Goal: Task Accomplishment & Management: Manage account settings

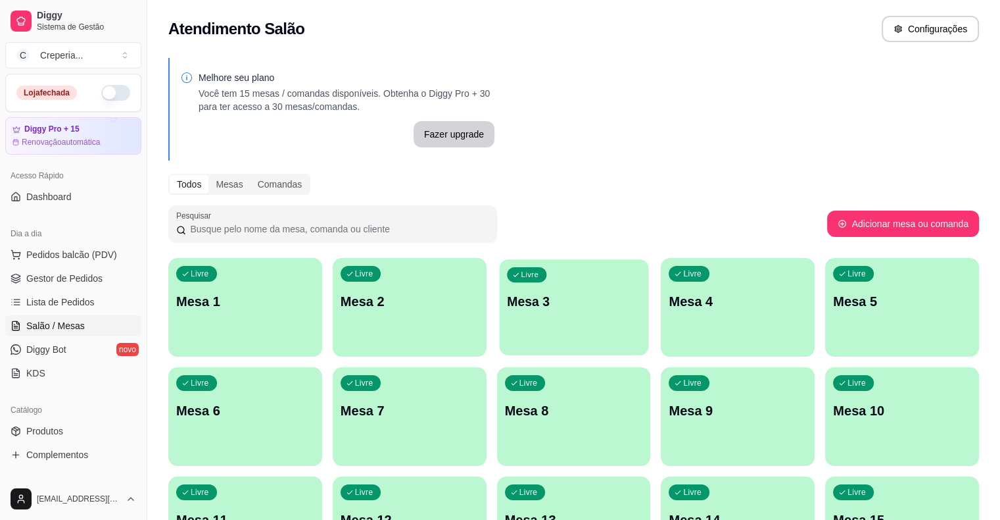
click at [507, 299] on p "Mesa 3" at bounding box center [574, 302] width 134 height 18
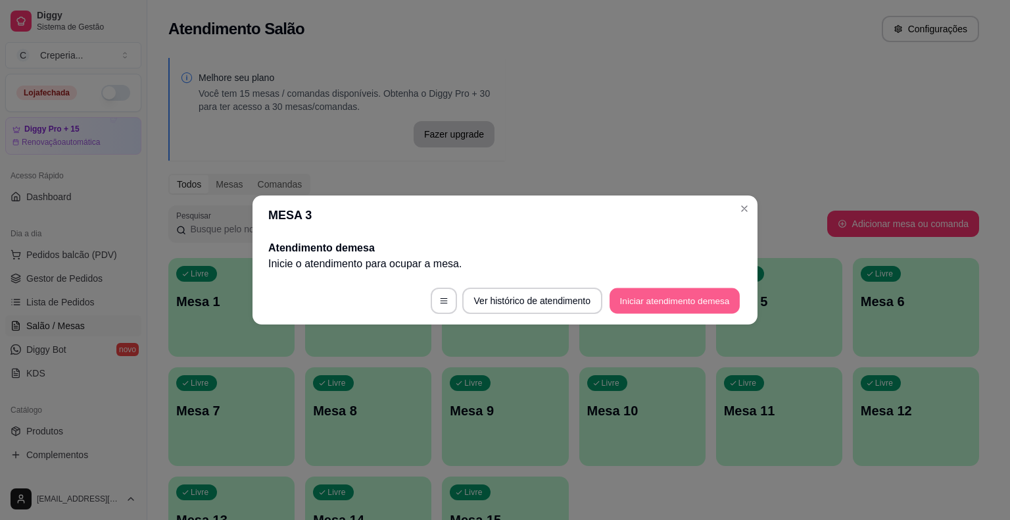
click at [660, 305] on button "Iniciar atendimento de mesa" at bounding box center [675, 301] width 130 height 26
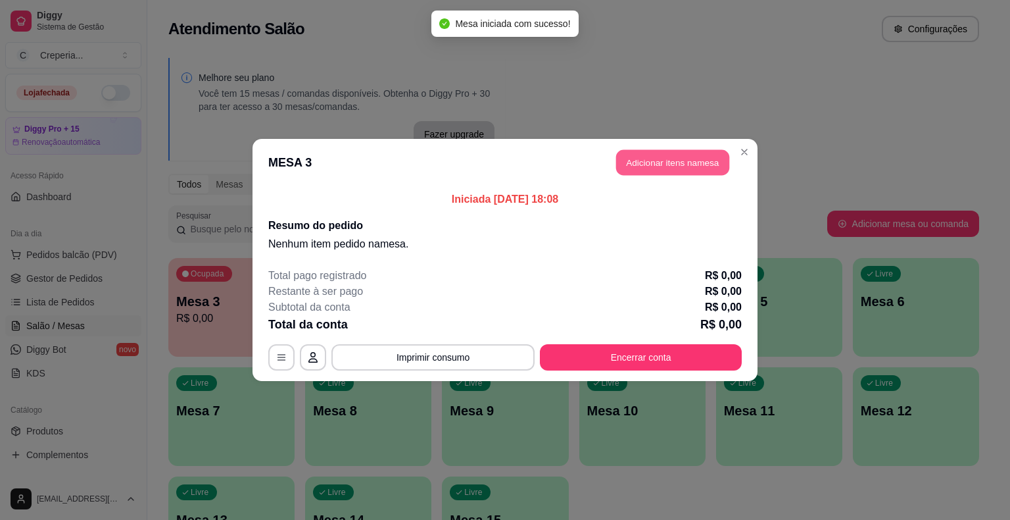
click at [638, 161] on button "Adicionar itens na mesa" at bounding box center [672, 163] width 113 height 26
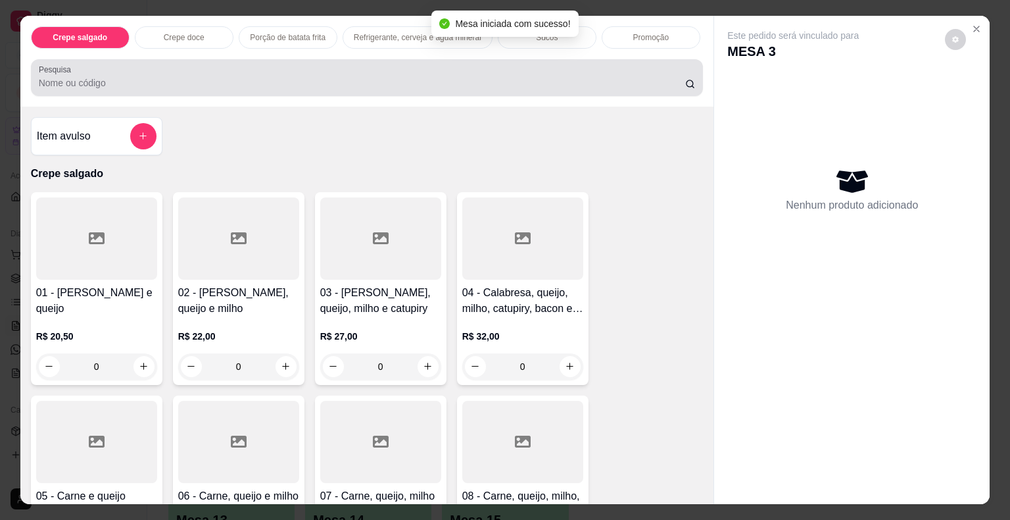
click at [498, 80] on input "Pesquisa" at bounding box center [362, 82] width 647 height 13
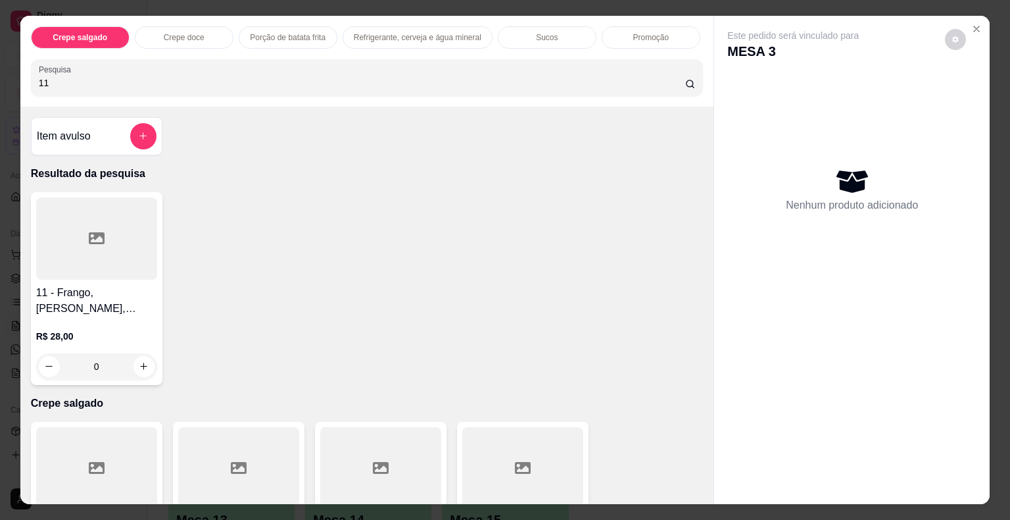
type input "11"
click at [122, 241] on div at bounding box center [96, 238] width 121 height 82
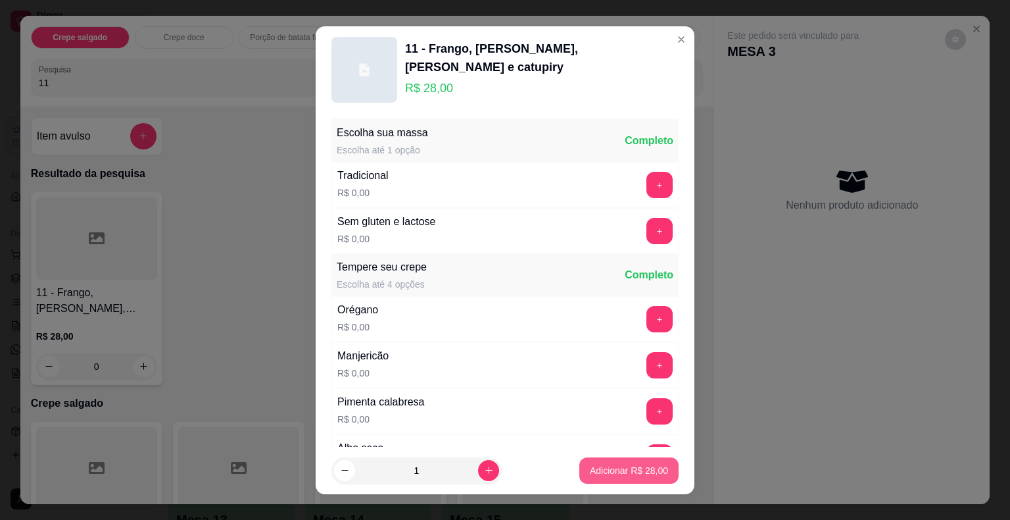
click at [600, 467] on p "Adicionar R$ 28,00" at bounding box center [629, 470] width 78 height 13
type input "1"
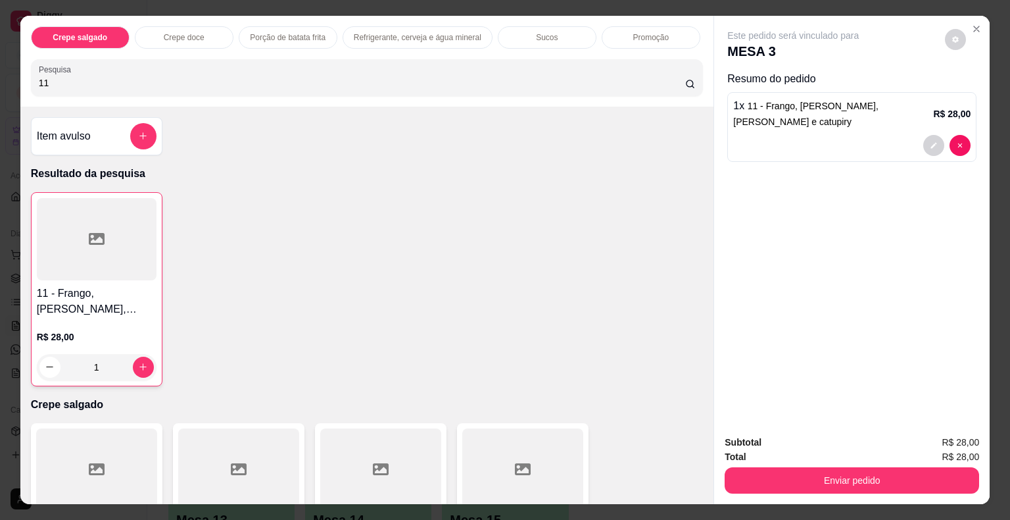
drag, startPoint x: 45, startPoint y: 74, endPoint x: 0, endPoint y: 77, distance: 45.5
click at [0, 77] on div "Crepe salgado Crepe doce Porção de batata frita Refrigerante, cerveja e água mi…" at bounding box center [505, 260] width 1010 height 520
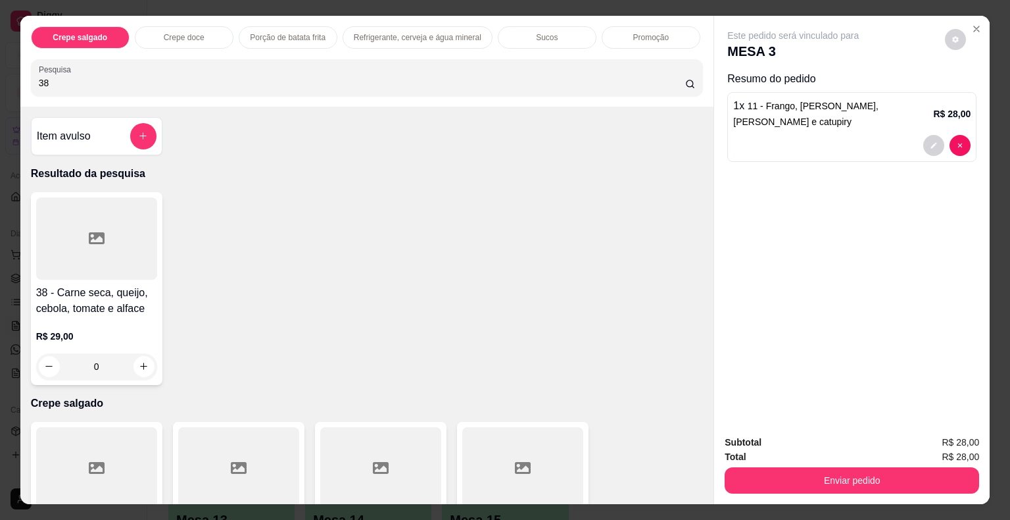
type input "38"
click at [99, 258] on div at bounding box center [96, 238] width 121 height 82
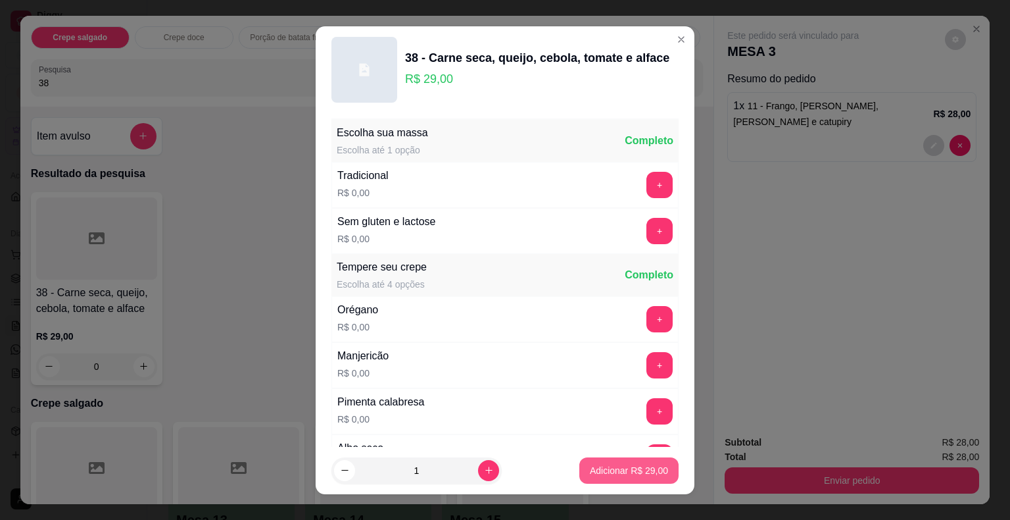
click at [598, 468] on p "Adicionar R$ 29,00" at bounding box center [629, 470] width 78 height 13
type input "1"
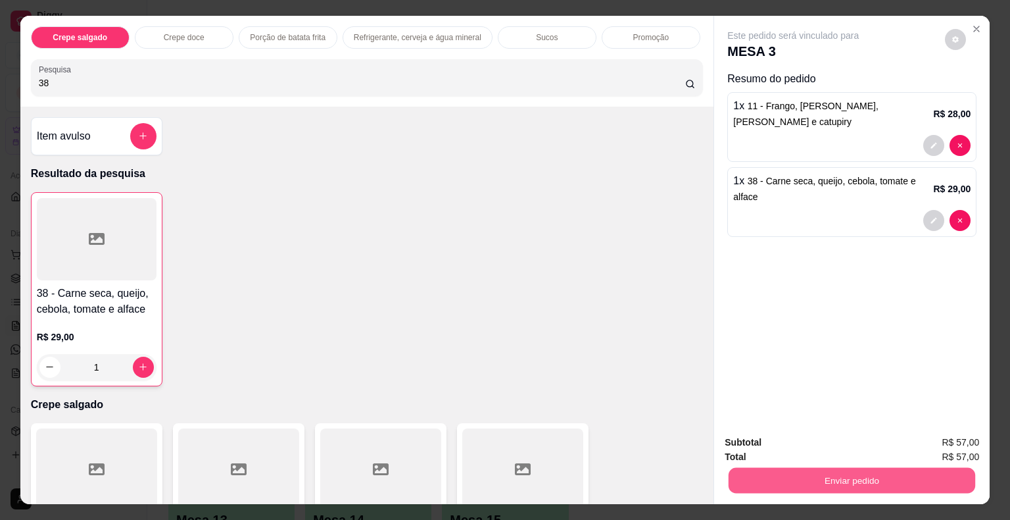
click at [756, 474] on button "Enviar pedido" at bounding box center [852, 481] width 247 height 26
click at [763, 437] on button "Não registrar e enviar pedido" at bounding box center [808, 443] width 137 height 25
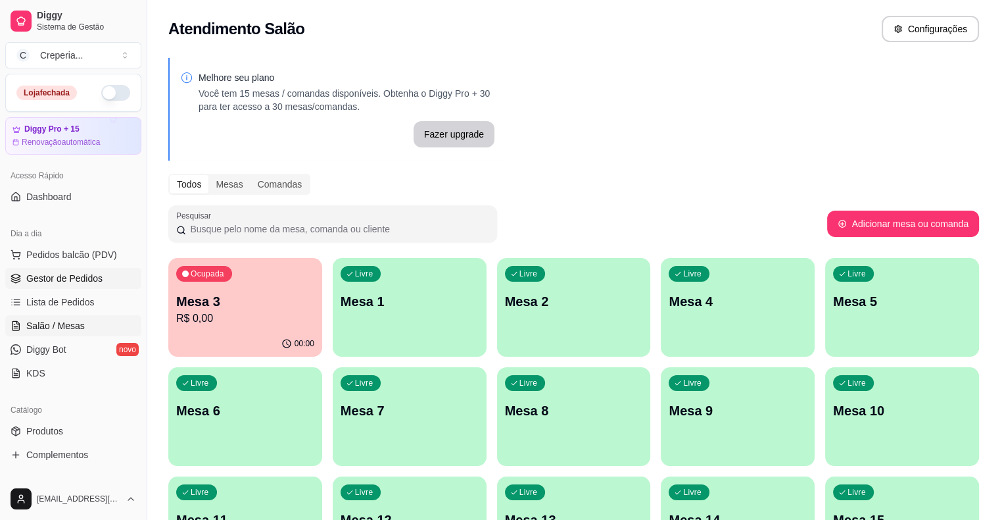
click at [74, 274] on span "Gestor de Pedidos" at bounding box center [64, 278] width 76 height 13
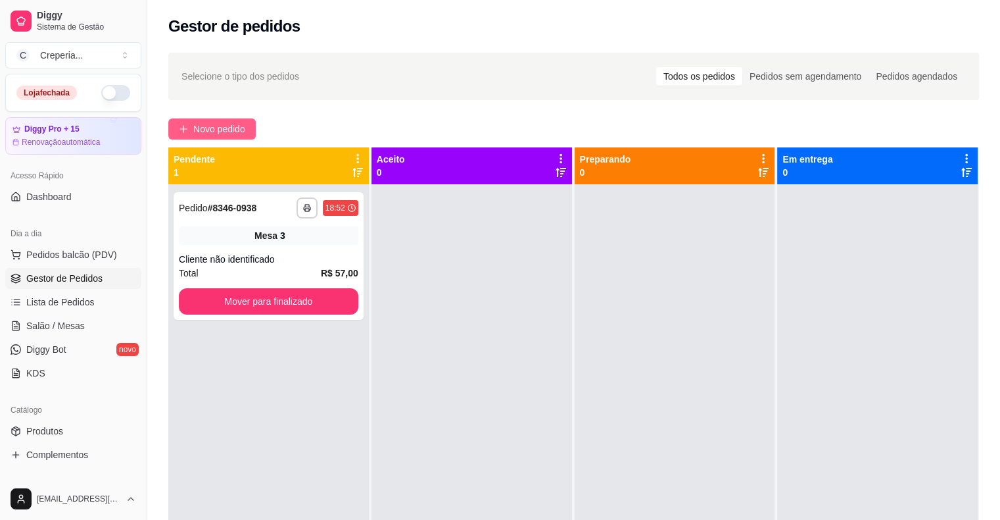
click at [221, 125] on span "Novo pedido" at bounding box center [219, 129] width 52 height 14
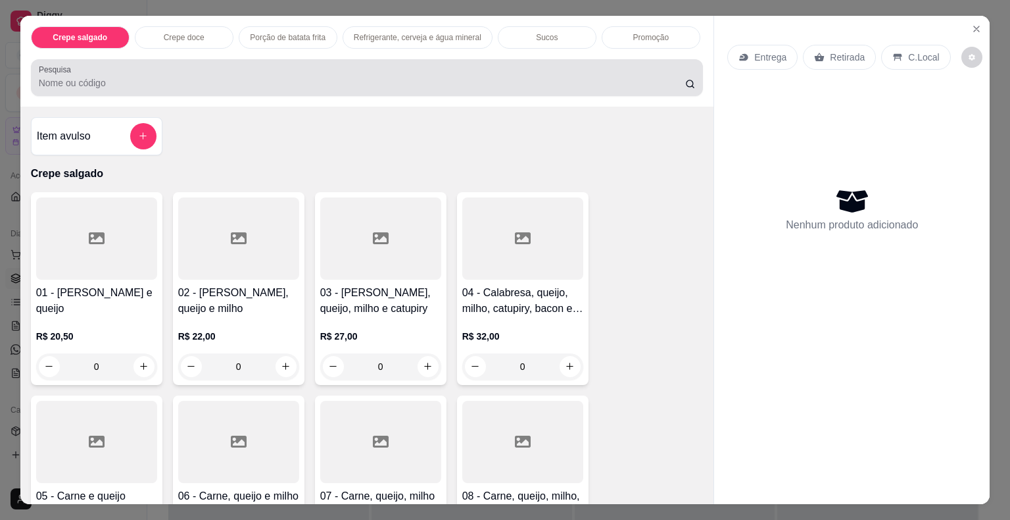
click at [379, 79] on input "Pesquisa" at bounding box center [362, 82] width 647 height 13
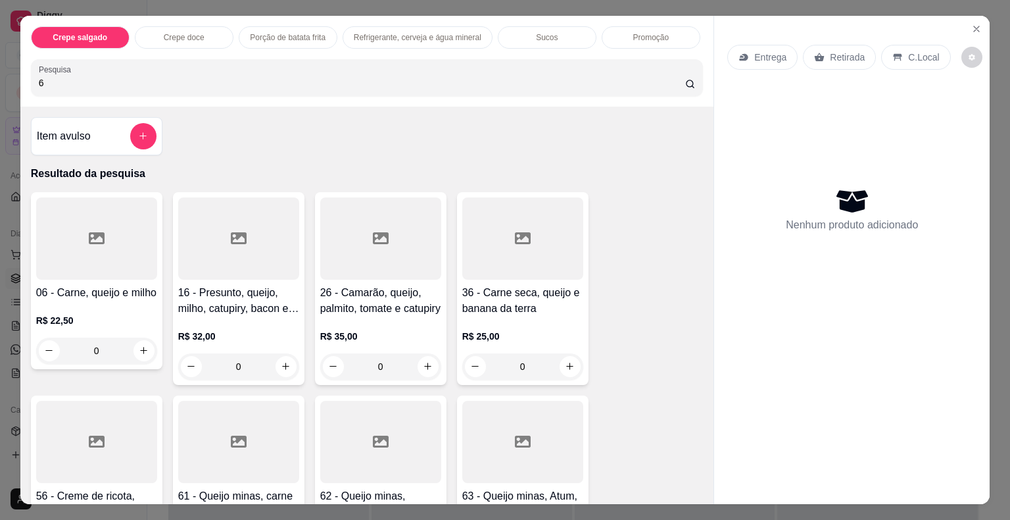
type input "6"
click at [149, 233] on div at bounding box center [96, 238] width 121 height 82
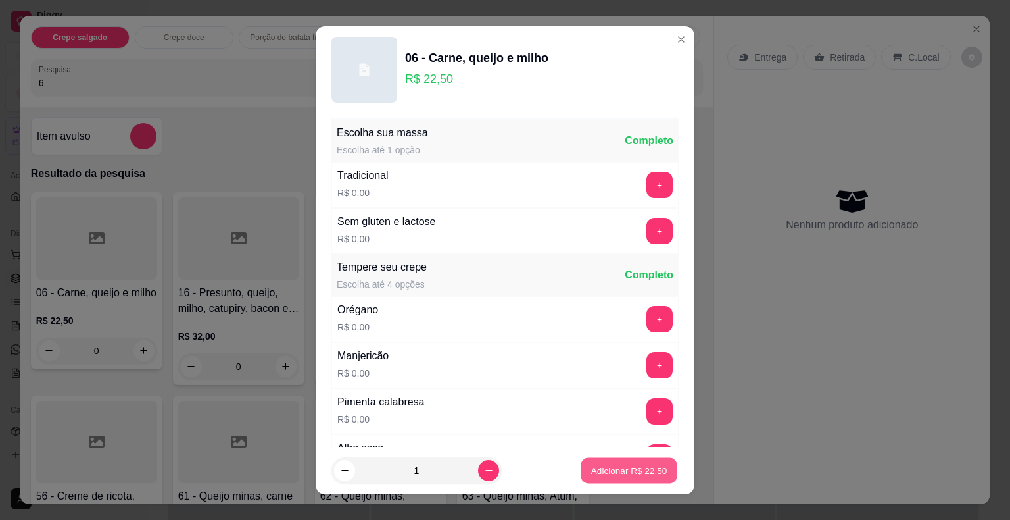
click at [618, 466] on p "Adicionar R$ 22,50" at bounding box center [629, 470] width 76 height 12
type input "1"
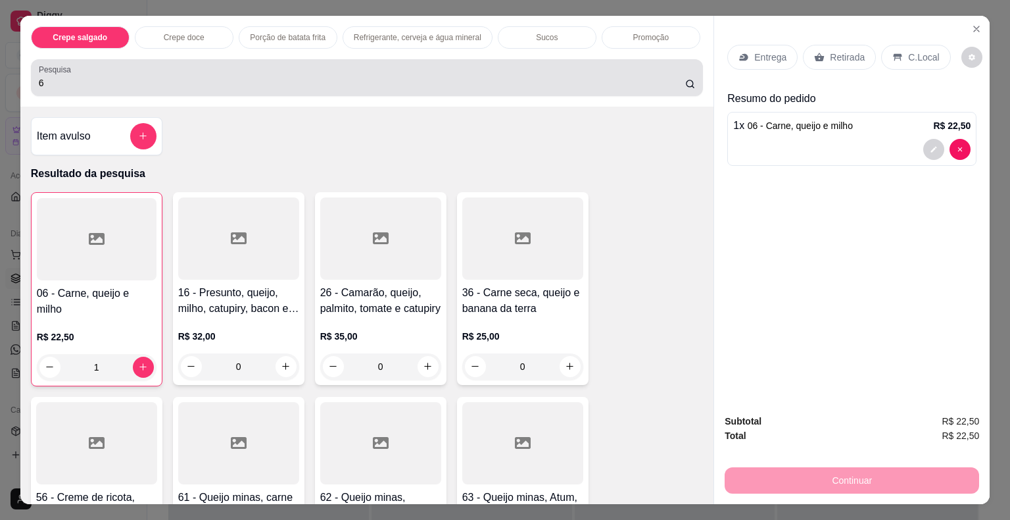
click at [76, 76] on input "6" at bounding box center [362, 82] width 647 height 13
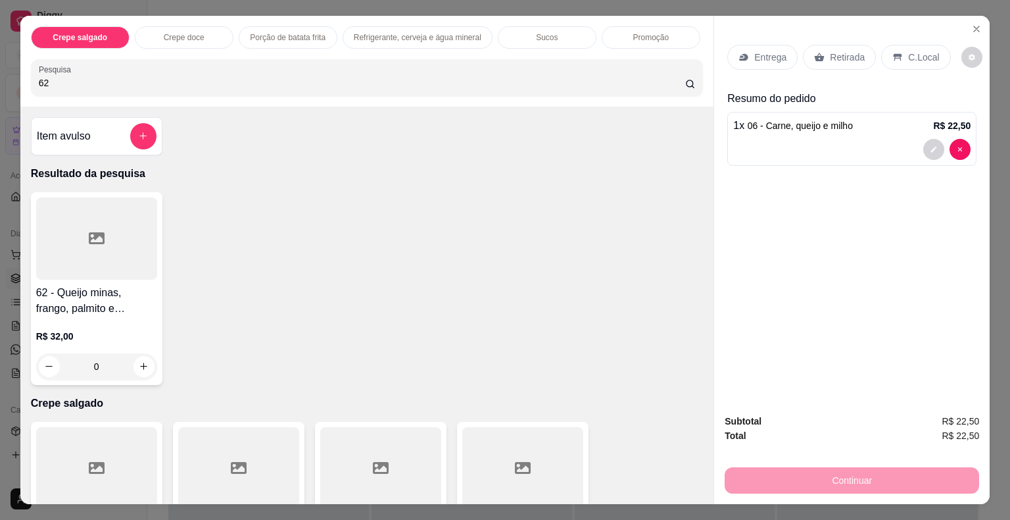
type input "62"
click at [120, 222] on div at bounding box center [96, 238] width 121 height 82
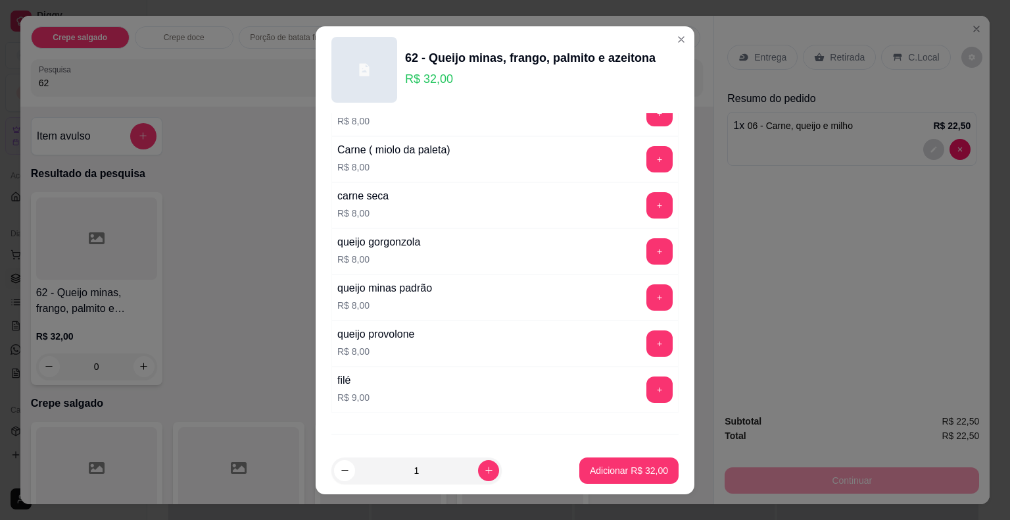
scroll to position [2323, 0]
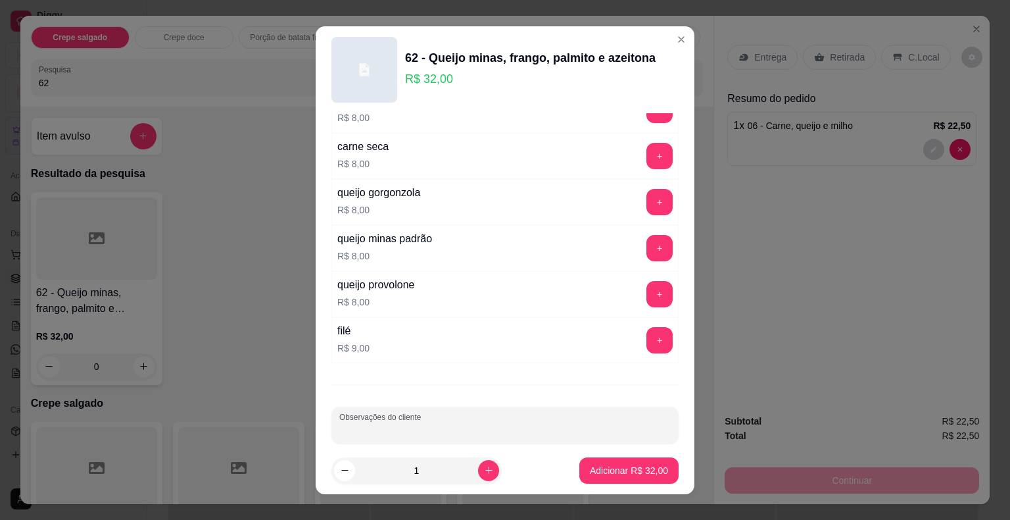
click at [608, 424] on input "Observações do cliente" at bounding box center [504, 430] width 331 height 13
type input "SEM AZEITONA COM [PERSON_NAME]"
click at [611, 473] on p "Adicionar R$ 32,00" at bounding box center [629, 470] width 78 height 13
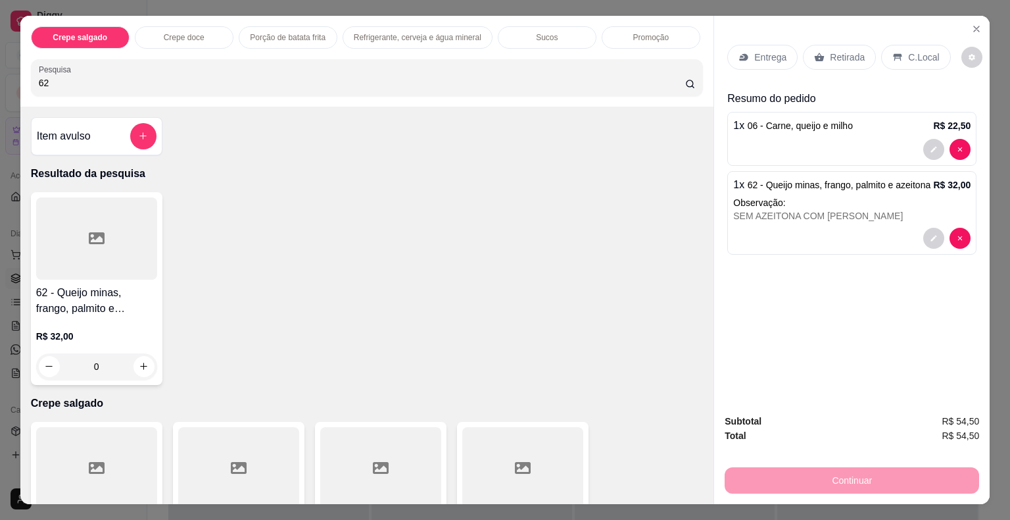
click at [829, 59] on div "Retirada" at bounding box center [839, 57] width 73 height 25
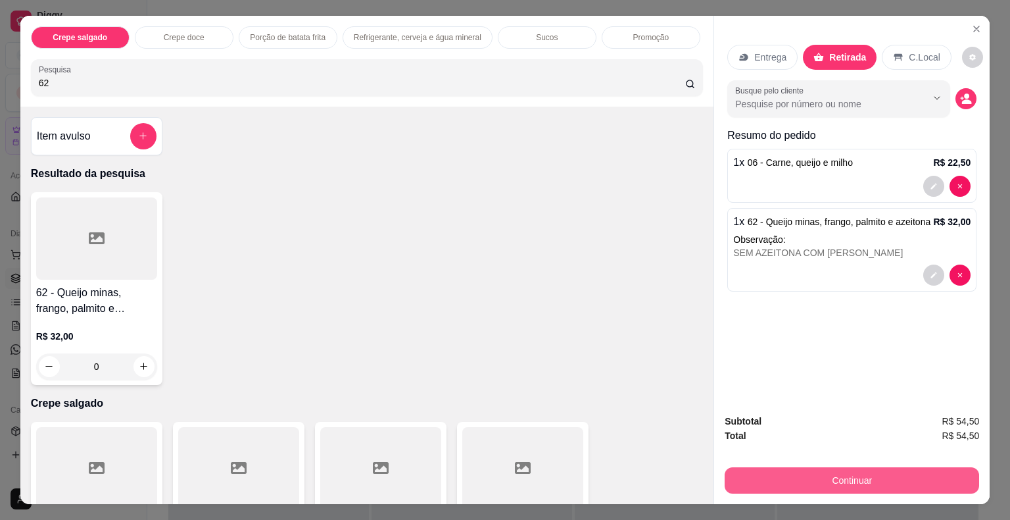
click at [813, 467] on button "Continuar" at bounding box center [852, 480] width 255 height 26
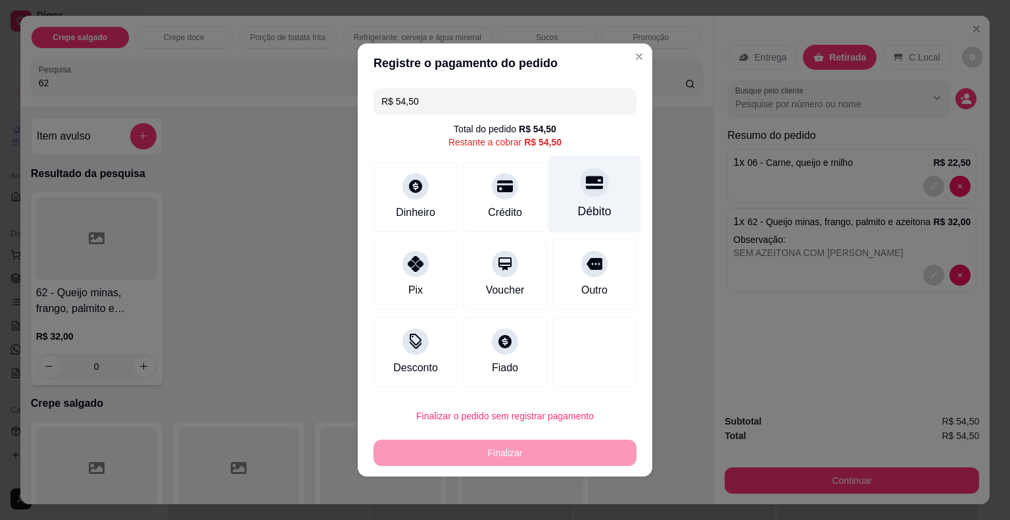
click at [586, 187] on icon at bounding box center [594, 182] width 17 height 13
type input "R$ 0,00"
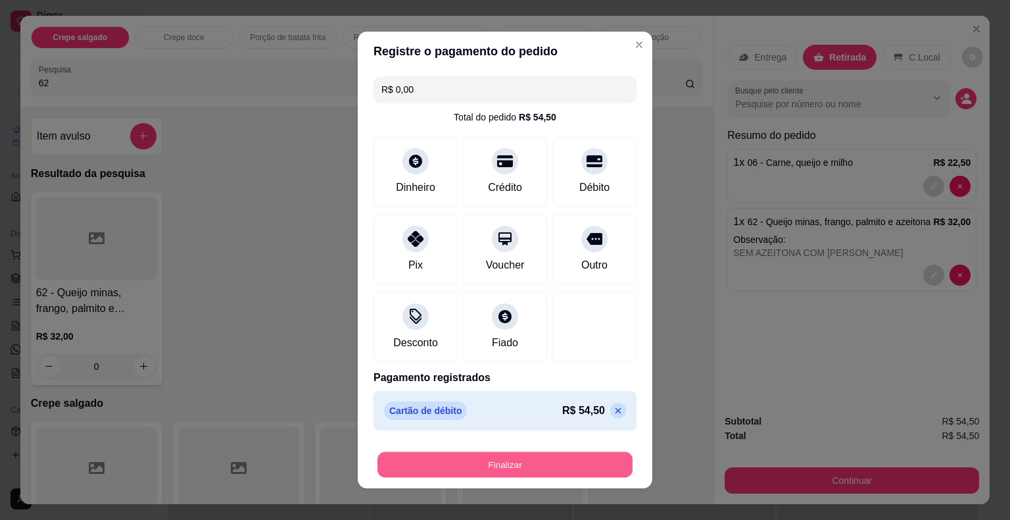
click at [516, 475] on button "Finalizar" at bounding box center [505, 465] width 255 height 26
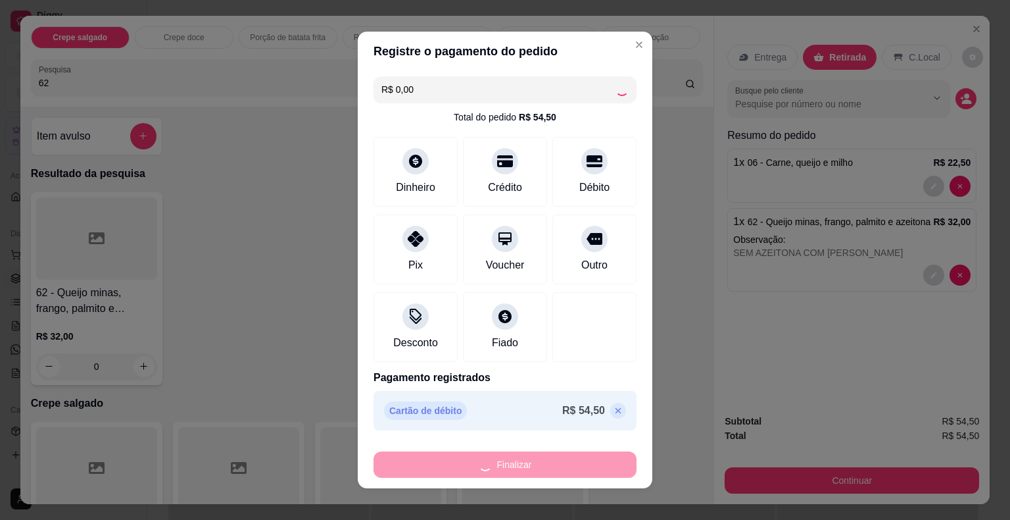
type input "0"
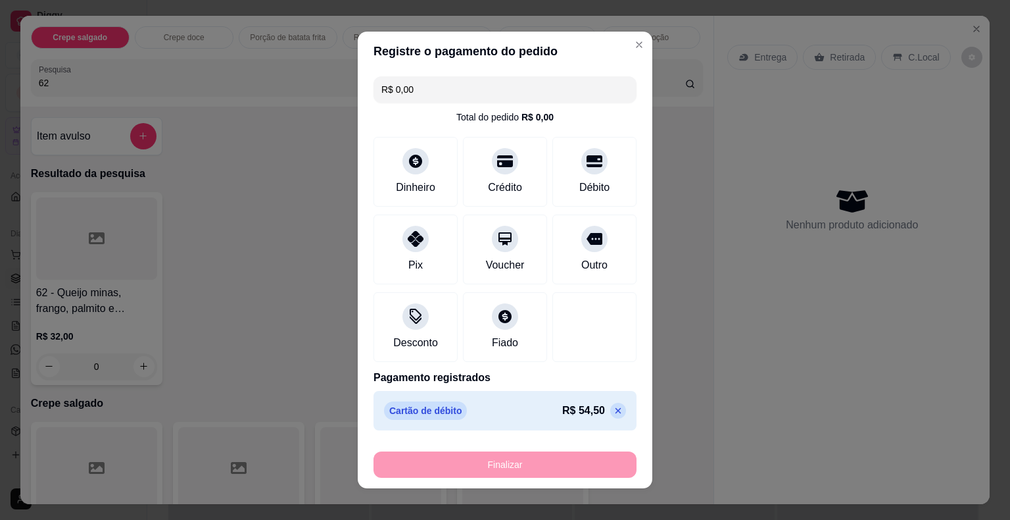
type input "-R$ 54,50"
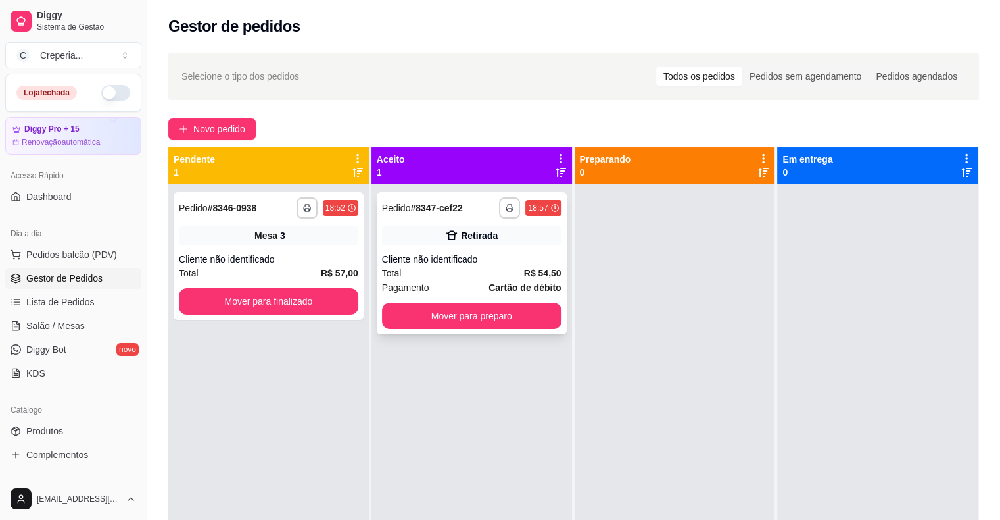
click at [517, 266] on div "Total R$ 54,50" at bounding box center [472, 273] width 180 height 14
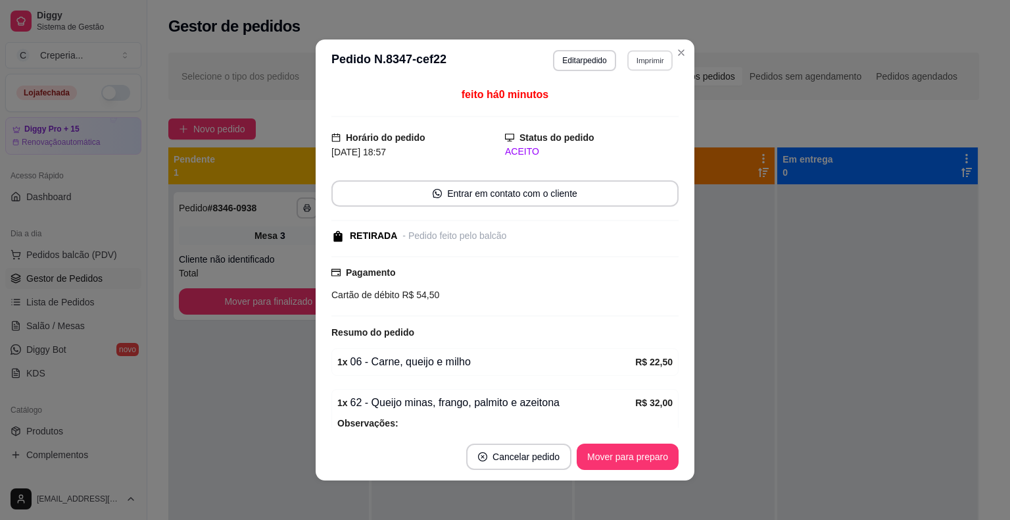
click at [636, 64] on button "Imprimir" at bounding box center [649, 60] width 45 height 20
click at [610, 105] on button "IMPRESSORA" at bounding box center [621, 106] width 95 height 21
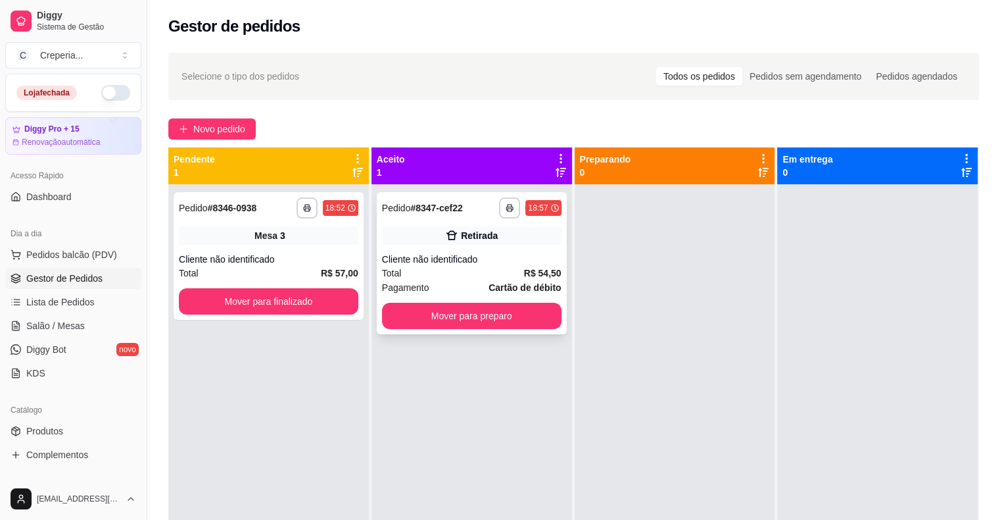
click at [471, 260] on div "Cliente não identificado" at bounding box center [472, 259] width 180 height 13
click at [86, 321] on link "Salão / Mesas" at bounding box center [73, 325] width 136 height 21
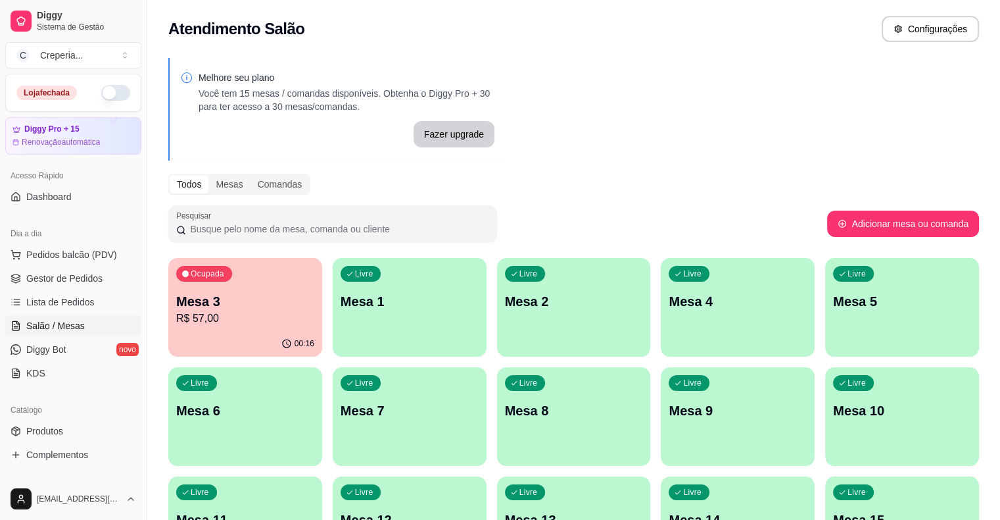
click at [314, 401] on p "Mesa 6" at bounding box center [245, 410] width 138 height 18
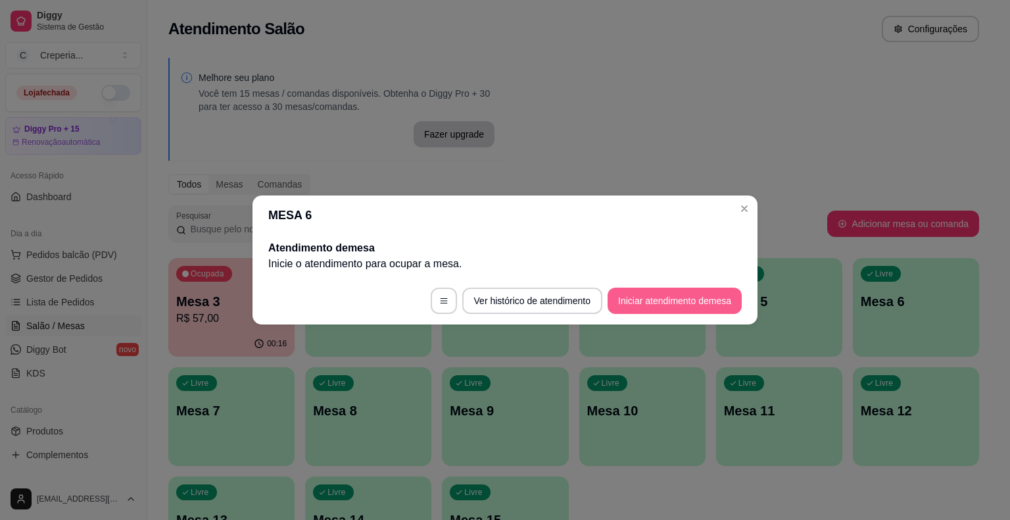
click at [712, 302] on button "Iniciar atendimento de mesa" at bounding box center [675, 300] width 134 height 26
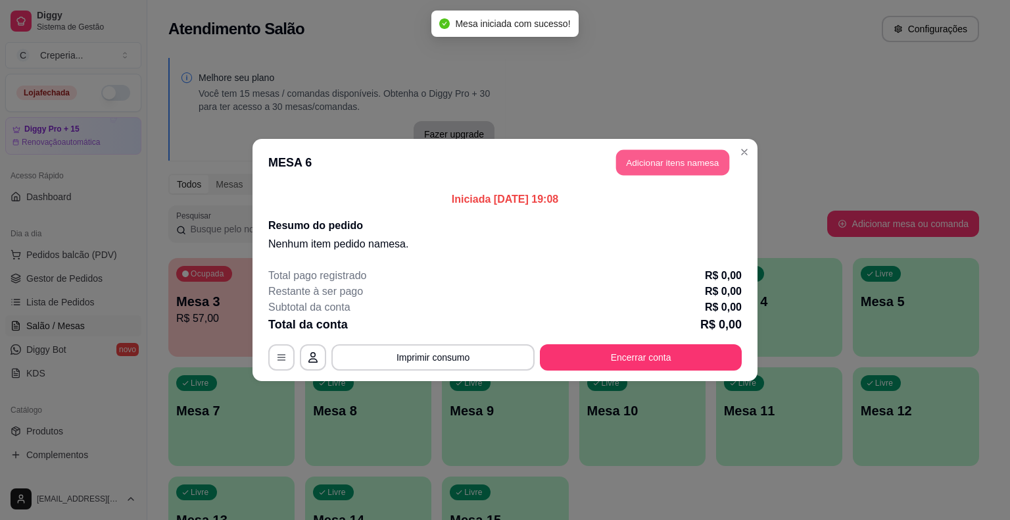
click at [637, 168] on button "Adicionar itens na mesa" at bounding box center [672, 163] width 113 height 26
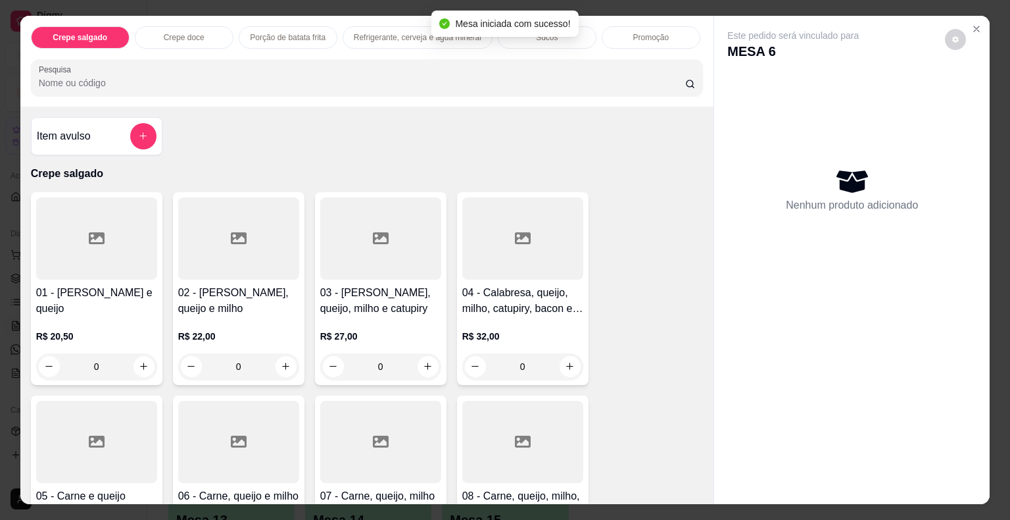
click at [397, 82] on input "Pesquisa" at bounding box center [362, 82] width 647 height 13
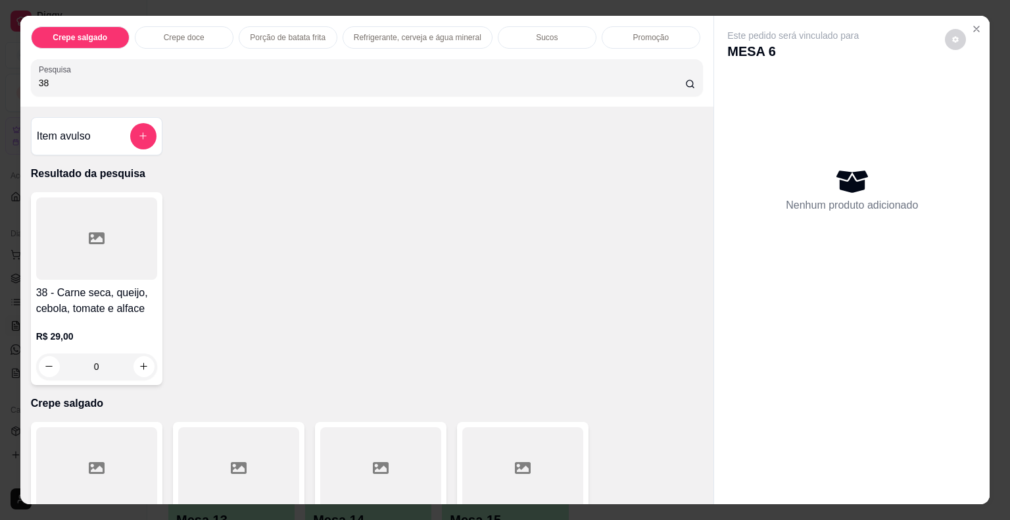
click at [118, 219] on div at bounding box center [96, 238] width 121 height 82
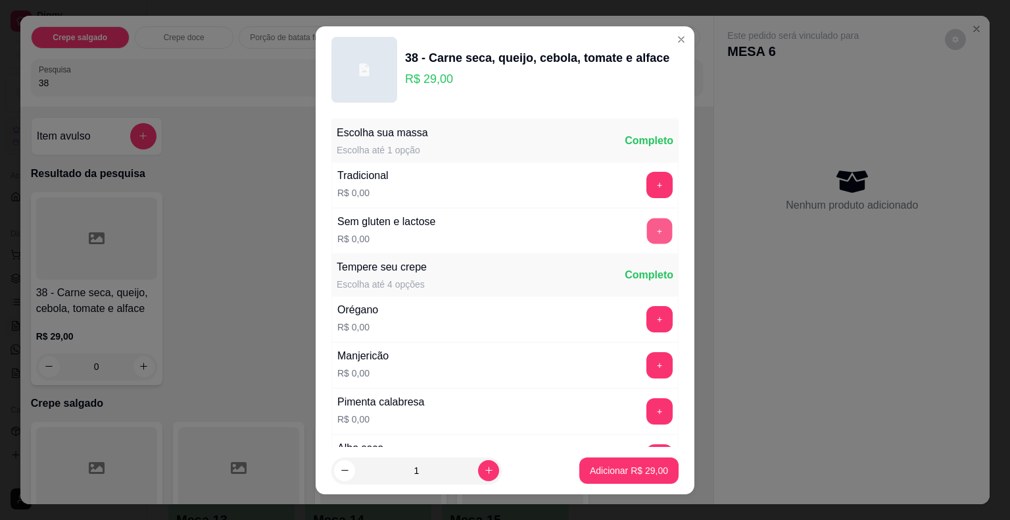
click at [647, 225] on button "+" at bounding box center [660, 231] width 26 height 26
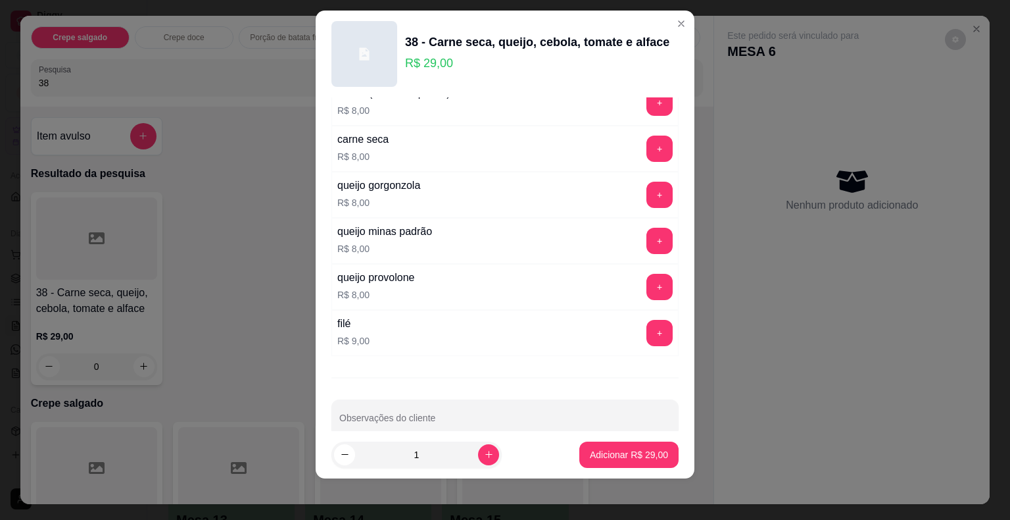
scroll to position [2323, 0]
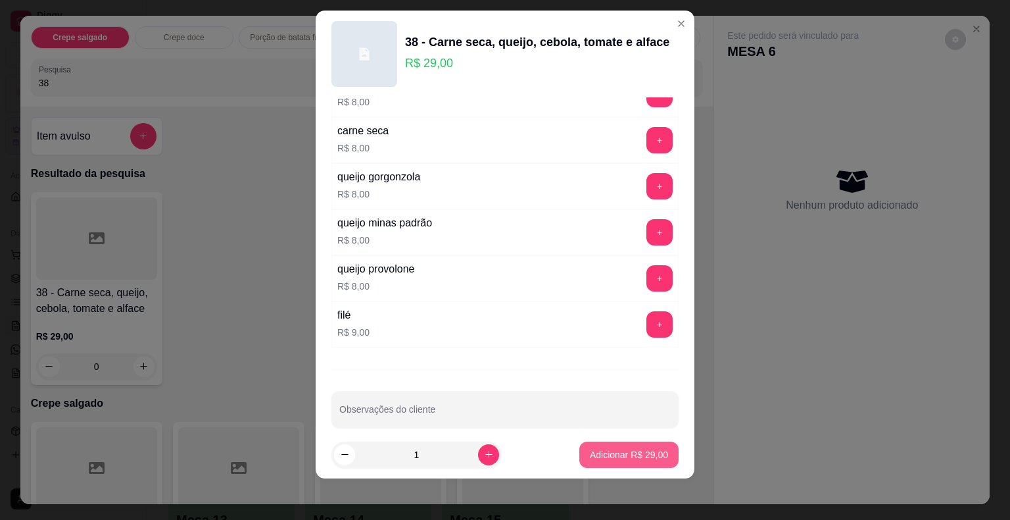
click at [625, 448] on p "Adicionar R$ 29,00" at bounding box center [629, 454] width 78 height 13
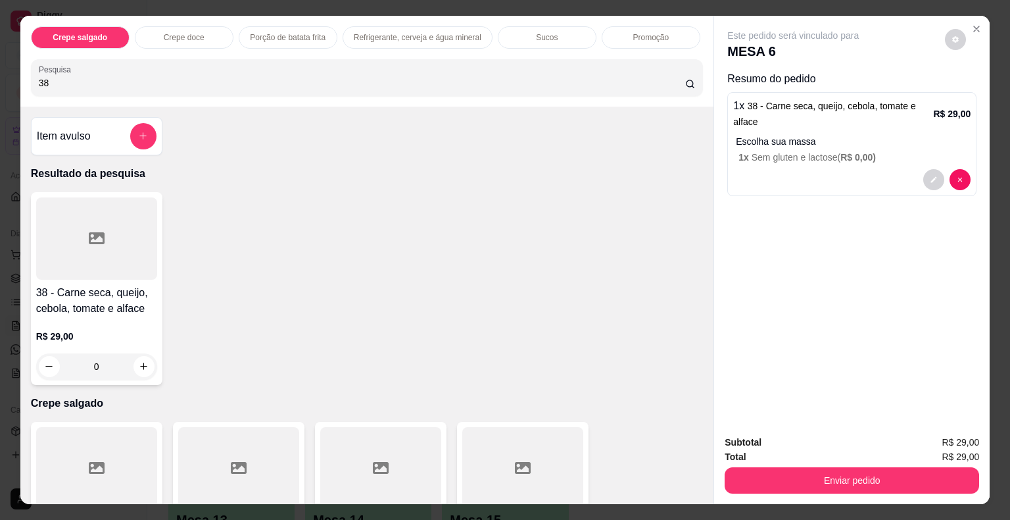
drag, startPoint x: 106, startPoint y: 80, endPoint x: 8, endPoint y: 68, distance: 98.7
click at [6, 68] on div "Crepe salgado Crepe doce Porção de batata frita Refrigerante, cerveja e água mi…" at bounding box center [505, 260] width 1010 height 520
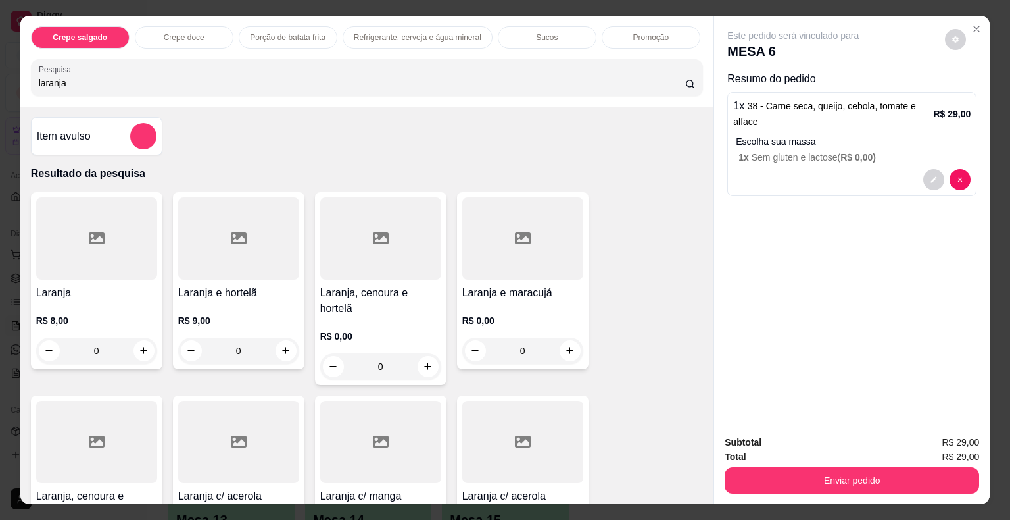
type input "laranja"
click at [106, 256] on div at bounding box center [96, 238] width 121 height 82
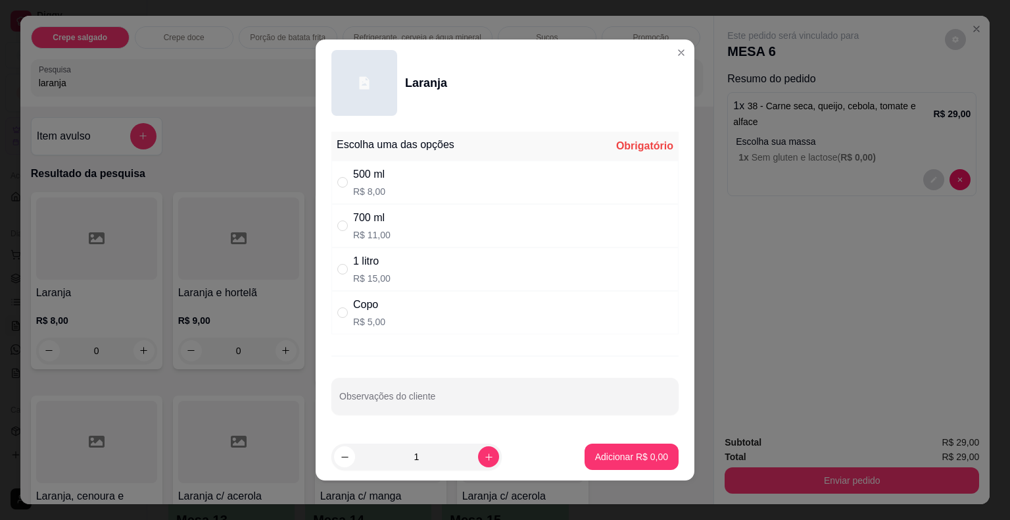
click at [381, 185] on div "500 ml R$ 8,00" at bounding box center [504, 181] width 347 height 43
radio input "true"
click at [397, 399] on input "Observações do cliente" at bounding box center [504, 401] width 331 height 13
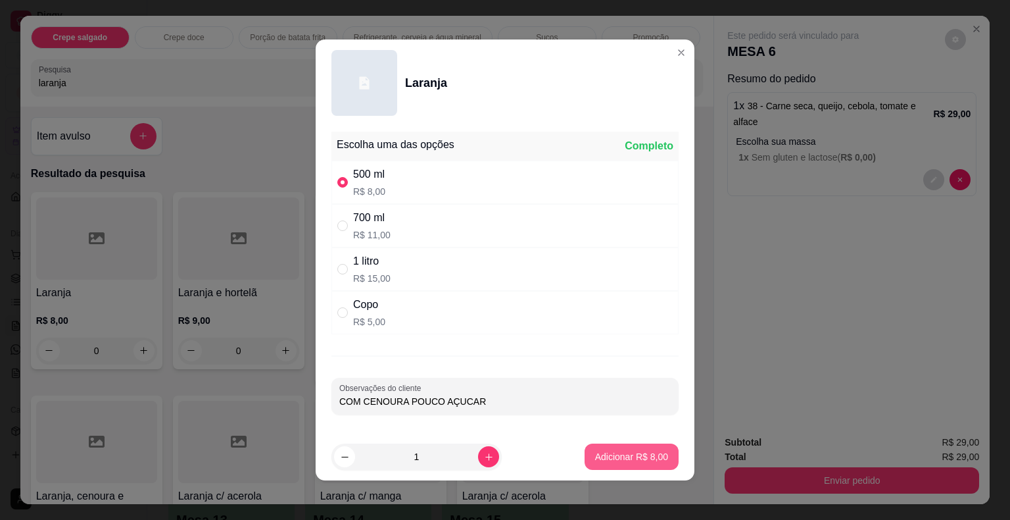
type input "COM CENOURA POUCO AÇUCAR"
click at [651, 451] on p "Adicionar R$ 8,00" at bounding box center [631, 456] width 73 height 13
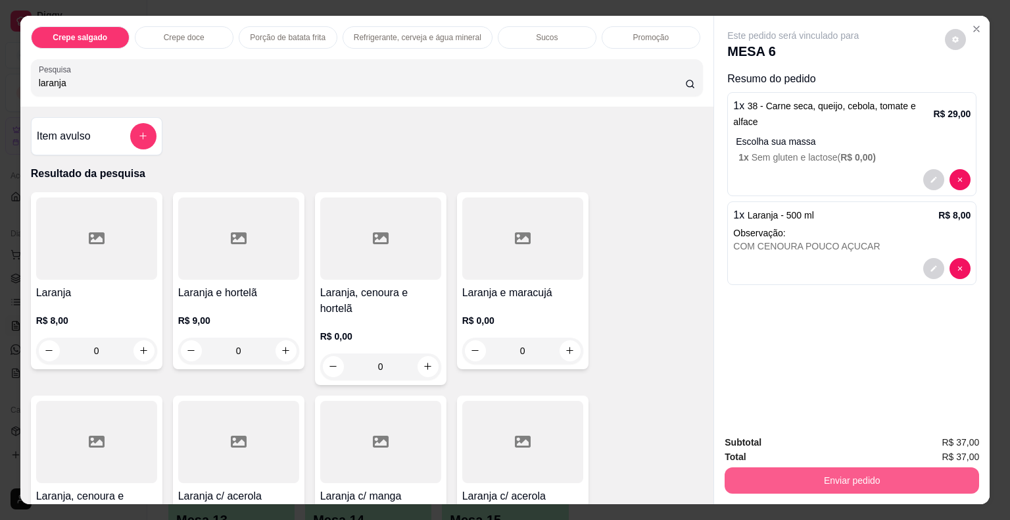
click at [762, 470] on button "Enviar pedido" at bounding box center [852, 480] width 255 height 26
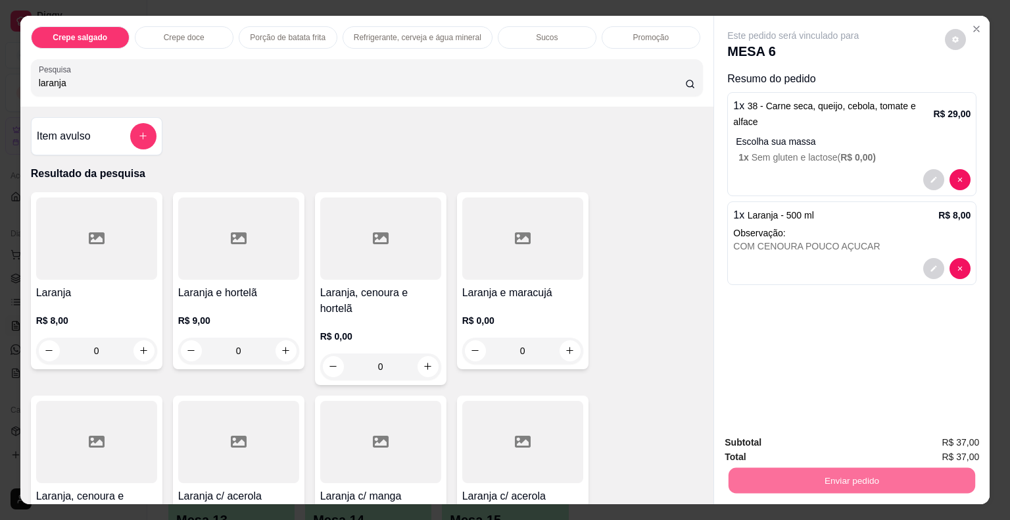
click at [766, 444] on button "Não registrar e enviar pedido" at bounding box center [808, 443] width 133 height 24
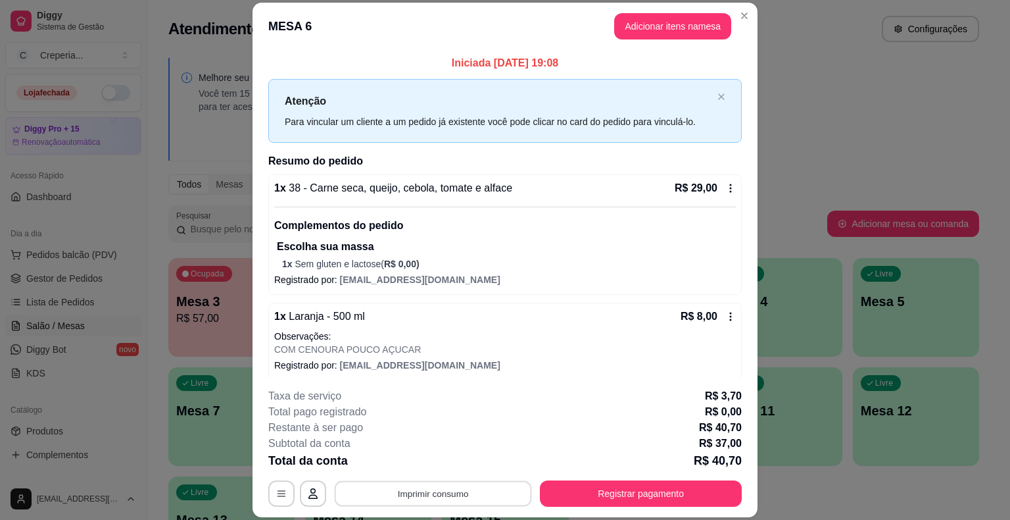
click at [449, 495] on button "Imprimir consumo" at bounding box center [433, 494] width 197 height 26
click at [441, 466] on button "IMPRESSORA" at bounding box center [432, 462] width 92 height 20
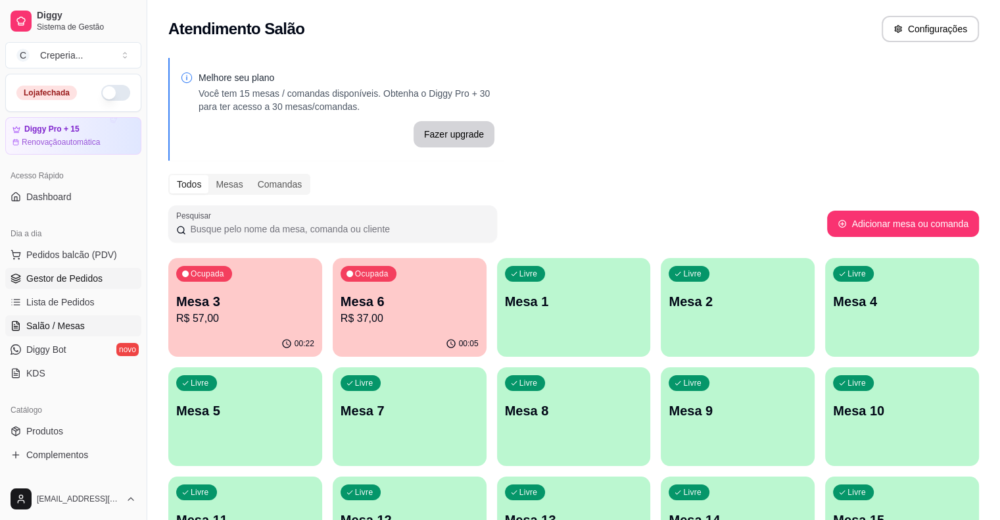
click at [94, 283] on span "Gestor de Pedidos" at bounding box center [64, 278] width 76 height 13
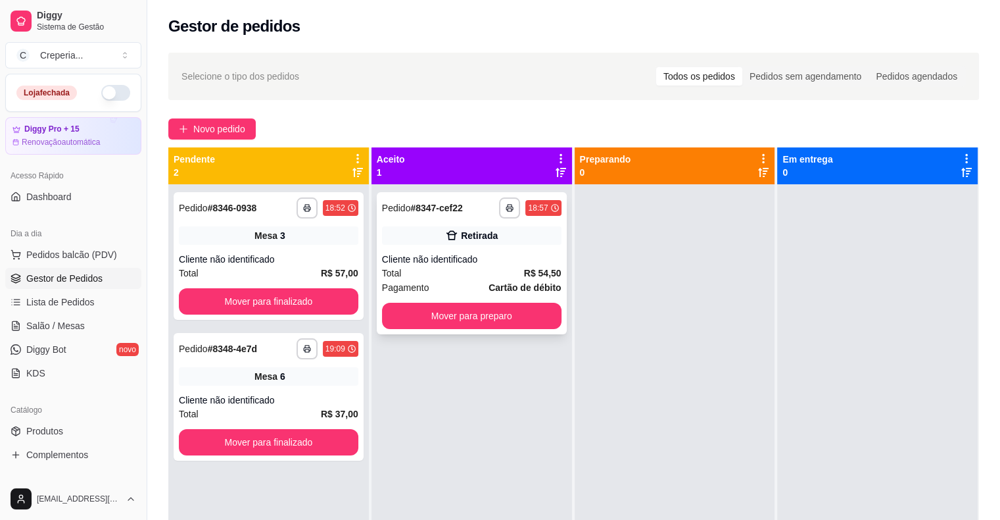
click at [499, 251] on div "**********" at bounding box center [472, 263] width 190 height 142
click at [68, 325] on span "Salão / Mesas" at bounding box center [55, 325] width 59 height 13
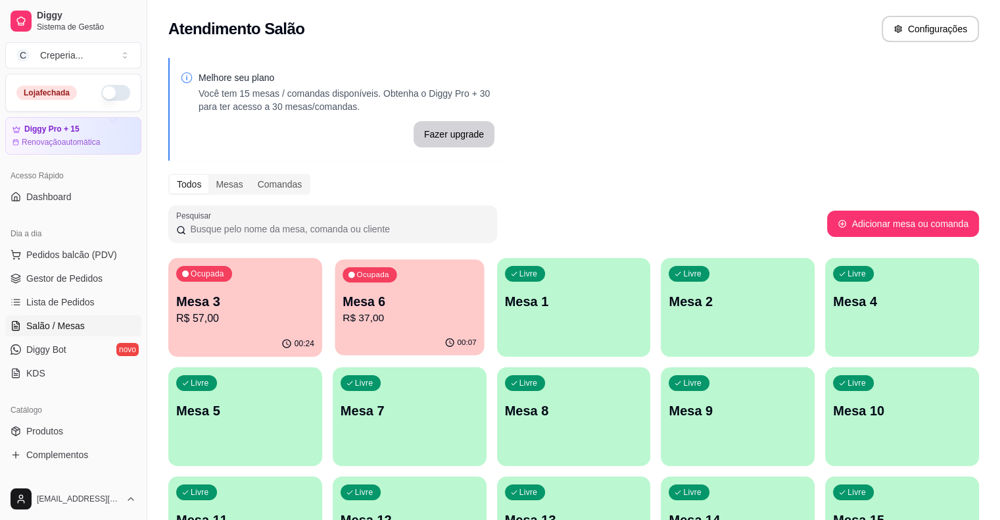
click at [364, 311] on p "R$ 37,00" at bounding box center [410, 317] width 134 height 15
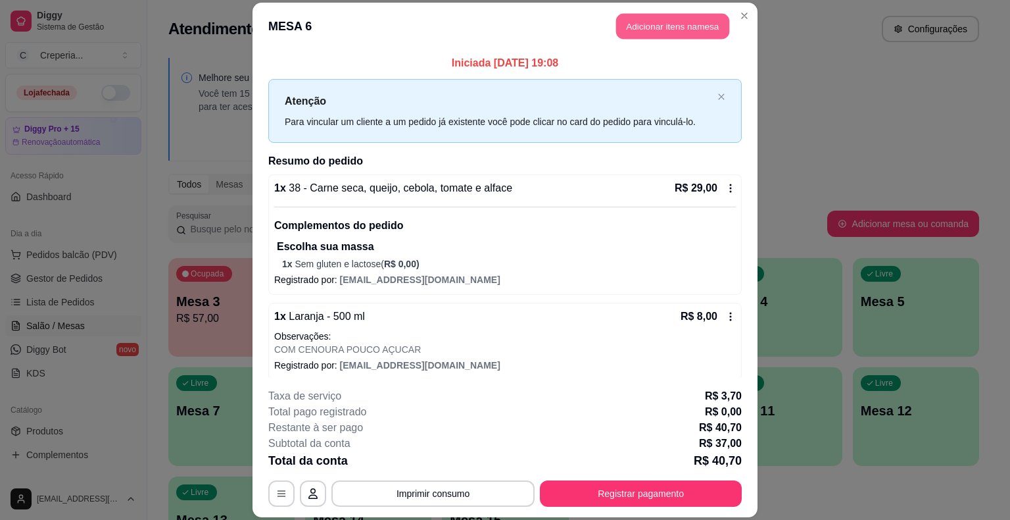
click at [625, 20] on button "Adicionar itens na mesa" at bounding box center [672, 27] width 113 height 26
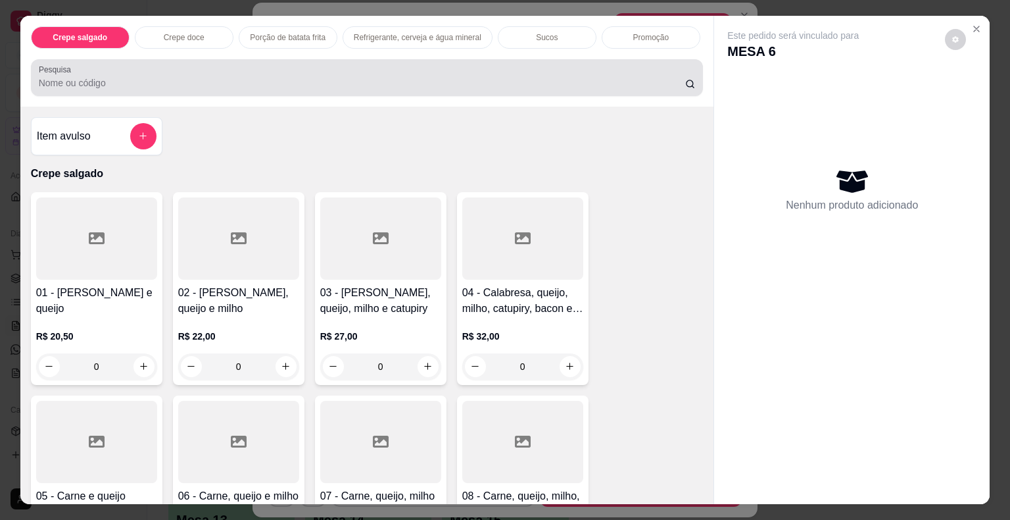
click at [216, 70] on div at bounding box center [367, 77] width 657 height 26
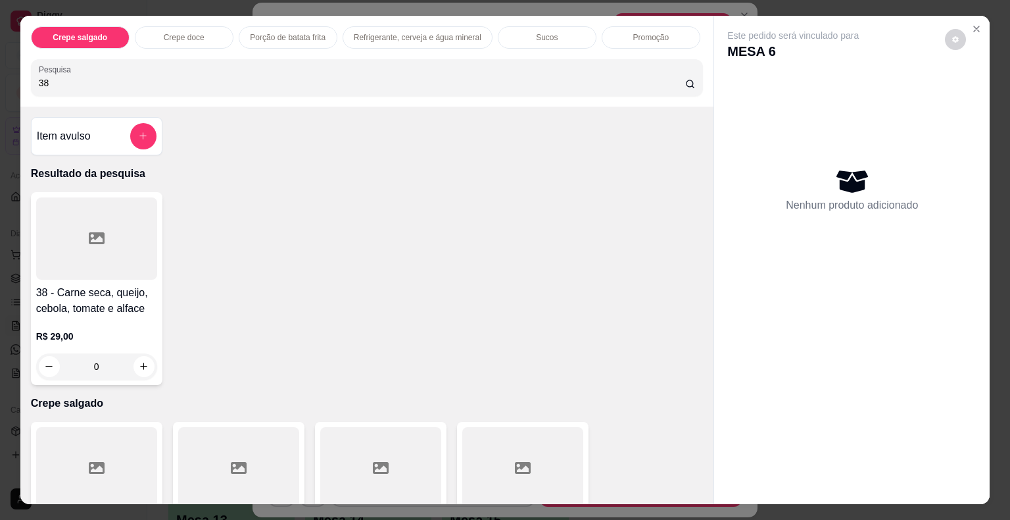
type input "38"
click at [111, 207] on div at bounding box center [96, 238] width 121 height 82
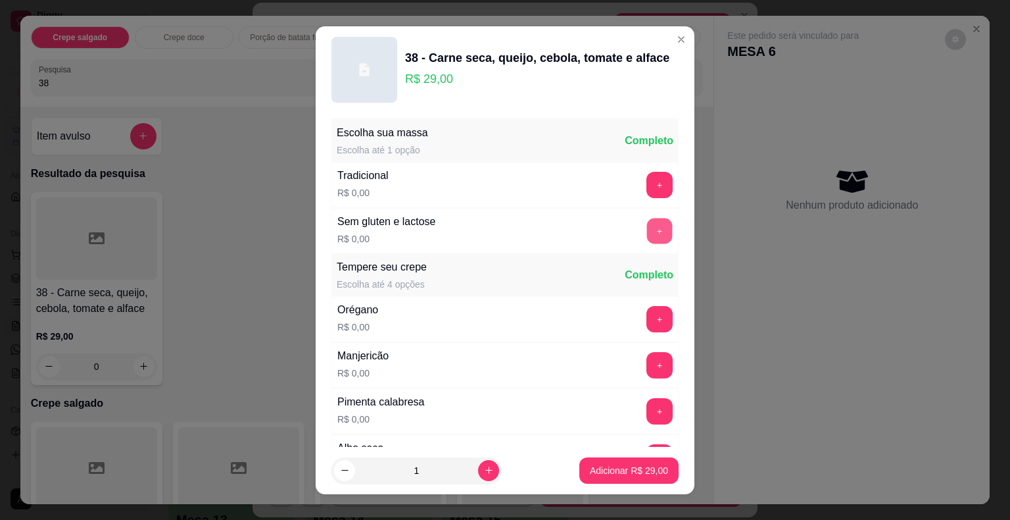
click at [647, 224] on button "+" at bounding box center [660, 231] width 26 height 26
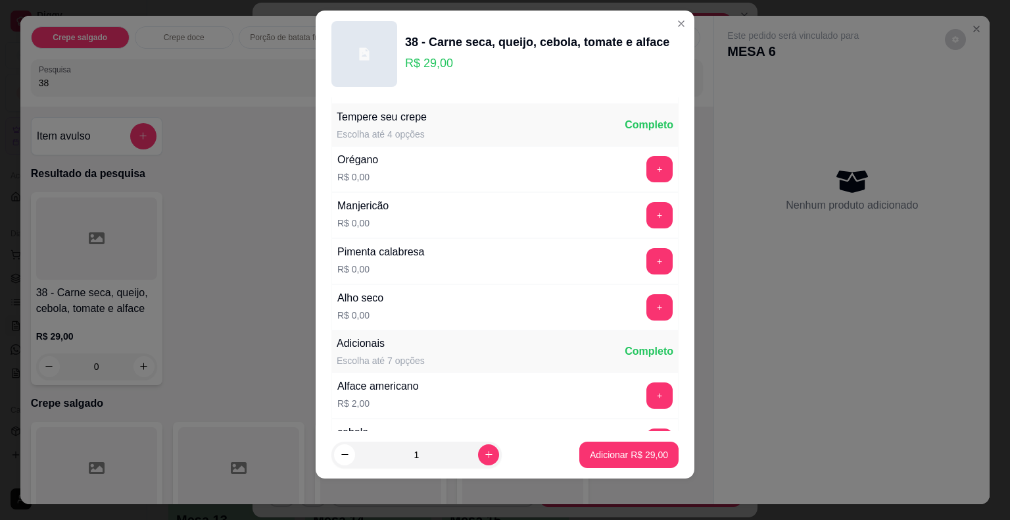
scroll to position [139, 0]
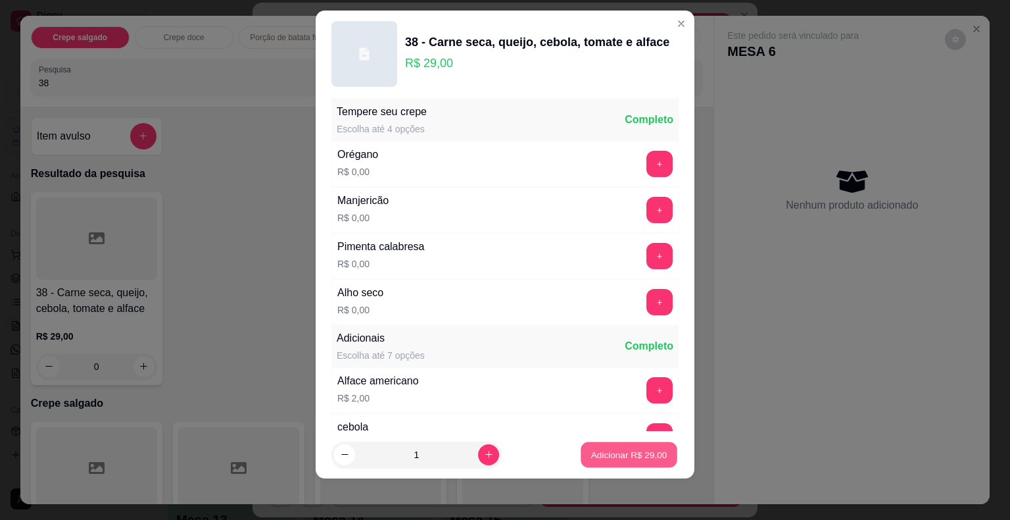
click at [600, 457] on p "Adicionar R$ 29,00" at bounding box center [629, 454] width 76 height 12
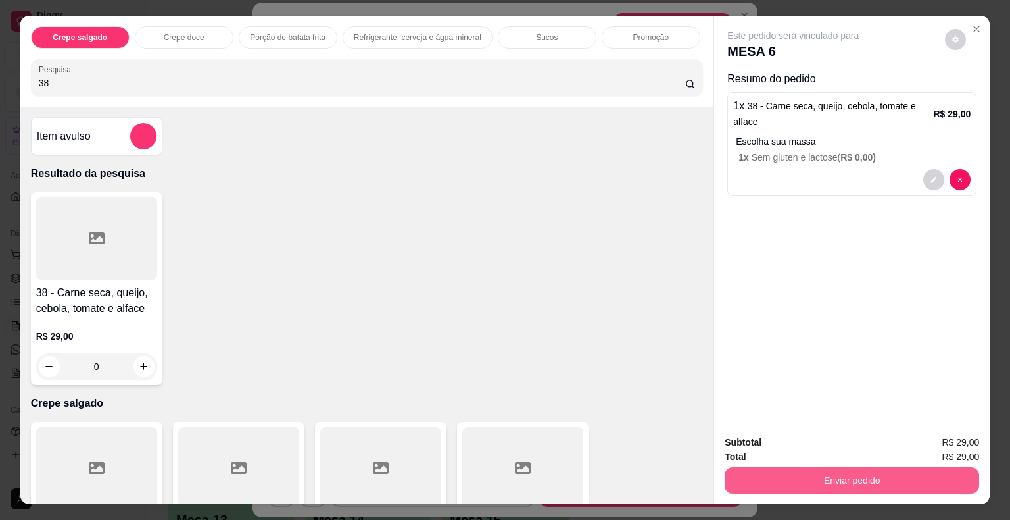
click at [818, 479] on button "Enviar pedido" at bounding box center [852, 480] width 255 height 26
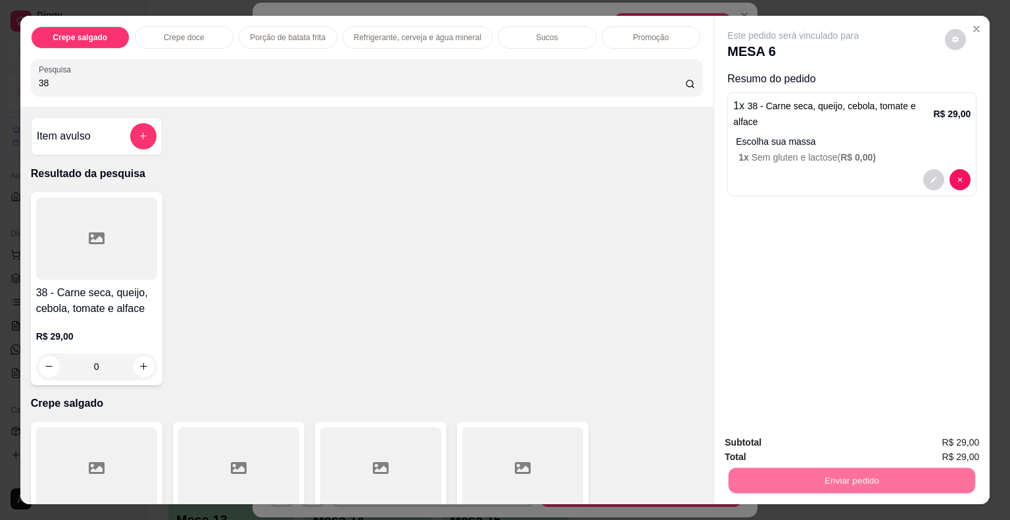
click at [758, 437] on button "Não registrar e enviar pedido" at bounding box center [808, 443] width 133 height 24
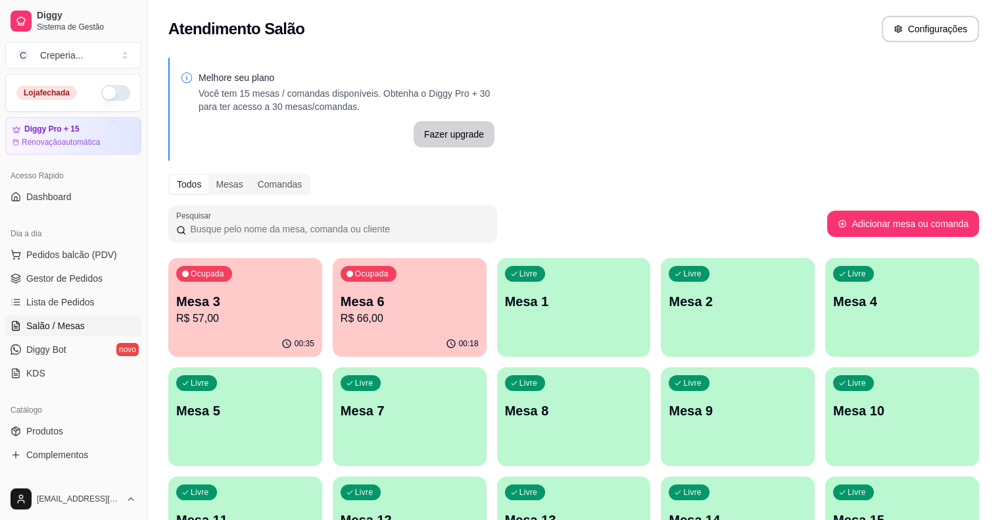
click at [833, 302] on p "Mesa 4" at bounding box center [902, 301] width 138 height 18
click at [101, 283] on link "Gestor de Pedidos" at bounding box center [73, 278] width 136 height 21
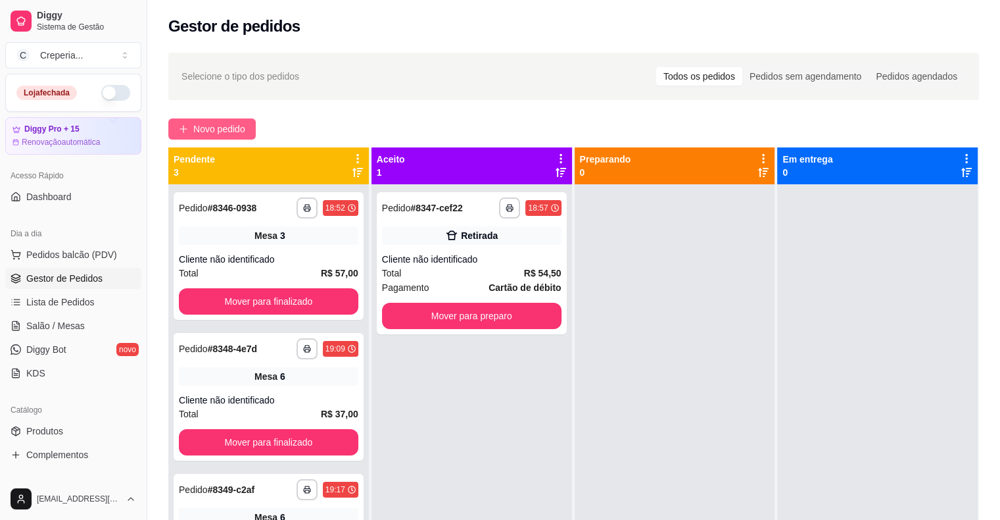
click at [233, 125] on span "Novo pedido" at bounding box center [219, 129] width 52 height 14
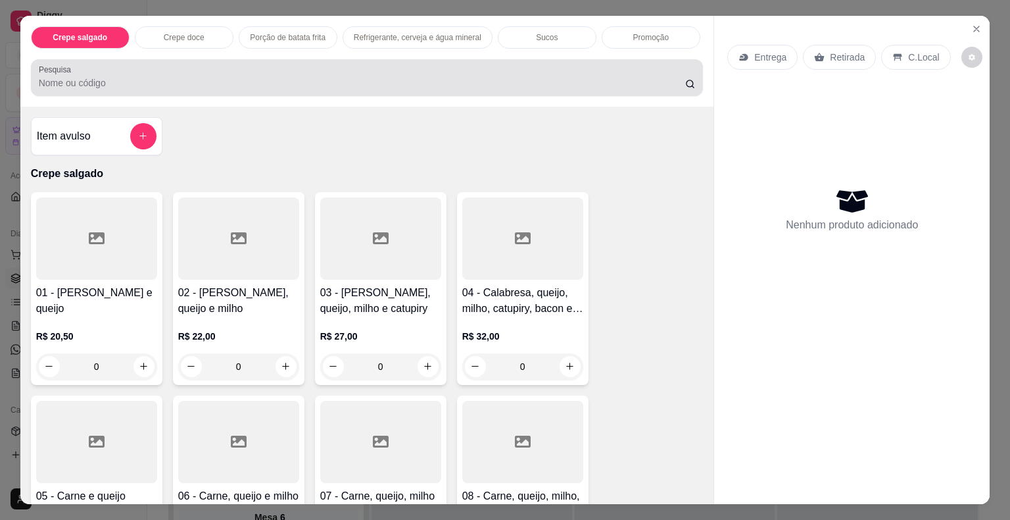
click at [312, 85] on div at bounding box center [367, 77] width 657 height 26
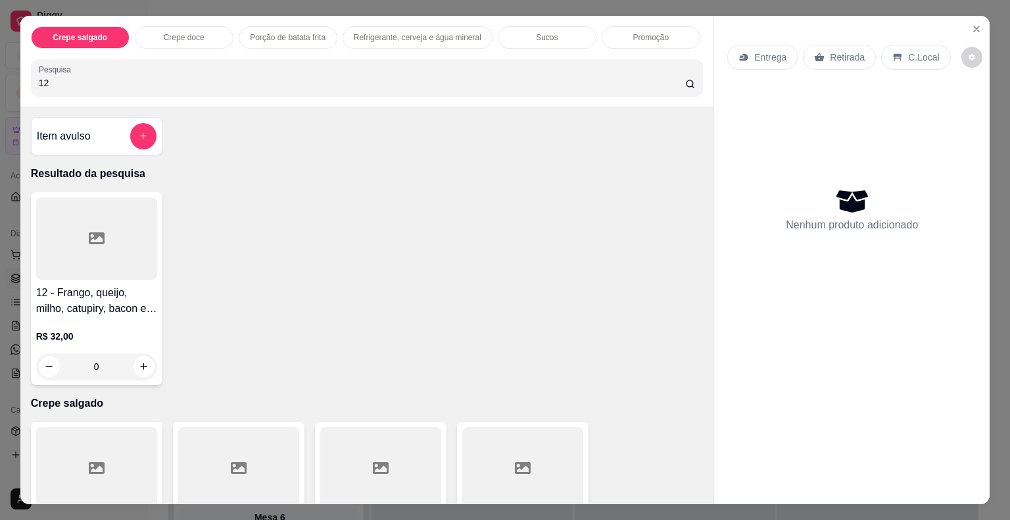
type input "12"
click at [92, 217] on div at bounding box center [96, 238] width 121 height 82
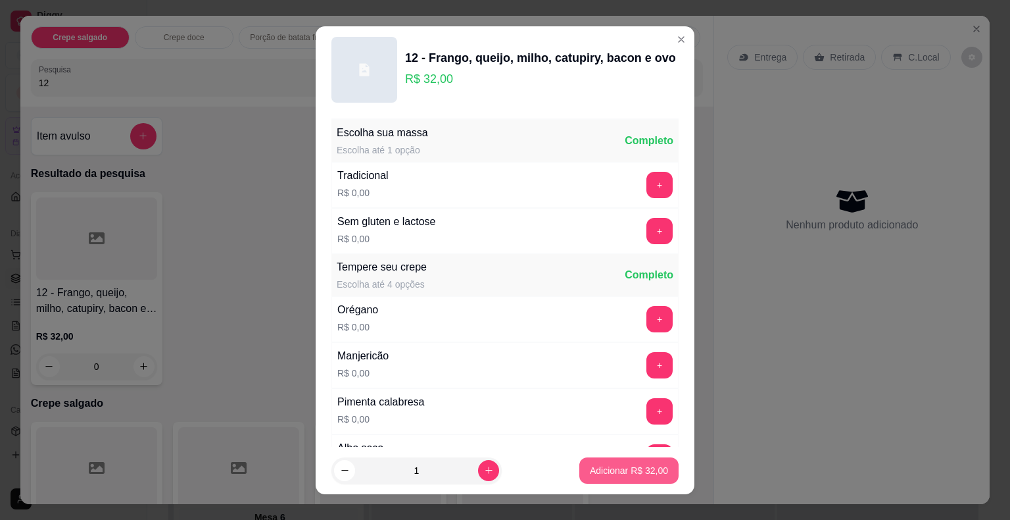
click at [582, 460] on button "Adicionar R$ 32,00" at bounding box center [628, 470] width 99 height 26
type input "1"
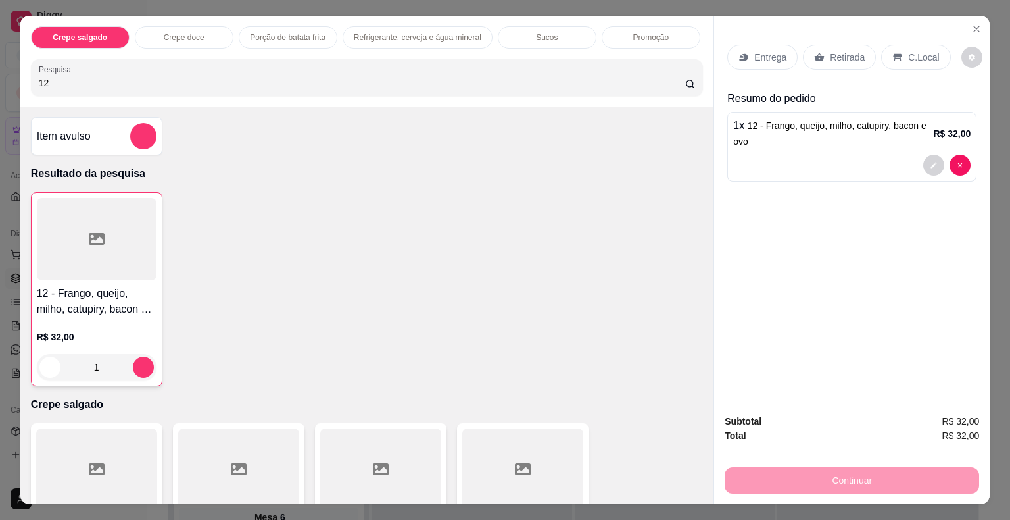
drag, startPoint x: 85, startPoint y: 84, endPoint x: 17, endPoint y: 76, distance: 68.3
click at [20, 76] on div "Crepe salgado Crepe doce Porção de batata frita Refrigerante, cerveja e água mi…" at bounding box center [367, 61] width 694 height 91
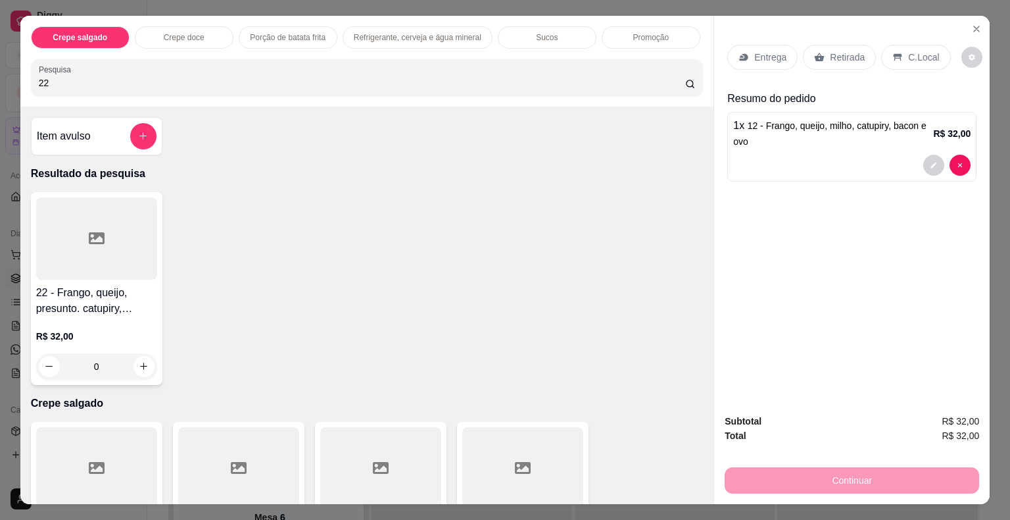
type input "22"
click at [52, 212] on div at bounding box center [96, 238] width 121 height 82
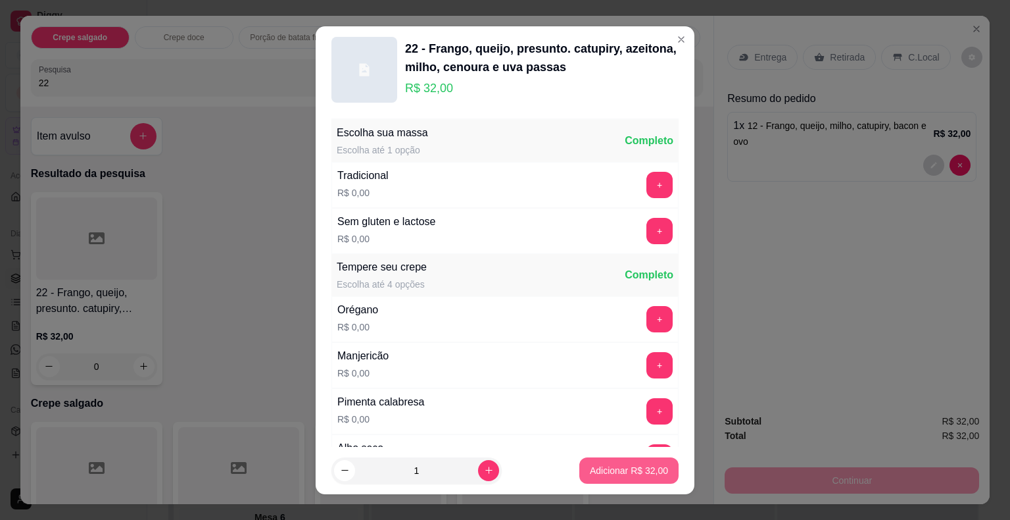
click at [581, 462] on button "Adicionar R$ 32,00" at bounding box center [628, 470] width 99 height 26
type input "1"
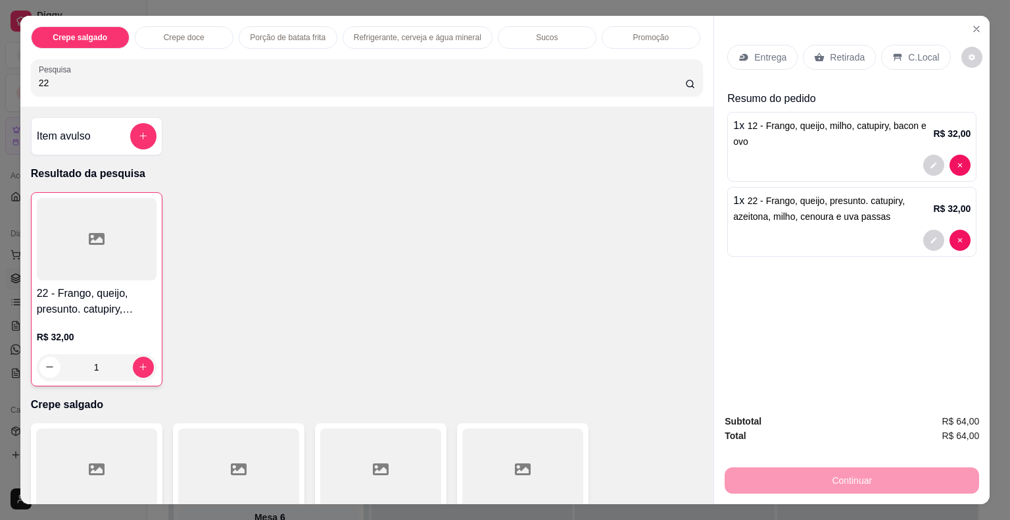
click at [818, 57] on div "Retirada" at bounding box center [839, 57] width 73 height 25
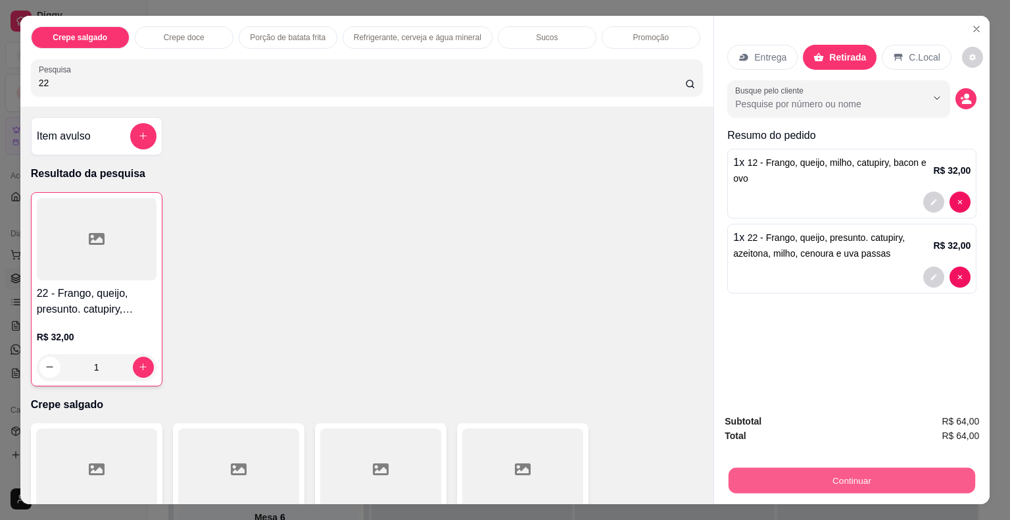
click at [903, 477] on button "Continuar" at bounding box center [852, 481] width 247 height 26
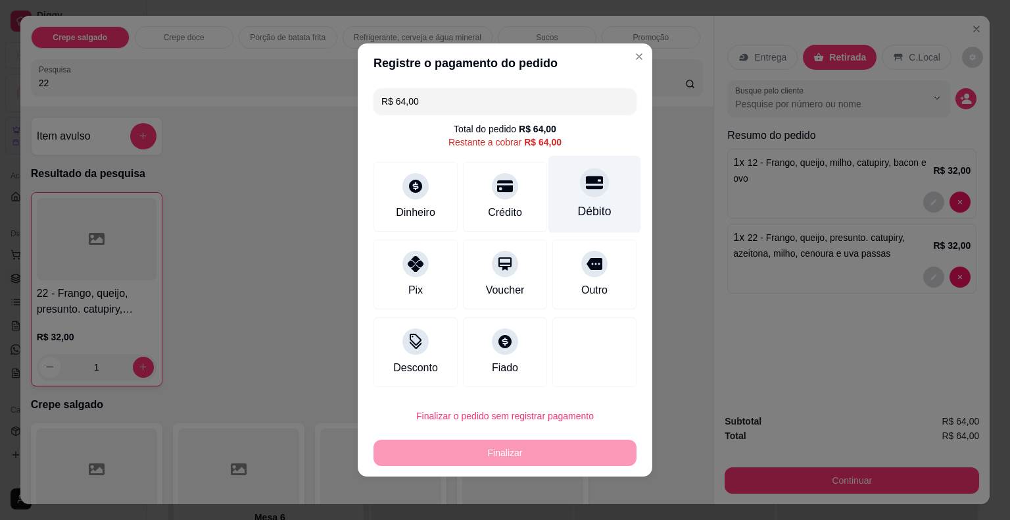
click at [597, 190] on div at bounding box center [594, 182] width 29 height 29
type input "R$ 0,00"
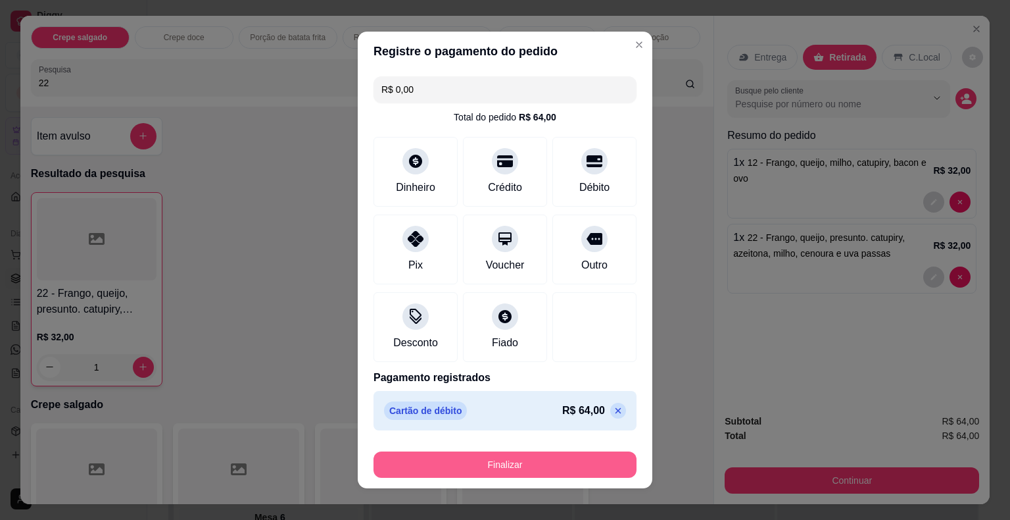
click at [531, 456] on button "Finalizar" at bounding box center [505, 464] width 263 height 26
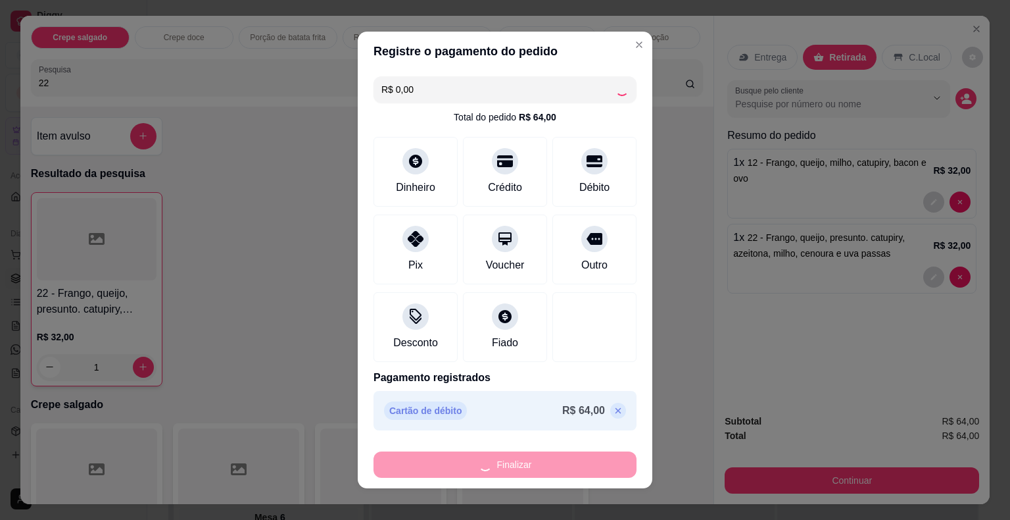
type input "0"
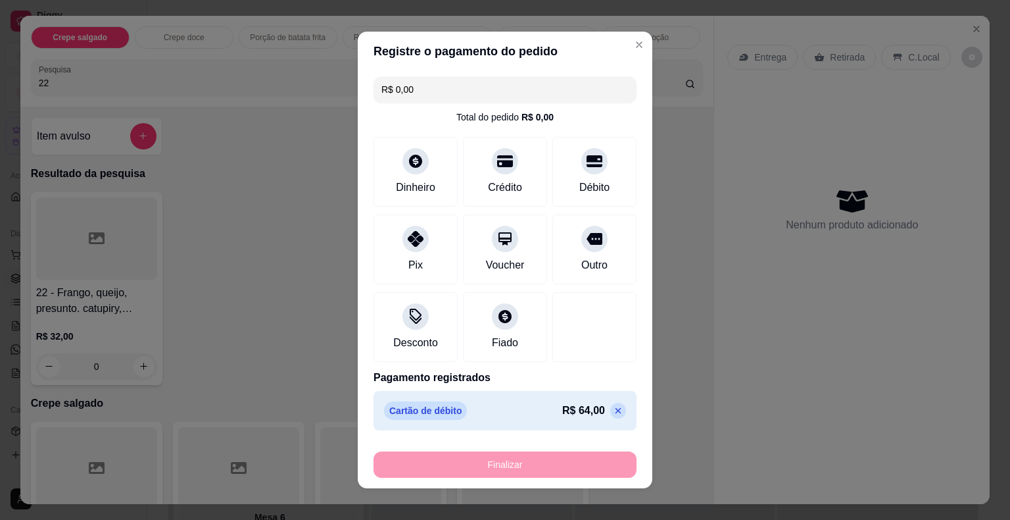
type input "-R$ 64,00"
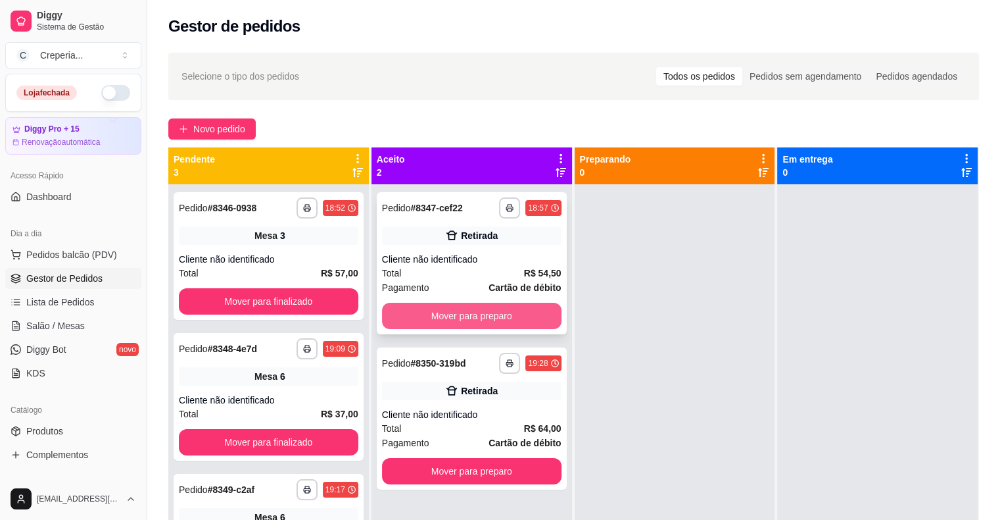
click at [491, 310] on button "Mover para preparo" at bounding box center [472, 316] width 180 height 26
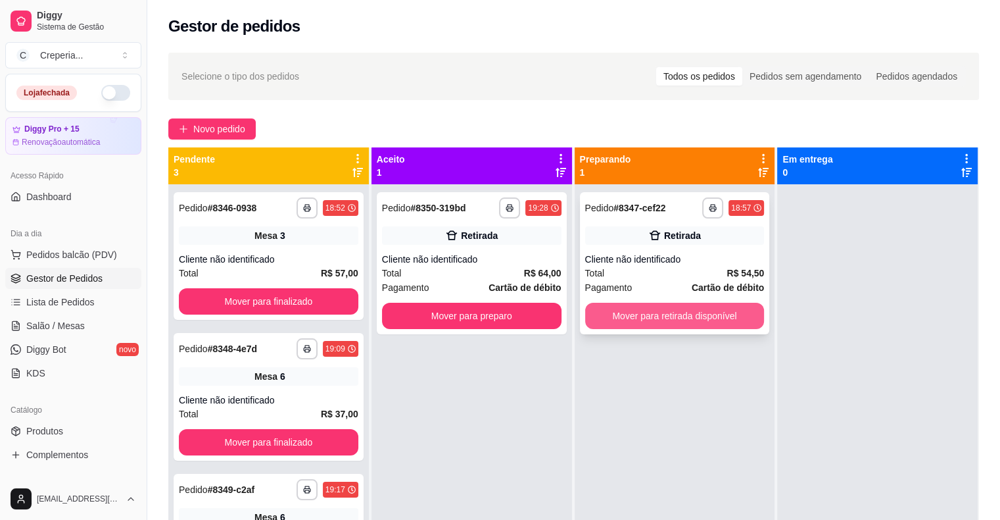
click at [685, 309] on button "Mover para retirada disponível" at bounding box center [675, 316] width 180 height 26
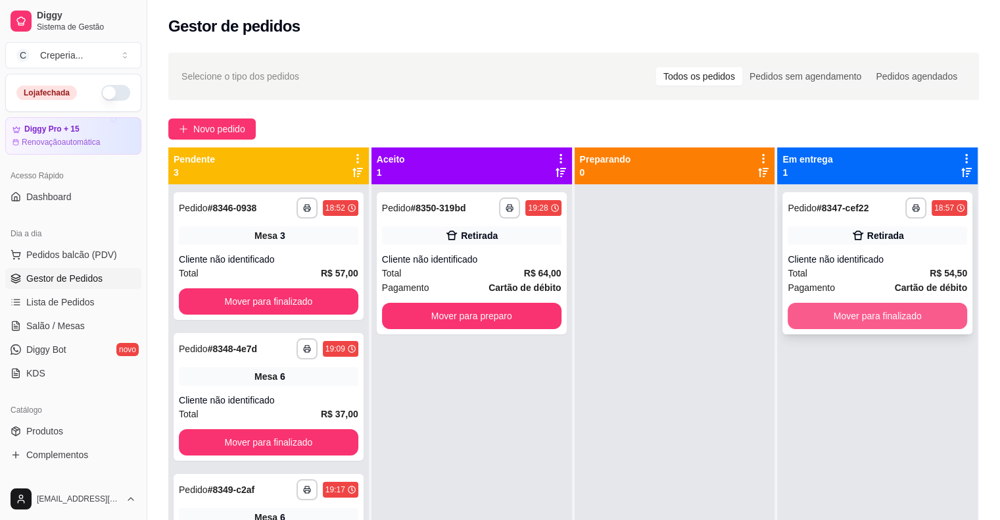
click at [810, 324] on button "Mover para finalizado" at bounding box center [878, 316] width 180 height 26
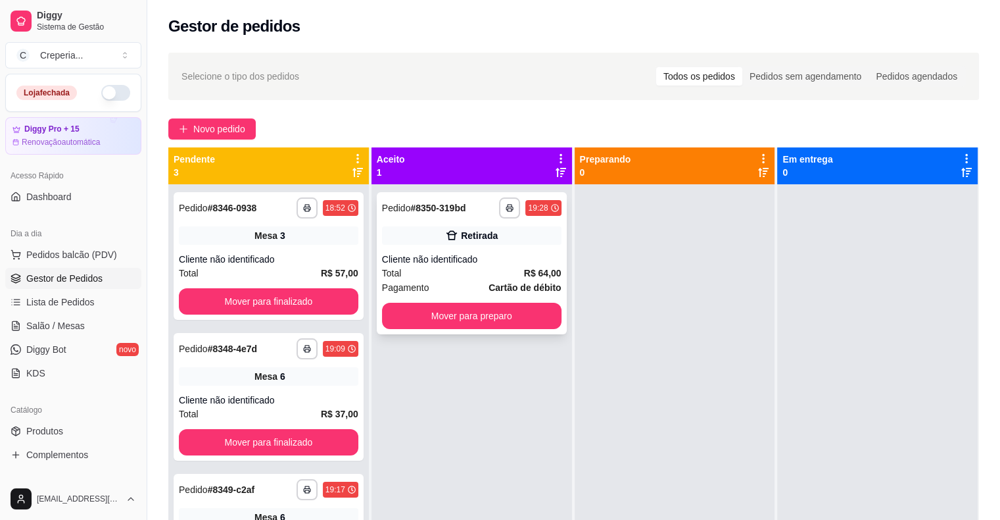
click at [526, 250] on div "**********" at bounding box center [472, 263] width 190 height 142
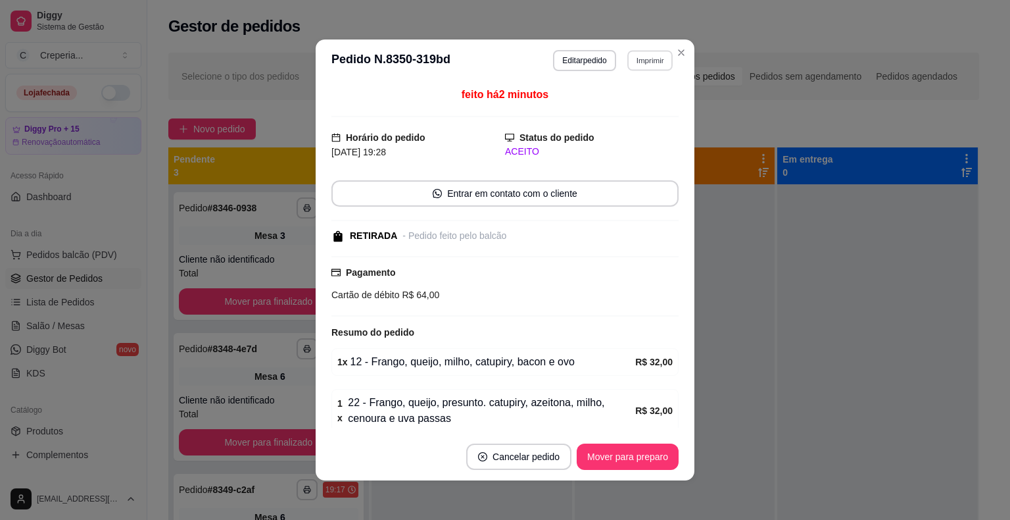
click at [645, 64] on button "Imprimir" at bounding box center [649, 60] width 45 height 20
click at [626, 108] on button "IMPRESSORA" at bounding box center [621, 106] width 95 height 21
click at [655, 456] on button "Mover para preparo" at bounding box center [627, 457] width 99 height 26
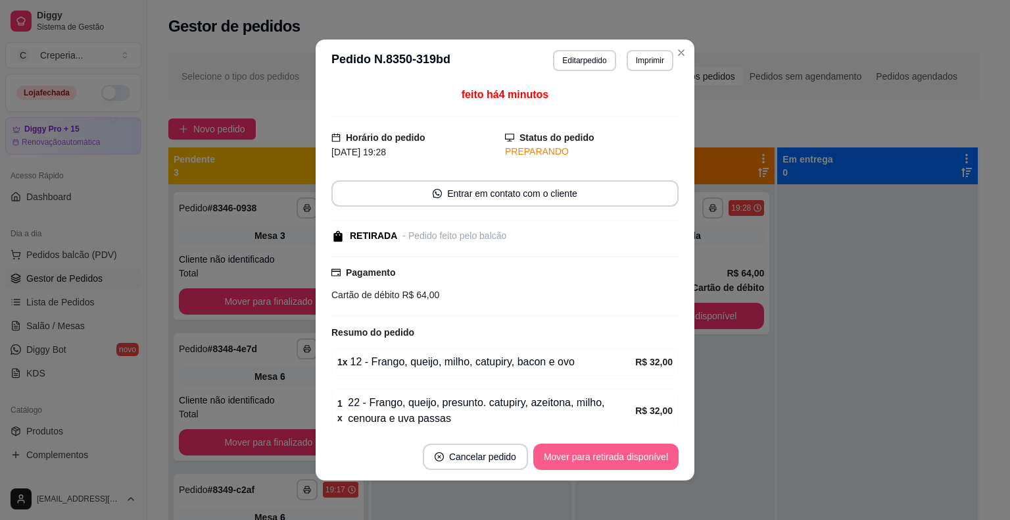
click at [618, 458] on button "Mover para retirada disponível" at bounding box center [605, 456] width 145 height 26
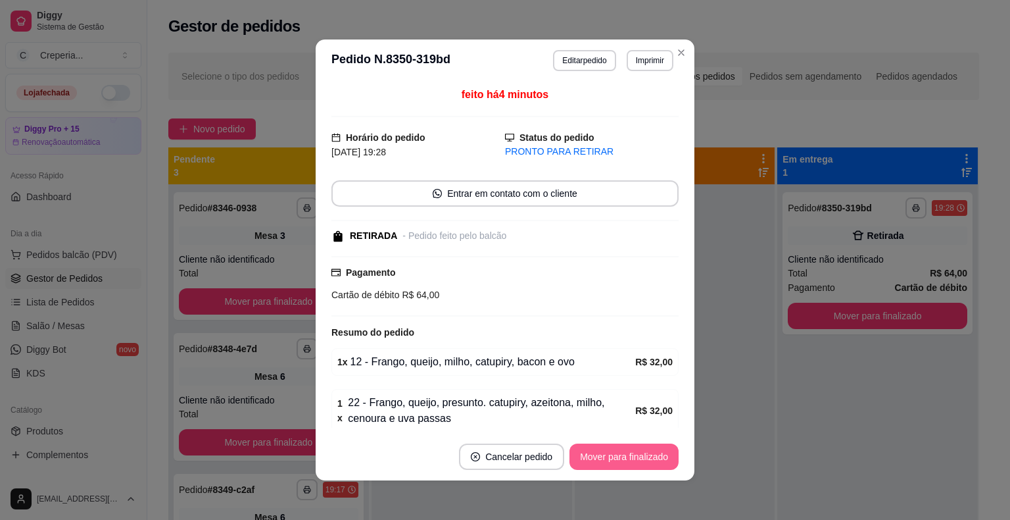
click at [636, 456] on button "Mover para finalizado" at bounding box center [624, 456] width 109 height 26
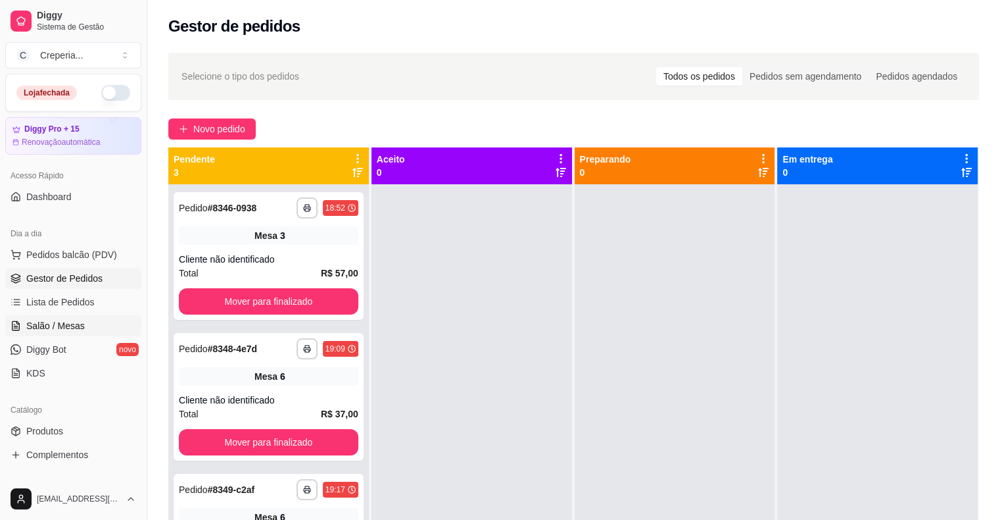
click at [51, 320] on span "Salão / Mesas" at bounding box center [55, 325] width 59 height 13
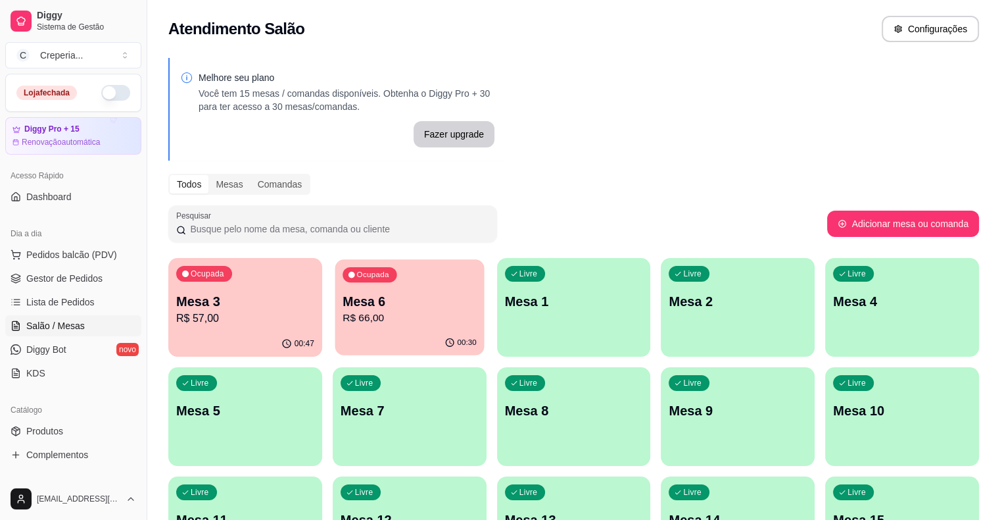
click at [402, 299] on p "Mesa 6" at bounding box center [410, 302] width 134 height 18
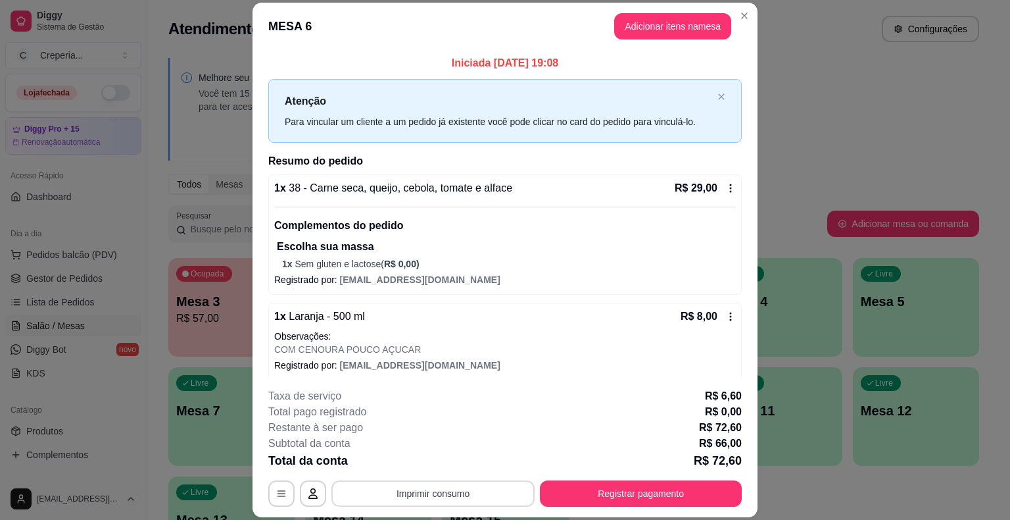
click at [437, 485] on button "Imprimir consumo" at bounding box center [432, 493] width 203 height 26
click at [443, 457] on button "IMPRESSORA" at bounding box center [432, 462] width 95 height 21
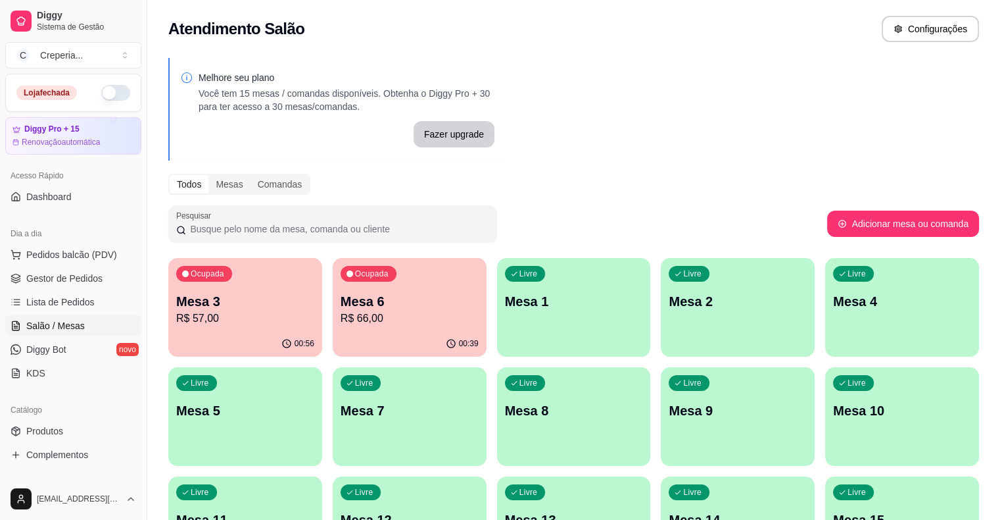
click at [224, 310] on p "R$ 57,00" at bounding box center [245, 318] width 138 height 16
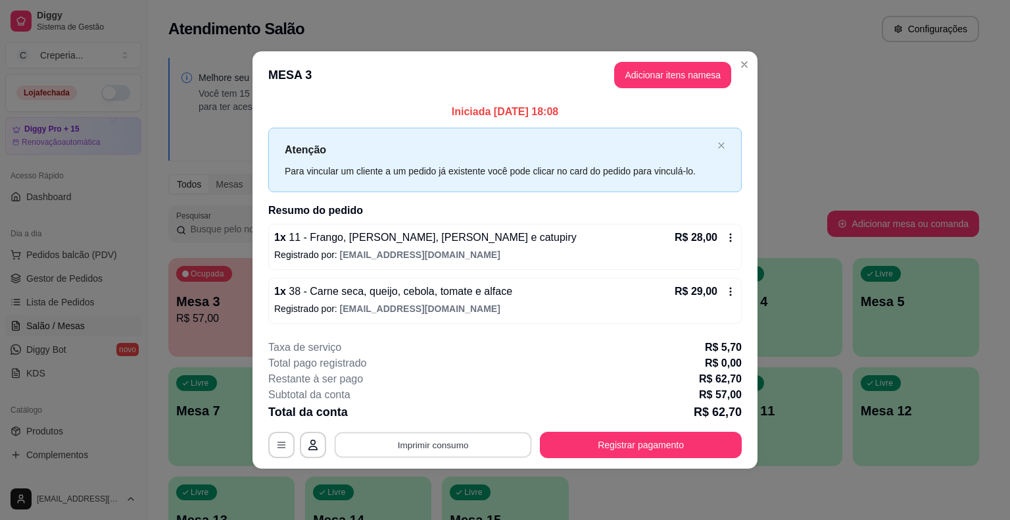
click at [399, 443] on button "Imprimir consumo" at bounding box center [433, 444] width 197 height 26
click at [405, 415] on button "IMPRESSORA" at bounding box center [436, 413] width 95 height 21
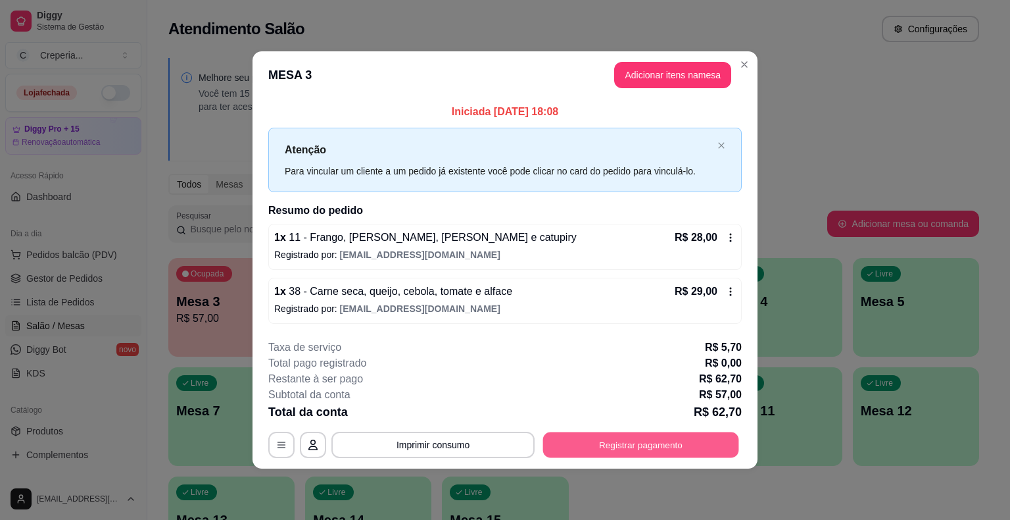
click at [629, 443] on button "Registrar pagamento" at bounding box center [641, 444] width 196 height 26
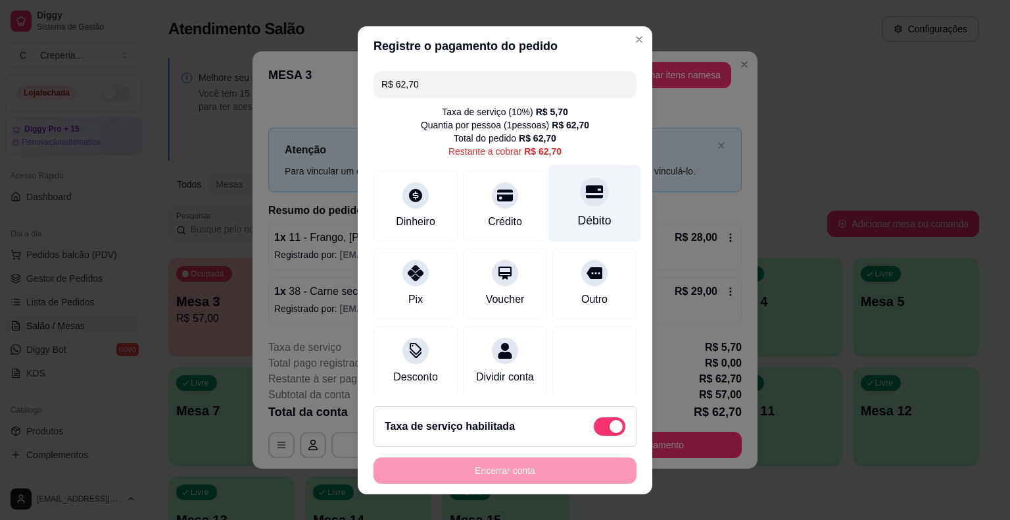
click at [570, 211] on div "Débito" at bounding box center [595, 202] width 93 height 77
type input "R$ 0,00"
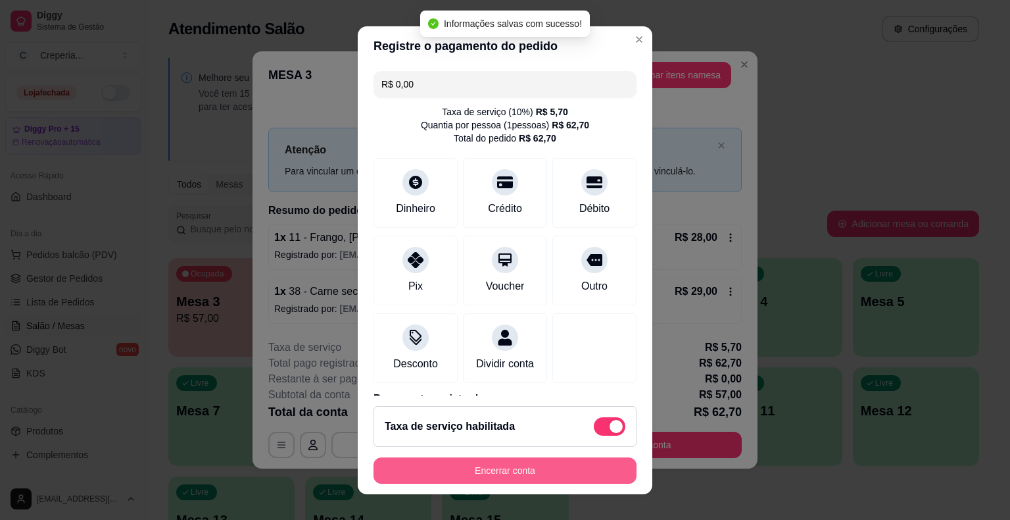
click at [519, 464] on button "Encerrar conta" at bounding box center [505, 470] width 263 height 26
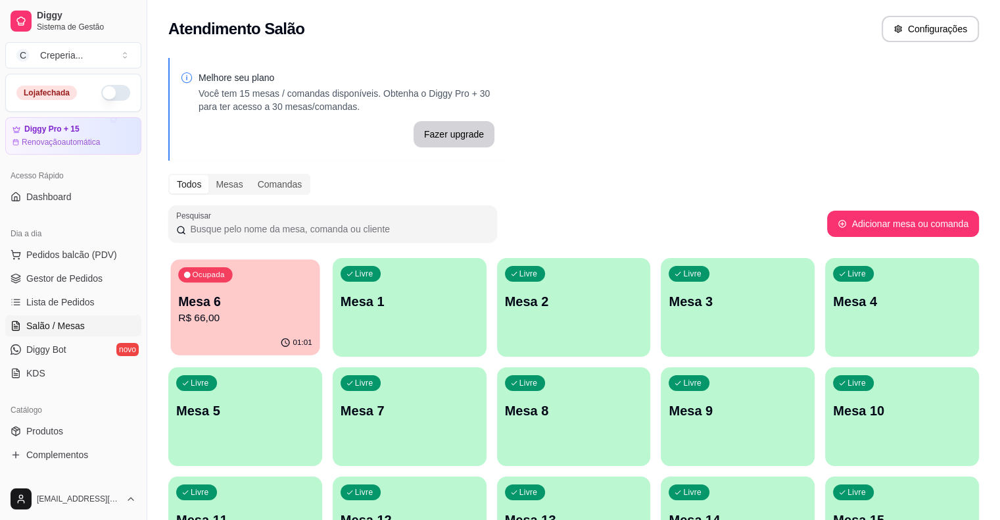
click at [278, 301] on p "Mesa 6" at bounding box center [245, 302] width 134 height 18
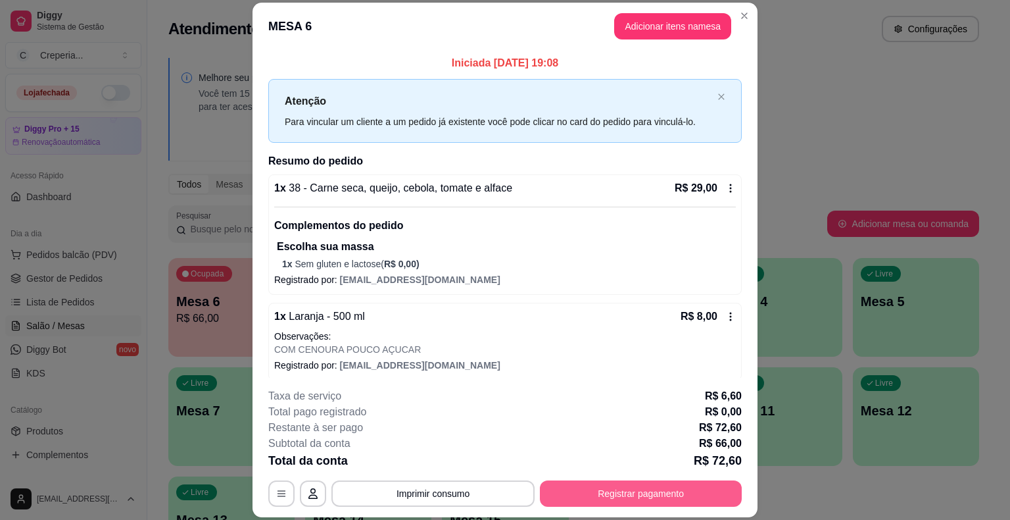
click at [656, 498] on button "Registrar pagamento" at bounding box center [641, 493] width 202 height 26
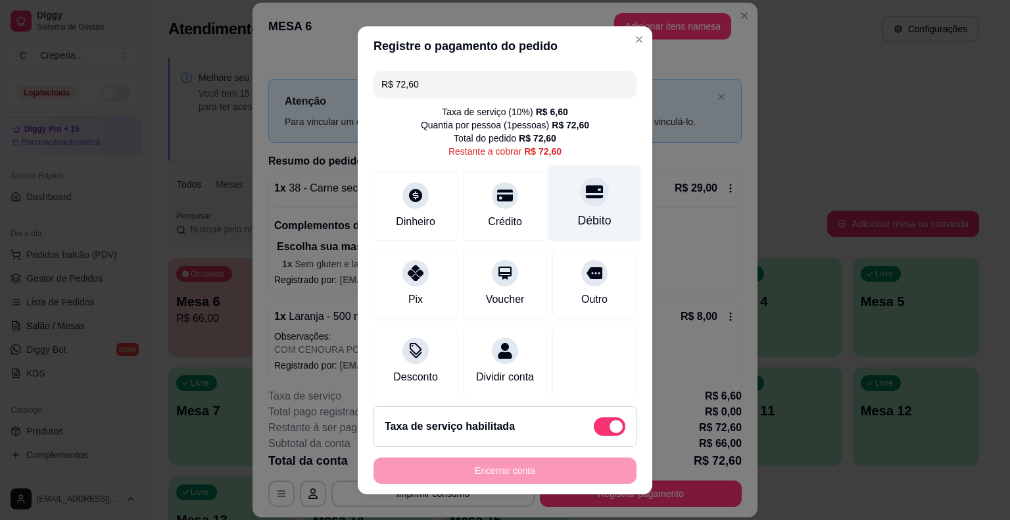
click at [583, 201] on div at bounding box center [594, 191] width 29 height 29
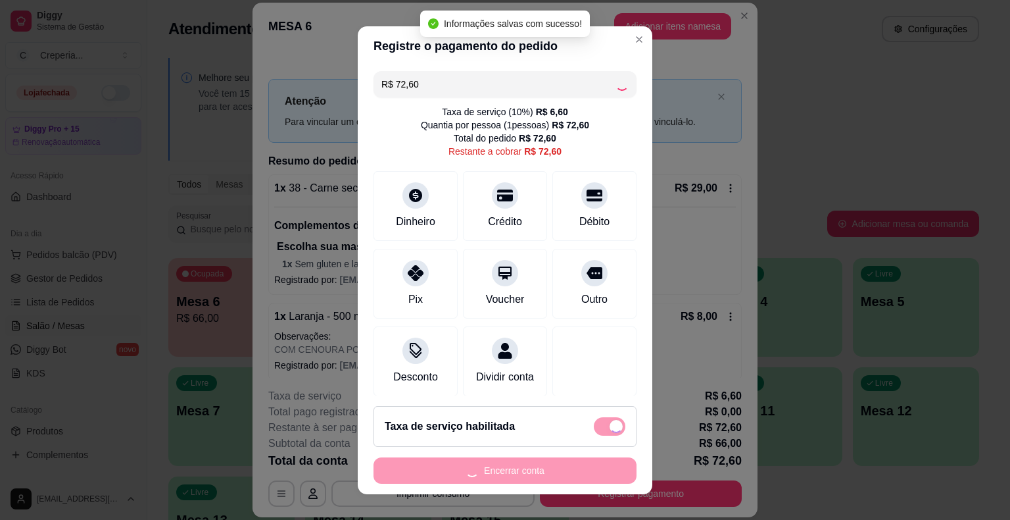
type input "R$ 0,00"
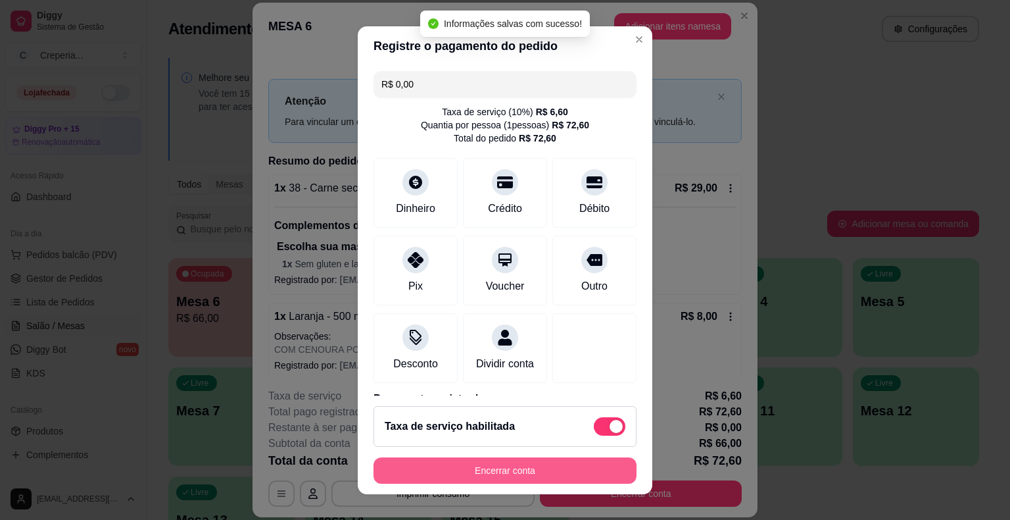
click at [504, 472] on button "Encerrar conta" at bounding box center [505, 470] width 263 height 26
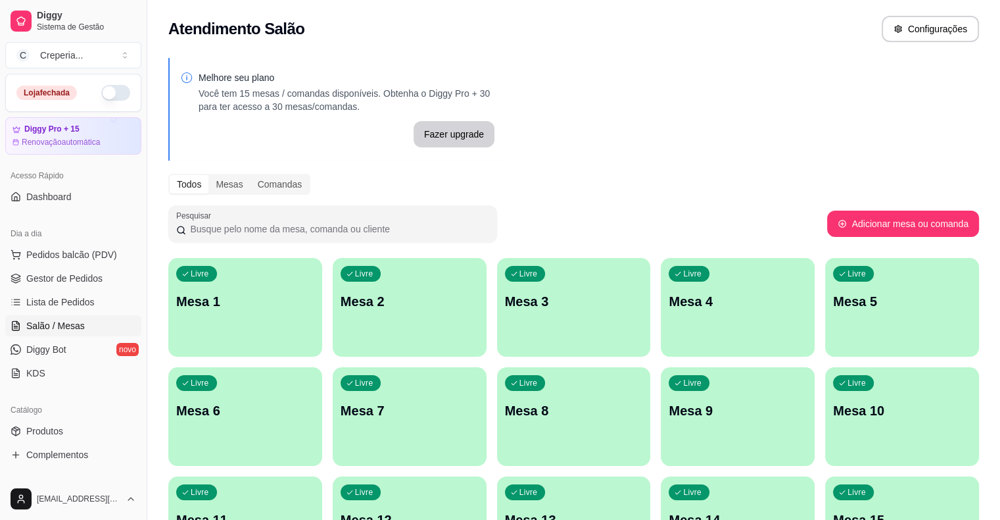
click at [825, 283] on div "Livre Mesa 5" at bounding box center [902, 299] width 154 height 83
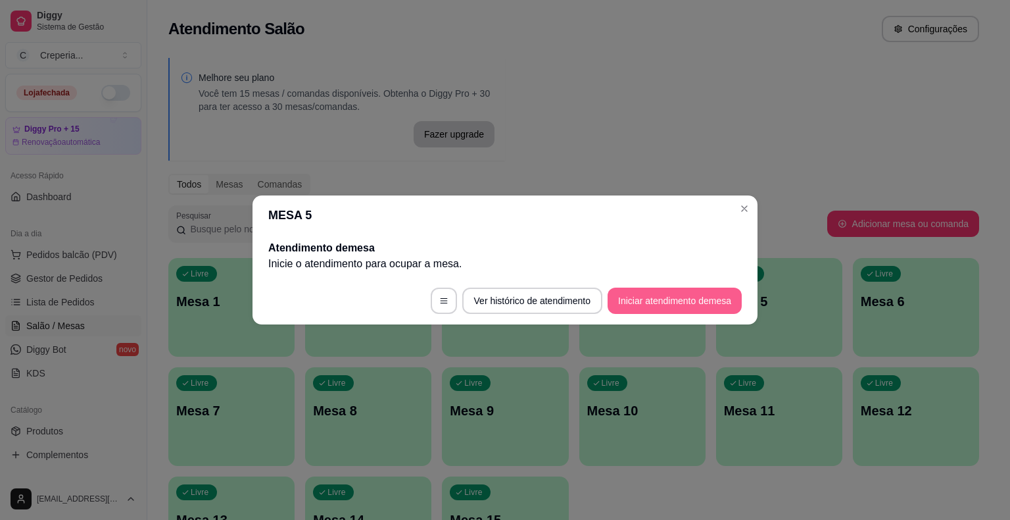
click at [684, 297] on button "Iniciar atendimento de mesa" at bounding box center [675, 300] width 134 height 26
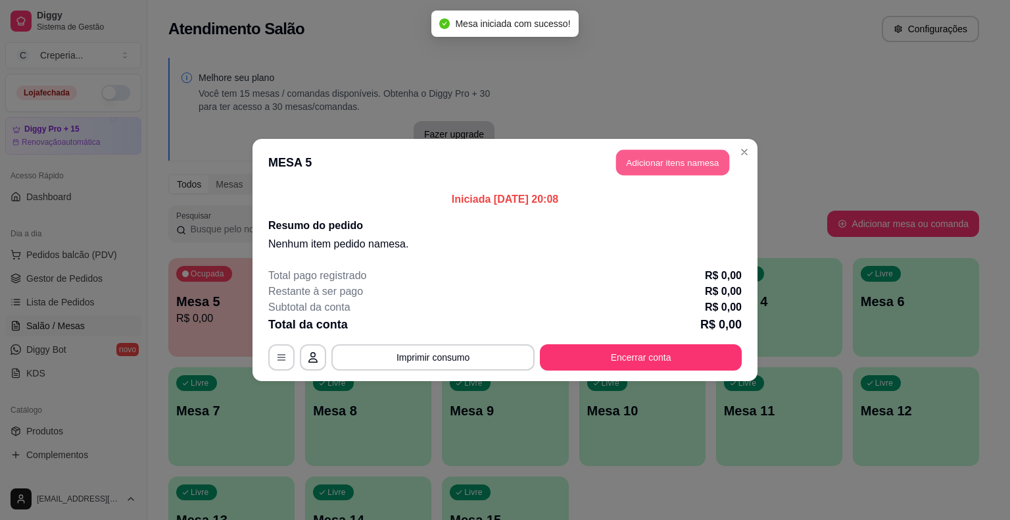
click at [641, 162] on button "Adicionar itens na mesa" at bounding box center [672, 163] width 113 height 26
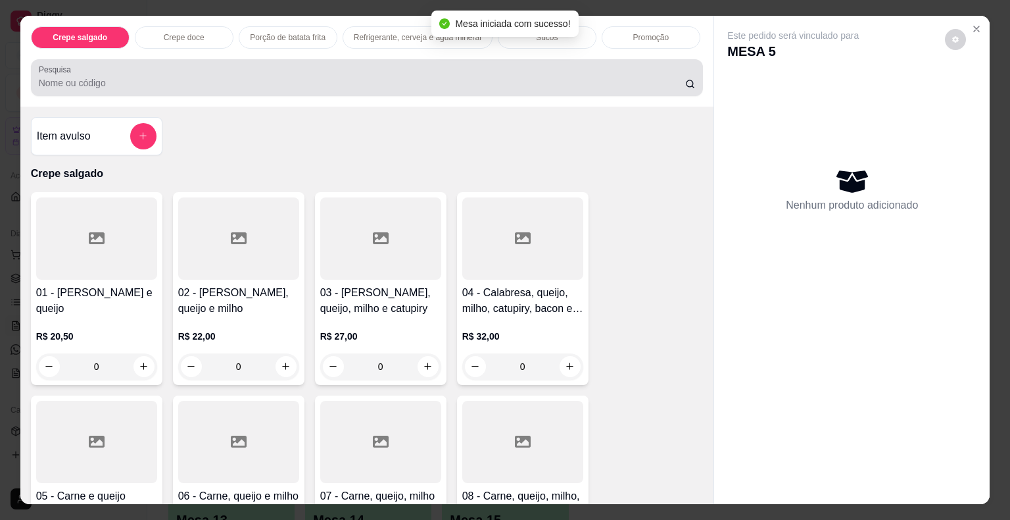
click at [299, 85] on div at bounding box center [367, 77] width 657 height 26
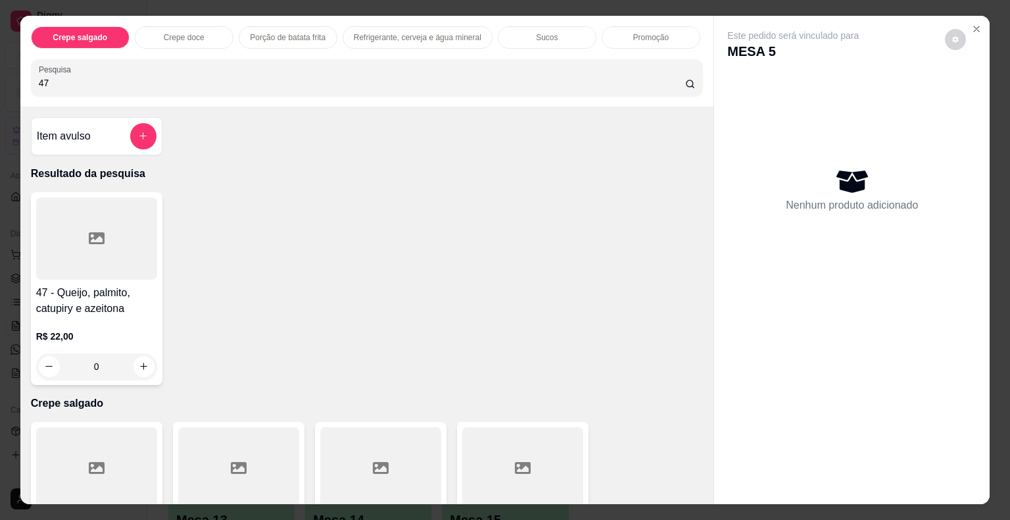
type input "47"
click at [89, 239] on icon at bounding box center [97, 238] width 16 height 16
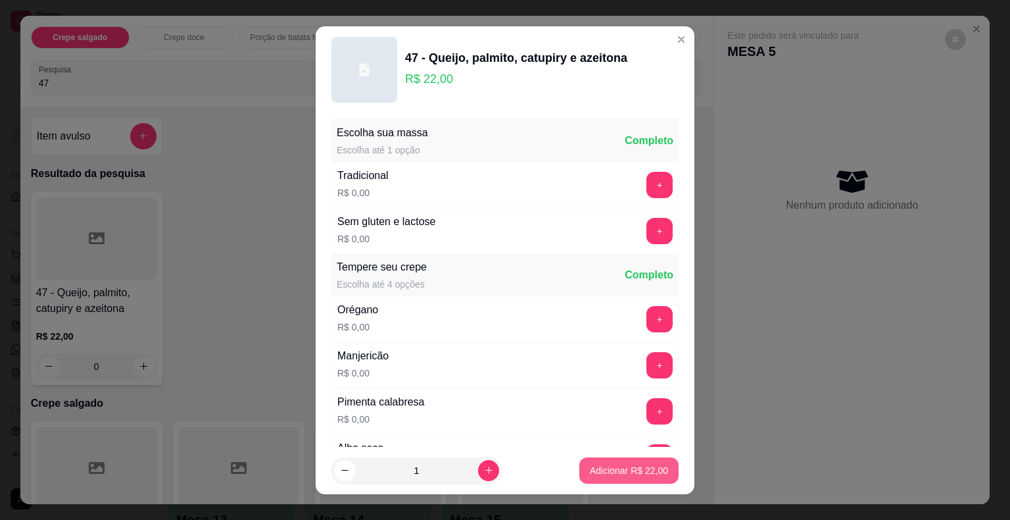
click at [590, 475] on p "Adicionar R$ 22,00" at bounding box center [629, 470] width 78 height 13
type input "1"
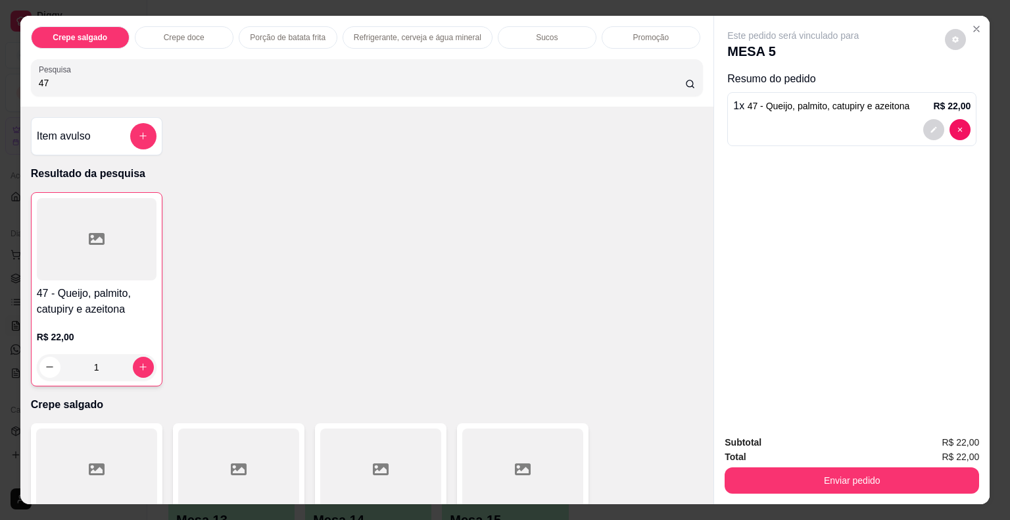
click at [111, 239] on div at bounding box center [97, 239] width 120 height 82
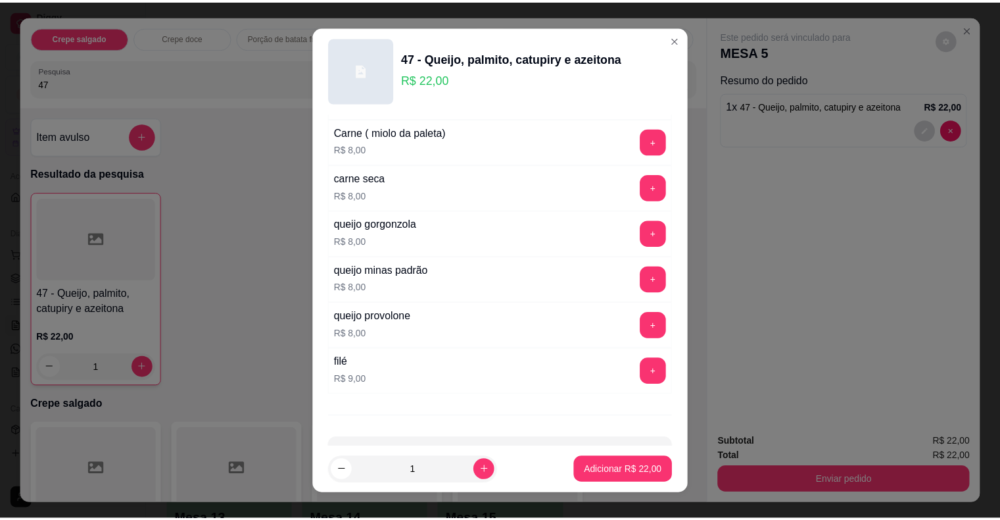
scroll to position [2323, 0]
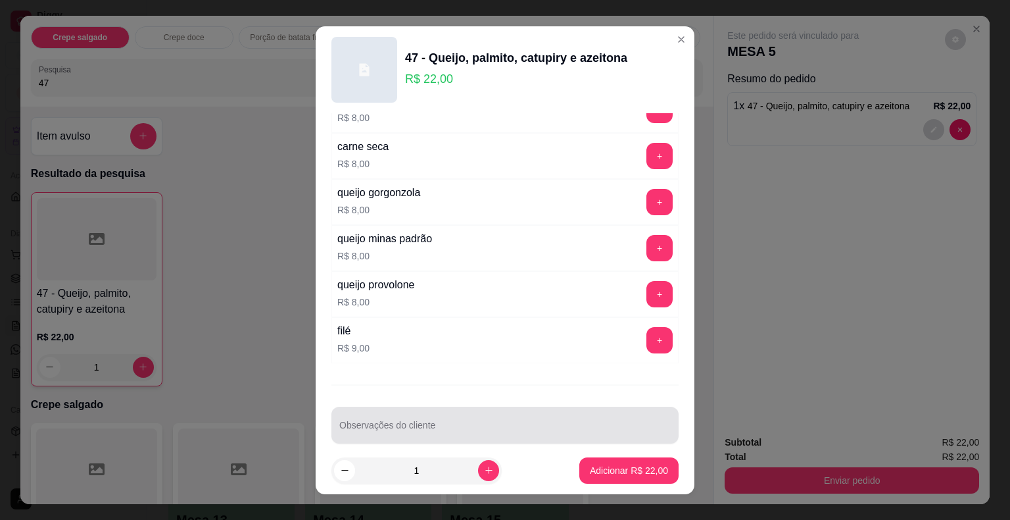
click at [609, 412] on div at bounding box center [504, 425] width 331 height 26
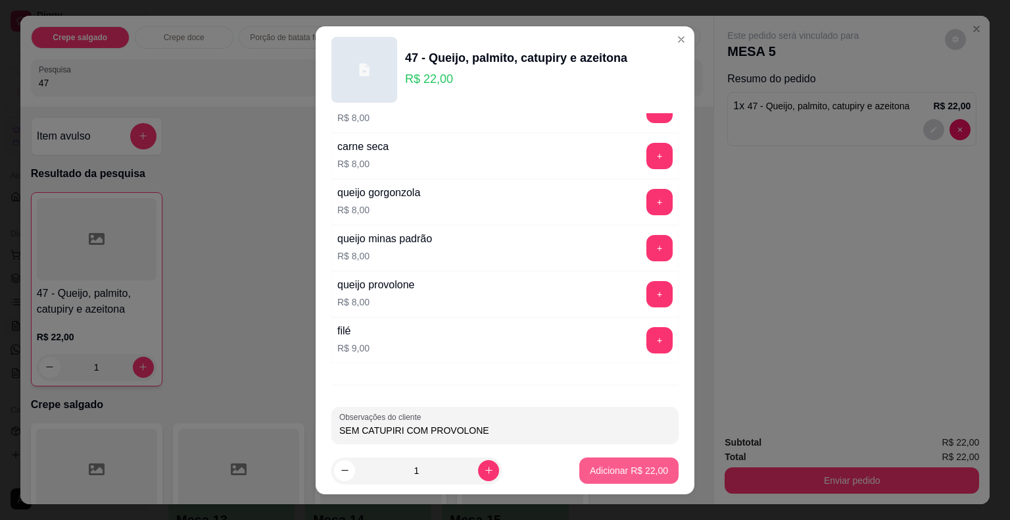
type input "SEM CATUPIRI COM PROVOLONE"
click at [599, 468] on p "Adicionar R$ 22,00" at bounding box center [629, 470] width 78 height 13
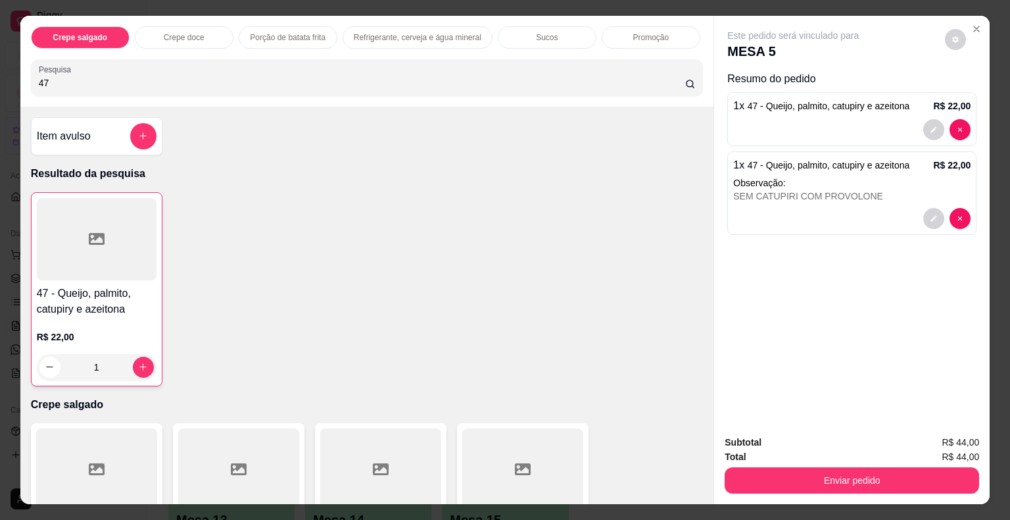
drag, startPoint x: 69, startPoint y: 82, endPoint x: 0, endPoint y: 82, distance: 69.1
click at [0, 82] on div "Crepe salgado Crepe doce Porção de batata frita Refrigerante, cerveja e água mi…" at bounding box center [505, 260] width 1010 height 520
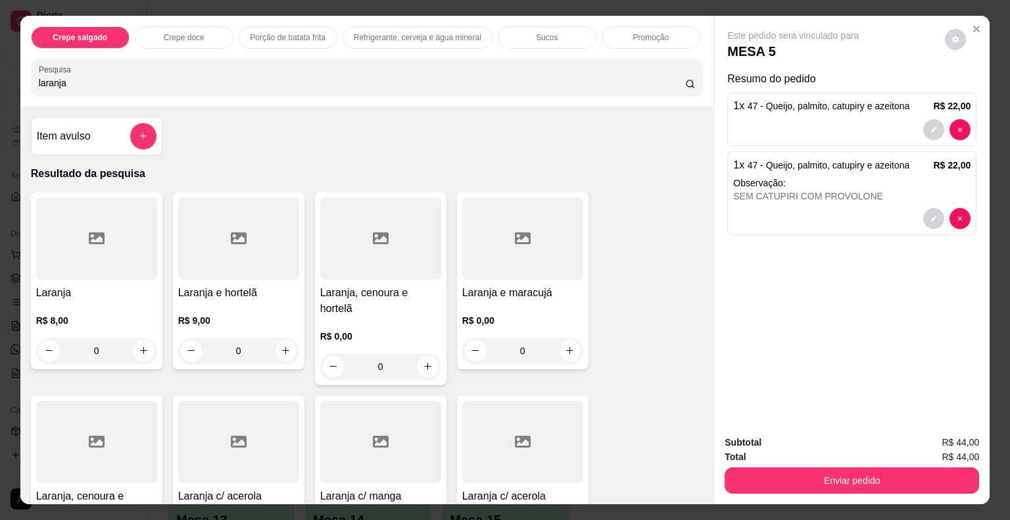
type input "laranja"
click at [103, 222] on div at bounding box center [96, 238] width 121 height 82
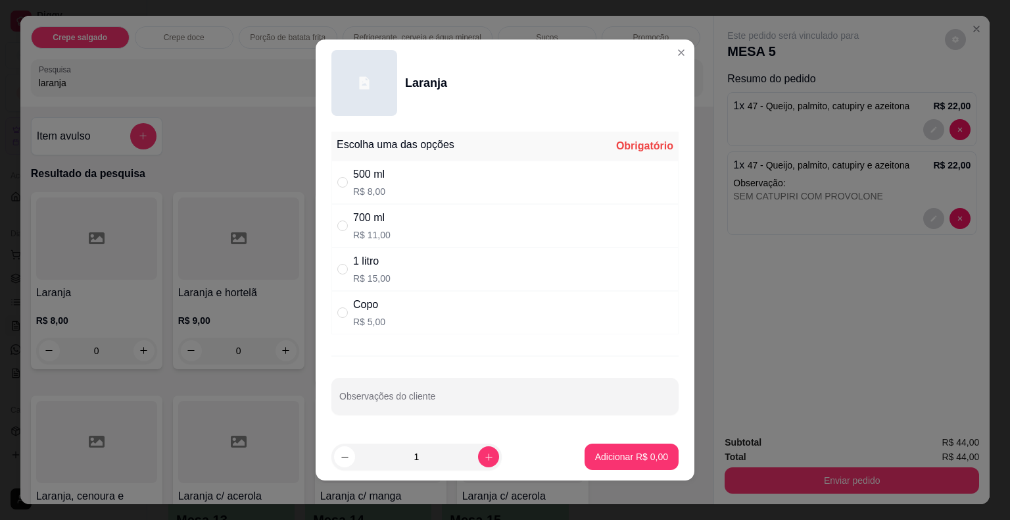
drag, startPoint x: 381, startPoint y: 278, endPoint x: 389, endPoint y: 280, distance: 7.7
click at [383, 279] on div "1 litro R$ 15,00" at bounding box center [504, 268] width 347 height 43
radio input "true"
click at [596, 462] on p "Adicionar R$ 15,00" at bounding box center [629, 456] width 76 height 12
type input "1"
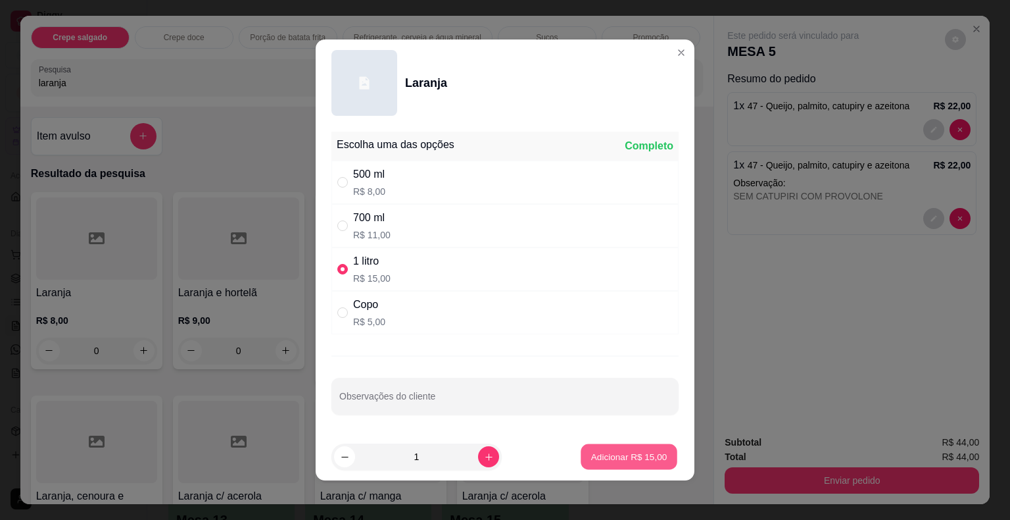
type input "1"
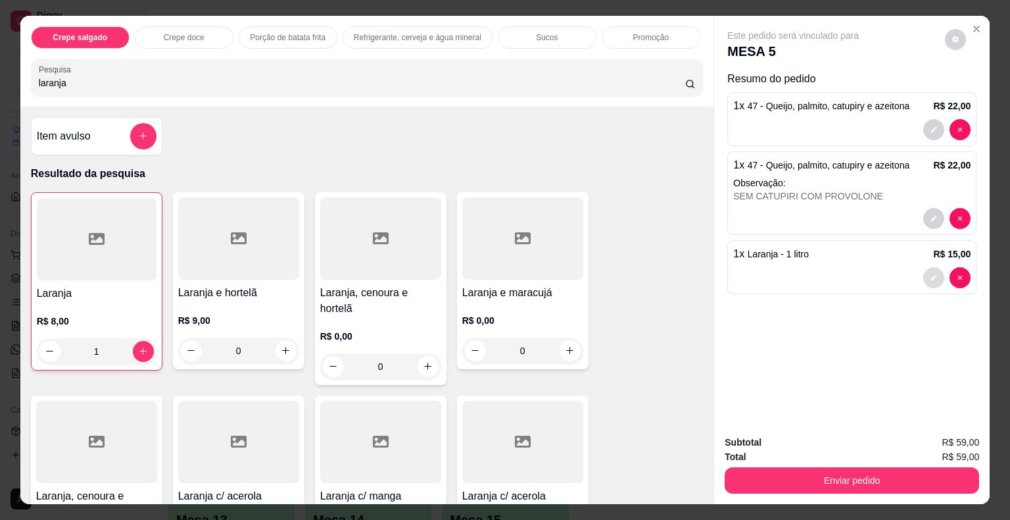
click at [923, 268] on button "decrease-product-quantity" at bounding box center [933, 277] width 21 height 21
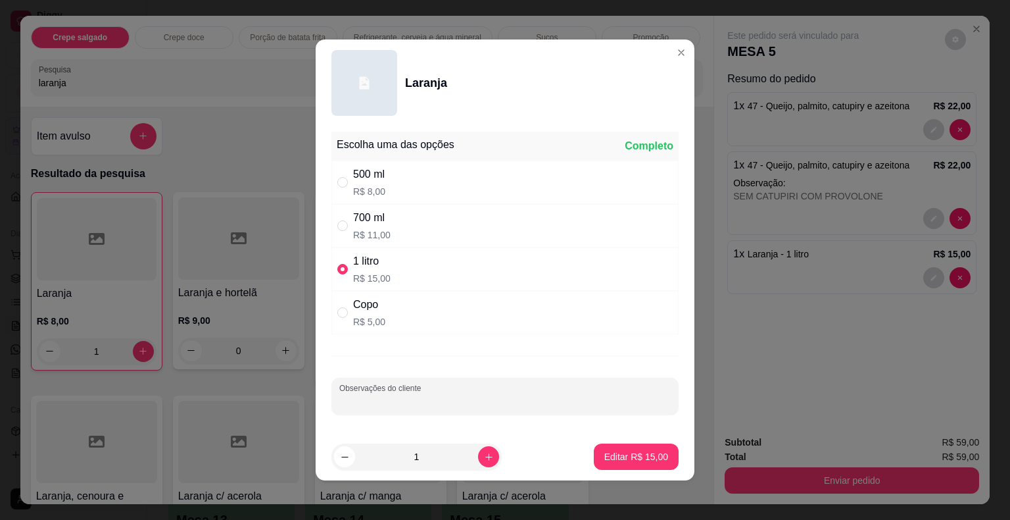
click at [466, 402] on input "Observações do cliente" at bounding box center [504, 401] width 331 height 13
type input "SEM AÇUCAR"
click at [647, 459] on p "Editar R$ 15,00" at bounding box center [636, 456] width 64 height 13
type input "0"
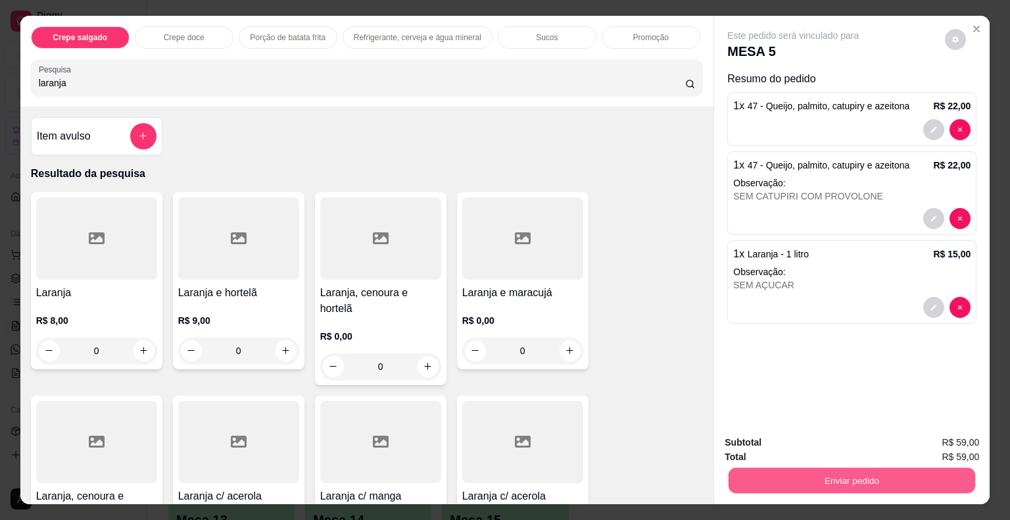
click at [797, 470] on button "Enviar pedido" at bounding box center [852, 481] width 247 height 26
click at [750, 437] on button "Não registrar e enviar pedido" at bounding box center [808, 443] width 137 height 25
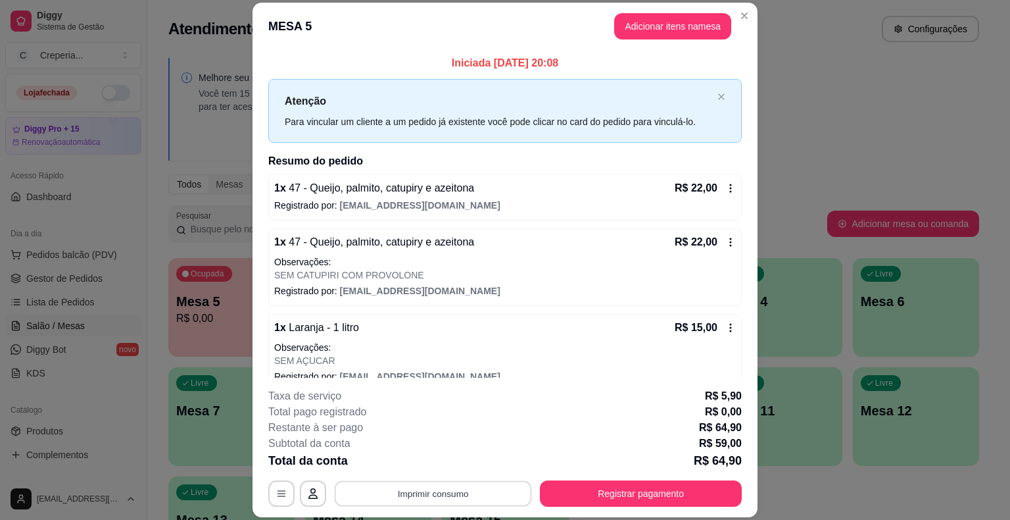
click at [437, 494] on button "Imprimir consumo" at bounding box center [433, 494] width 197 height 26
click at [435, 470] on button "IMPRESSORA" at bounding box center [432, 462] width 95 height 21
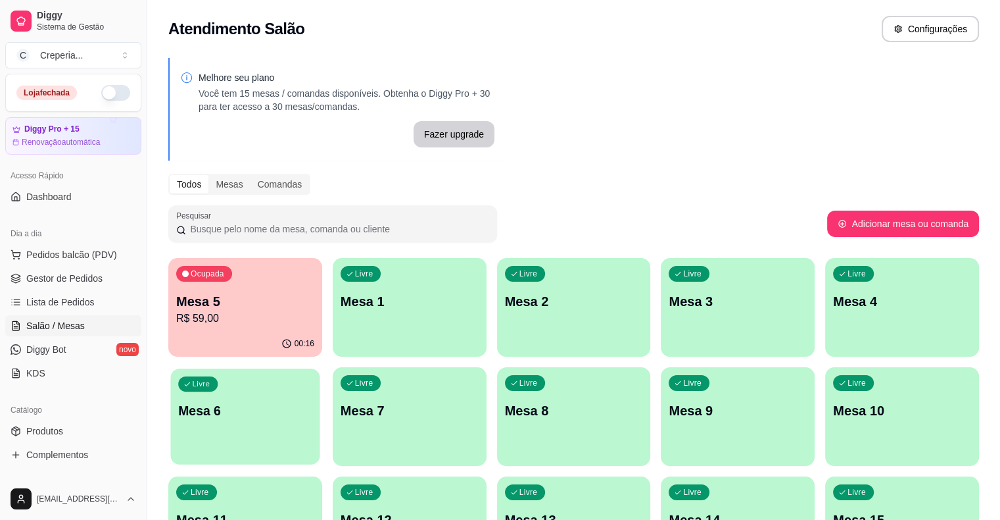
click at [312, 402] on p "Mesa 6" at bounding box center [245, 411] width 134 height 18
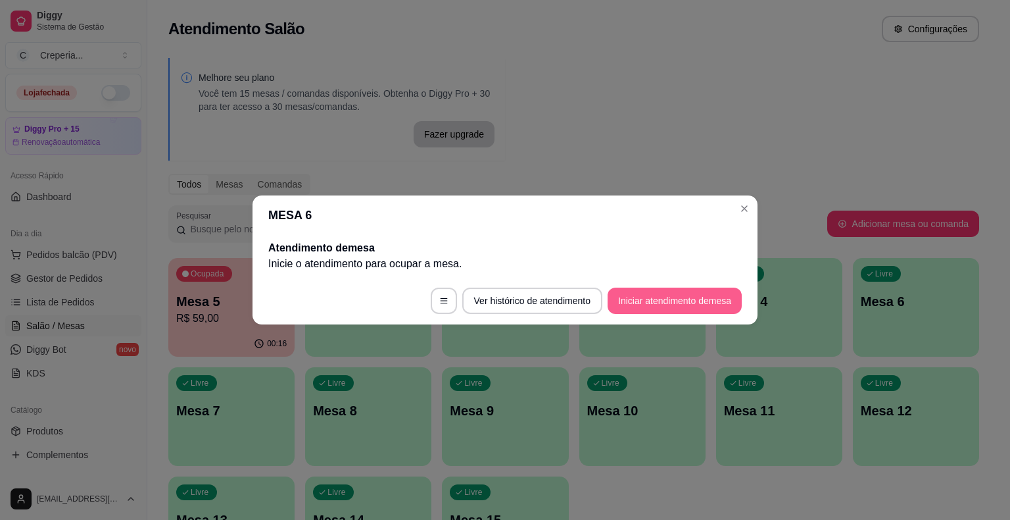
click at [664, 306] on button "Iniciar atendimento de mesa" at bounding box center [675, 300] width 134 height 26
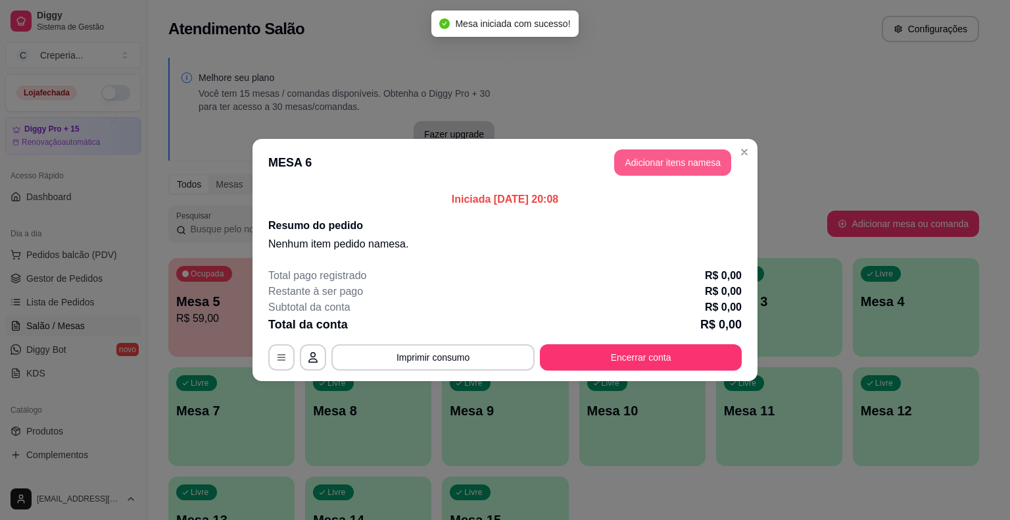
click at [632, 162] on button "Adicionar itens na mesa" at bounding box center [672, 162] width 117 height 26
click at [503, 70] on div at bounding box center [367, 77] width 657 height 26
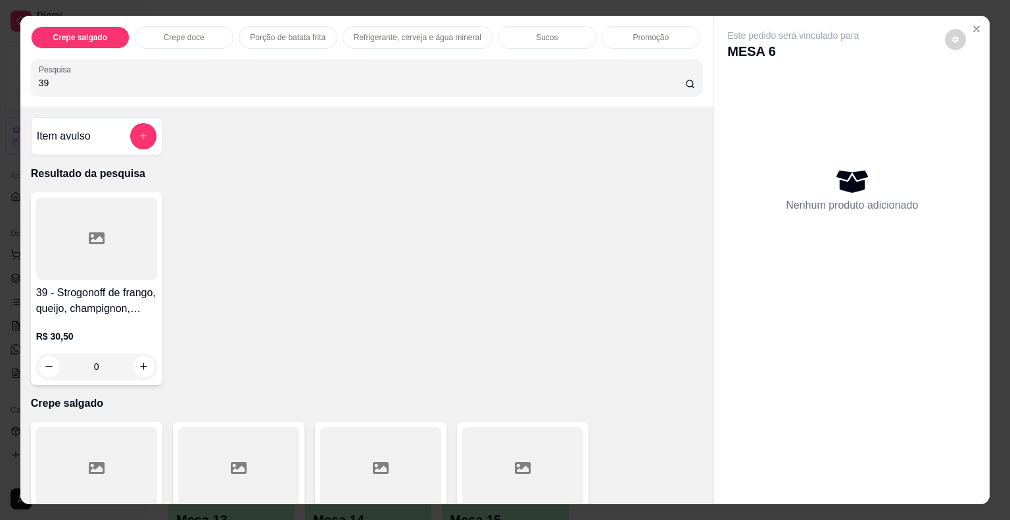
type input "39"
click at [83, 219] on div at bounding box center [96, 238] width 121 height 82
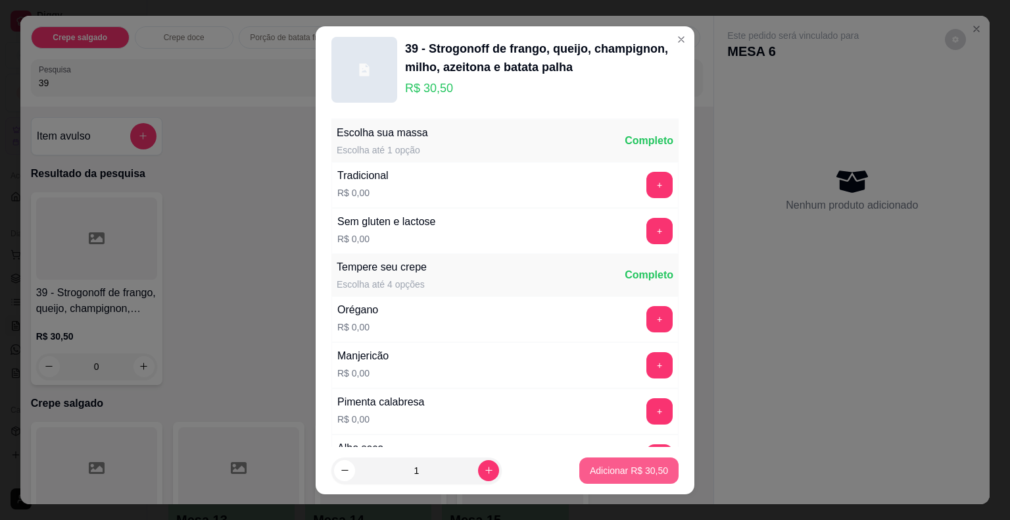
click at [590, 470] on p "Adicionar R$ 30,50" at bounding box center [629, 470] width 78 height 13
type input "1"
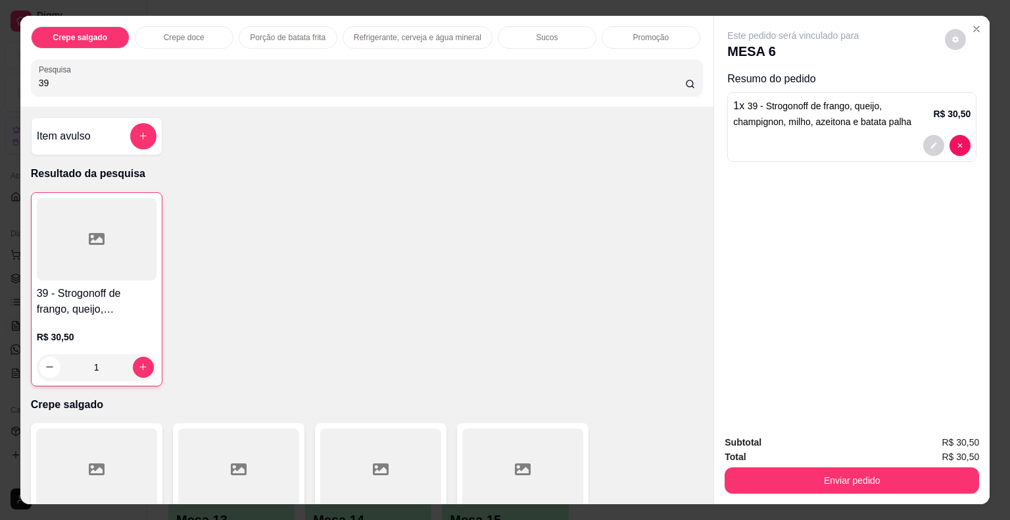
drag, startPoint x: 86, startPoint y: 80, endPoint x: 0, endPoint y: 75, distance: 85.6
click at [0, 75] on div "Crepe salgado Crepe doce Porção de batata frita Refrigerante, cerveja e água mi…" at bounding box center [505, 260] width 1010 height 520
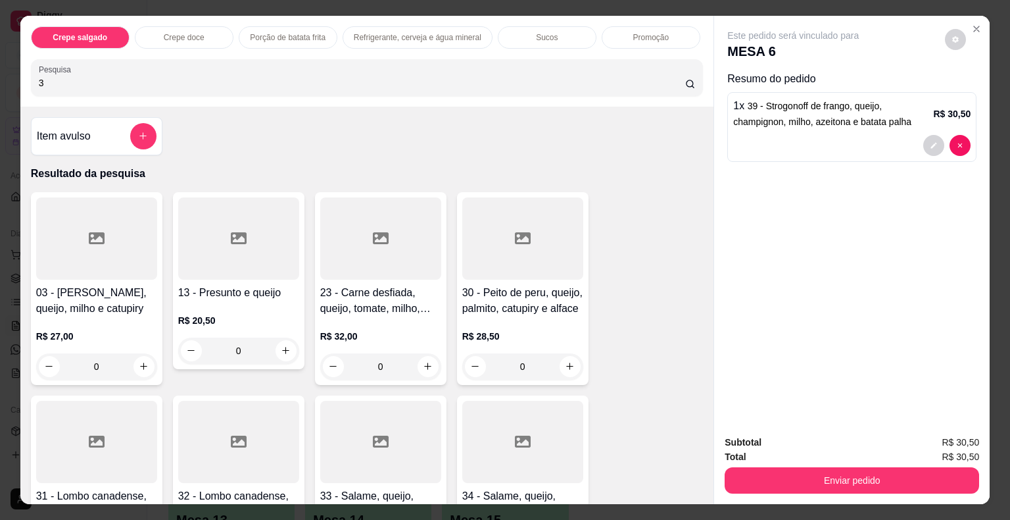
type input "3"
click at [71, 233] on div at bounding box center [96, 238] width 121 height 82
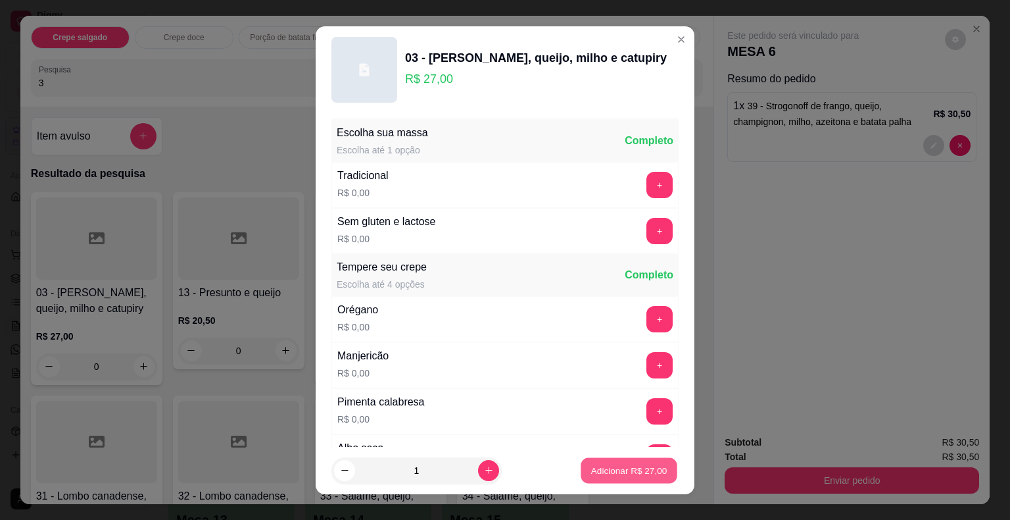
click at [591, 464] on p "Adicionar R$ 27,00" at bounding box center [629, 470] width 76 height 12
type input "1"
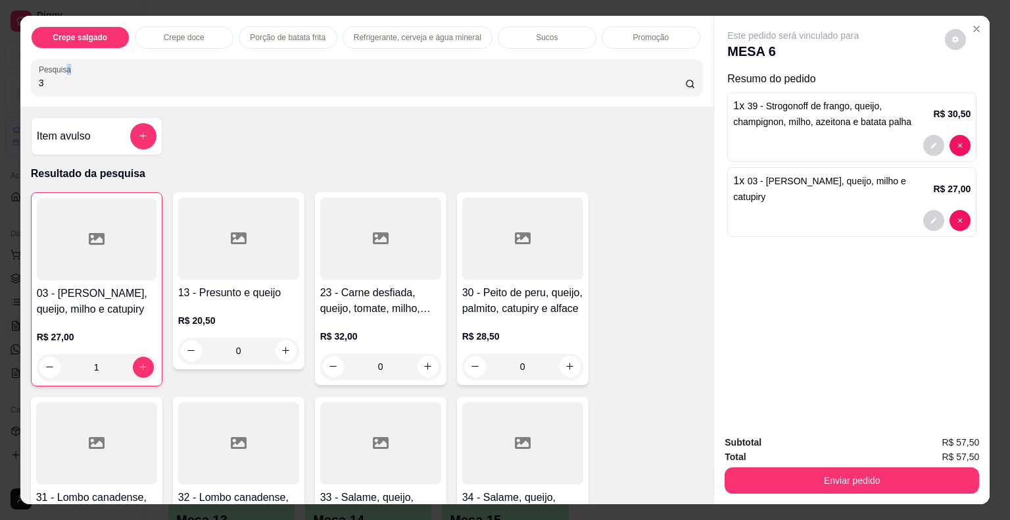
drag, startPoint x: 61, startPoint y: 70, endPoint x: 11, endPoint y: 73, distance: 50.1
click at [11, 73] on div "Crepe salgado Crepe doce Porção de batata frita Refrigerante, cerveja e água mi…" at bounding box center [505, 260] width 1010 height 520
drag, startPoint x: 61, startPoint y: 81, endPoint x: 18, endPoint y: 75, distance: 43.2
click at [20, 75] on div "Crepe salgado Crepe doce Porção de batata frita Refrigerante, cerveja e água mi…" at bounding box center [367, 61] width 694 height 91
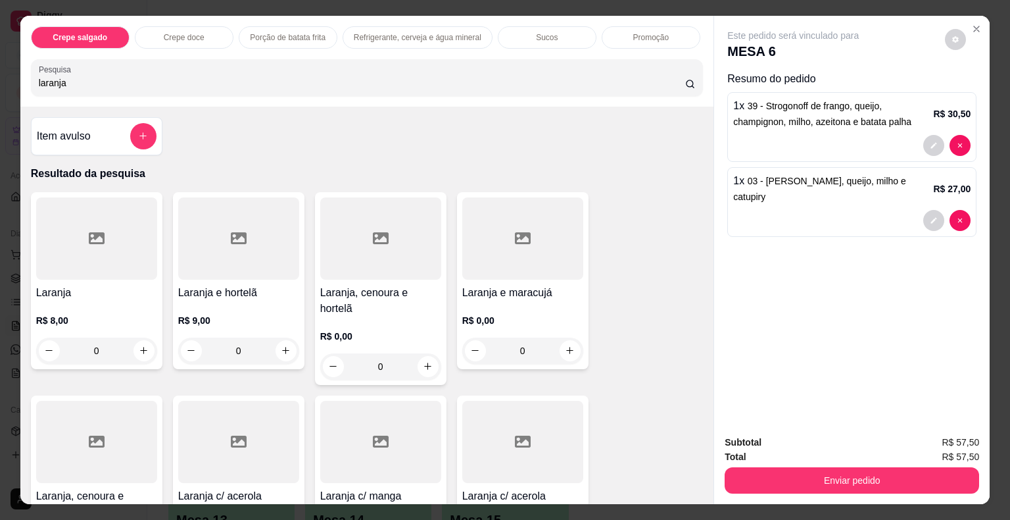
type input "laranja"
click at [362, 249] on div at bounding box center [380, 238] width 121 height 82
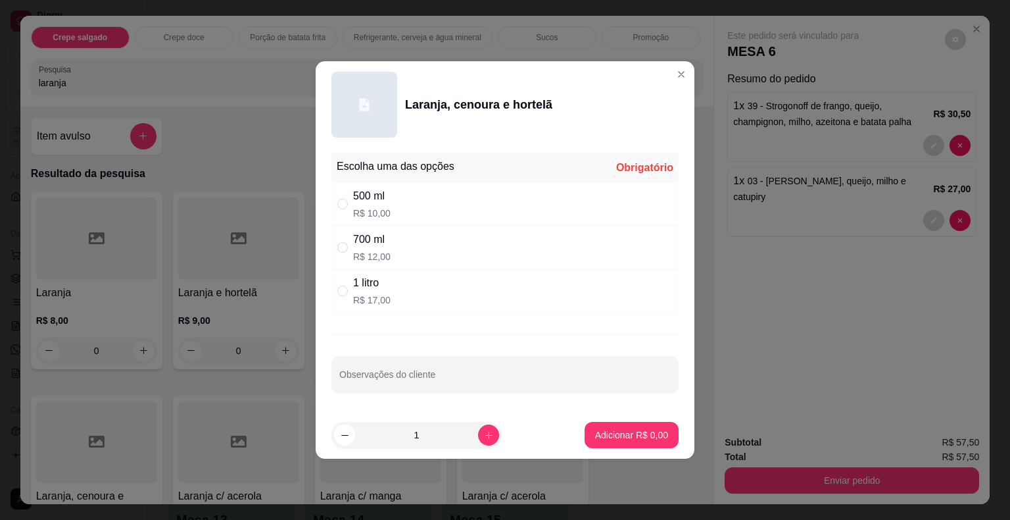
drag, startPoint x: 400, startPoint y: 243, endPoint x: 400, endPoint y: 301, distance: 57.9
click at [400, 246] on div "700 ml R$ 12,00" at bounding box center [504, 247] width 347 height 43
radio input "true"
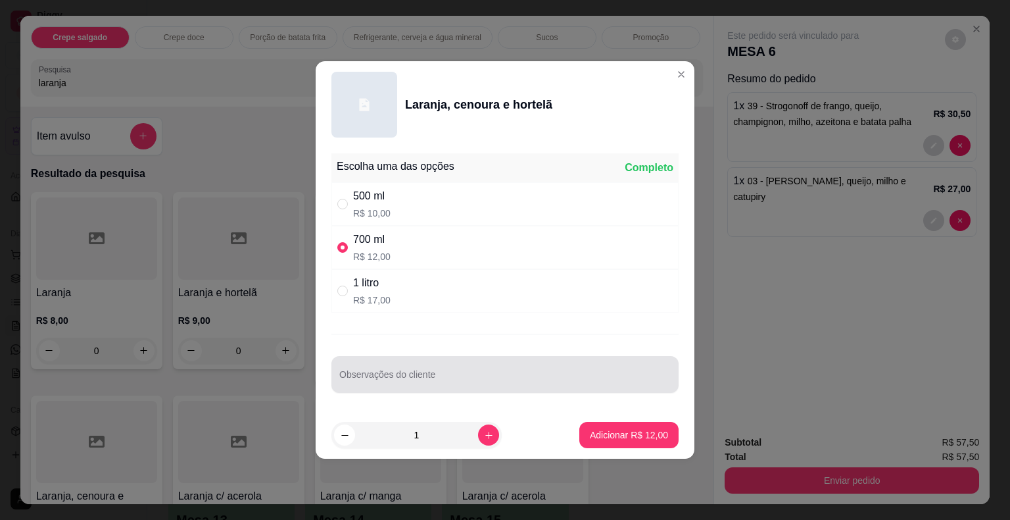
click at [399, 367] on div at bounding box center [504, 374] width 331 height 26
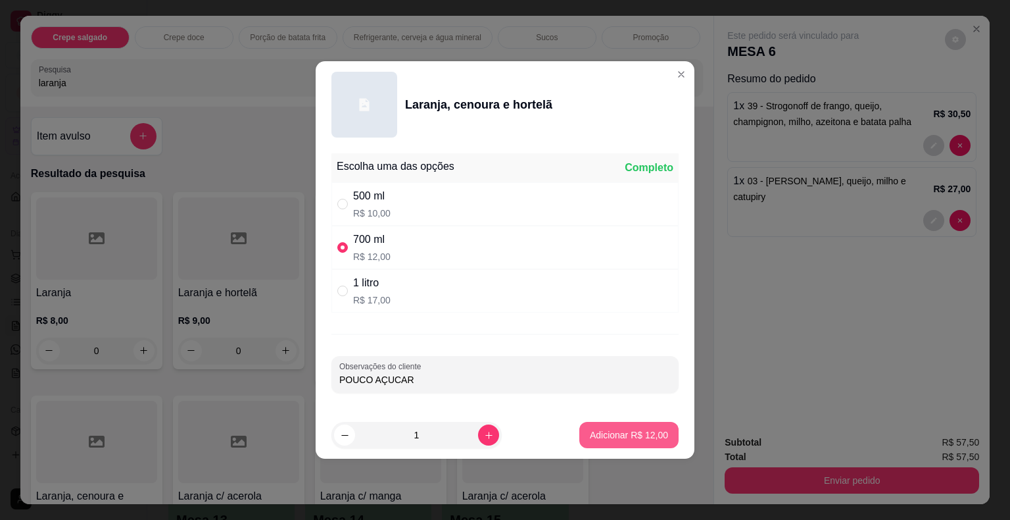
type input "POUCO AÇUCAR"
click at [645, 437] on p "Adicionar R$ 12,00" at bounding box center [629, 434] width 78 height 13
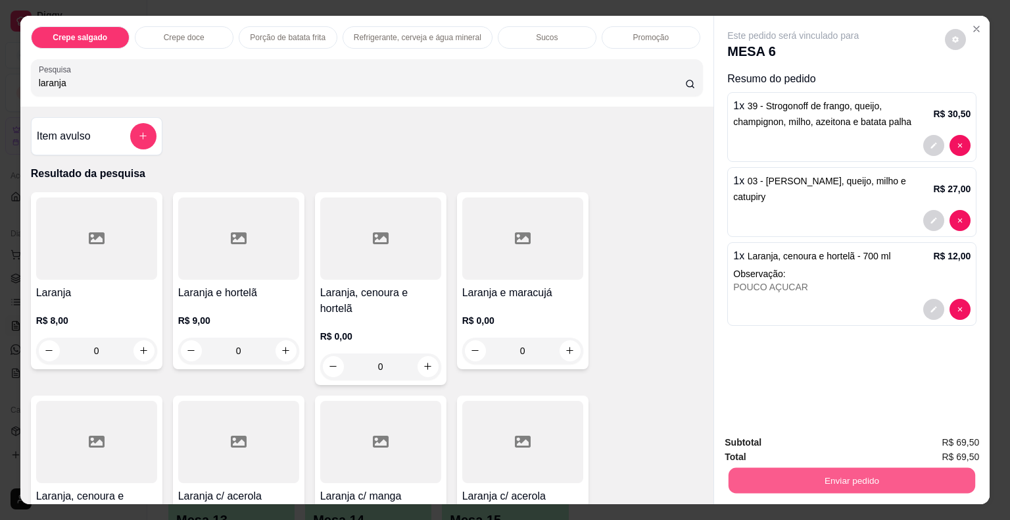
click at [798, 475] on button "Enviar pedido" at bounding box center [852, 481] width 247 height 26
click at [777, 449] on button "Não registrar e enviar pedido" at bounding box center [808, 443] width 133 height 24
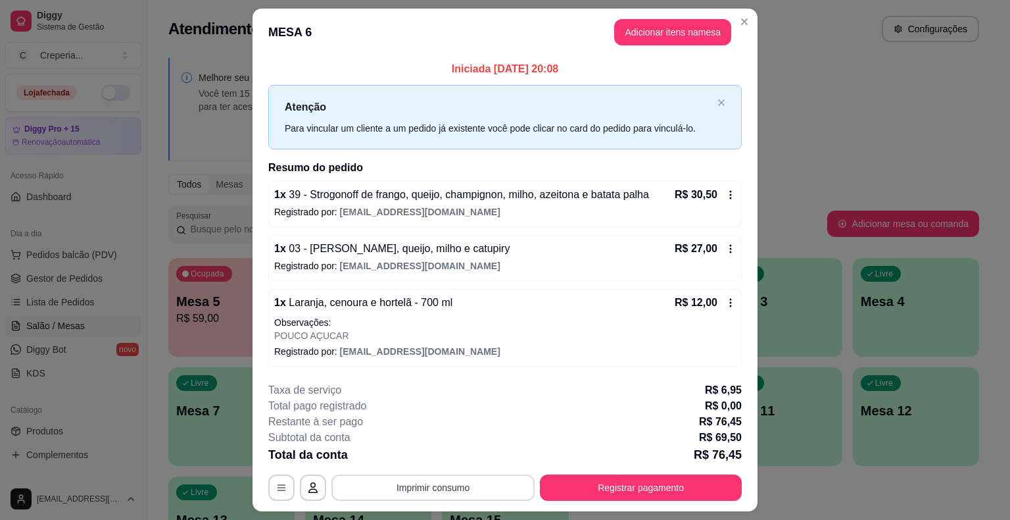
click at [436, 486] on button "Imprimir consumo" at bounding box center [432, 487] width 203 height 26
click at [421, 454] on button "IMPRESSORA" at bounding box center [432, 456] width 95 height 21
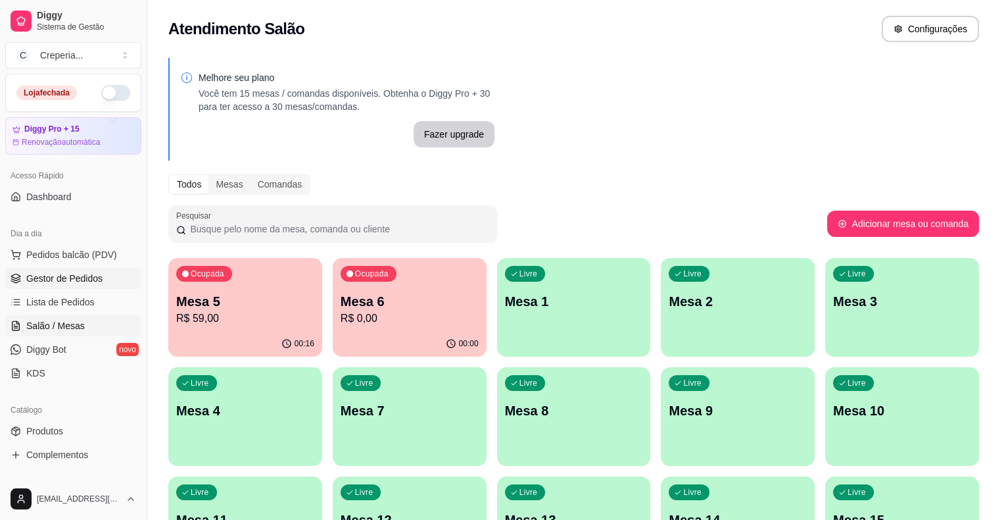
click at [92, 279] on span "Gestor de Pedidos" at bounding box center [64, 278] width 76 height 13
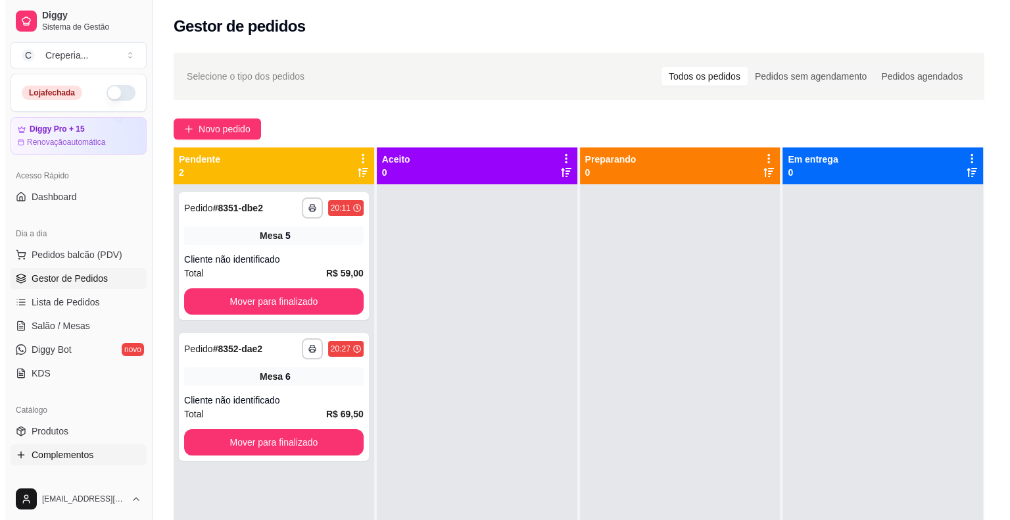
scroll to position [66, 0]
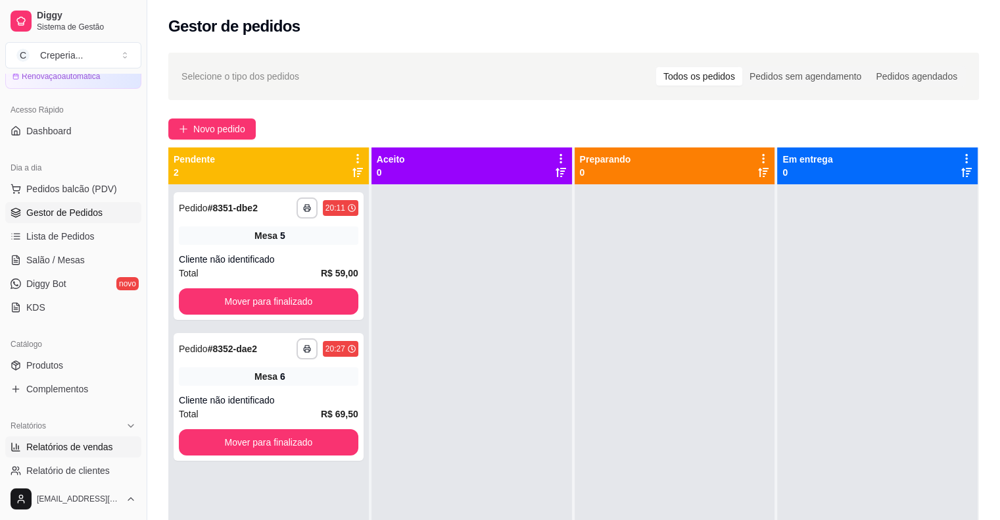
click at [80, 451] on span "Relatórios de vendas" at bounding box center [69, 446] width 87 height 13
select select "ALL"
select select "0"
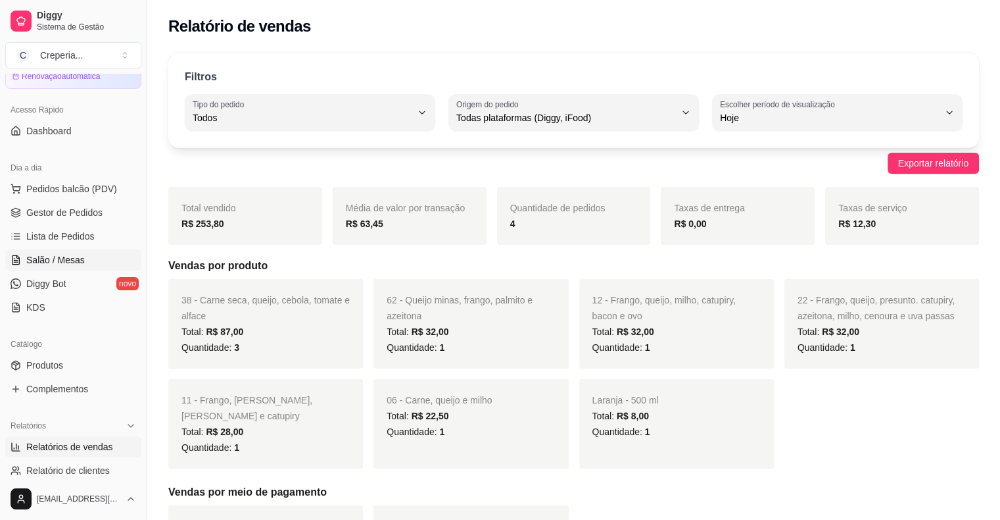
click at [76, 259] on span "Salão / Mesas" at bounding box center [55, 259] width 59 height 13
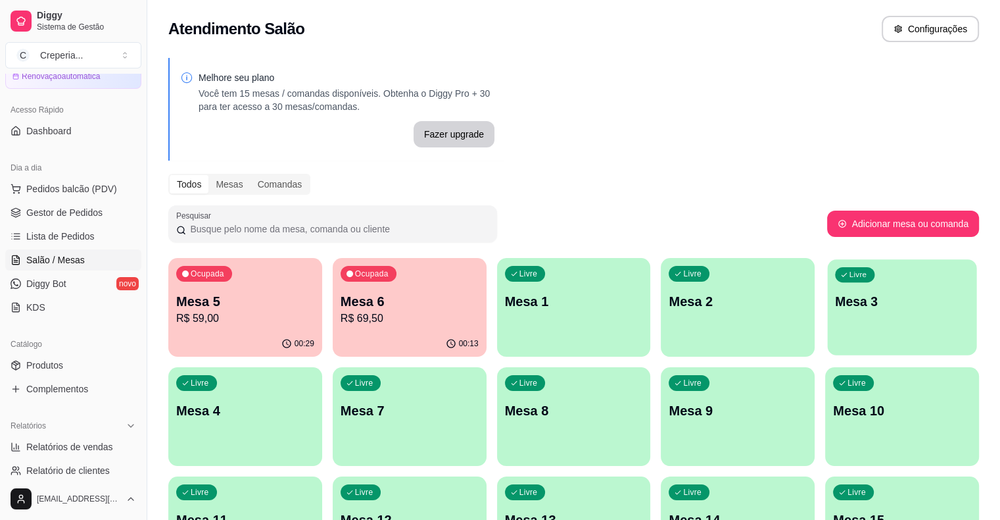
click at [828, 312] on div "Livre Mesa 3" at bounding box center [902, 299] width 149 height 80
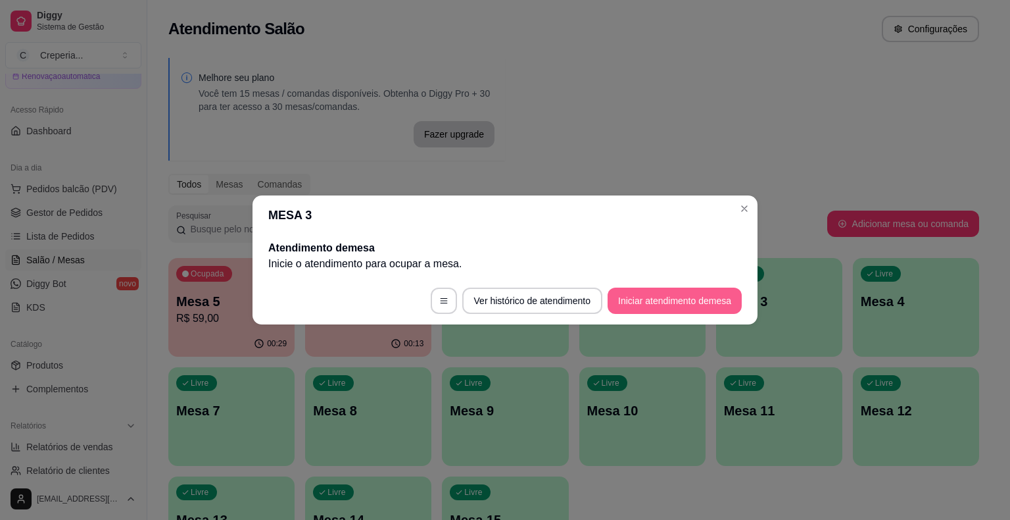
click at [642, 309] on button "Iniciar atendimento de mesa" at bounding box center [675, 300] width 134 height 26
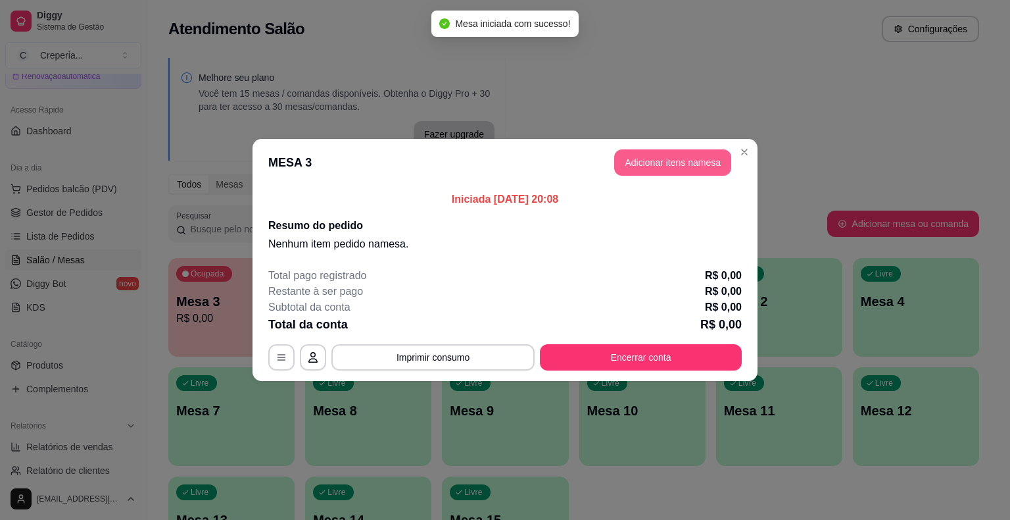
click at [648, 169] on button "Adicionar itens na mesa" at bounding box center [672, 162] width 117 height 26
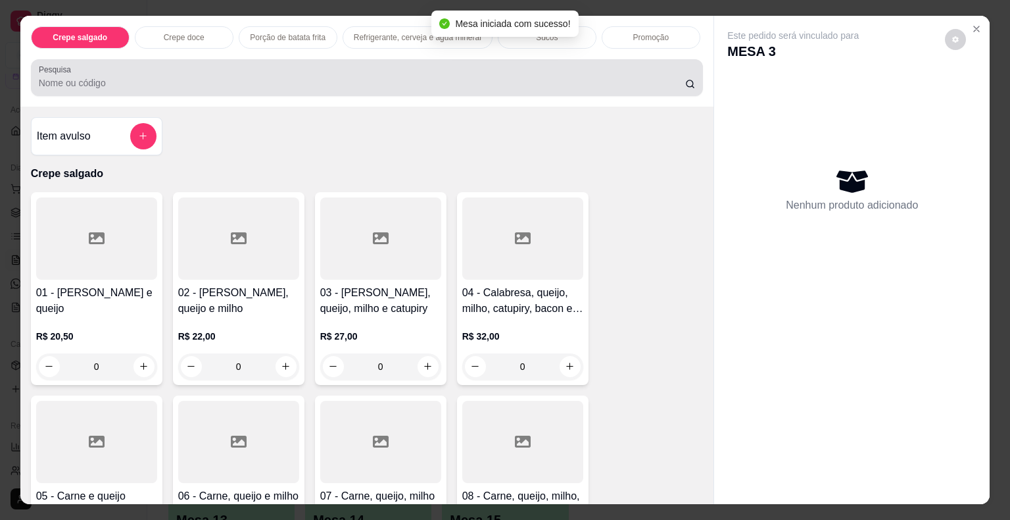
click at [301, 78] on input "Pesquisa" at bounding box center [362, 82] width 647 height 13
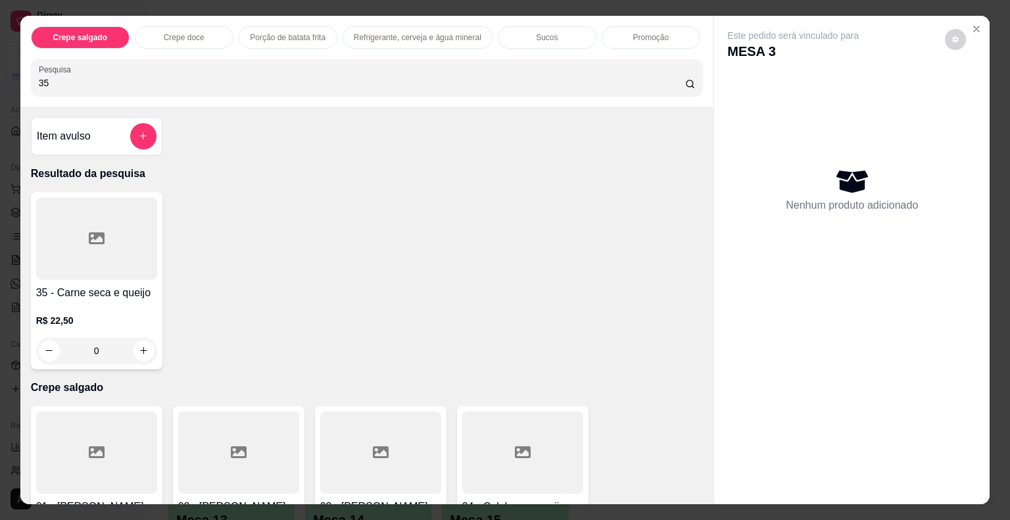
type input "35"
click at [90, 251] on div at bounding box center [96, 238] width 121 height 82
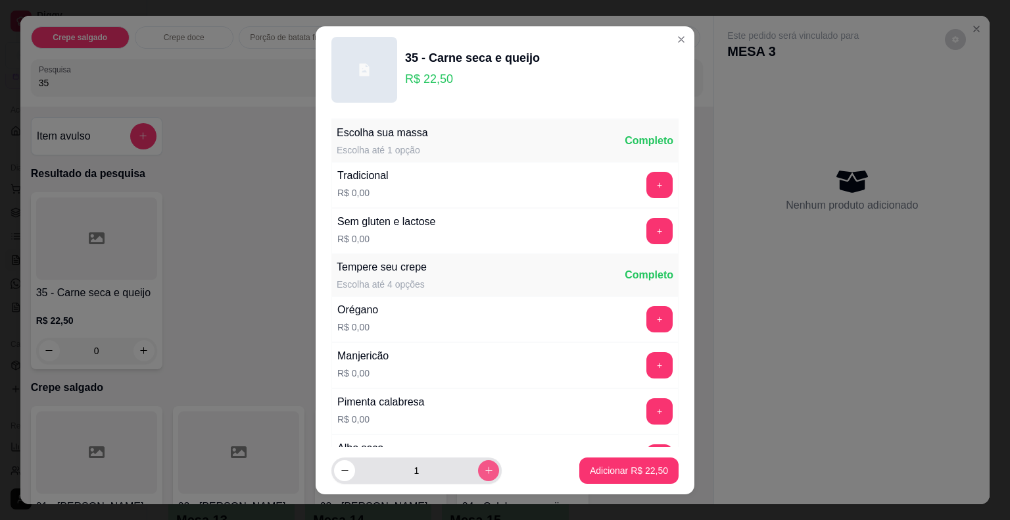
click at [484, 466] on icon "increase-product-quantity" at bounding box center [489, 470] width 10 height 10
type input "2"
click at [597, 467] on p "Adicionar R$ 45,00" at bounding box center [629, 470] width 78 height 13
type input "2"
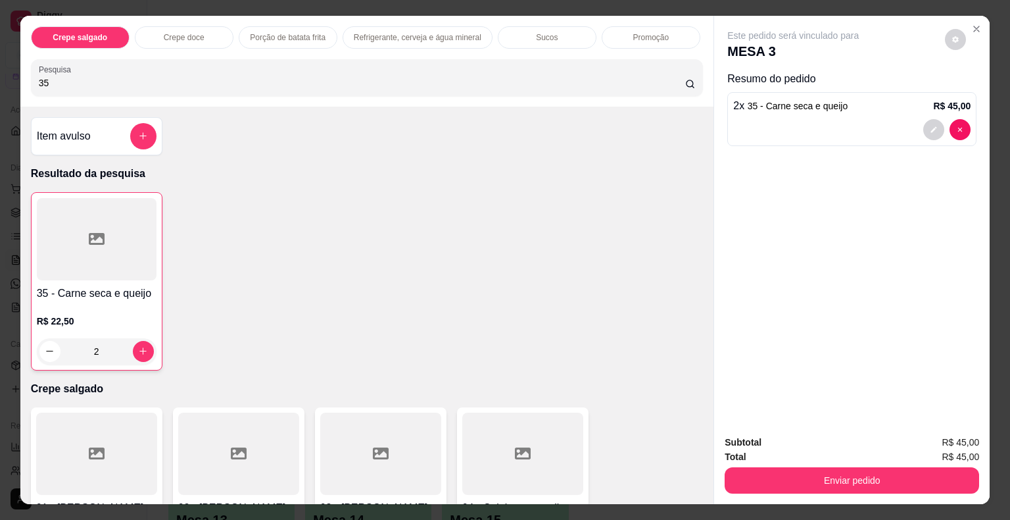
drag, startPoint x: 72, startPoint y: 80, endPoint x: 0, endPoint y: 77, distance: 71.7
click at [0, 77] on div "Crepe salgado Crepe doce Porção de batata frita Refrigerante, cerveja e água mi…" at bounding box center [505, 260] width 1010 height 520
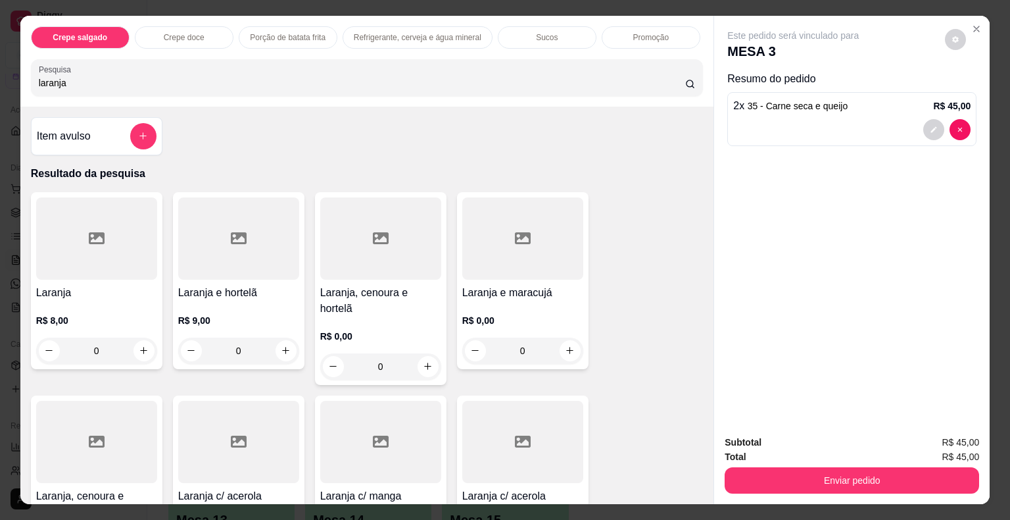
type input "laranja"
click at [89, 230] on icon at bounding box center [97, 238] width 16 height 16
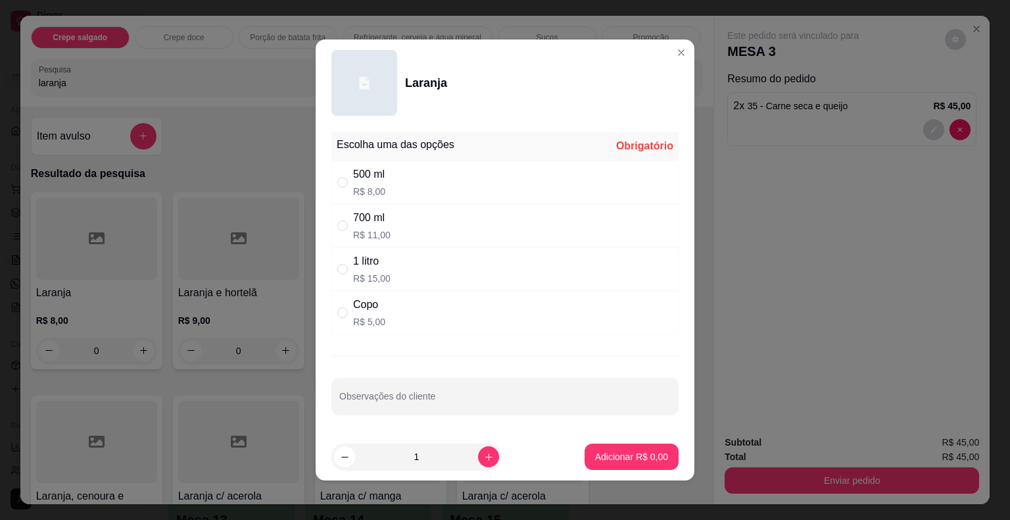
click at [397, 226] on div "700 ml R$ 11,00" at bounding box center [504, 225] width 347 height 43
radio input "true"
click at [600, 449] on button "Adicionar R$ 11,00" at bounding box center [629, 457] width 97 height 26
type input "1"
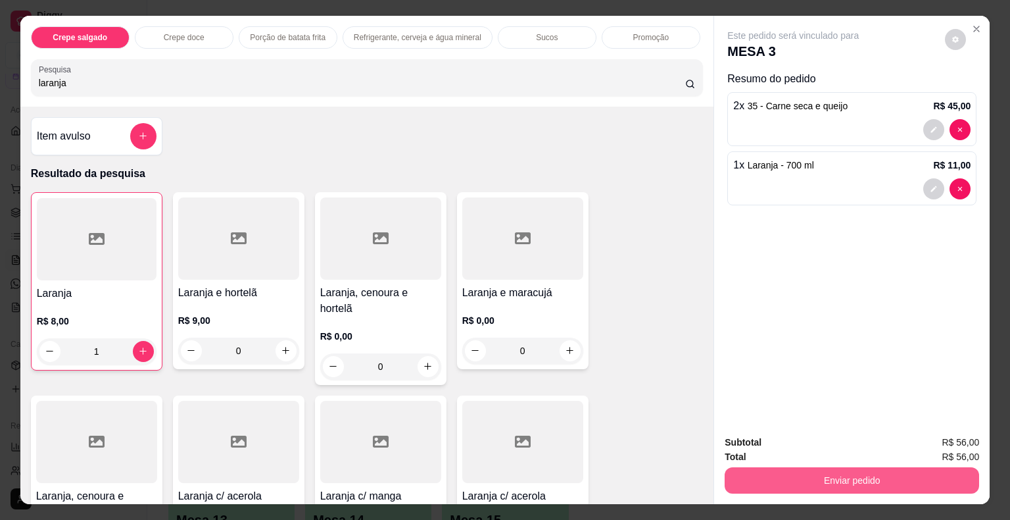
click at [750, 471] on button "Enviar pedido" at bounding box center [852, 480] width 255 height 26
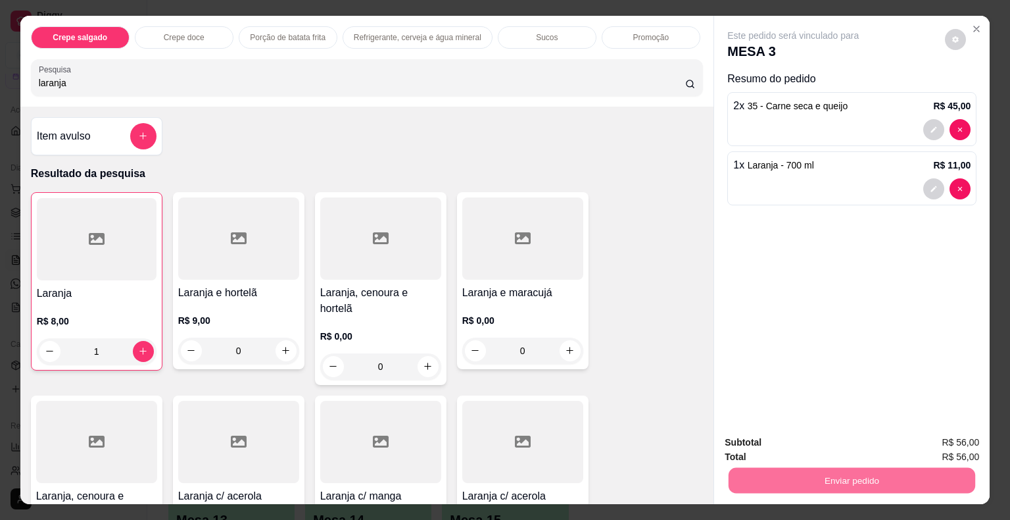
click at [750, 442] on button "Não registrar e enviar pedido" at bounding box center [808, 443] width 133 height 24
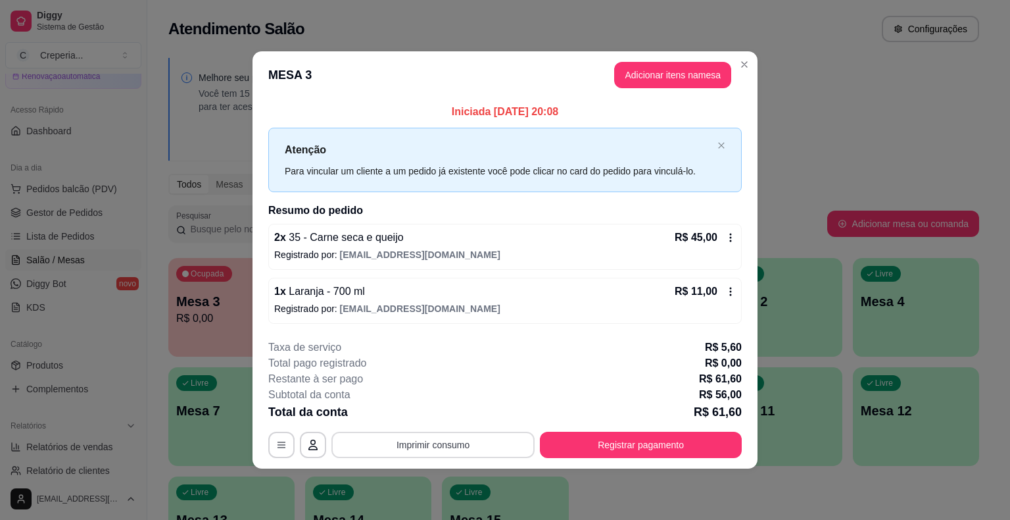
click at [418, 446] on button "Imprimir consumo" at bounding box center [432, 444] width 203 height 26
click at [412, 412] on button "IMPRESSORA" at bounding box center [436, 413] width 95 height 21
click at [669, 83] on button "Adicionar itens na mesa" at bounding box center [672, 75] width 117 height 26
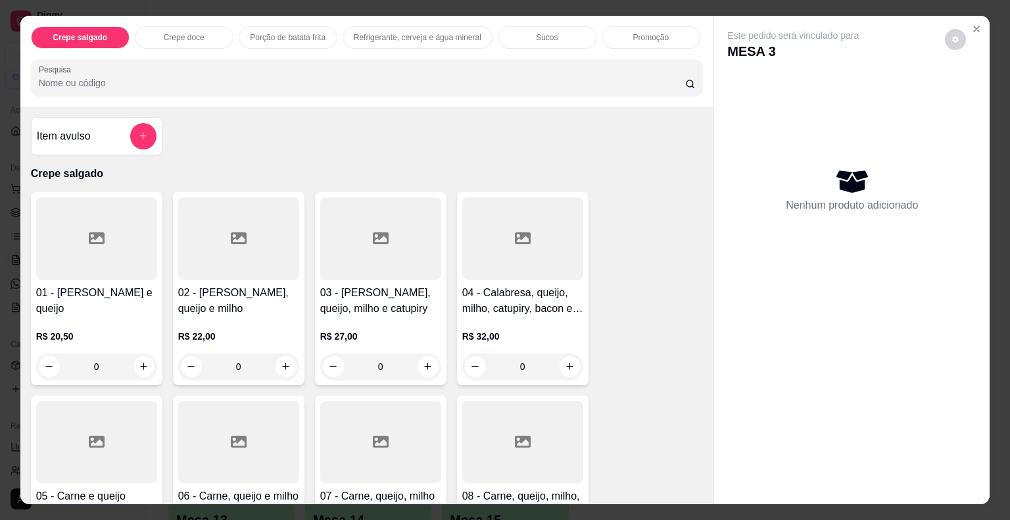
click at [654, 78] on input "Pesquisa" at bounding box center [362, 82] width 647 height 13
click at [745, 64] on div "Nenhum produto adicionado" at bounding box center [851, 190] width 249 height 258
click at [404, 82] on input "Pesquisa" at bounding box center [362, 82] width 647 height 13
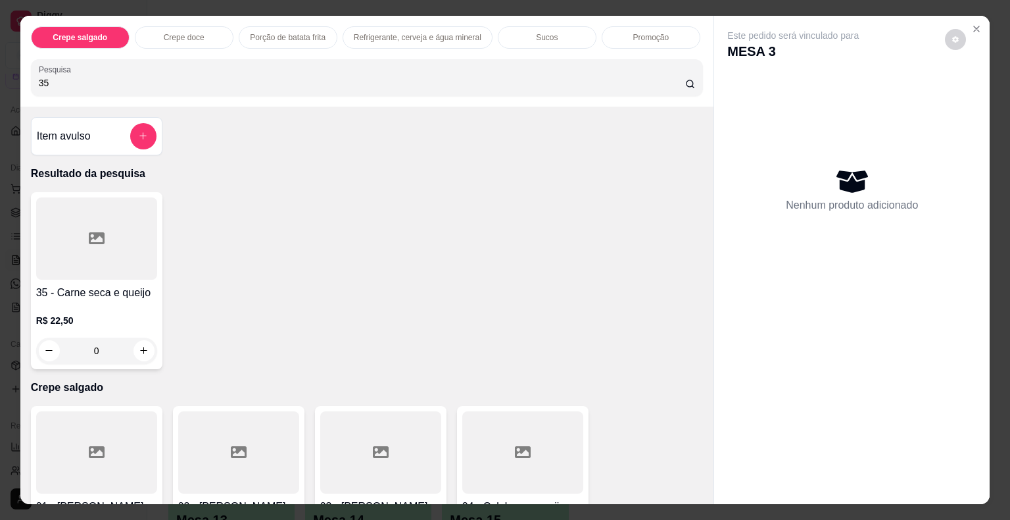
type input "35"
click at [124, 212] on div at bounding box center [96, 238] width 121 height 82
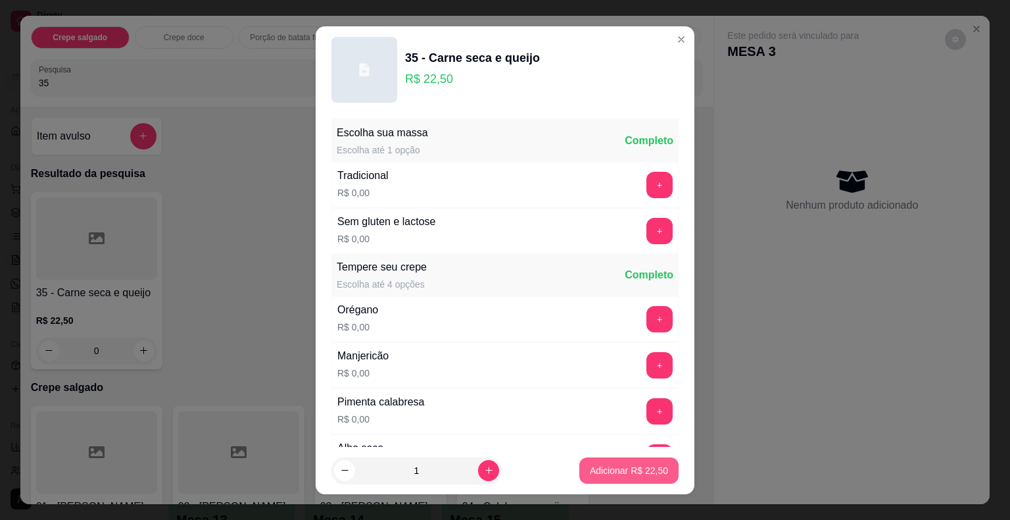
click at [597, 466] on p "Adicionar R$ 22,50" at bounding box center [629, 470] width 78 height 13
type input "1"
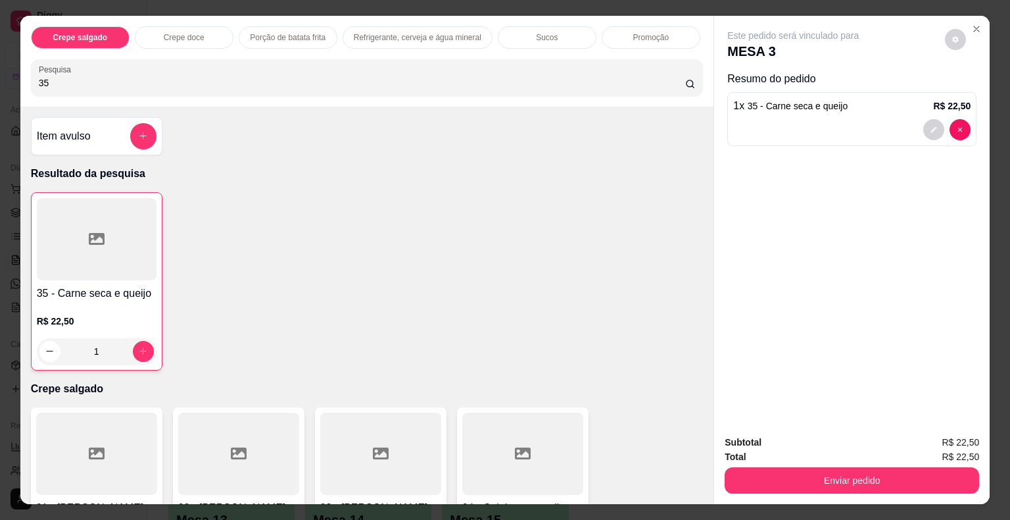
drag, startPoint x: 91, startPoint y: 73, endPoint x: 0, endPoint y: 67, distance: 91.6
click at [0, 67] on div "Crepe salgado Crepe doce Porção de batata frita Refrigerante, cerveja e água mi…" at bounding box center [505, 260] width 1010 height 520
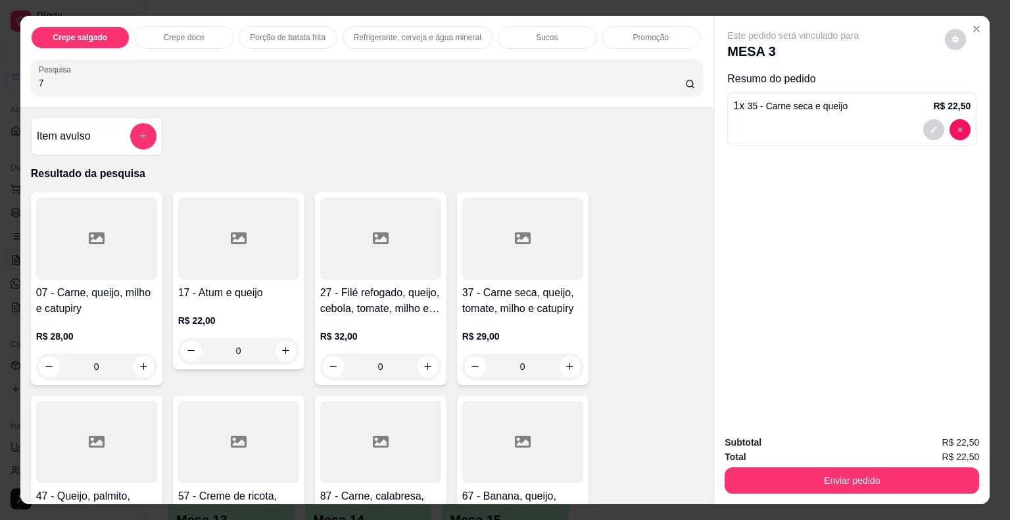
type input "7"
click at [87, 259] on div at bounding box center [96, 238] width 121 height 82
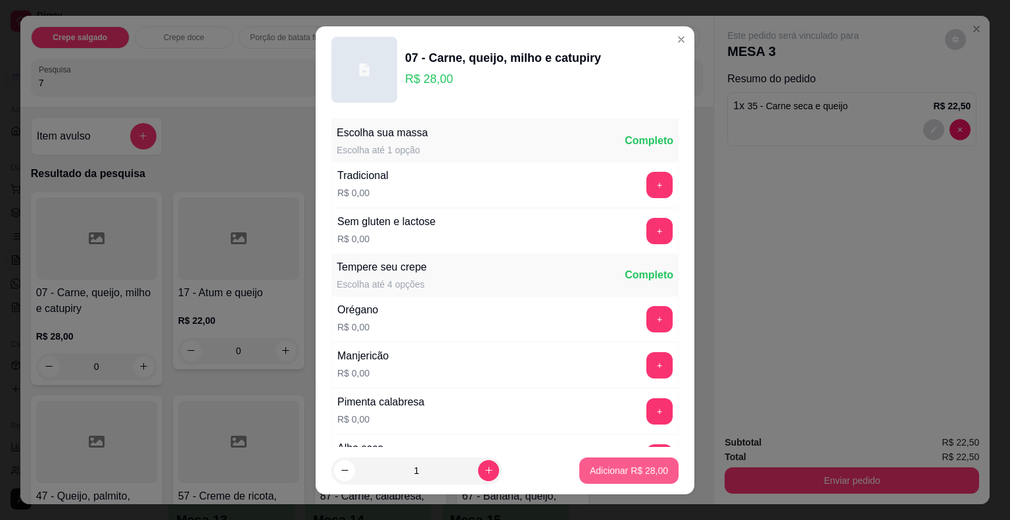
click at [597, 464] on p "Adicionar R$ 28,00" at bounding box center [629, 470] width 78 height 13
type input "1"
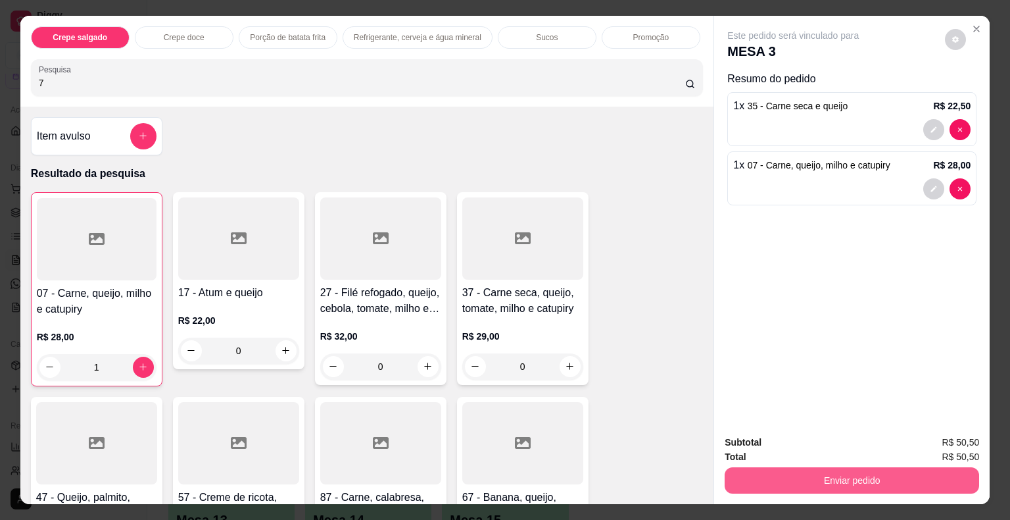
click at [768, 477] on button "Enviar pedido" at bounding box center [852, 480] width 255 height 26
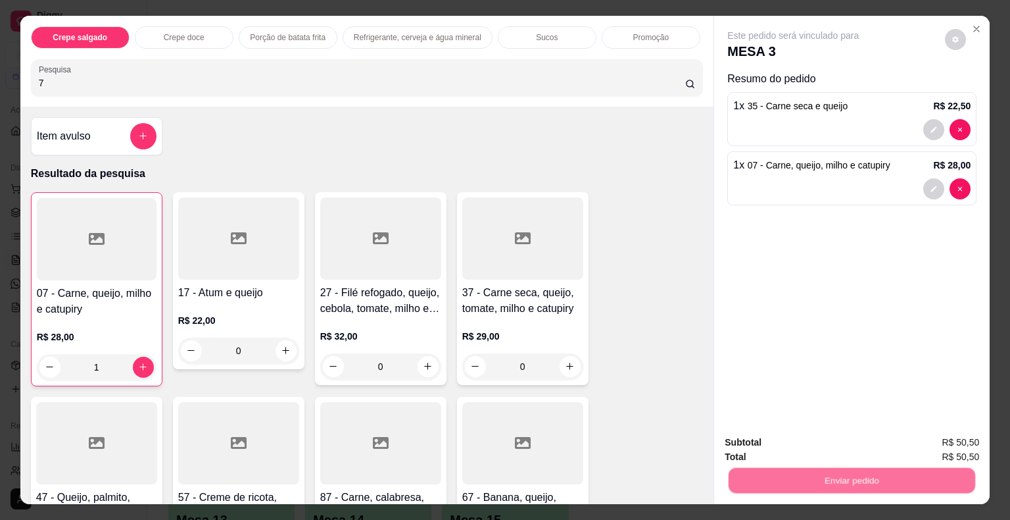
click at [764, 443] on button "Não registrar e enviar pedido" at bounding box center [808, 443] width 133 height 24
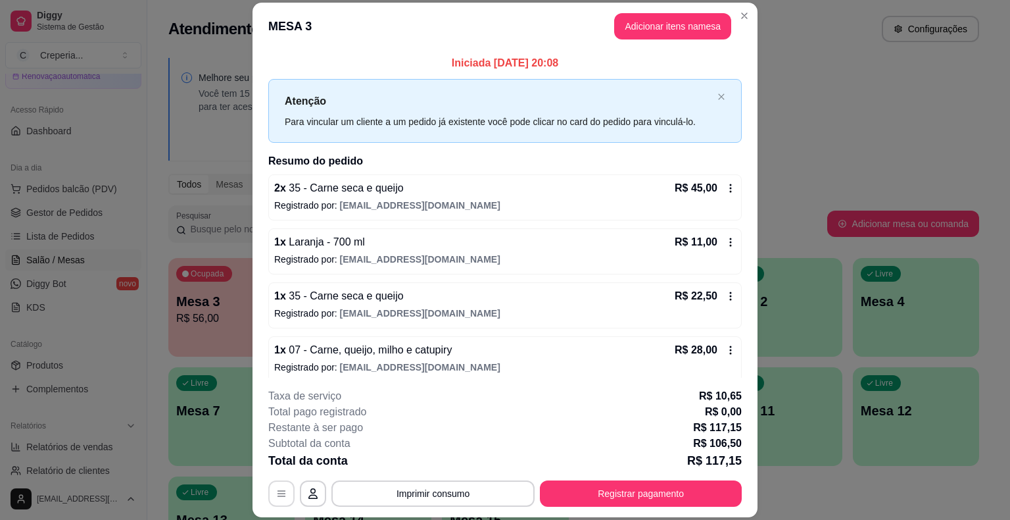
click at [279, 485] on button "button" at bounding box center [281, 493] width 26 height 26
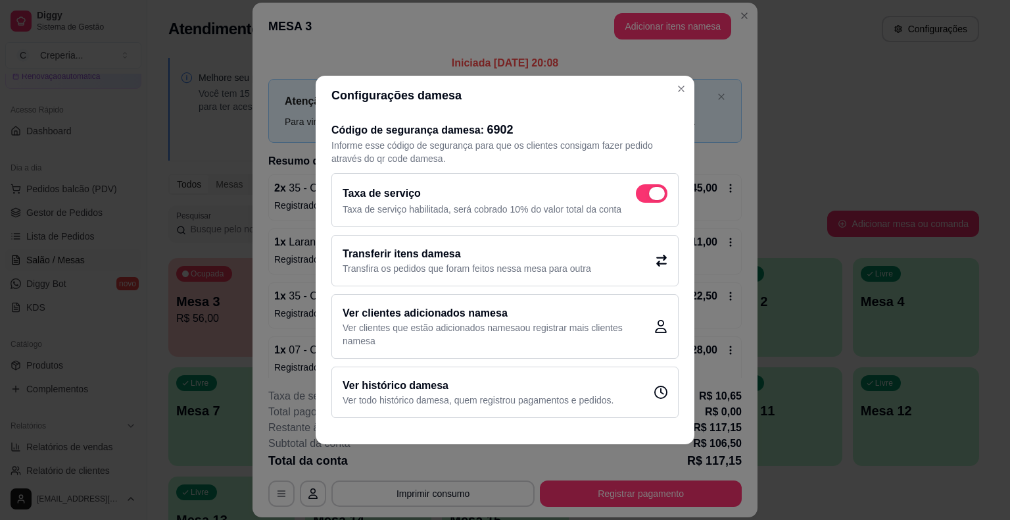
click at [647, 200] on span at bounding box center [652, 193] width 32 height 18
click at [644, 200] on input "checkbox" at bounding box center [639, 200] width 9 height 9
checkbox input "false"
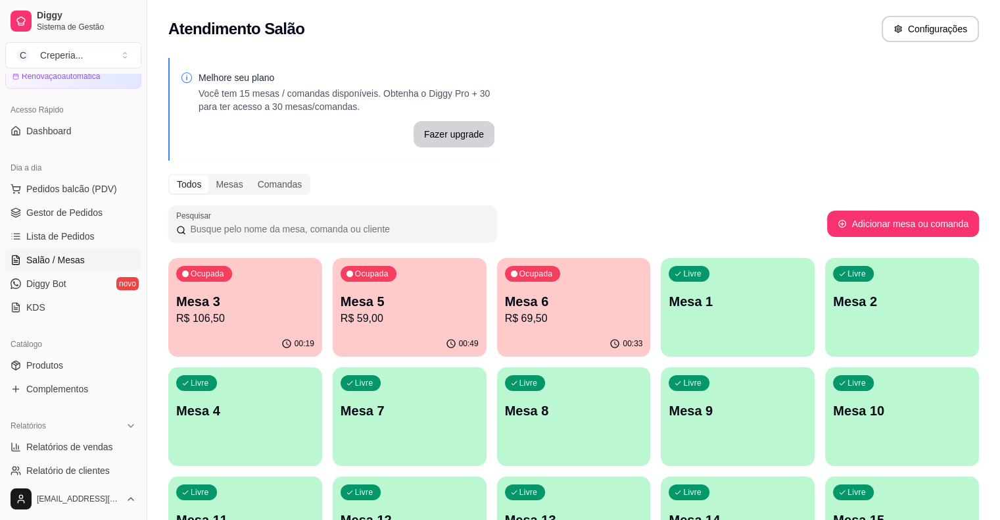
click at [314, 401] on p "Mesa 4" at bounding box center [245, 410] width 138 height 18
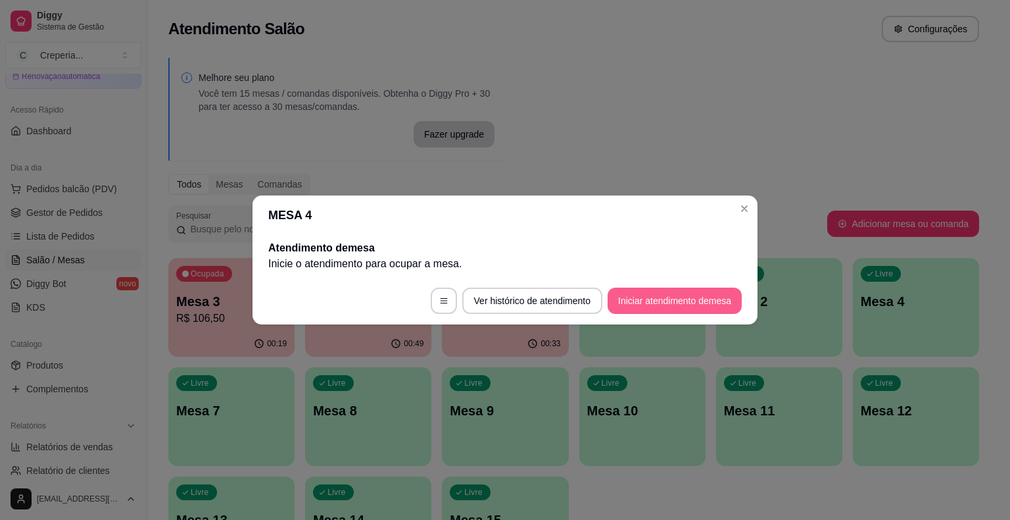
click at [689, 308] on button "Iniciar atendimento de mesa" at bounding box center [675, 300] width 134 height 26
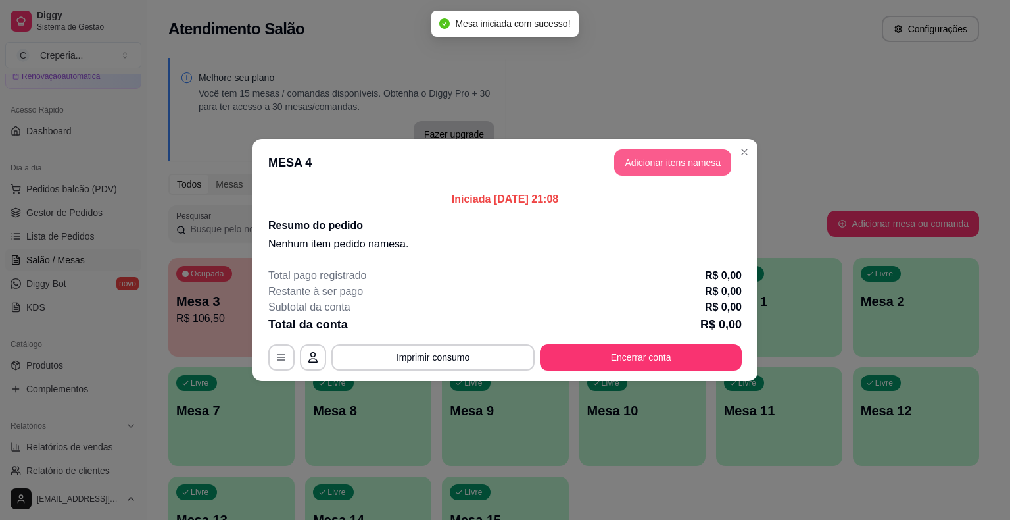
click at [656, 167] on button "Adicionar itens na mesa" at bounding box center [672, 162] width 117 height 26
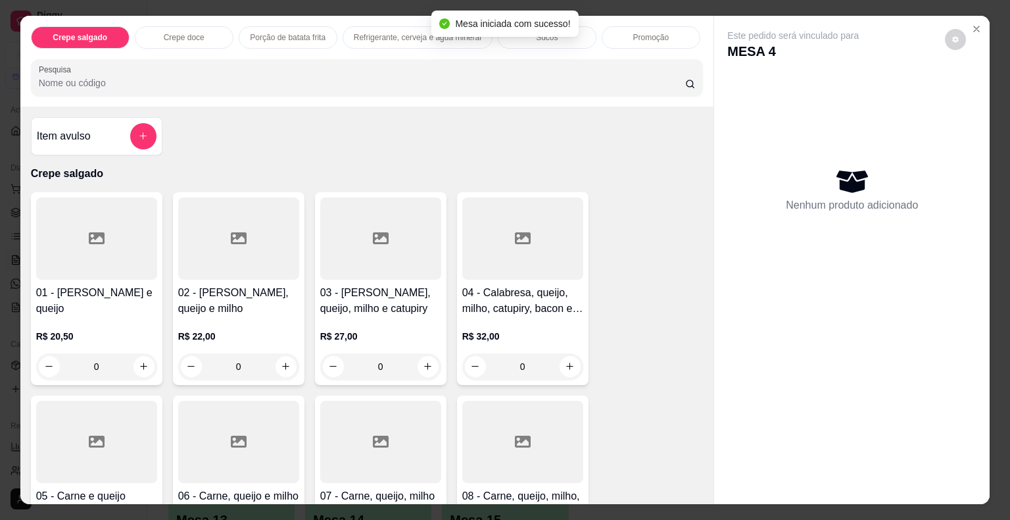
click at [344, 82] on input "Pesquisa" at bounding box center [362, 82] width 647 height 13
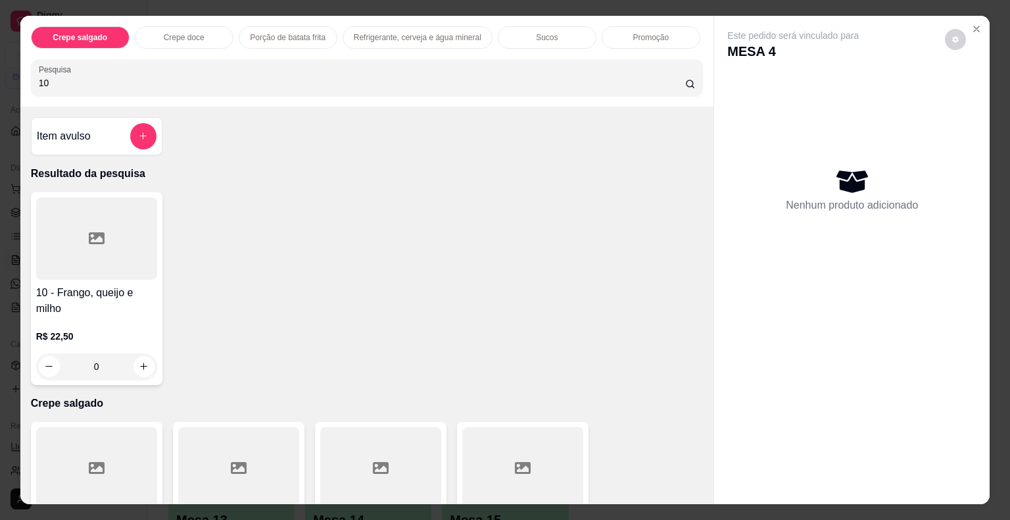
click at [149, 231] on div at bounding box center [96, 238] width 121 height 82
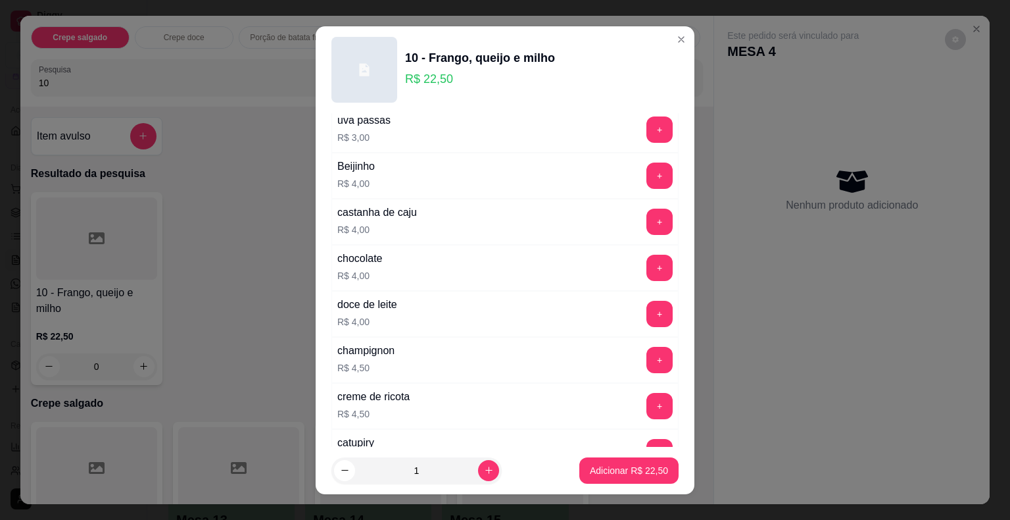
scroll to position [1184, 0]
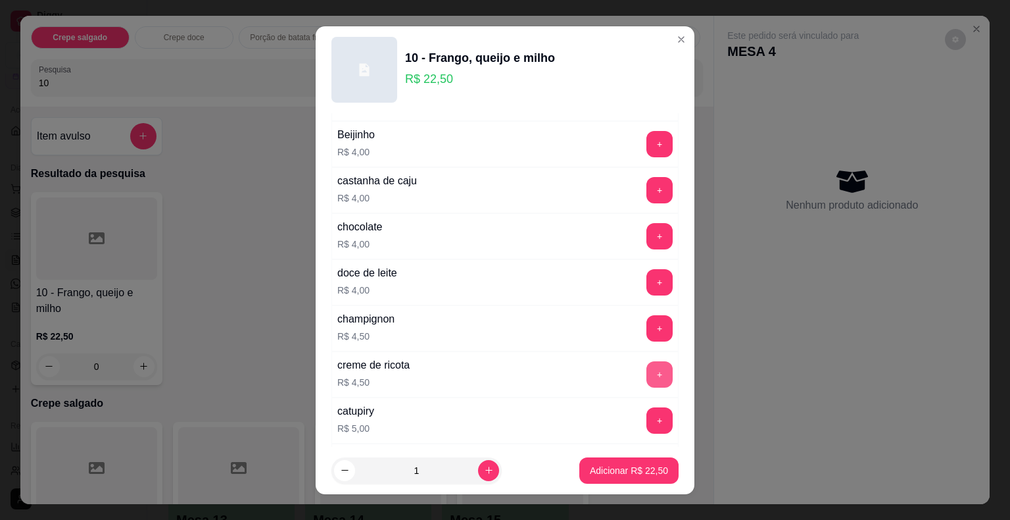
click at [647, 362] on button "+" at bounding box center [660, 374] width 26 height 26
click at [619, 464] on p "Adicionar R$ 27,00" at bounding box center [629, 470] width 78 height 13
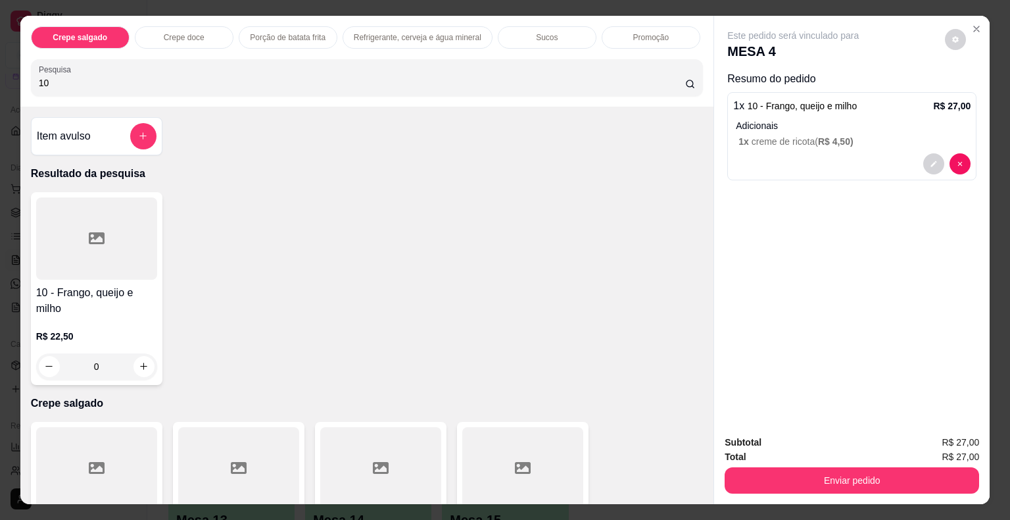
drag, startPoint x: 72, startPoint y: 80, endPoint x: 0, endPoint y: 82, distance: 71.7
click at [0, 82] on div "Crepe salgado Crepe doce Porção de batata frita Refrigerante, cerveja e água mi…" at bounding box center [505, 260] width 1010 height 520
type input "37"
click at [126, 254] on div at bounding box center [96, 238] width 121 height 82
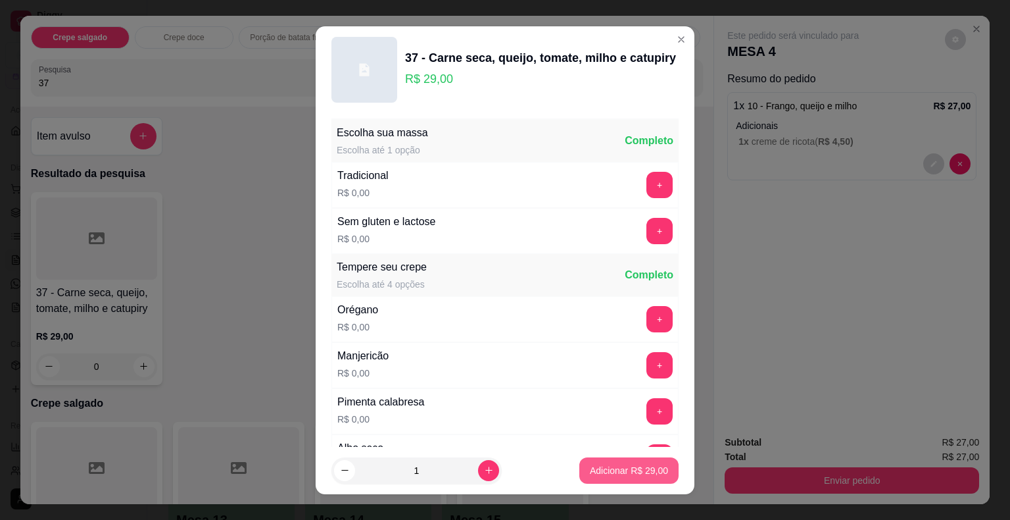
click at [600, 469] on p "Adicionar R$ 29,00" at bounding box center [629, 470] width 78 height 13
type input "1"
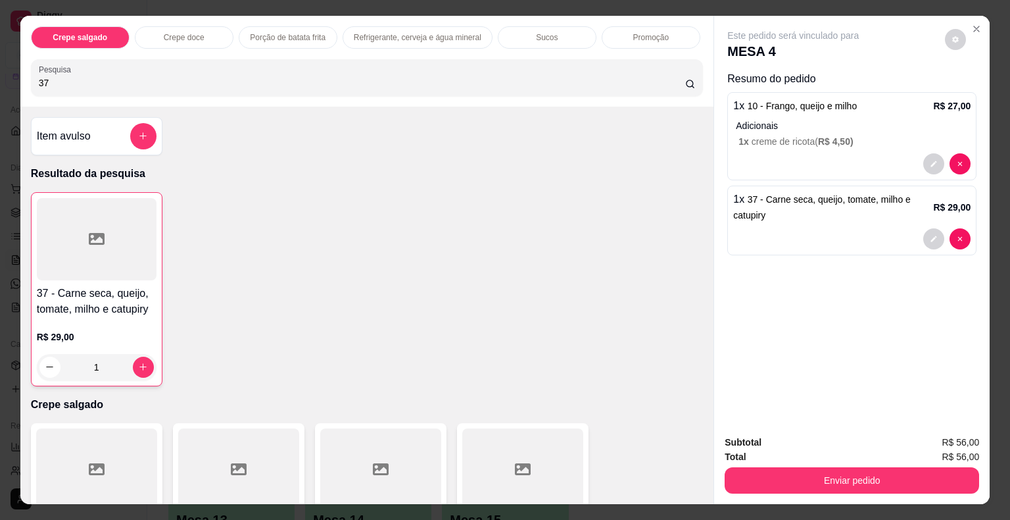
drag, startPoint x: 80, startPoint y: 80, endPoint x: 3, endPoint y: 78, distance: 77.0
click at [1, 78] on div "Crepe salgado Crepe doce Porção de batata frita Refrigerante, cerveja e água mi…" at bounding box center [505, 260] width 1010 height 520
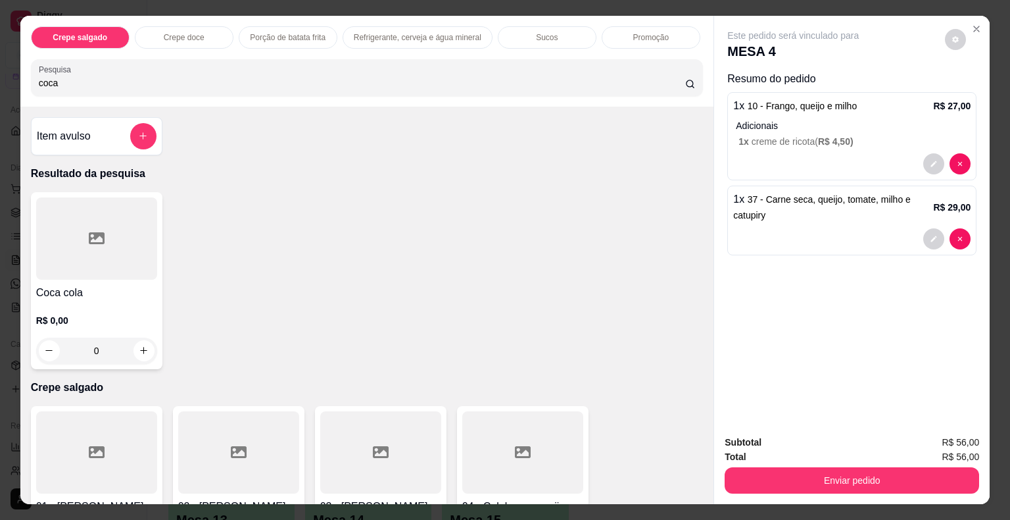
type input "coca"
click at [102, 239] on div at bounding box center [96, 238] width 121 height 82
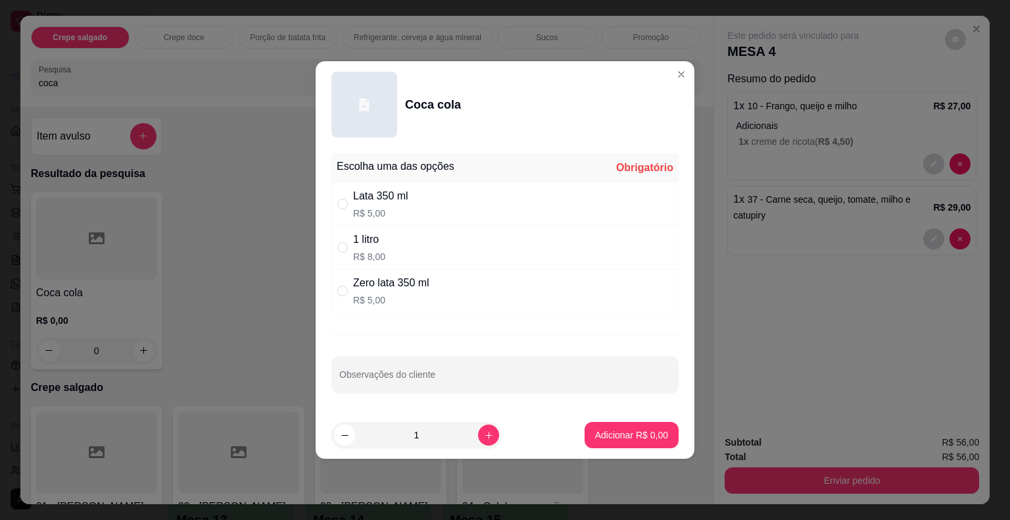
click at [385, 212] on p "R$ 5,00" at bounding box center [380, 213] width 55 height 13
click at [409, 285] on div "Zero lata 350 ml" at bounding box center [391, 283] width 76 height 16
radio input "false"
radio input "true"
click at [602, 426] on button "Adicionar R$ 5,00" at bounding box center [632, 435] width 94 height 26
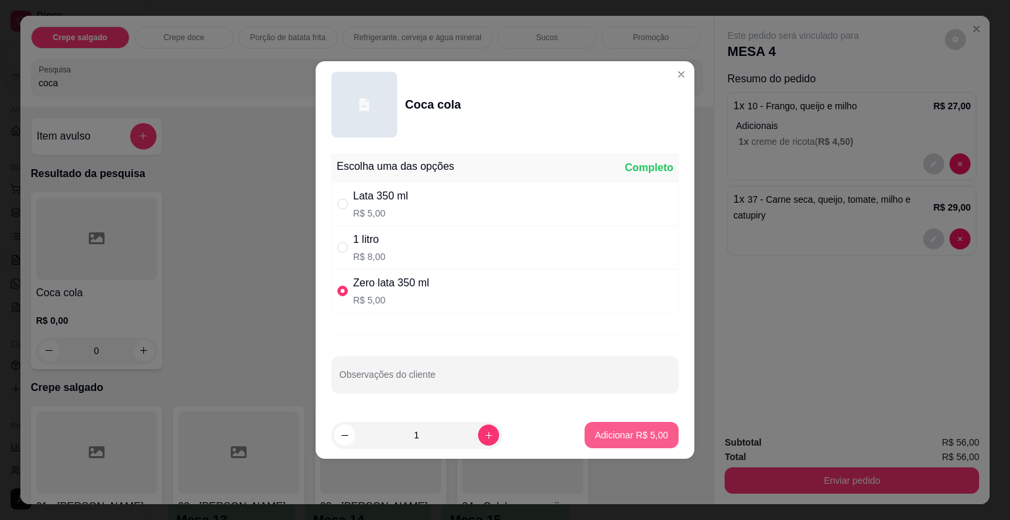
type input "1"
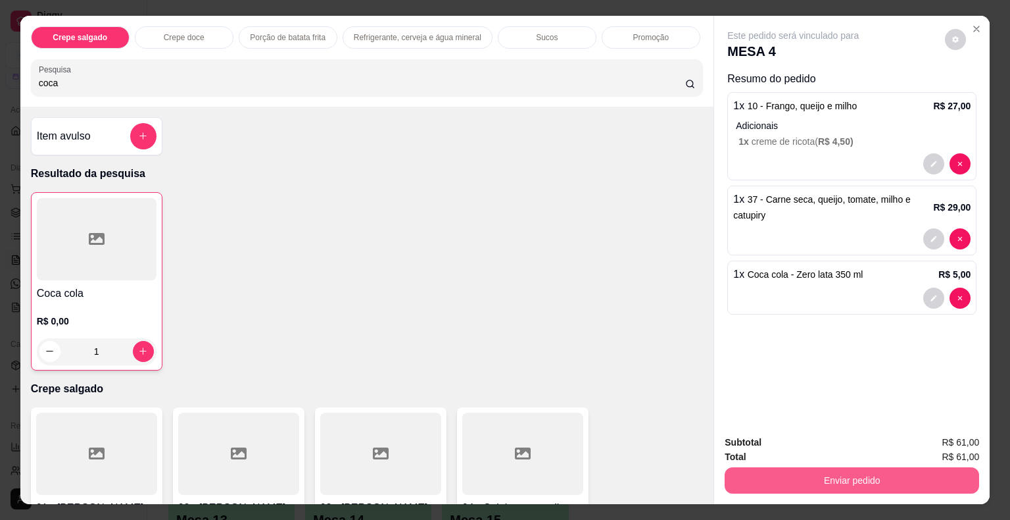
click at [783, 474] on button "Enviar pedido" at bounding box center [852, 480] width 255 height 26
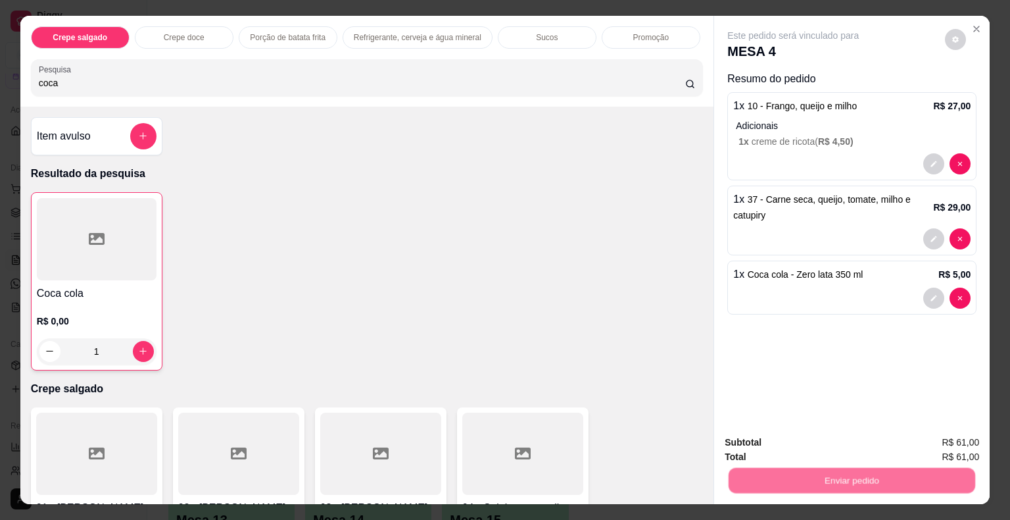
click at [773, 449] on button "Não registrar e enviar pedido" at bounding box center [808, 443] width 133 height 24
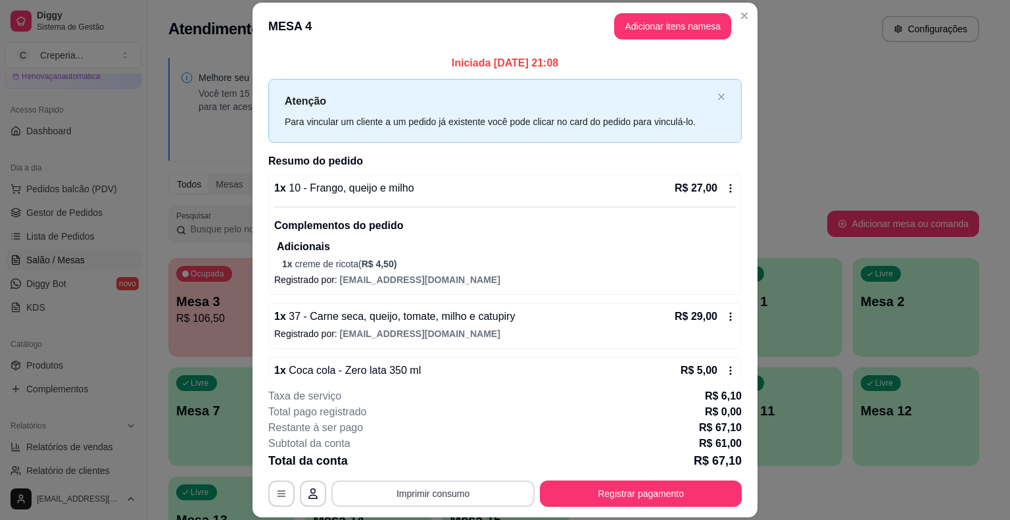
click at [426, 491] on button "Imprimir consumo" at bounding box center [432, 493] width 203 height 26
click at [427, 464] on button "IMPRESSORA" at bounding box center [432, 462] width 92 height 20
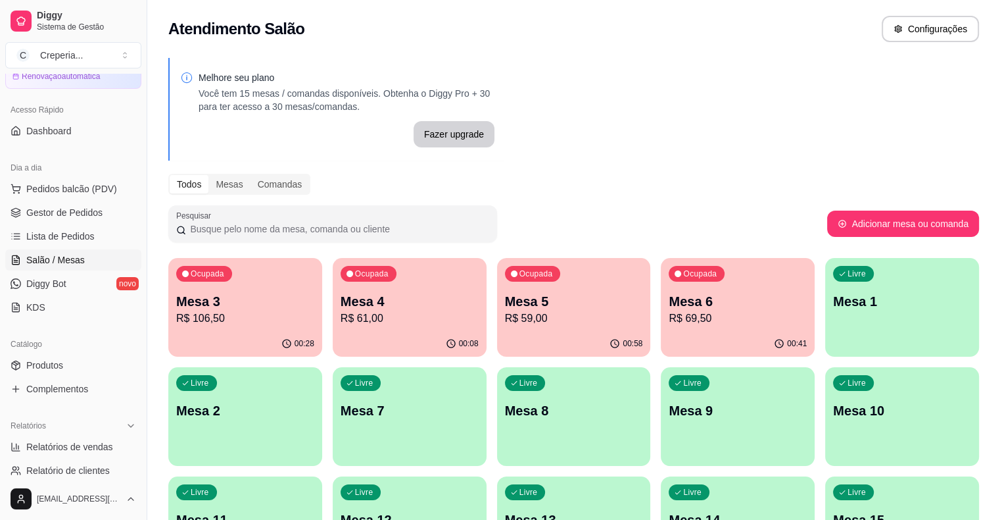
click at [251, 308] on p "Mesa 3" at bounding box center [245, 301] width 138 height 18
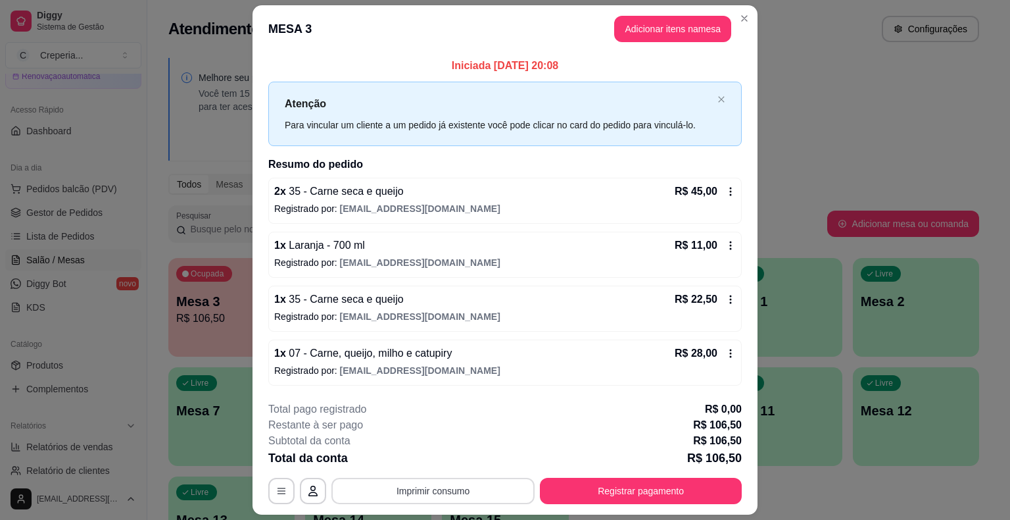
click at [476, 493] on button "Imprimir consumo" at bounding box center [432, 490] width 203 height 26
click at [460, 453] on button "IMPRESSORA" at bounding box center [432, 459] width 95 height 21
click at [610, 490] on button "Registrar pagamento" at bounding box center [641, 490] width 196 height 26
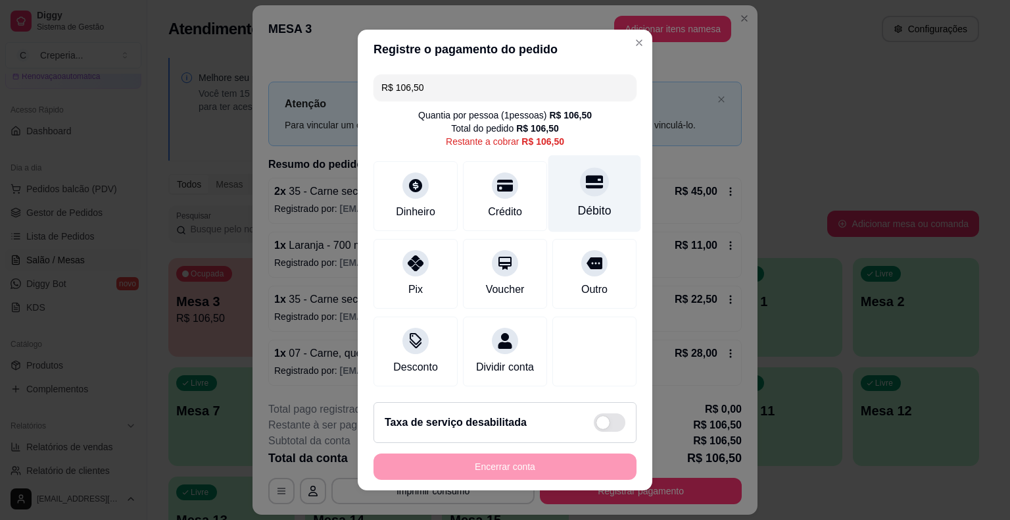
click at [586, 203] on div "Débito" at bounding box center [595, 193] width 93 height 77
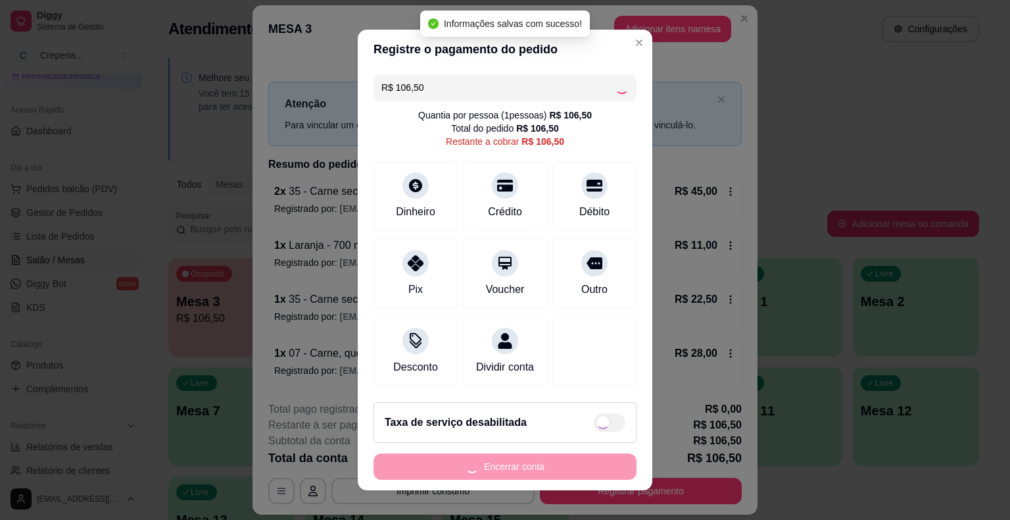
type input "R$ 0,00"
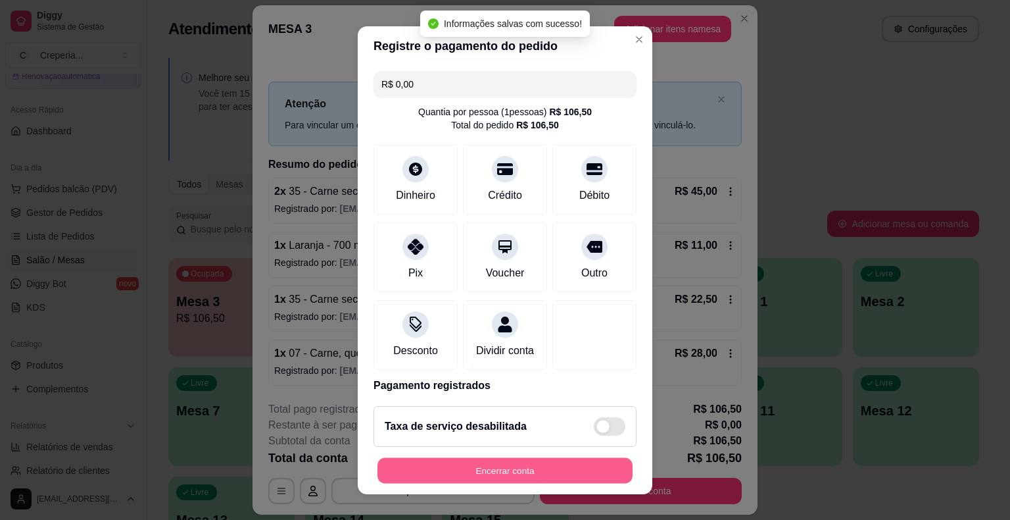
click at [502, 474] on button "Encerrar conta" at bounding box center [505, 470] width 255 height 26
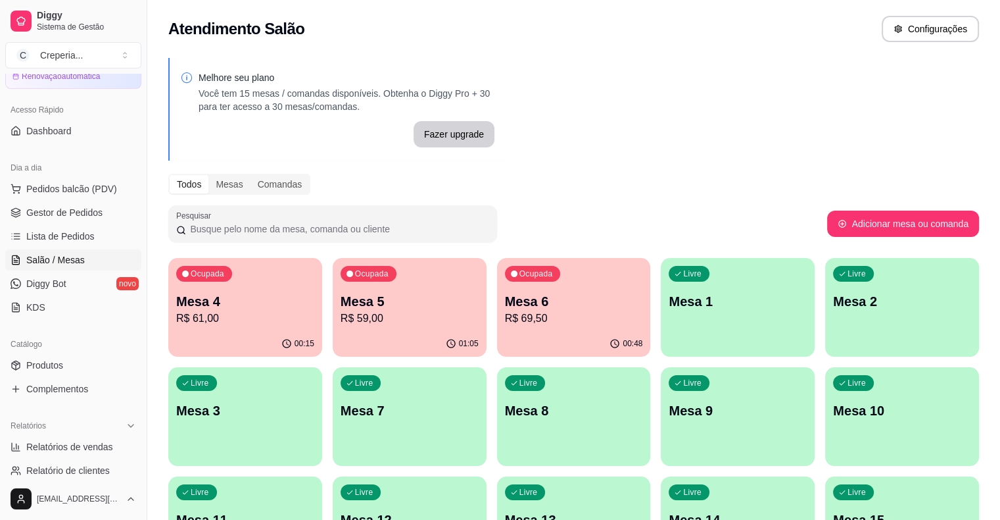
click at [239, 305] on p "Mesa 4" at bounding box center [245, 301] width 138 height 18
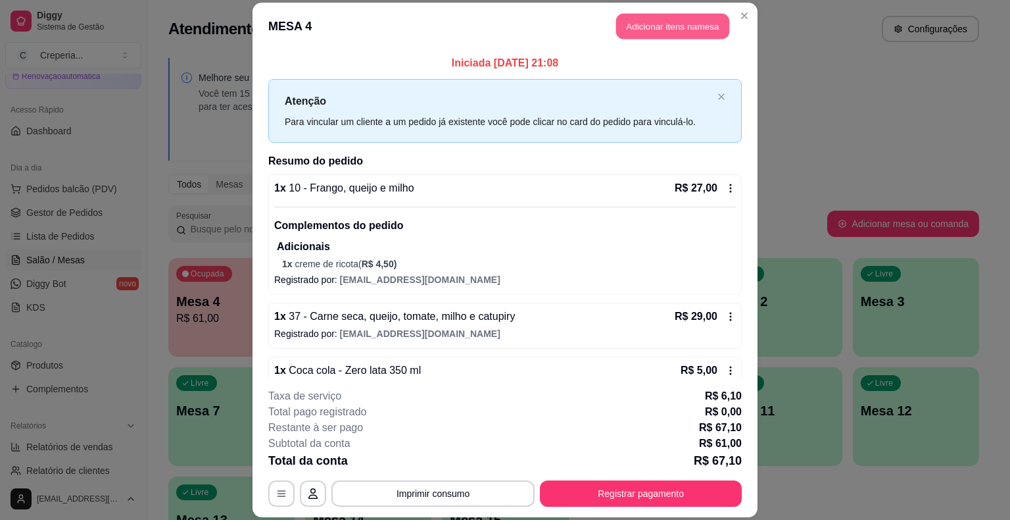
click at [628, 28] on button "Adicionar itens na mesa" at bounding box center [672, 27] width 113 height 26
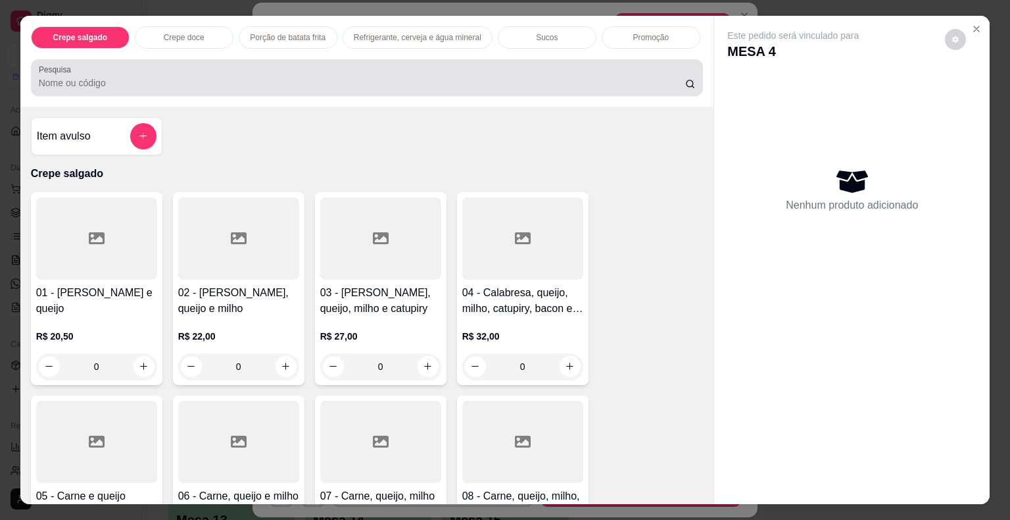
click at [296, 64] on div at bounding box center [367, 77] width 657 height 26
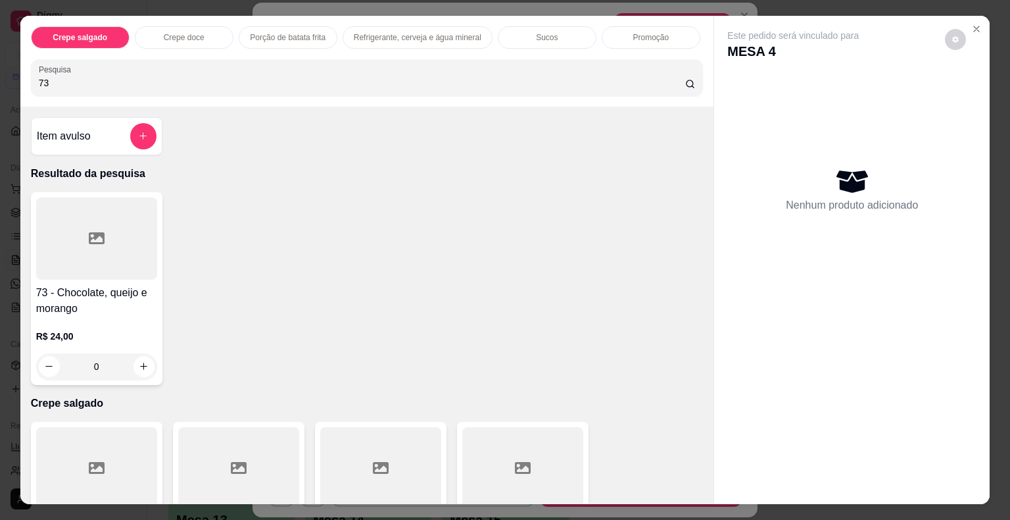
type input "73"
click at [109, 223] on div at bounding box center [96, 238] width 121 height 82
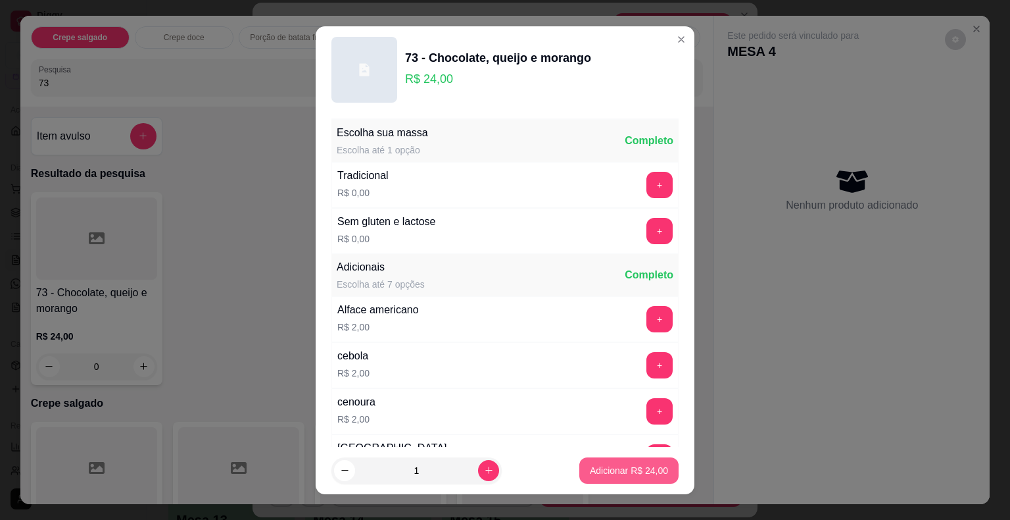
click at [638, 470] on p "Adicionar R$ 24,00" at bounding box center [629, 470] width 78 height 13
type input "1"
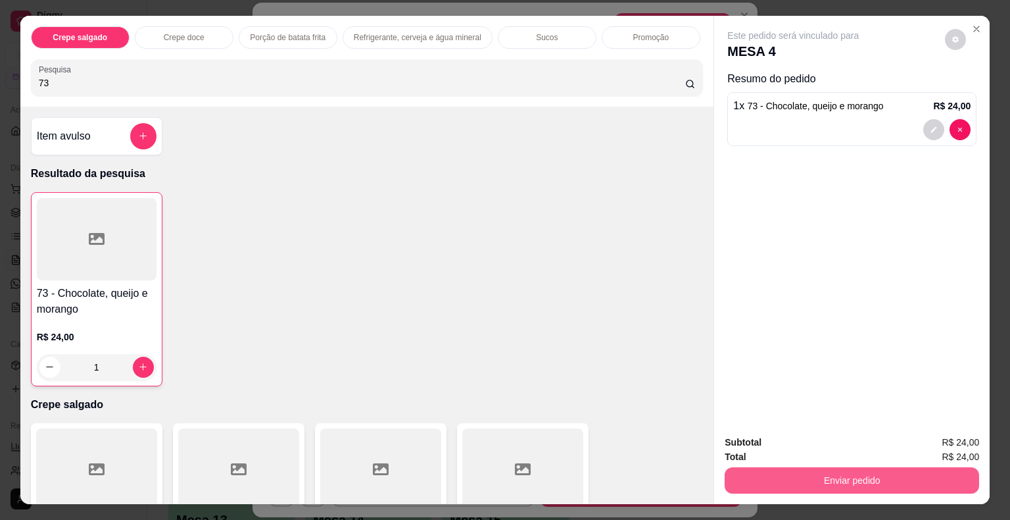
click at [766, 477] on button "Enviar pedido" at bounding box center [852, 480] width 255 height 26
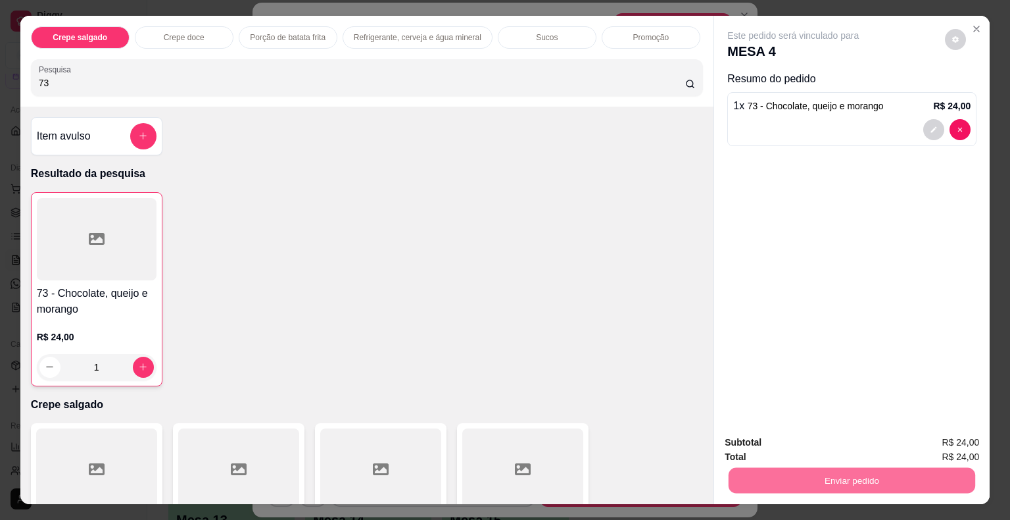
click at [763, 438] on button "Não registrar e enviar pedido" at bounding box center [808, 443] width 133 height 24
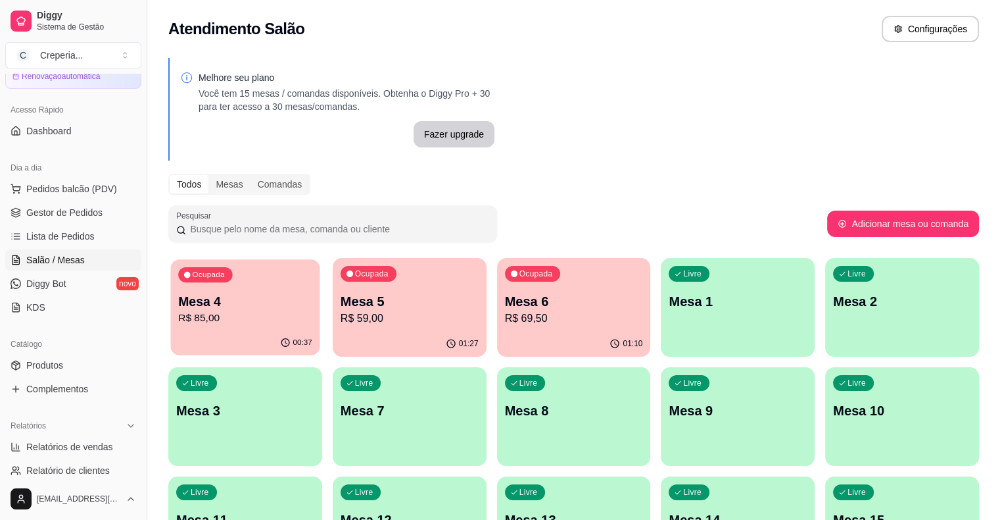
click at [260, 313] on p "R$ 85,00" at bounding box center [245, 317] width 134 height 15
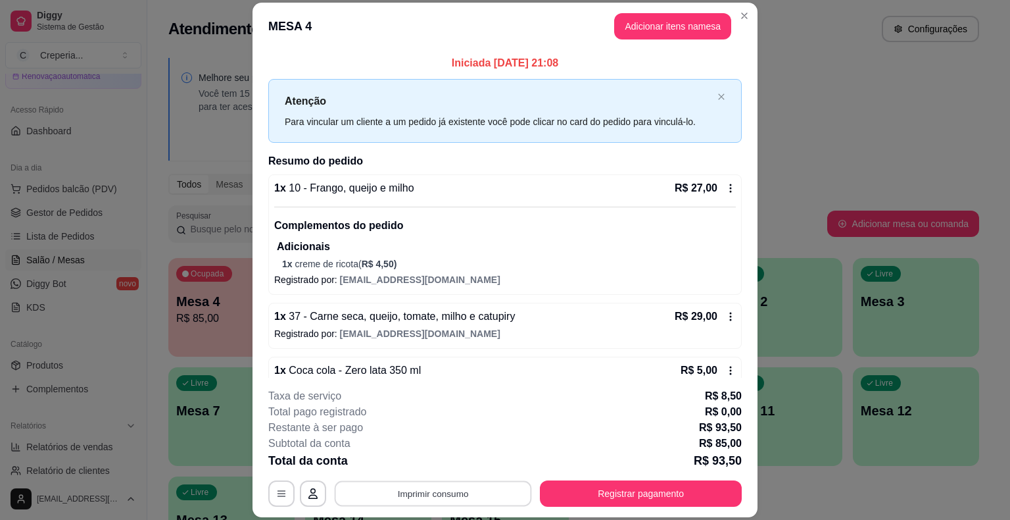
click at [399, 493] on button "Imprimir consumo" at bounding box center [433, 494] width 197 height 26
click at [405, 470] on button "IMPRESSORA" at bounding box center [432, 462] width 95 height 21
click at [623, 492] on button "Registrar pagamento" at bounding box center [641, 493] width 202 height 26
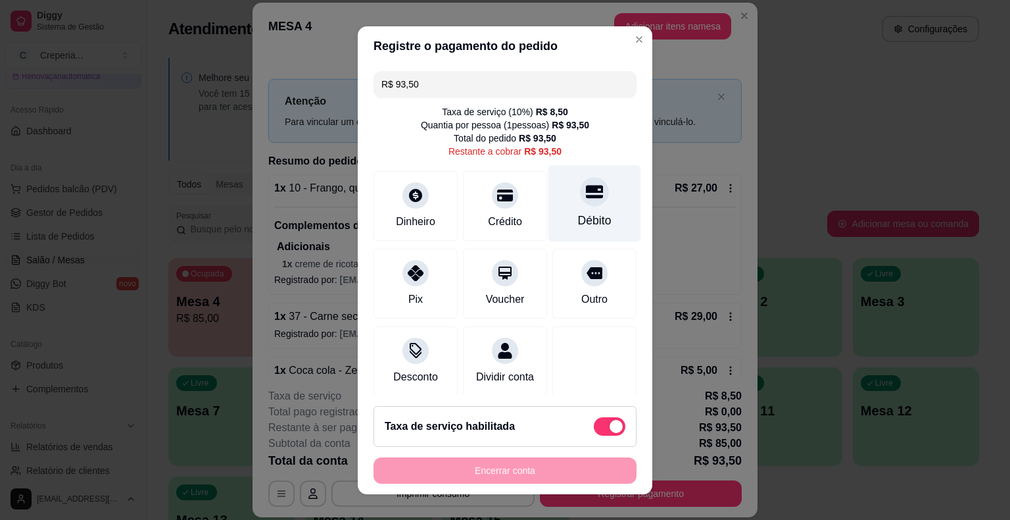
click at [584, 210] on div "Débito" at bounding box center [595, 202] width 93 height 77
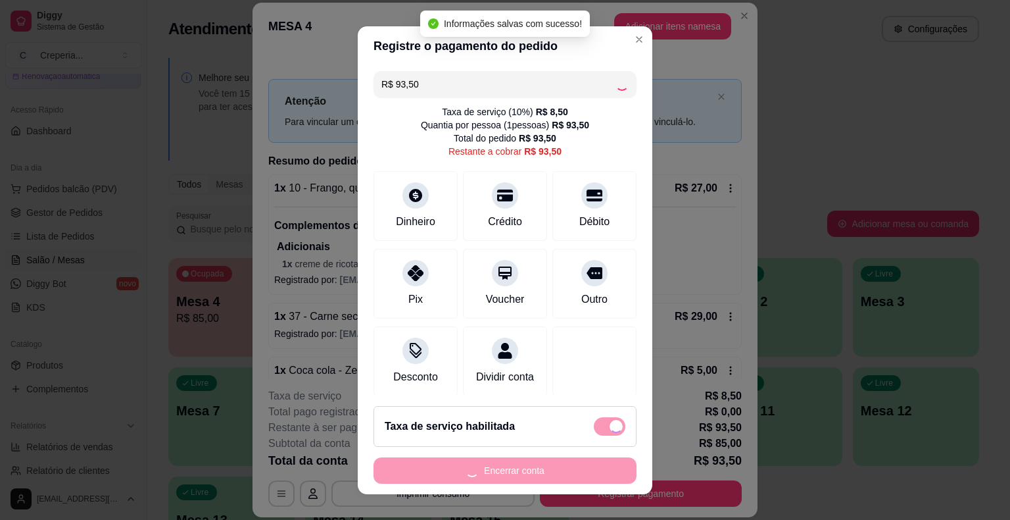
type input "R$ 0,00"
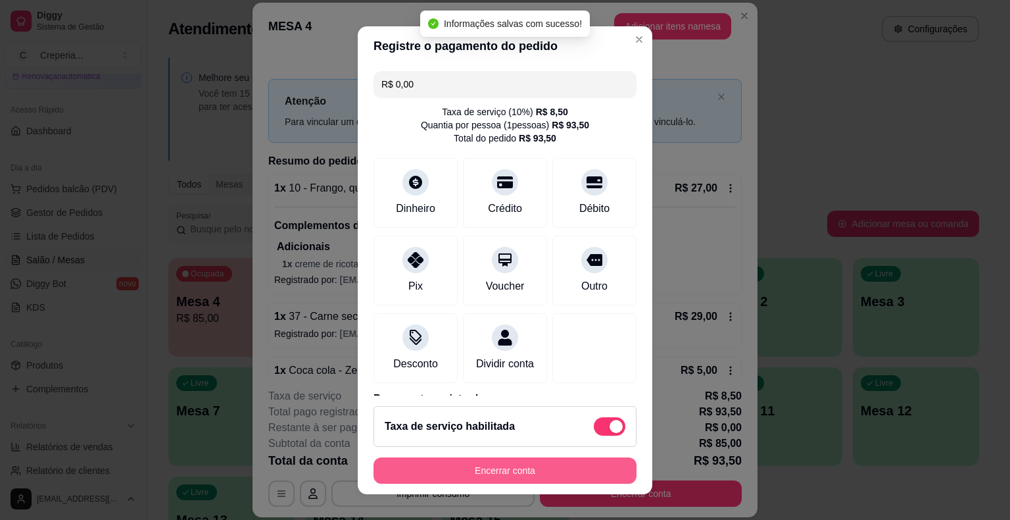
click at [552, 464] on button "Encerrar conta" at bounding box center [505, 470] width 263 height 26
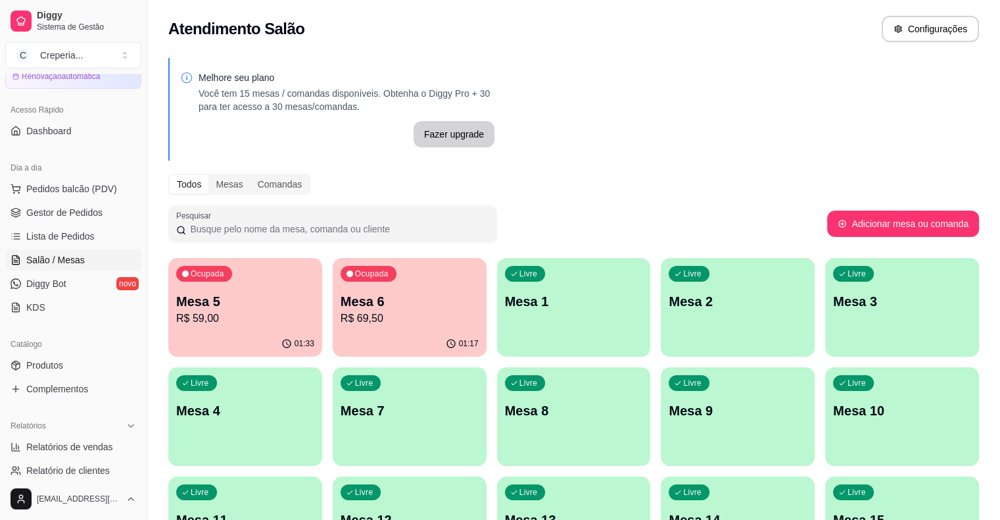
click at [497, 310] on div "Livre Mesa 1" at bounding box center [574, 299] width 154 height 83
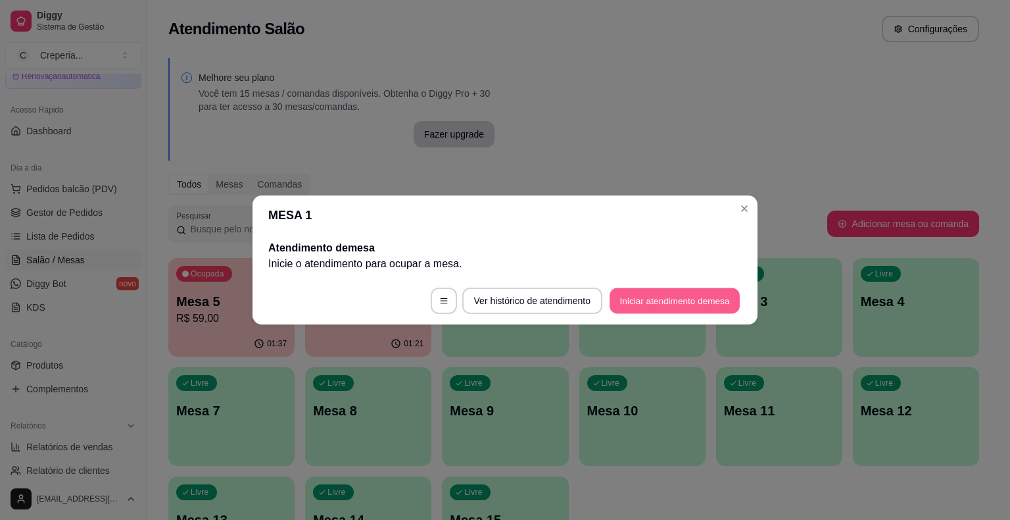
click at [655, 306] on button "Iniciar atendimento de mesa" at bounding box center [675, 301] width 130 height 26
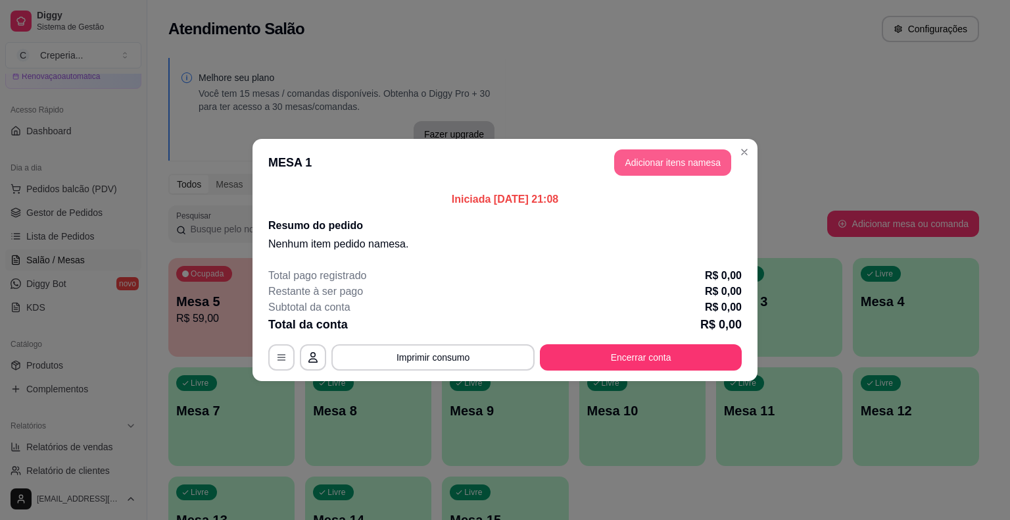
click at [659, 159] on button "Adicionar itens na mesa" at bounding box center [672, 162] width 117 height 26
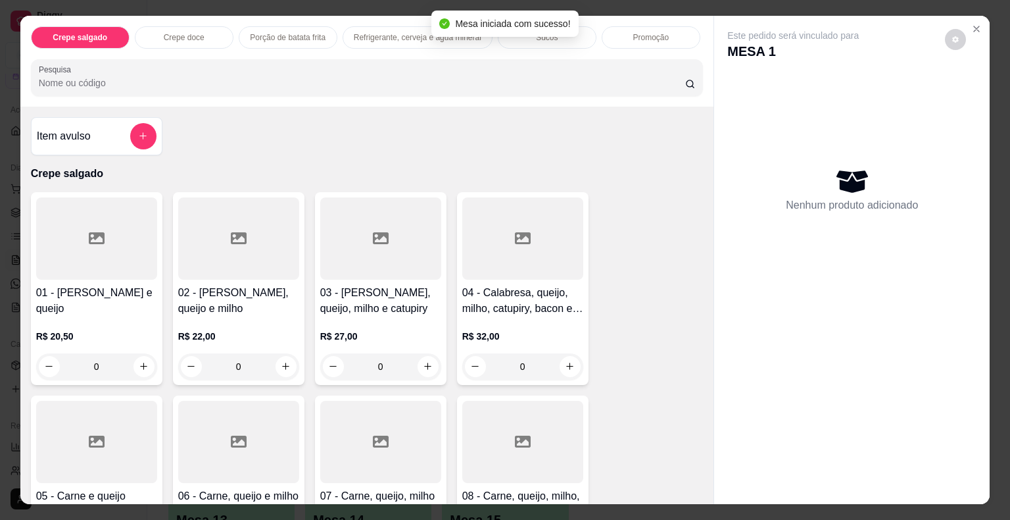
click at [101, 435] on div at bounding box center [96, 442] width 121 height 82
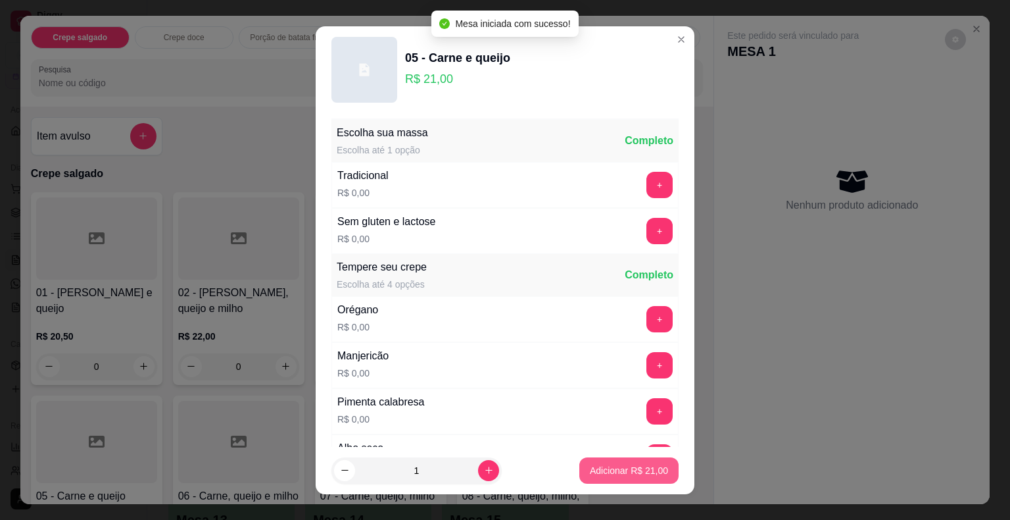
click at [590, 467] on p "Adicionar R$ 21,00" at bounding box center [629, 470] width 78 height 13
type input "1"
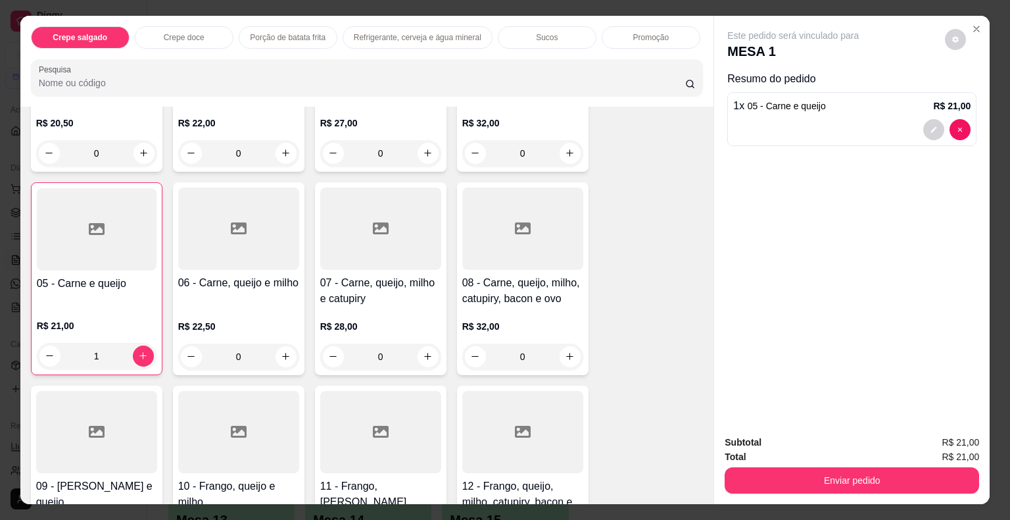
scroll to position [263, 0]
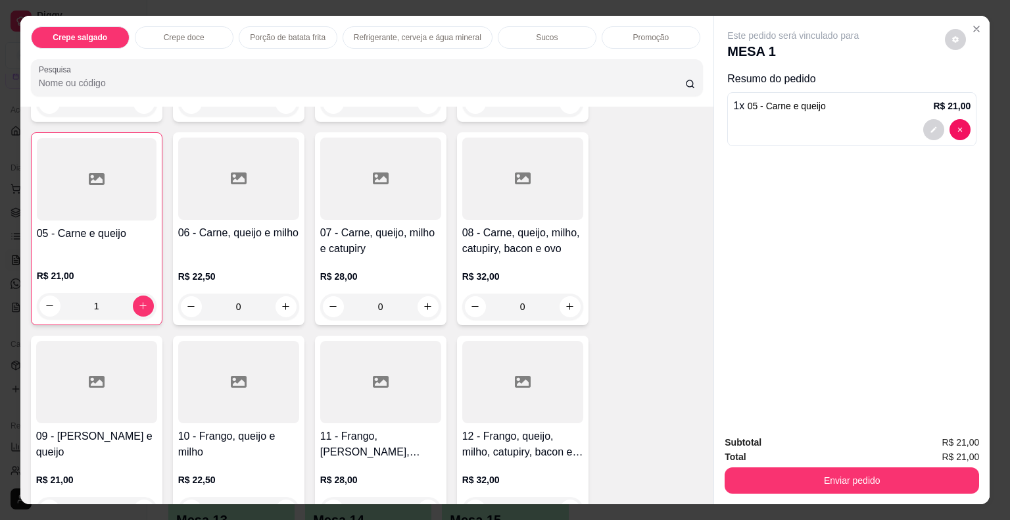
click at [384, 375] on div at bounding box center [380, 382] width 121 height 82
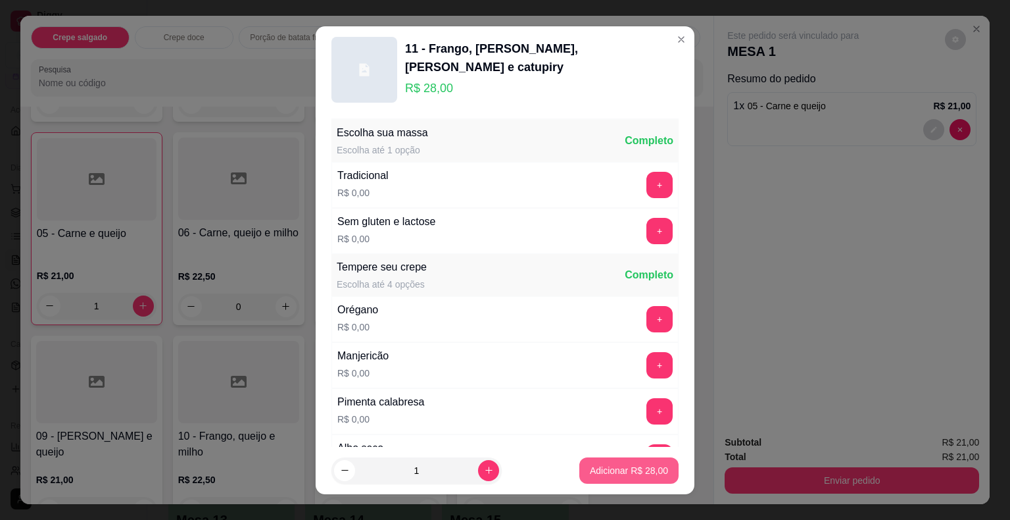
click at [595, 468] on p "Adicionar R$ 28,00" at bounding box center [629, 470] width 78 height 13
type input "1"
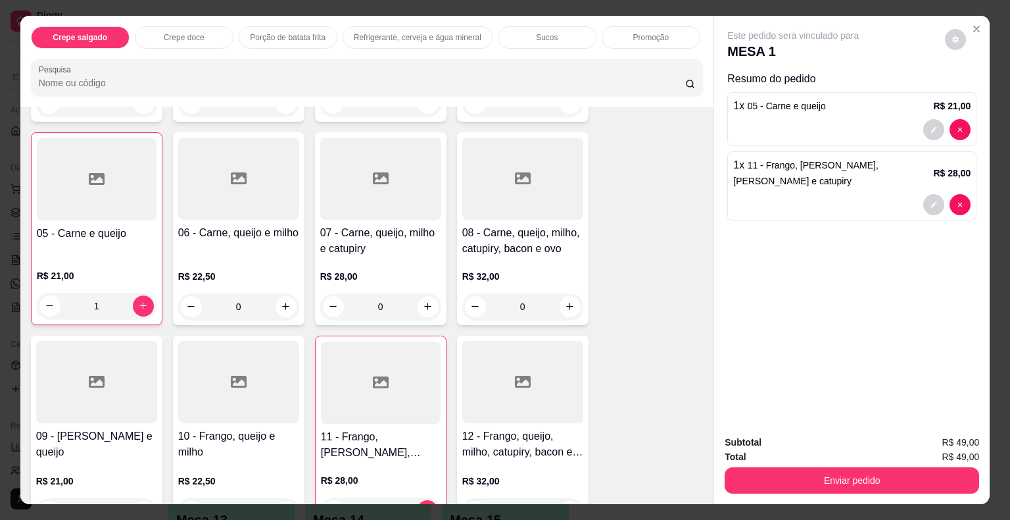
click at [88, 81] on input "Pesquisa" at bounding box center [362, 82] width 647 height 13
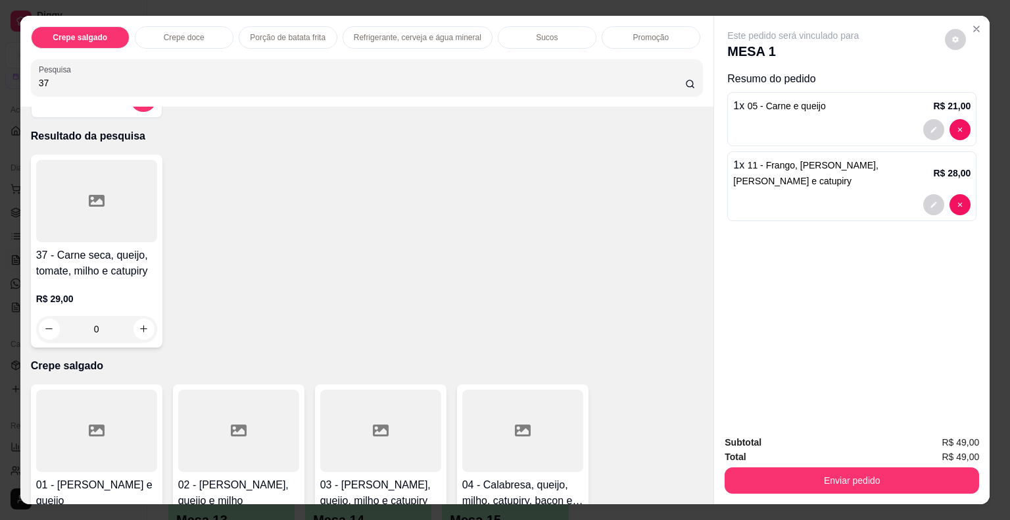
scroll to position [0, 0]
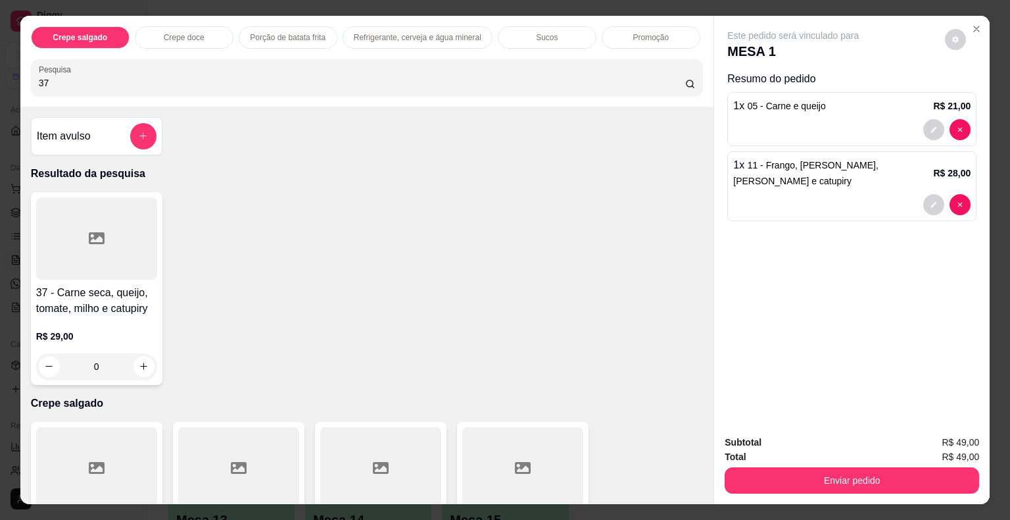
type input "37"
click at [134, 211] on div at bounding box center [96, 238] width 121 height 82
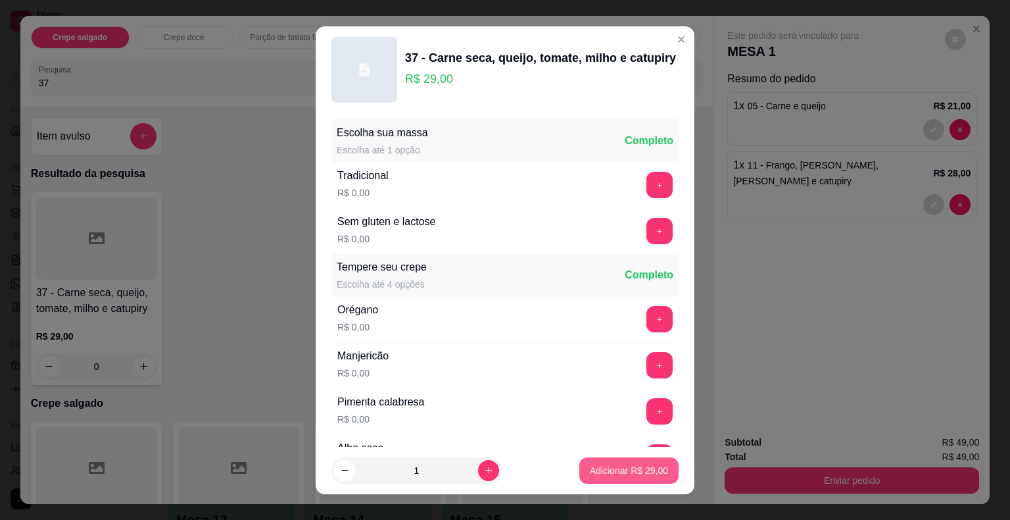
click at [615, 470] on p "Adicionar R$ 29,00" at bounding box center [629, 470] width 78 height 13
type input "1"
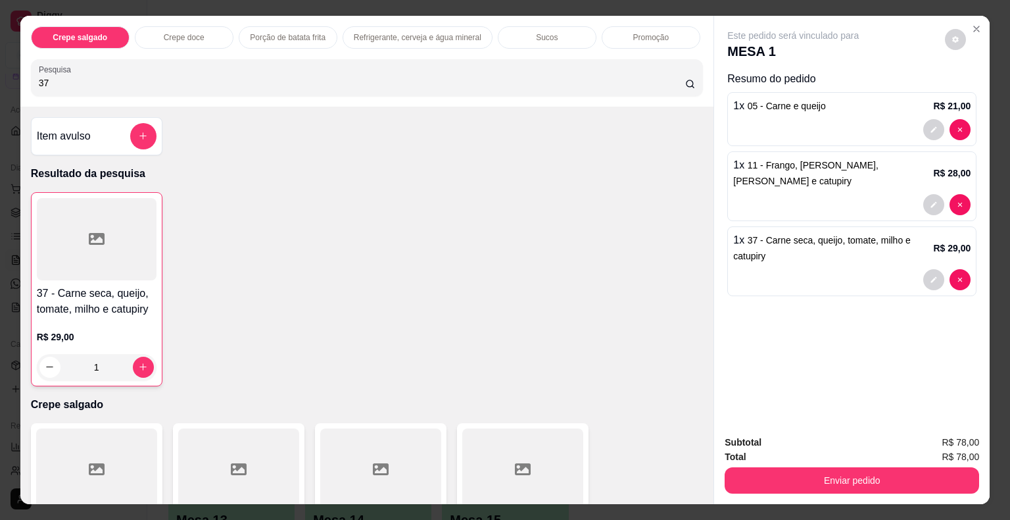
drag, startPoint x: 89, startPoint y: 83, endPoint x: 15, endPoint y: 71, distance: 75.3
click at [20, 71] on div "Crepe salgado Crepe doce Porção de batata frita Refrigerante, cerveja e água mi…" at bounding box center [367, 61] width 694 height 91
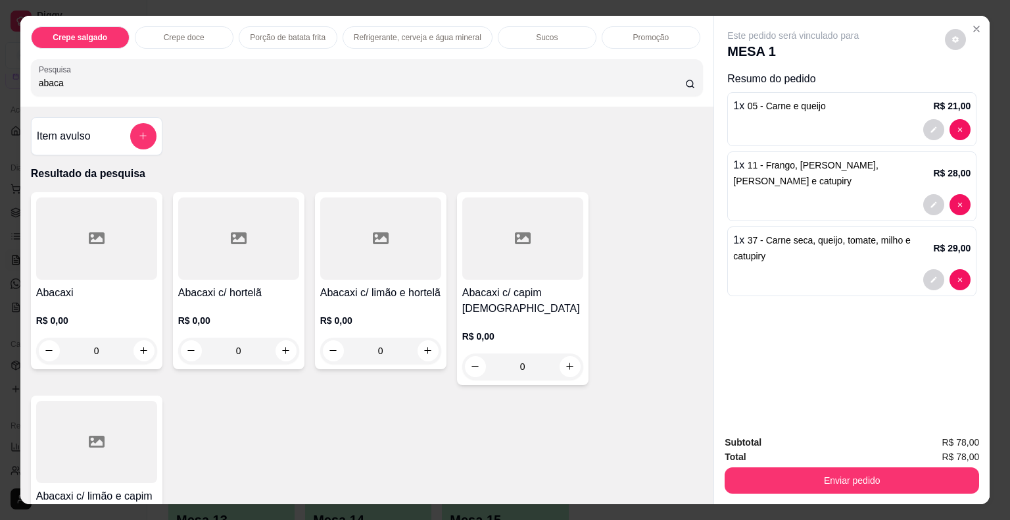
type input "abaca"
click at [58, 228] on div at bounding box center [96, 238] width 121 height 82
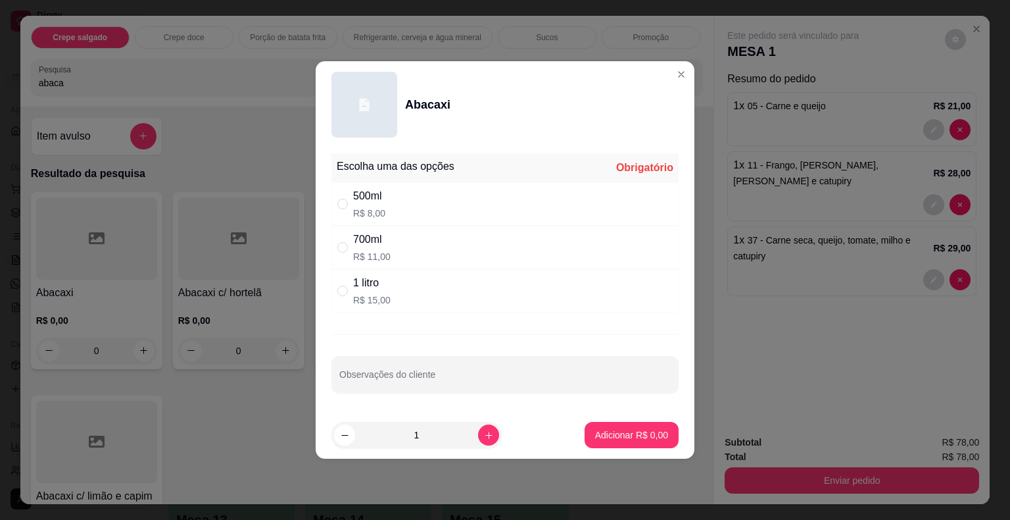
click at [410, 245] on div "700ml R$ 11,00" at bounding box center [504, 247] width 347 height 43
radio input "true"
click at [607, 433] on p "Adicionar R$ 11,00" at bounding box center [629, 434] width 76 height 12
type input "1"
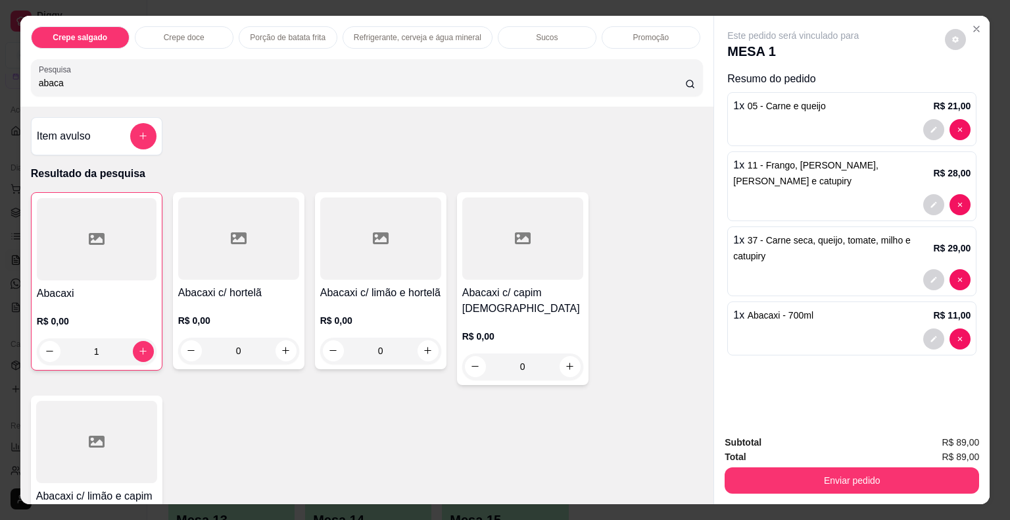
drag, startPoint x: 77, startPoint y: 80, endPoint x: 22, endPoint y: 70, distance: 55.5
click at [22, 70] on div "Crepe salgado Crepe doce Porção de batata frita Refrigerante, cerveja e água mi…" at bounding box center [367, 61] width 694 height 91
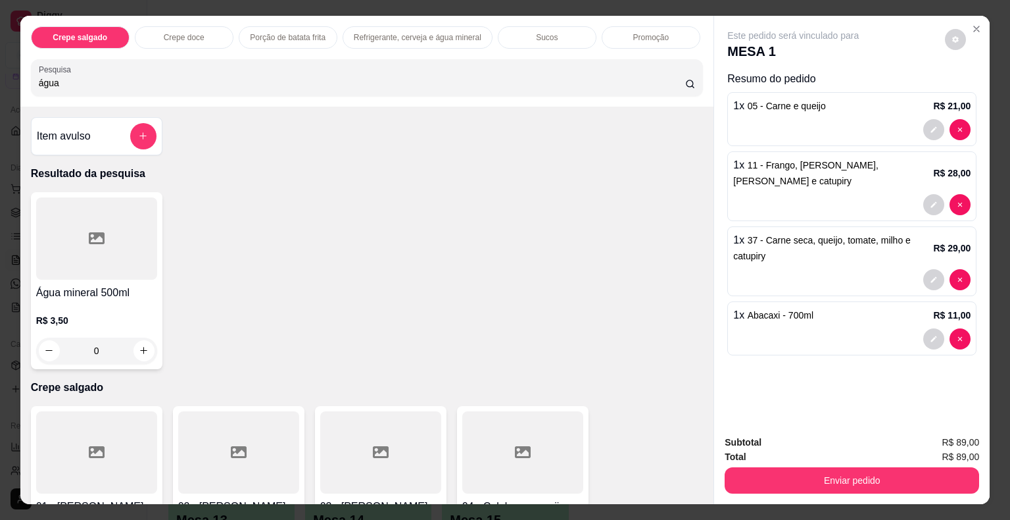
type input "água"
click at [80, 251] on div at bounding box center [96, 238] width 121 height 82
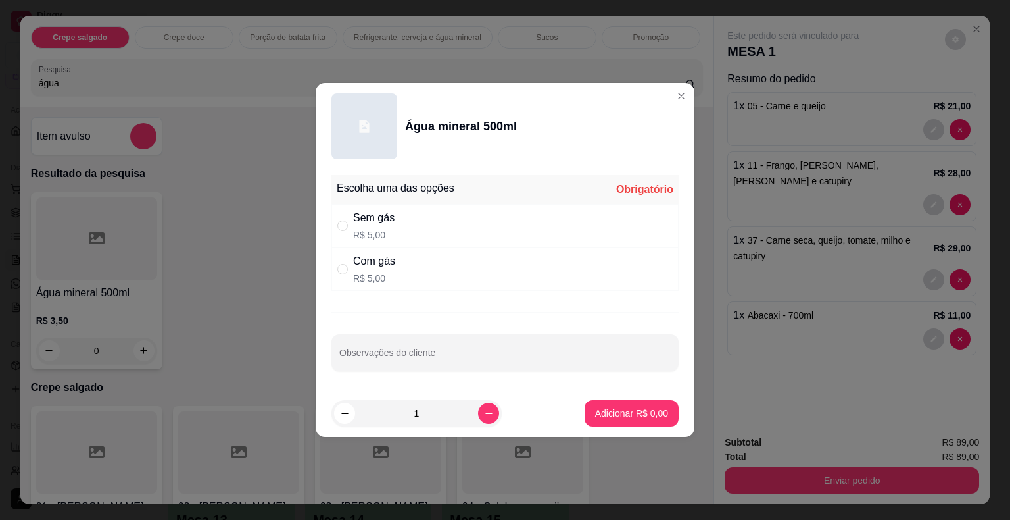
click at [421, 233] on div "Sem gás R$ 5,00" at bounding box center [504, 225] width 347 height 43
radio input "true"
click at [605, 417] on p "Adicionar R$ 5,00" at bounding box center [631, 412] width 71 height 12
type input "1"
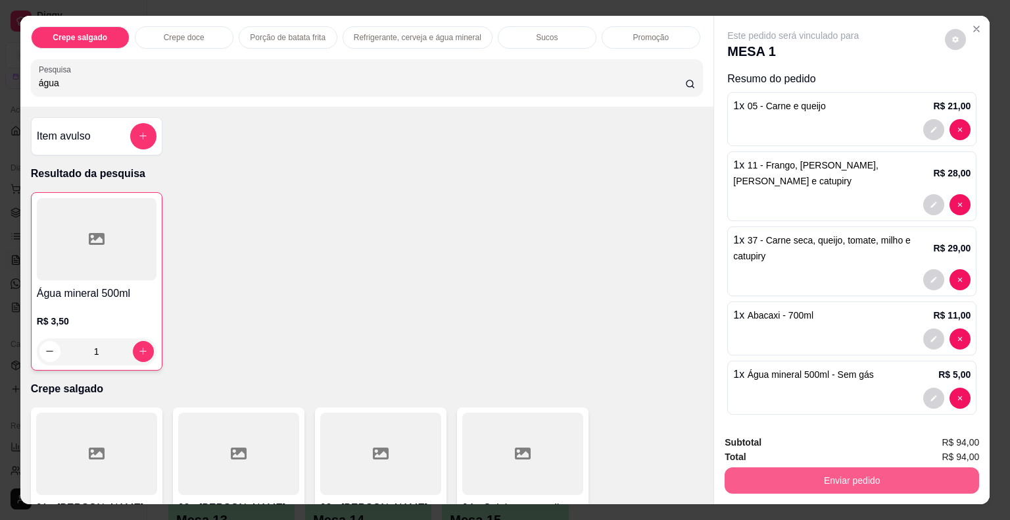
click at [800, 475] on button "Enviar pedido" at bounding box center [852, 480] width 255 height 26
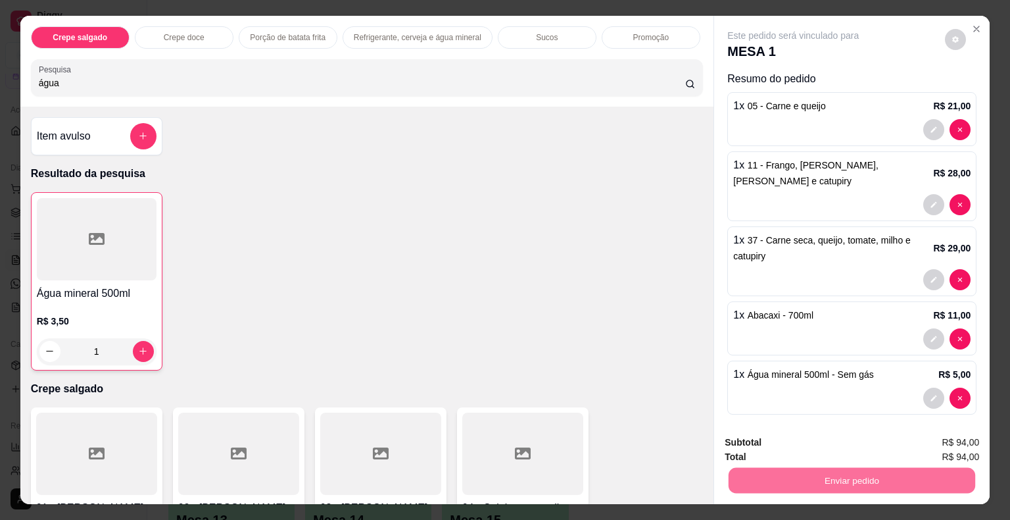
click at [775, 448] on button "Não registrar e enviar pedido" at bounding box center [808, 443] width 137 height 25
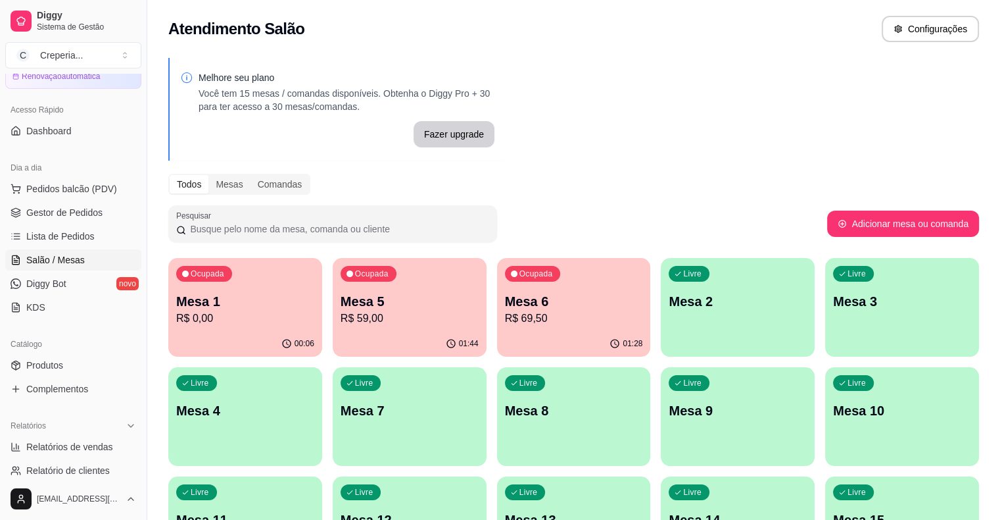
click at [505, 304] on p "Mesa 6" at bounding box center [574, 301] width 138 height 18
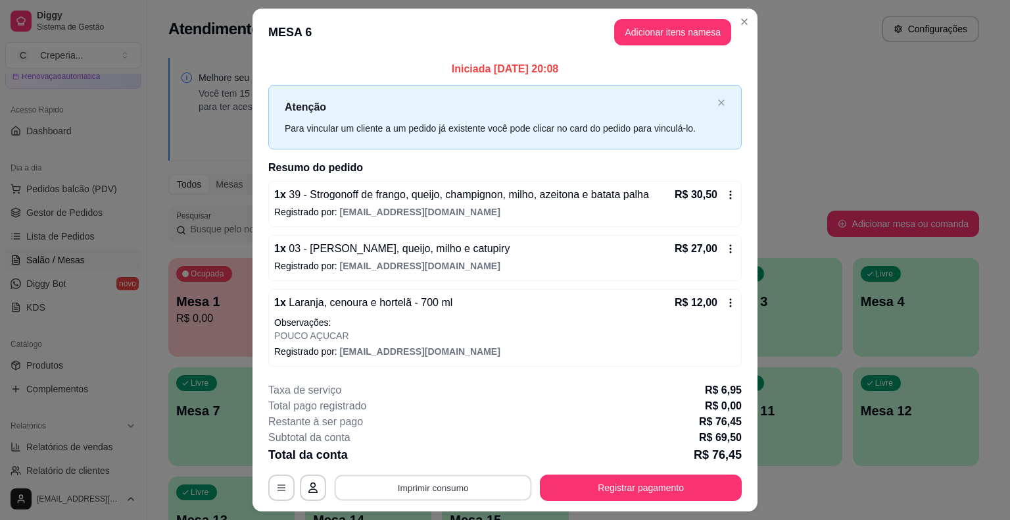
click at [434, 487] on button "Imprimir consumo" at bounding box center [433, 487] width 197 height 26
click at [414, 452] on button "IMPRESSORA" at bounding box center [432, 456] width 95 height 21
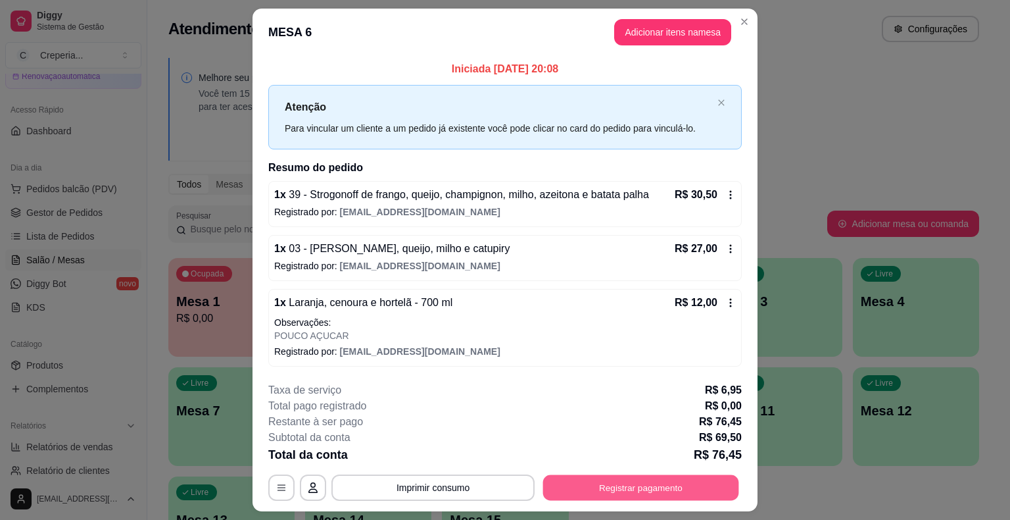
click at [636, 486] on button "Registrar pagamento" at bounding box center [641, 487] width 196 height 26
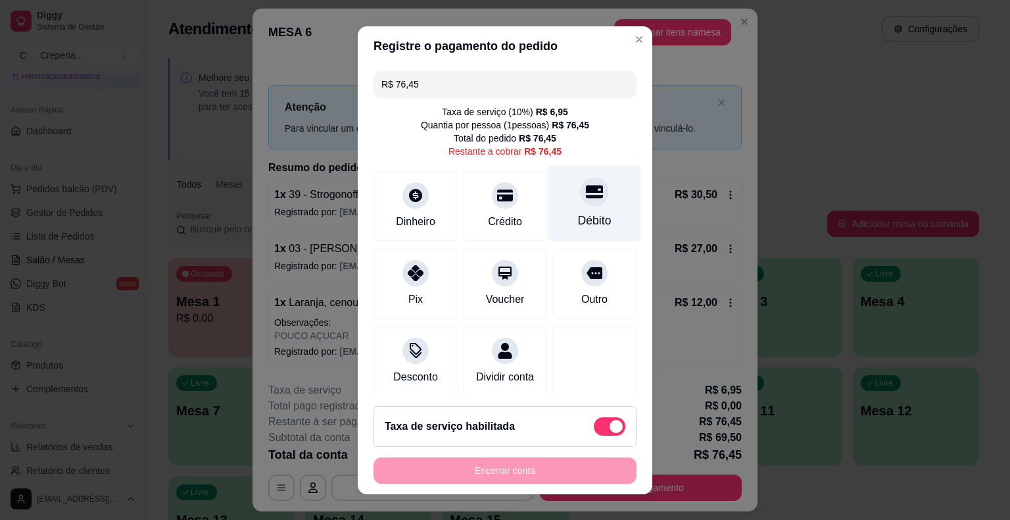
click at [585, 218] on div "Débito" at bounding box center [595, 220] width 34 height 17
type input "R$ 0,00"
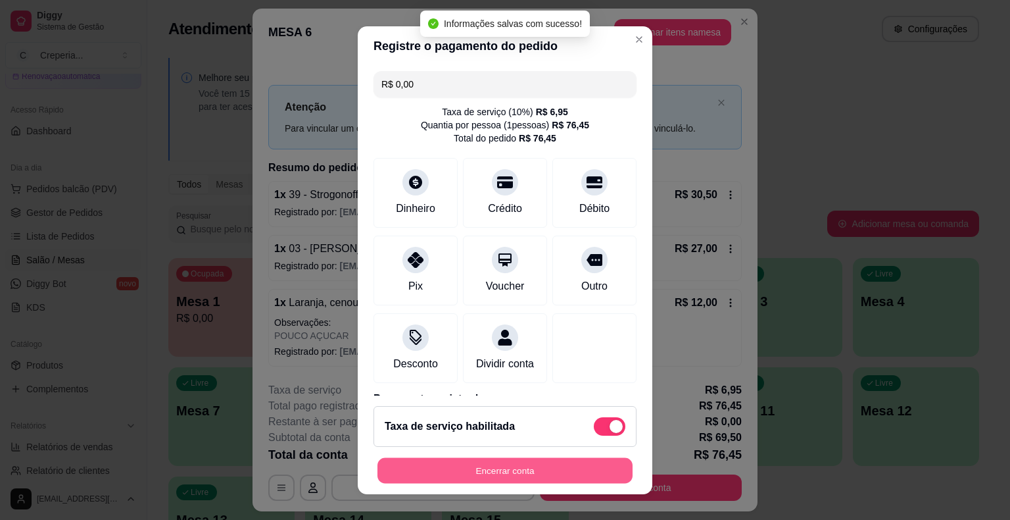
click at [545, 469] on button "Encerrar conta" at bounding box center [505, 470] width 255 height 26
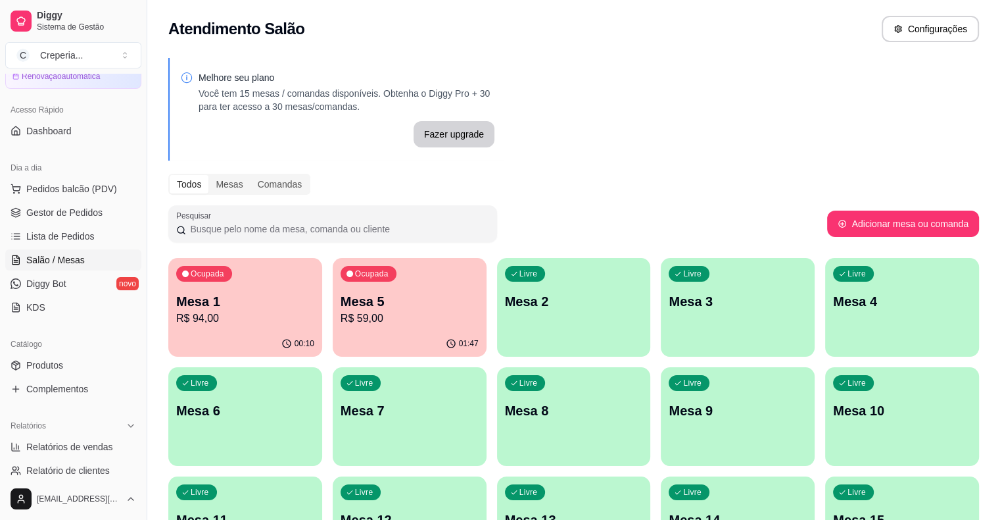
click at [831, 291] on div "Livre Mesa 4" at bounding box center [902, 299] width 154 height 83
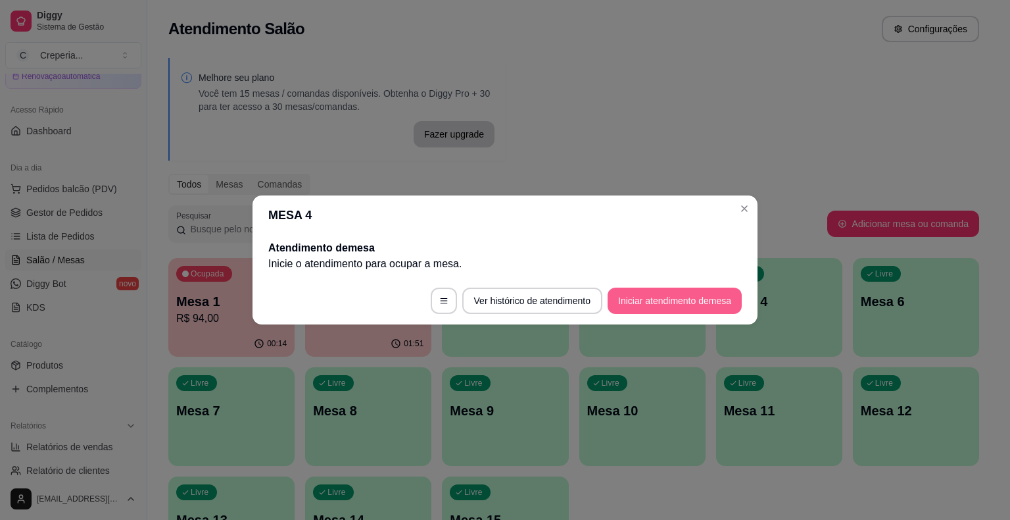
click at [661, 305] on button "Iniciar atendimento de mesa" at bounding box center [675, 300] width 134 height 26
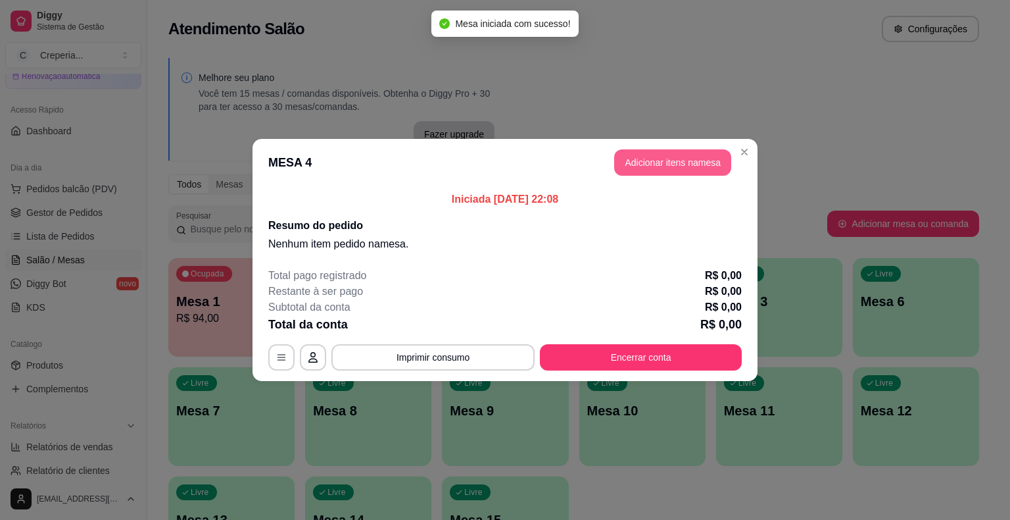
click at [661, 170] on button "Adicionar itens na mesa" at bounding box center [672, 162] width 117 height 26
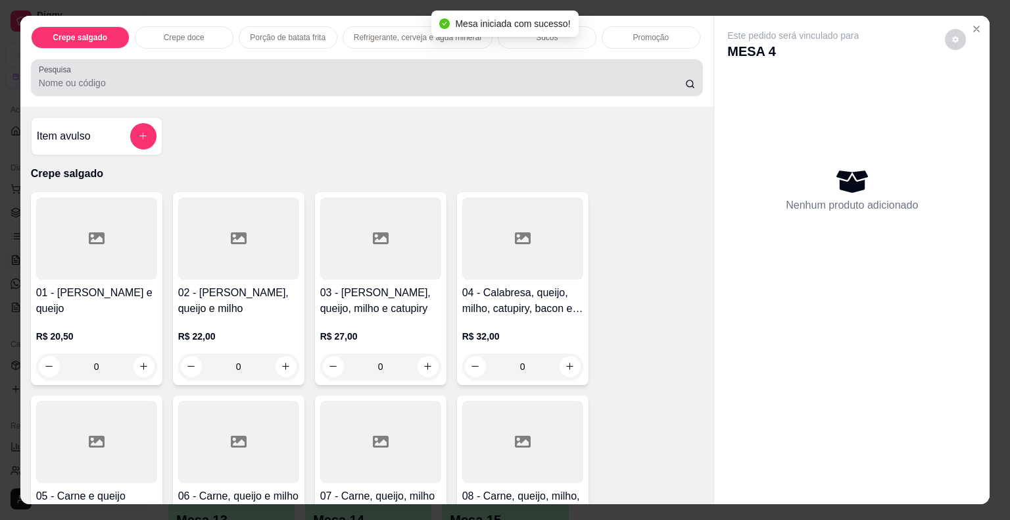
click at [506, 76] on input "Pesquisa" at bounding box center [362, 82] width 647 height 13
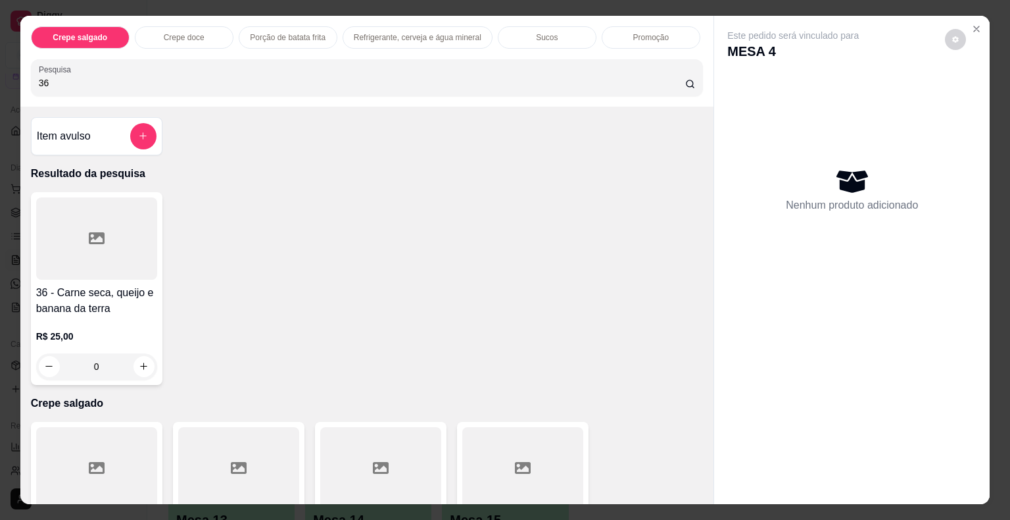
type input "36"
click at [120, 221] on div at bounding box center [96, 238] width 121 height 82
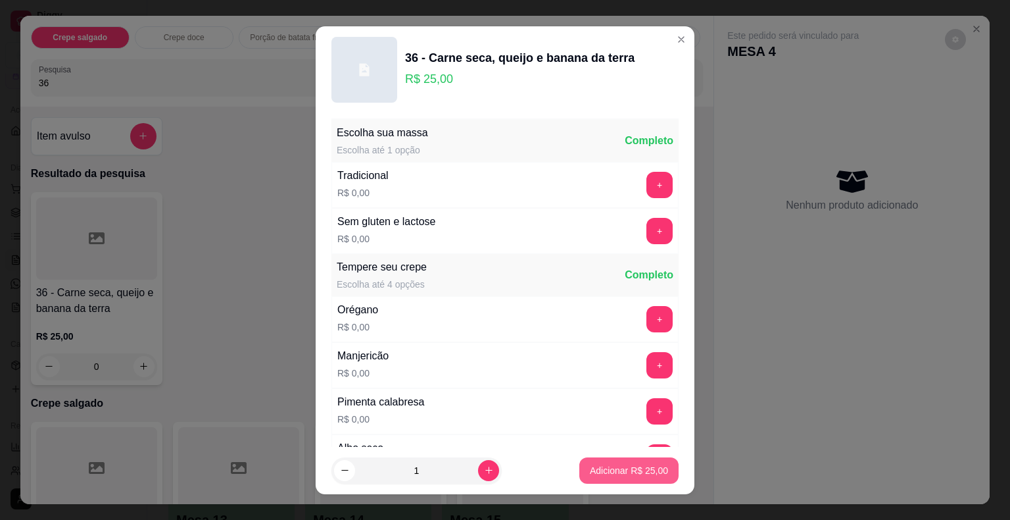
click at [591, 475] on p "Adicionar R$ 25,00" at bounding box center [629, 470] width 78 height 13
type input "1"
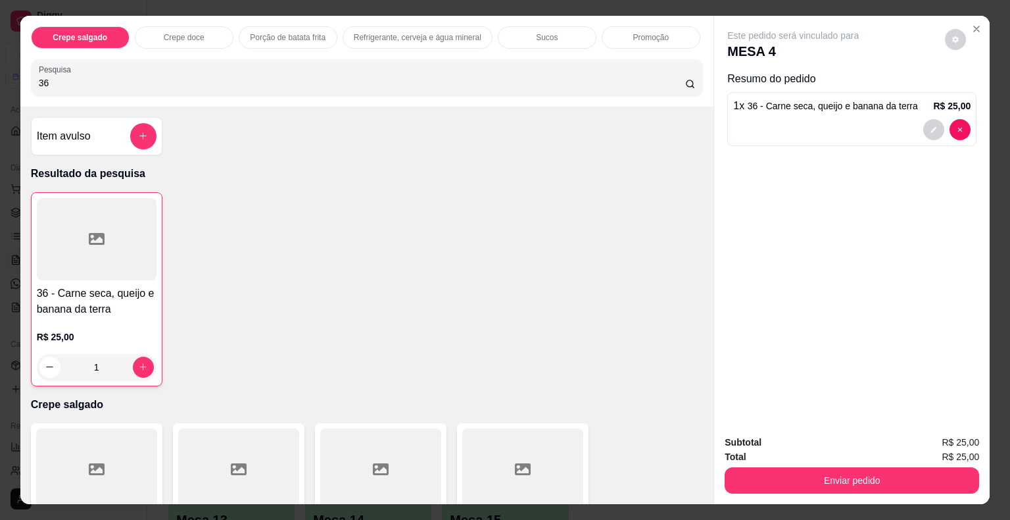
drag, startPoint x: 113, startPoint y: 82, endPoint x: 0, endPoint y: 86, distance: 113.2
click at [0, 86] on div "Crepe salgado Crepe doce Porção de batata frita Refrigerante, cerveja e água mi…" at bounding box center [505, 260] width 1010 height 520
type input "9"
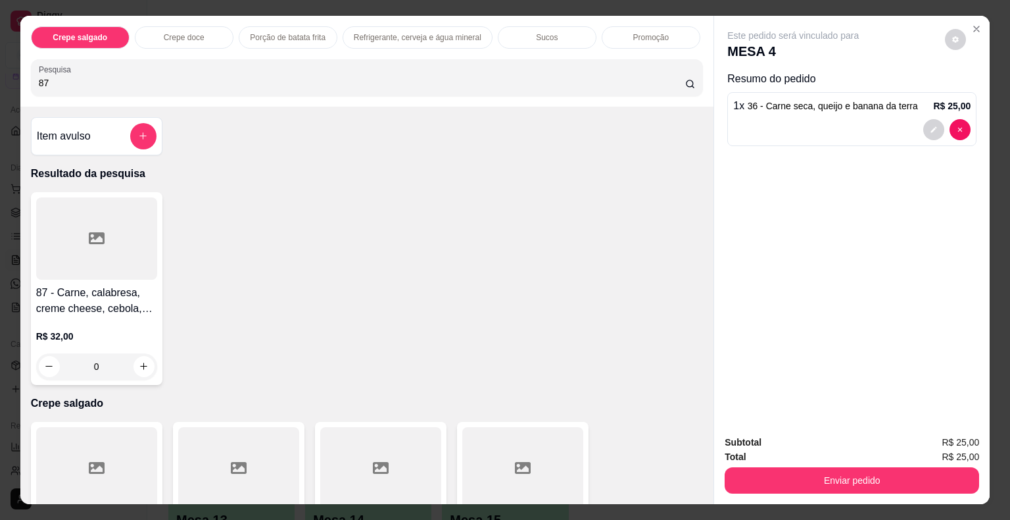
click at [107, 241] on div at bounding box center [96, 238] width 121 height 82
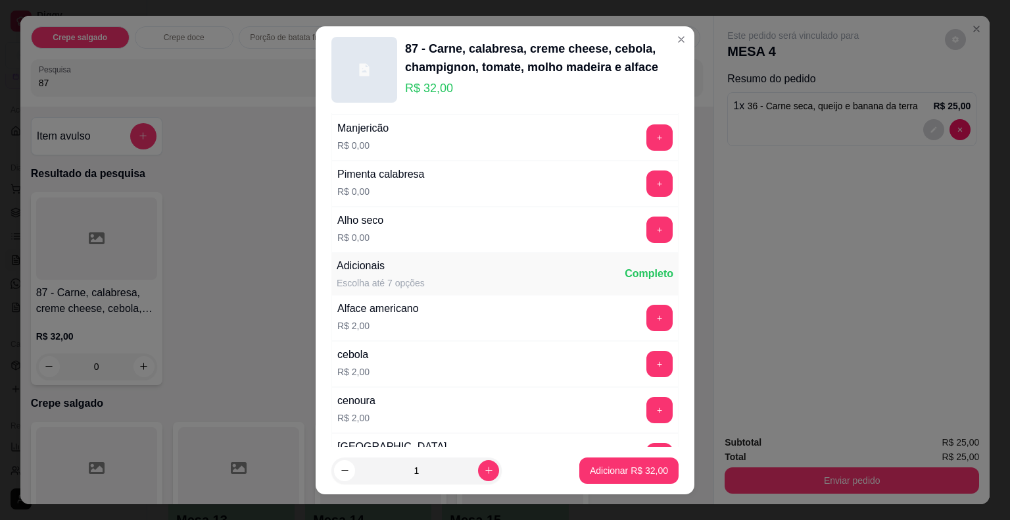
scroll to position [395, 0]
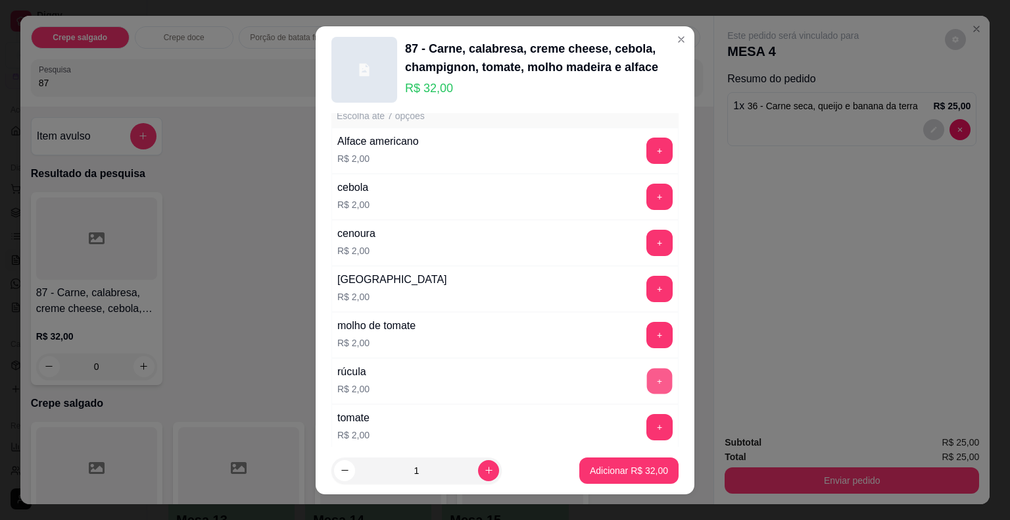
click at [647, 372] on button "+" at bounding box center [660, 381] width 26 height 26
click at [626, 466] on p "Adicionar R$ 34,00" at bounding box center [629, 470] width 78 height 13
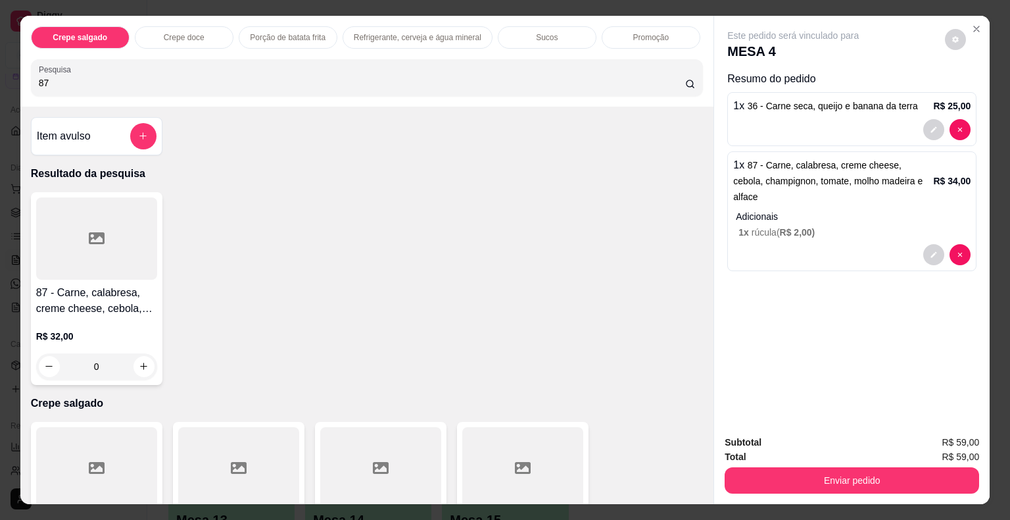
drag, startPoint x: 73, startPoint y: 83, endPoint x: 12, endPoint y: 83, distance: 61.2
click at [12, 83] on div "Crepe salgado Crepe doce Porção de batata frita Refrigerante, cerveja e água mi…" at bounding box center [505, 260] width 1010 height 520
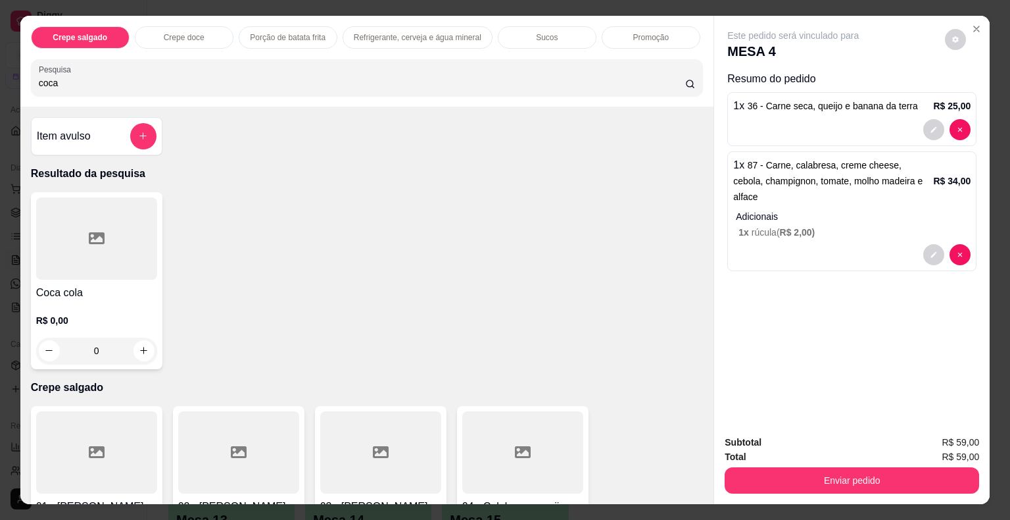
type input "coca"
click at [134, 234] on div at bounding box center [96, 238] width 121 height 82
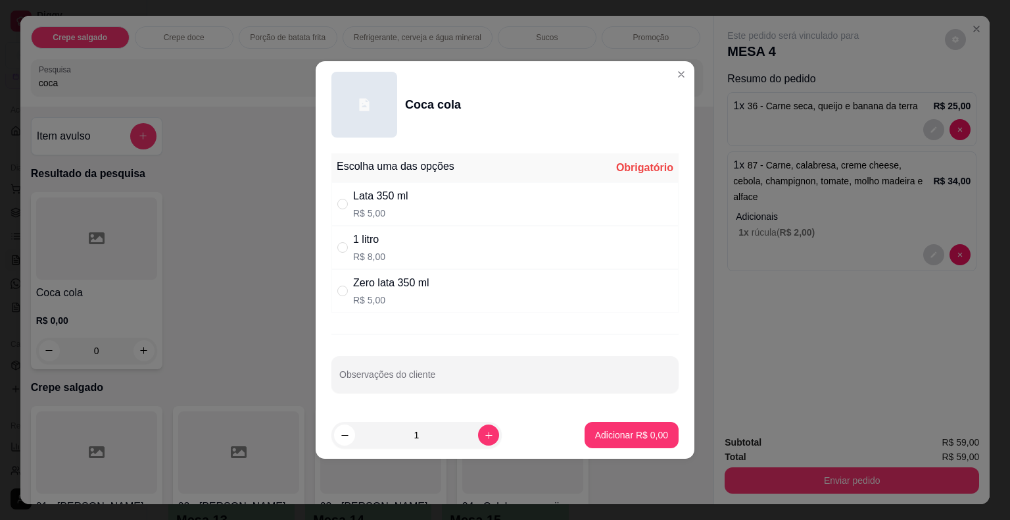
drag, startPoint x: 395, startPoint y: 283, endPoint x: 570, endPoint y: 374, distance: 196.5
click at [396, 283] on div "Zero lata 350 ml" at bounding box center [391, 283] width 76 height 16
radio input "true"
click at [613, 435] on p "Adicionar R$ 5,00" at bounding box center [631, 434] width 71 height 12
type input "1"
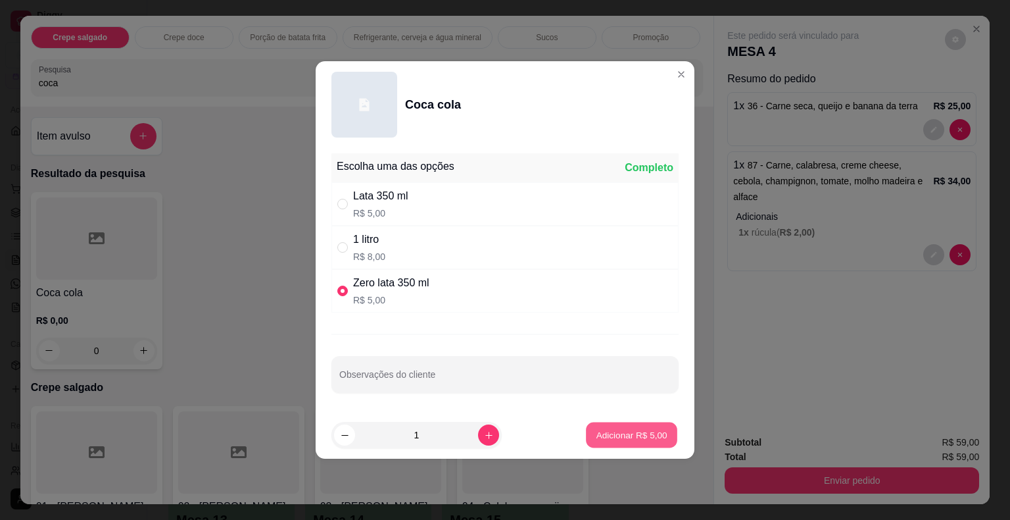
type input "1"
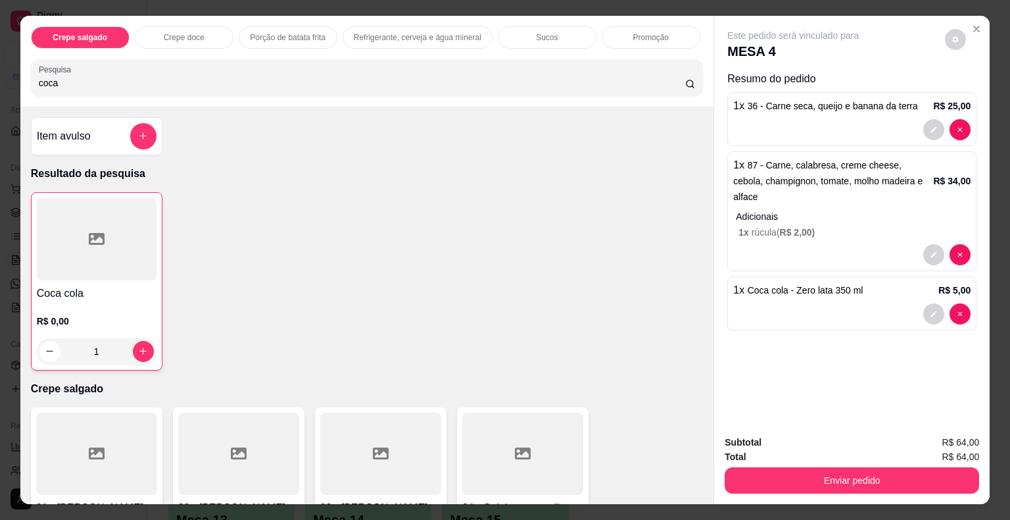
drag, startPoint x: 84, startPoint y: 81, endPoint x: 8, endPoint y: 84, distance: 75.7
click at [8, 84] on div "Crepe salgado Crepe doce Porção de batata frita Refrigerante, cerveja e água mi…" at bounding box center [505, 260] width 1010 height 520
type input "água"
click at [89, 237] on icon at bounding box center [97, 238] width 16 height 12
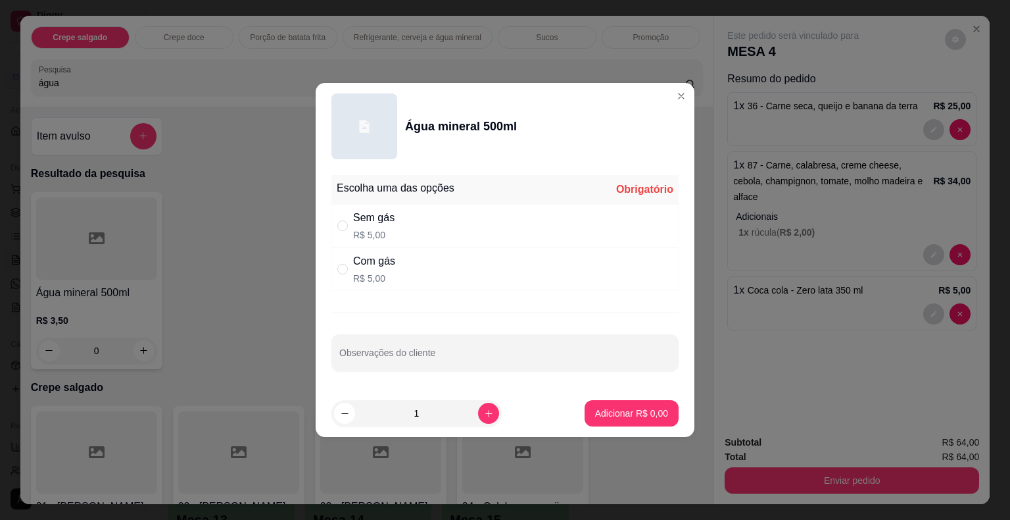
drag, startPoint x: 378, startPoint y: 269, endPoint x: 502, endPoint y: 343, distance: 145.4
click at [379, 270] on div "Com gás R$ 5,00" at bounding box center [374, 269] width 42 height 32
radio input "true"
click at [606, 406] on p "Adicionar R$ 5,00" at bounding box center [631, 412] width 71 height 12
type input "1"
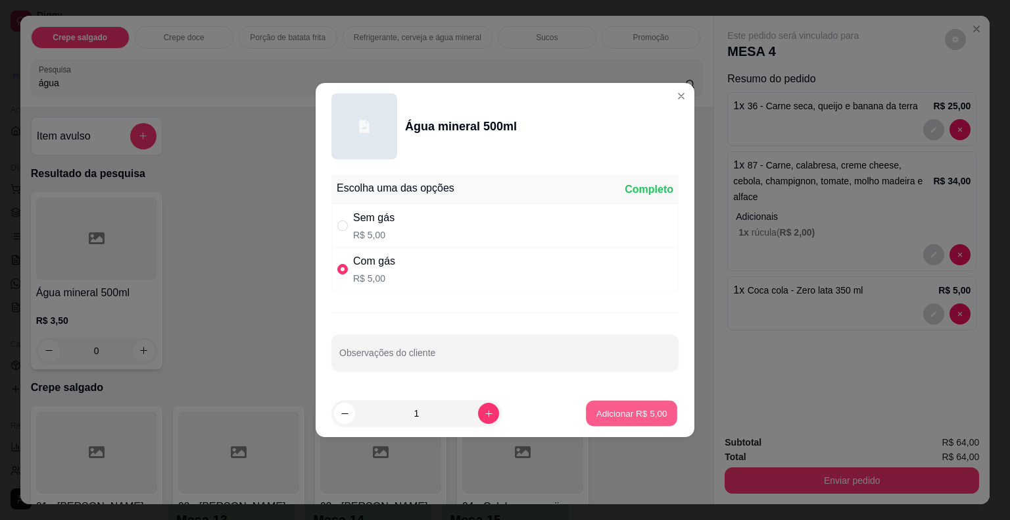
type input "1"
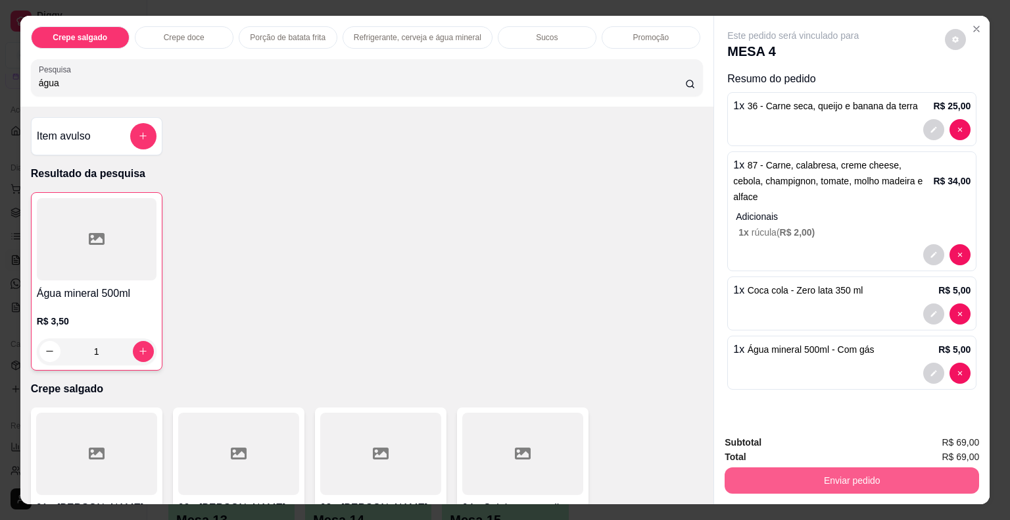
click at [764, 468] on button "Enviar pedido" at bounding box center [852, 480] width 255 height 26
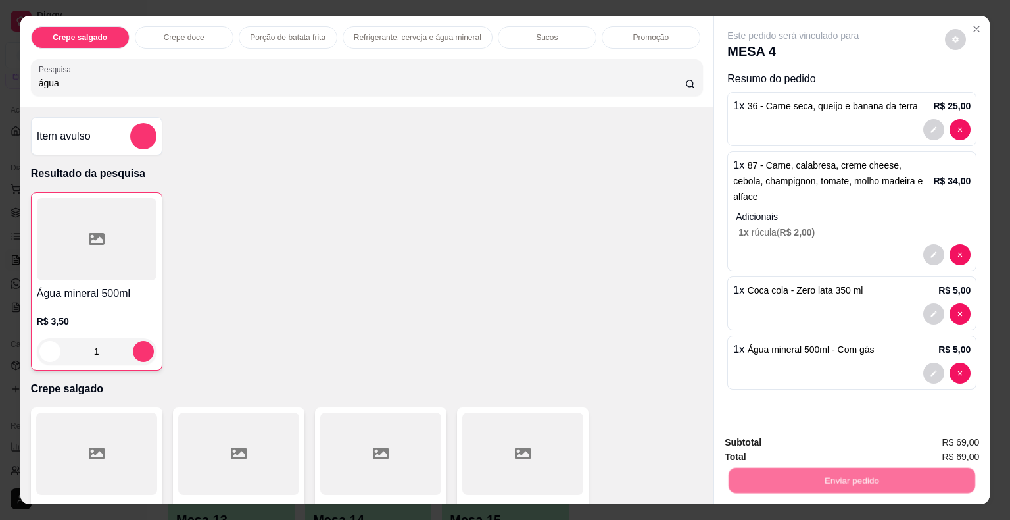
click at [756, 443] on button "Não registrar e enviar pedido" at bounding box center [808, 443] width 133 height 24
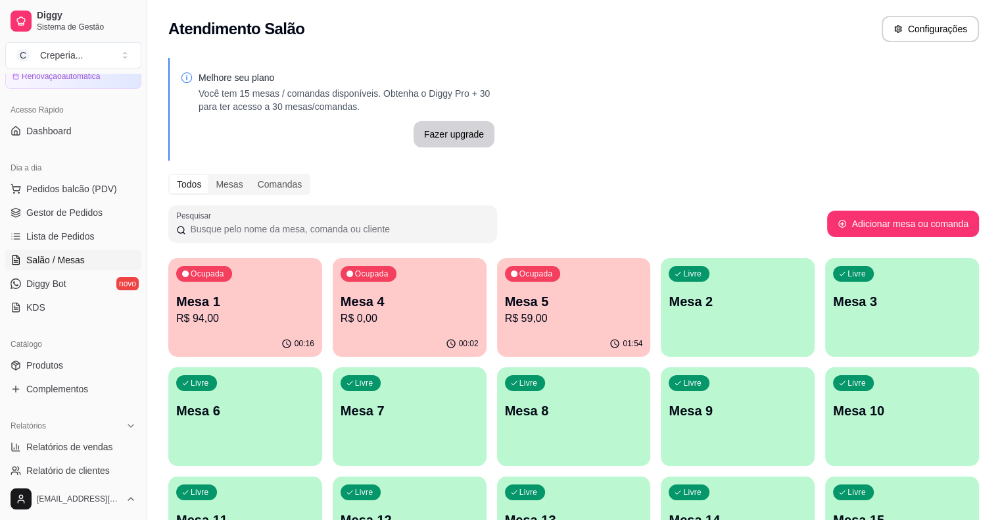
click at [205, 293] on p "Mesa 1" at bounding box center [245, 301] width 138 height 18
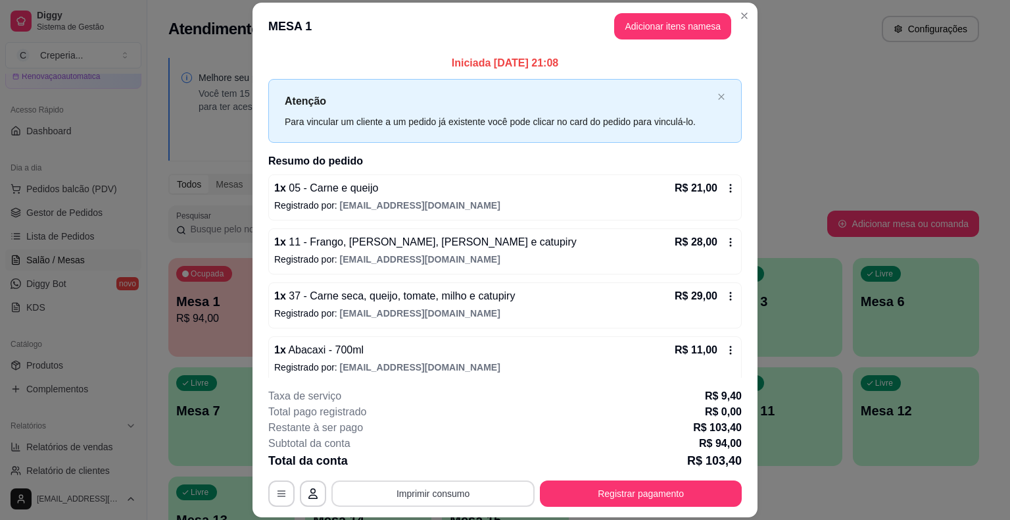
click at [477, 493] on button "Imprimir consumo" at bounding box center [432, 493] width 203 height 26
click at [443, 457] on button "IMPRESSORA" at bounding box center [432, 465] width 76 height 17
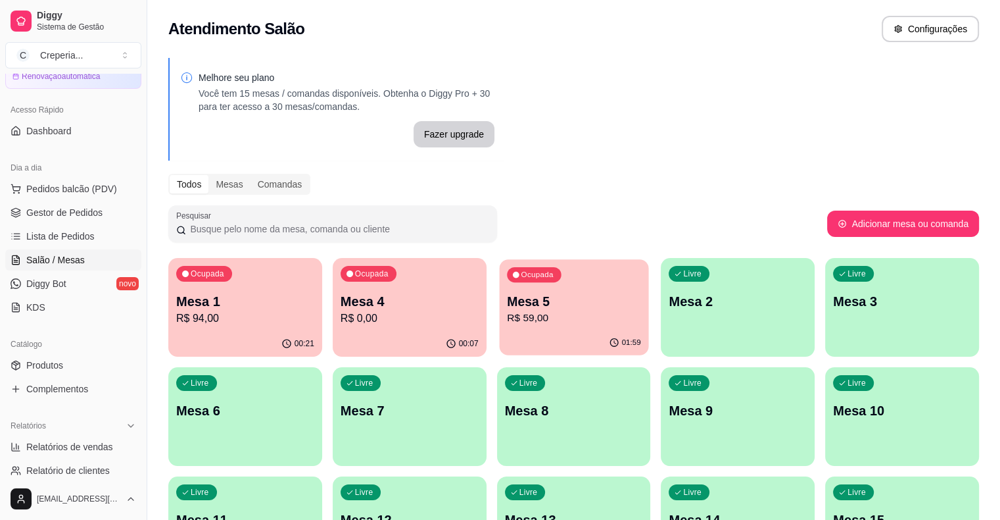
click at [507, 306] on p "Mesa 5" at bounding box center [574, 302] width 134 height 18
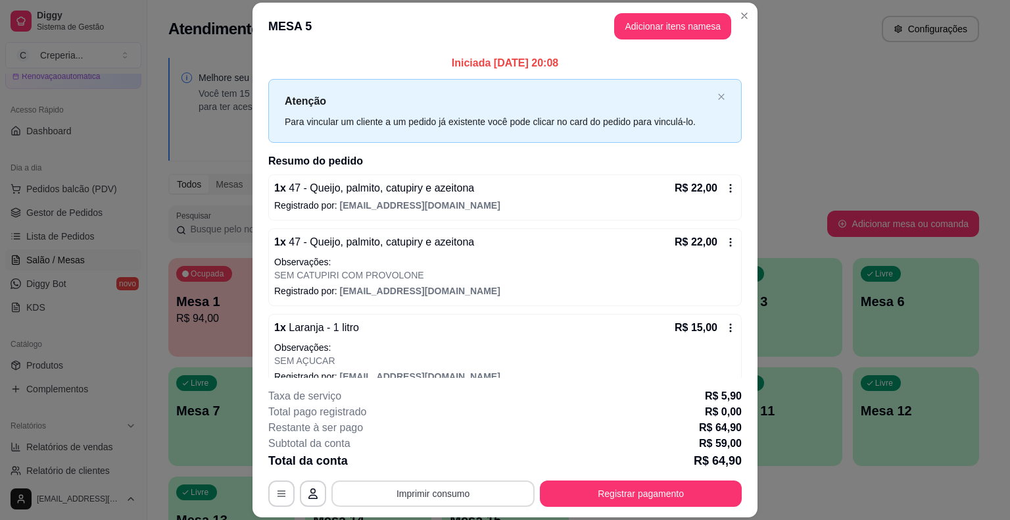
click at [459, 499] on button "Imprimir consumo" at bounding box center [432, 493] width 203 height 26
click at [447, 467] on button "IMPRESSORA" at bounding box center [432, 462] width 92 height 20
click at [621, 495] on button "Registrar pagamento" at bounding box center [641, 494] width 196 height 26
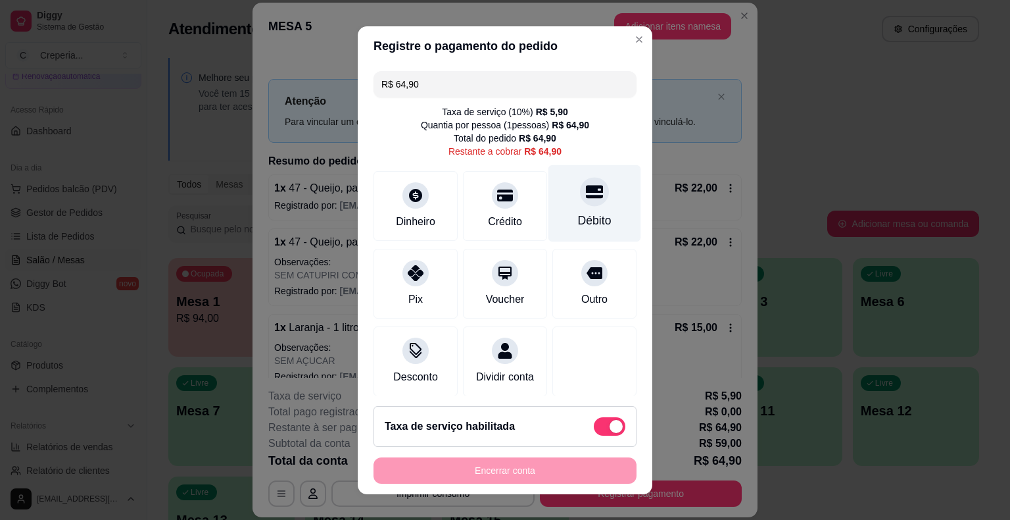
click at [572, 209] on div "Débito" at bounding box center [595, 202] width 93 height 77
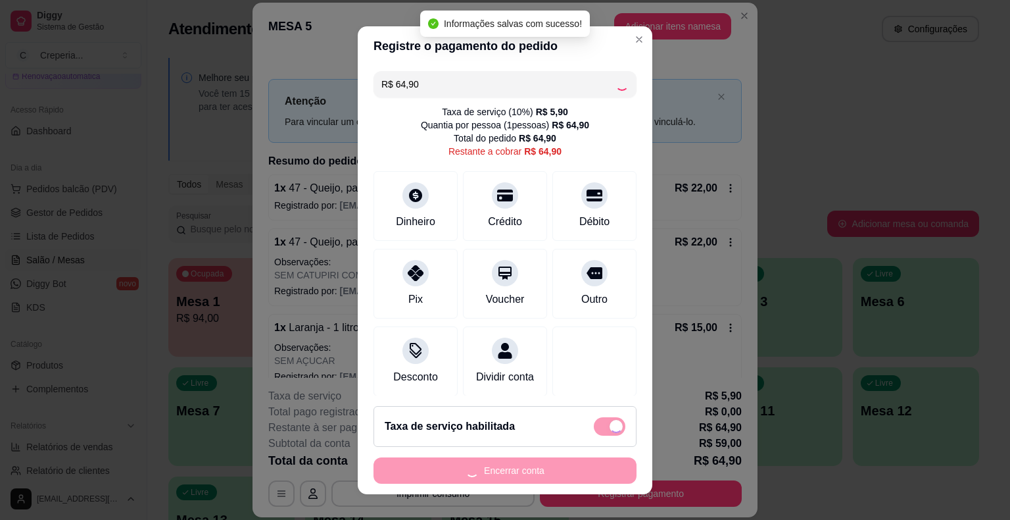
type input "R$ 0,00"
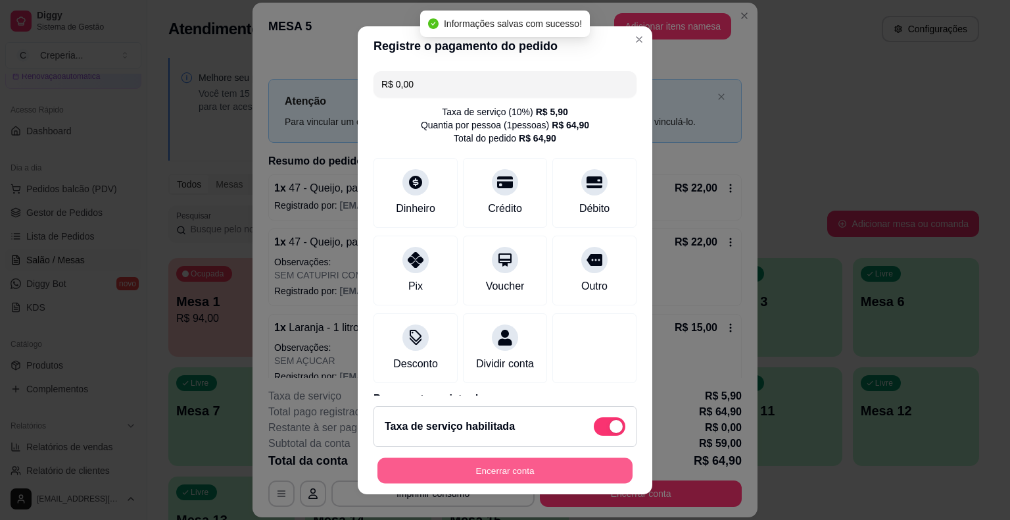
click at [516, 471] on button "Encerrar conta" at bounding box center [505, 470] width 255 height 26
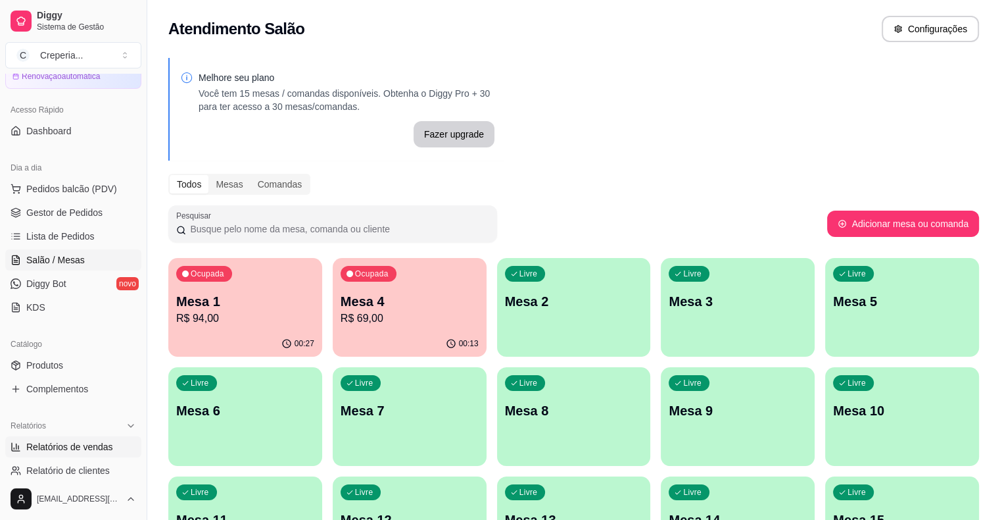
click at [84, 445] on span "Relatórios de vendas" at bounding box center [69, 446] width 87 height 13
select select "ALL"
select select "0"
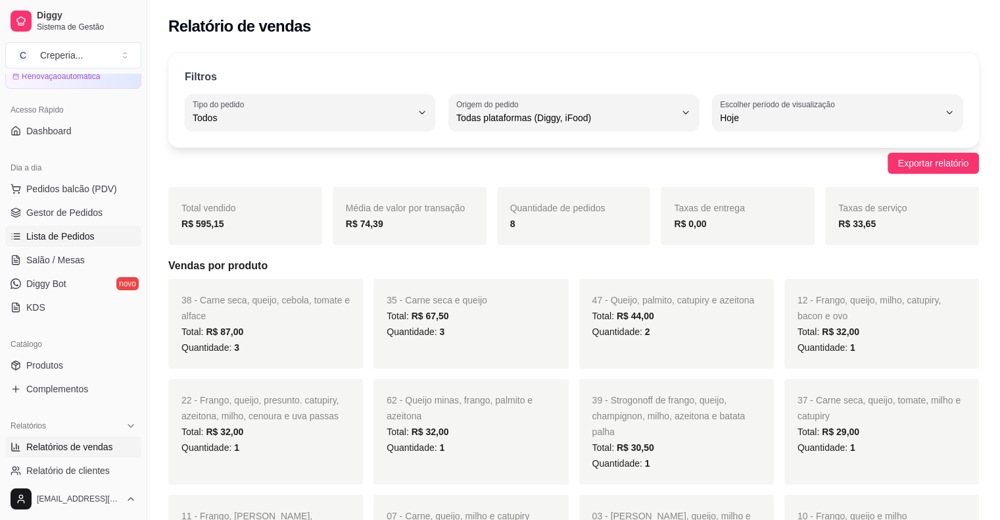
click at [80, 243] on link "Lista de Pedidos" at bounding box center [73, 236] width 136 height 21
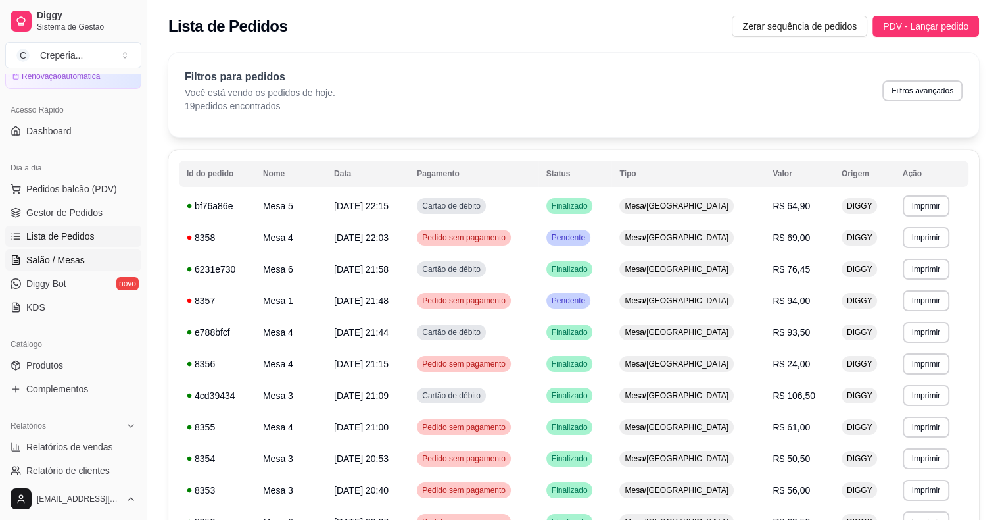
click at [87, 265] on link "Salão / Mesas" at bounding box center [73, 259] width 136 height 21
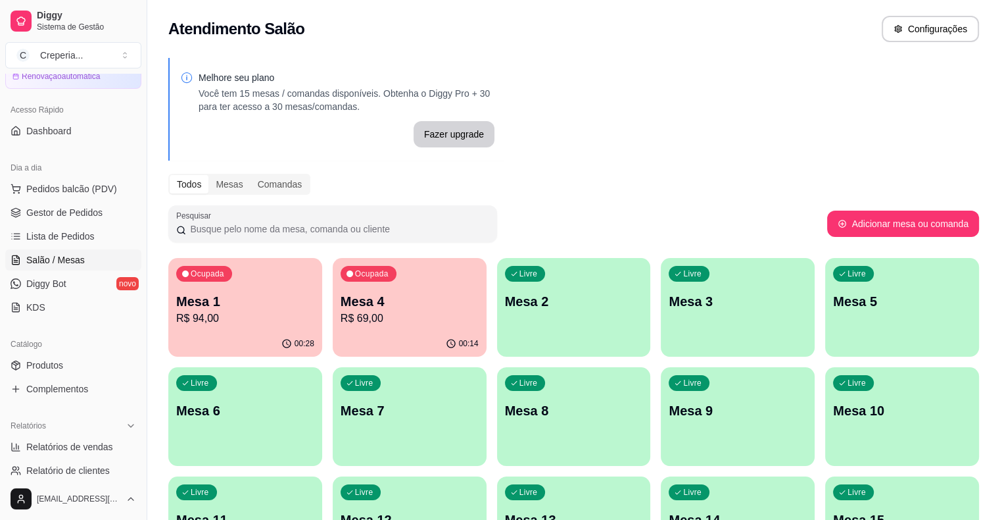
click at [366, 303] on p "Mesa 4" at bounding box center [410, 301] width 138 height 18
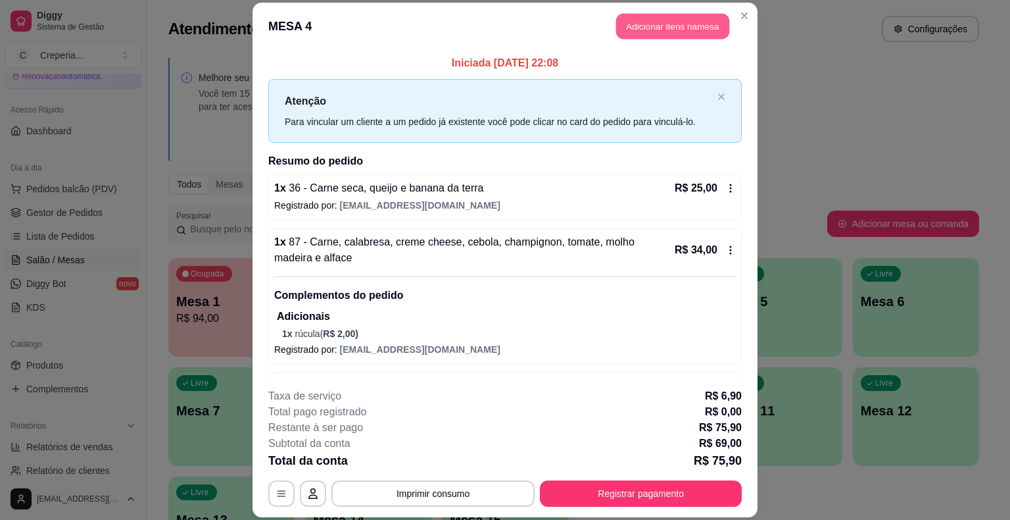
click at [643, 28] on button "Adicionar itens na mesa" at bounding box center [672, 27] width 113 height 26
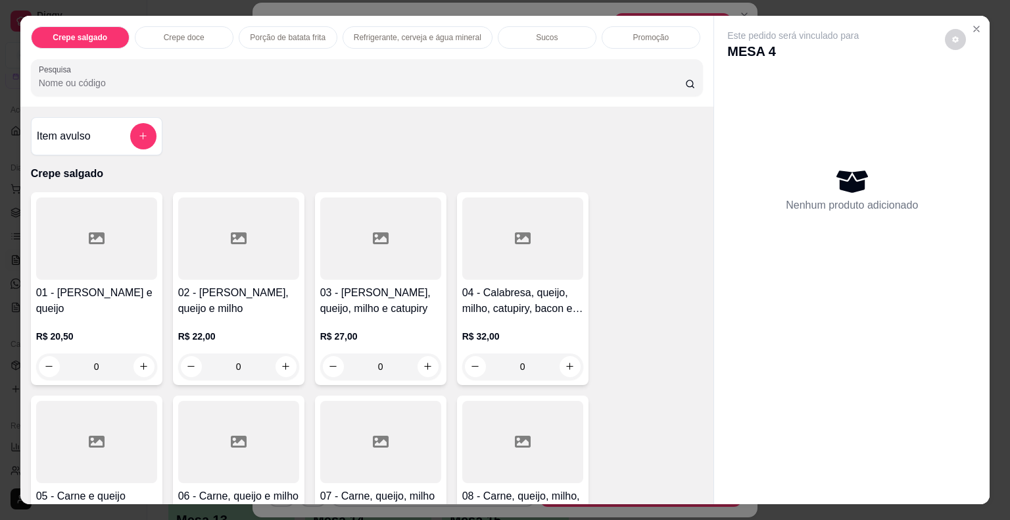
click at [214, 262] on div at bounding box center [238, 238] width 121 height 82
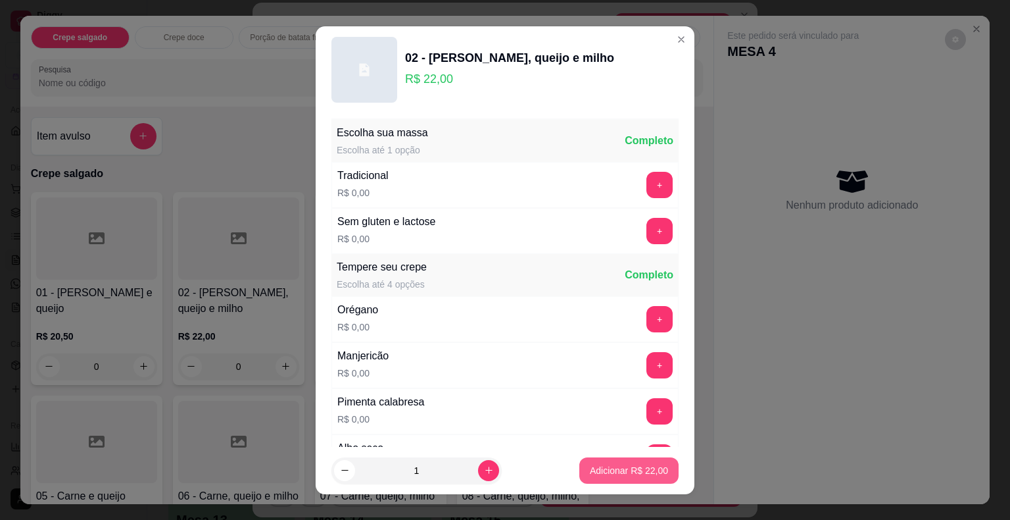
click at [579, 465] on button "Adicionar R$ 22,00" at bounding box center [628, 470] width 99 height 26
type input "1"
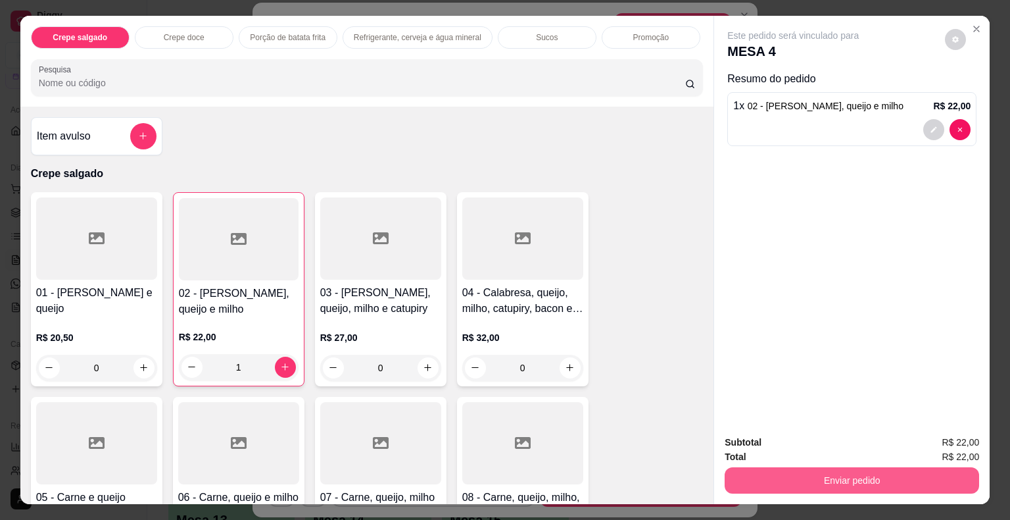
click at [831, 474] on button "Enviar pedido" at bounding box center [852, 480] width 255 height 26
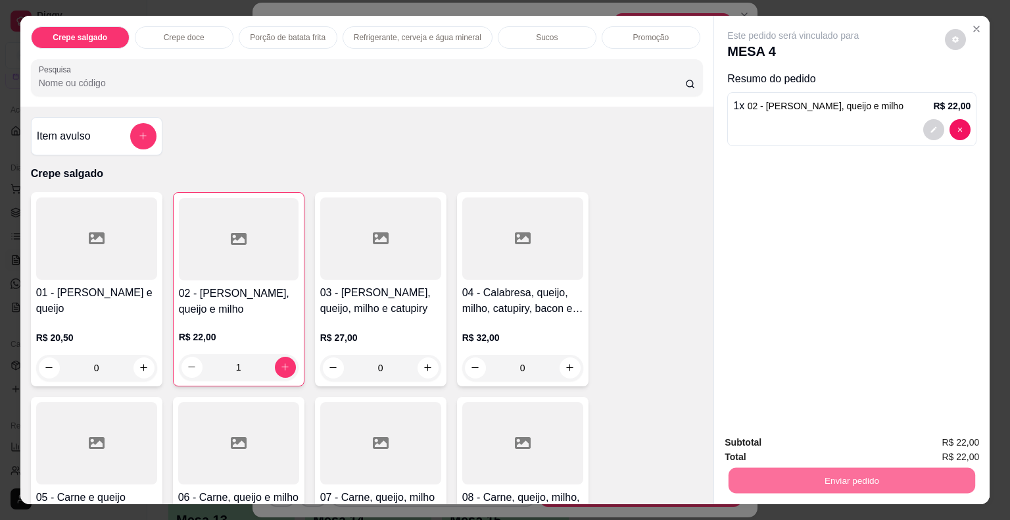
click at [842, 445] on button "Não registrar e enviar pedido" at bounding box center [808, 443] width 133 height 24
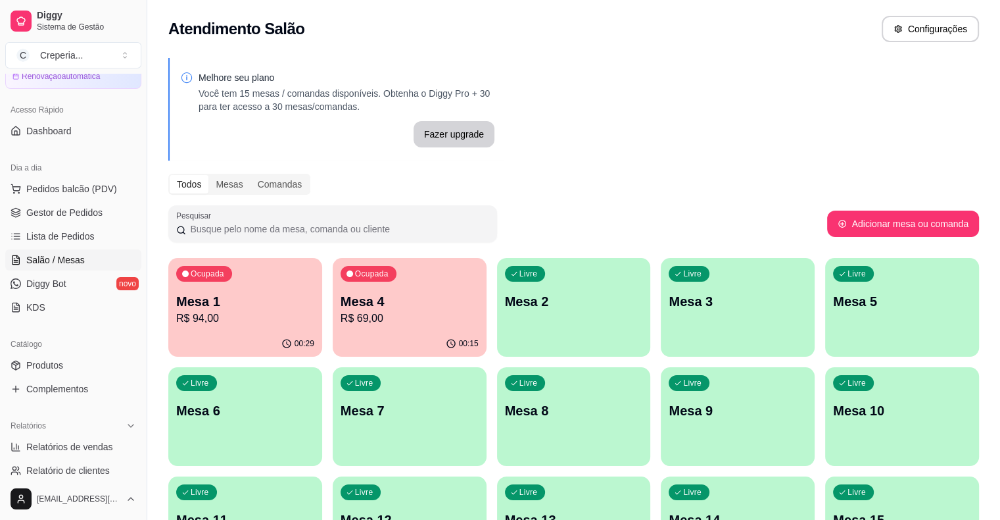
click at [258, 299] on p "Mesa 1" at bounding box center [245, 301] width 138 height 18
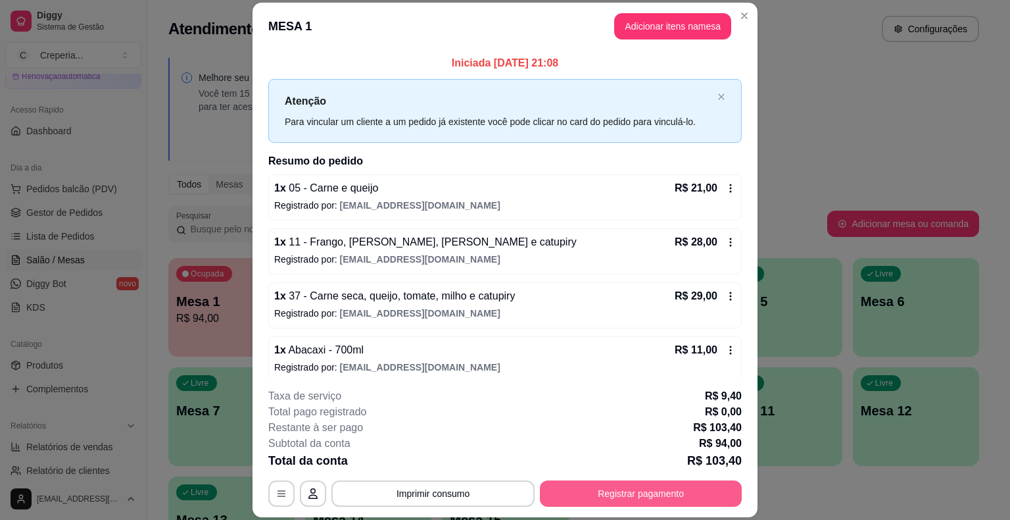
click at [618, 492] on button "Registrar pagamento" at bounding box center [641, 493] width 202 height 26
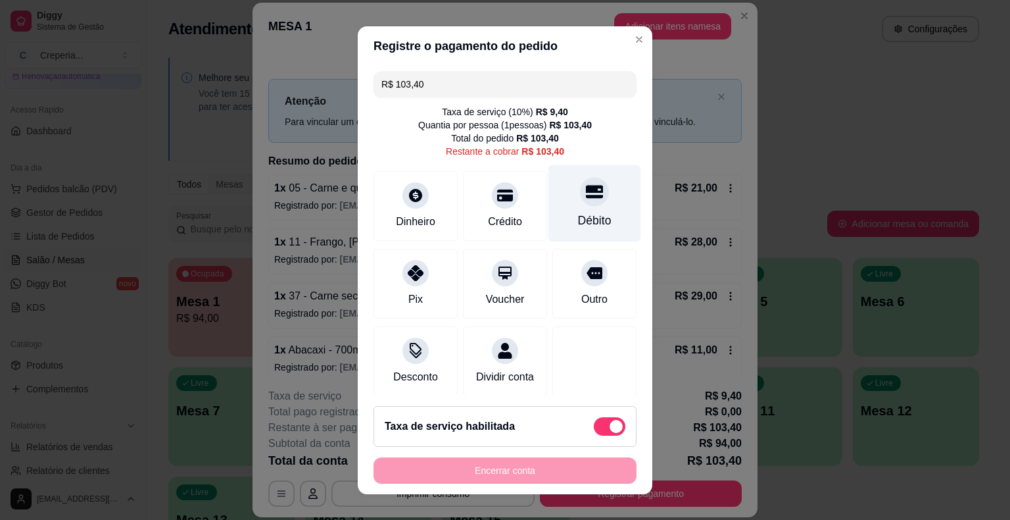
click at [585, 191] on div at bounding box center [594, 191] width 29 height 29
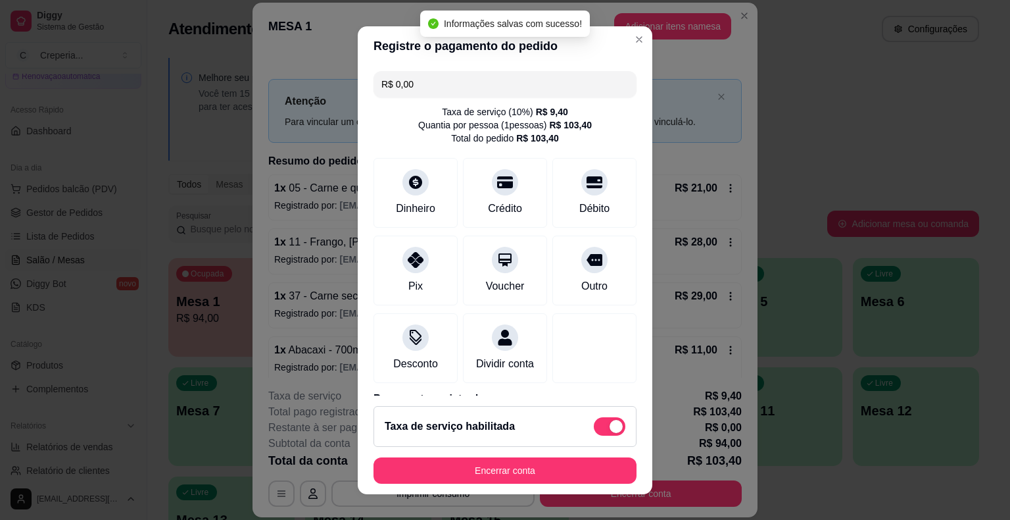
type input "R$ 0,00"
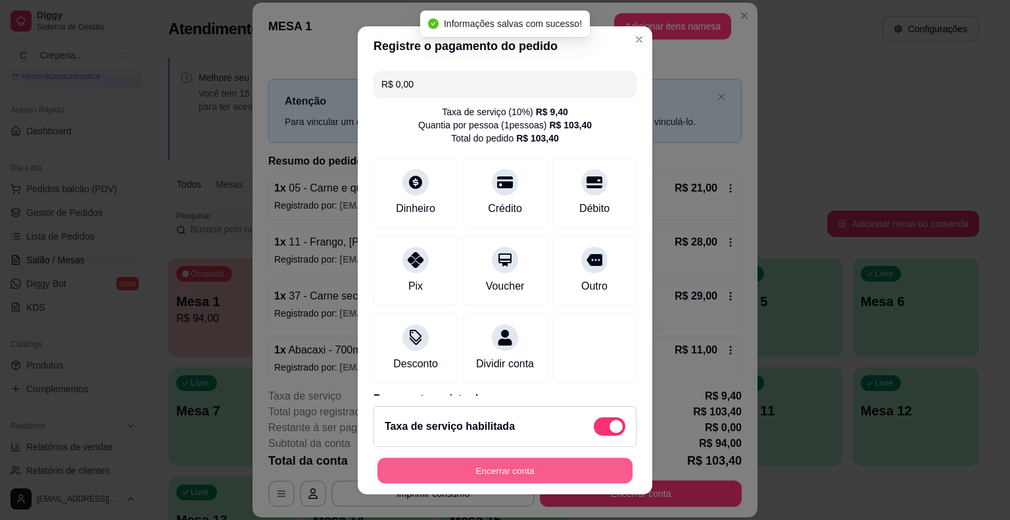
click at [501, 473] on button "Encerrar conta" at bounding box center [505, 470] width 255 height 26
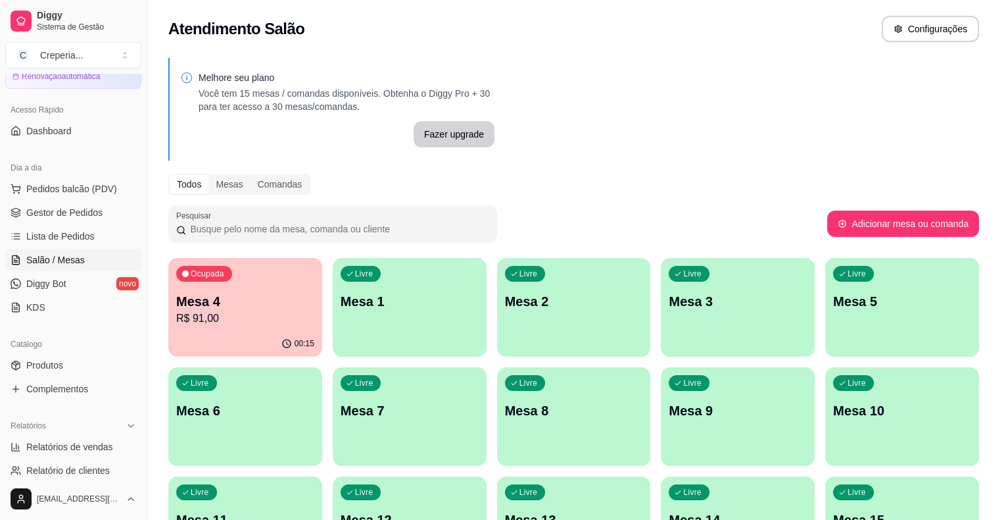
click at [578, 309] on div "Ocupada Mesa 4 R$ 91,00 00:15 Livre Mesa 1 Livre Mesa 2 Livre Mesa 3 Livre Mesa…" at bounding box center [573, 416] width 811 height 317
click at [664, 308] on div "Livre Mesa 3" at bounding box center [738, 299] width 149 height 80
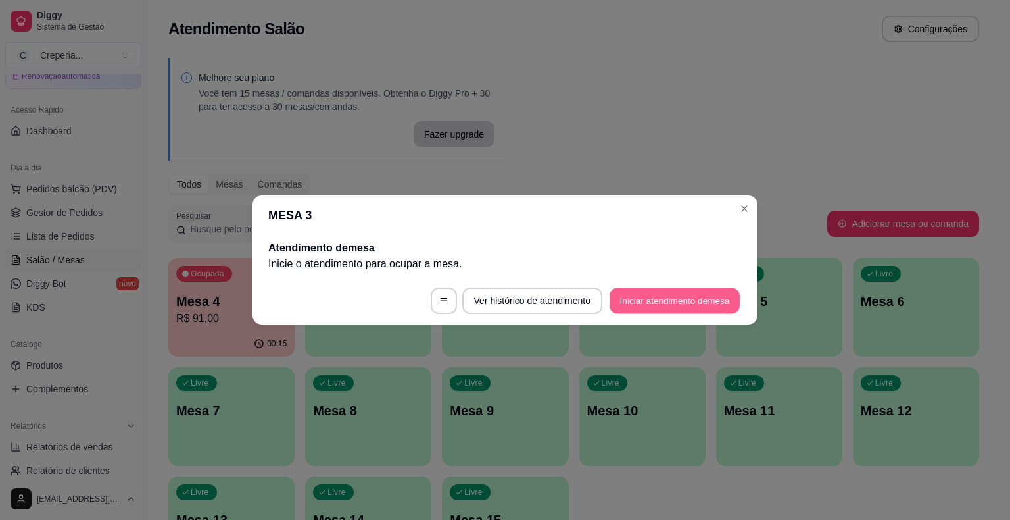
click at [623, 304] on button "Iniciar atendimento de mesa" at bounding box center [675, 301] width 130 height 26
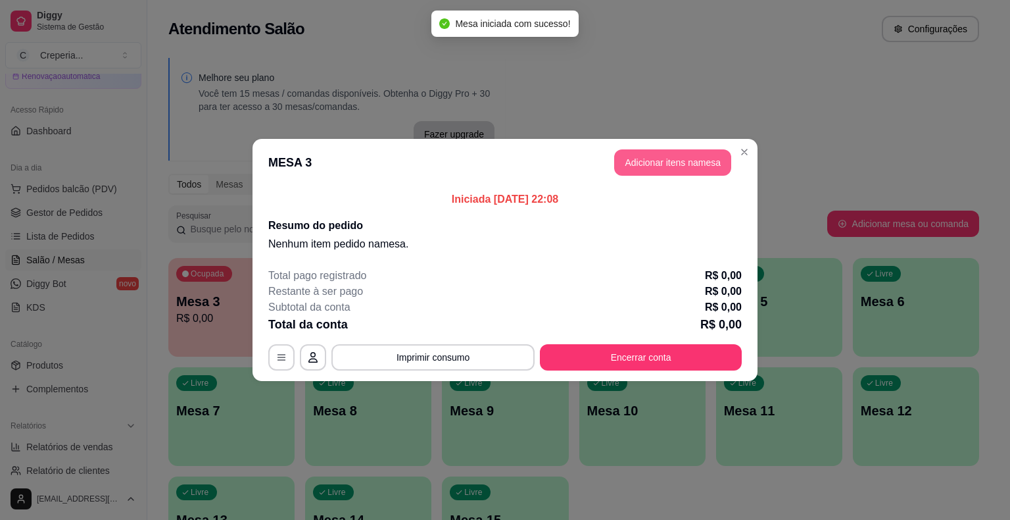
click at [631, 162] on button "Adicionar itens na mesa" at bounding box center [672, 162] width 117 height 26
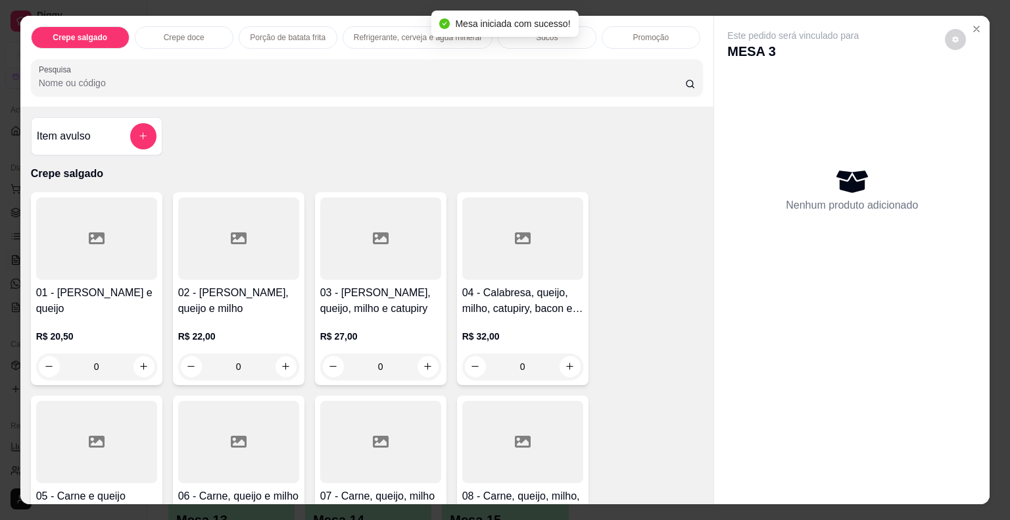
click at [385, 78] on input "Pesquisa" at bounding box center [362, 82] width 647 height 13
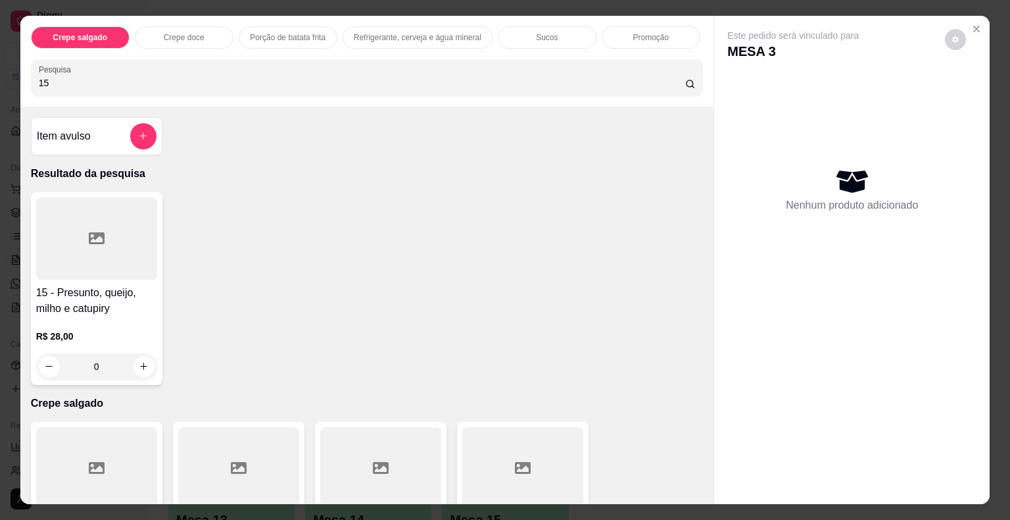
type input "15"
click at [118, 241] on div at bounding box center [96, 238] width 121 height 82
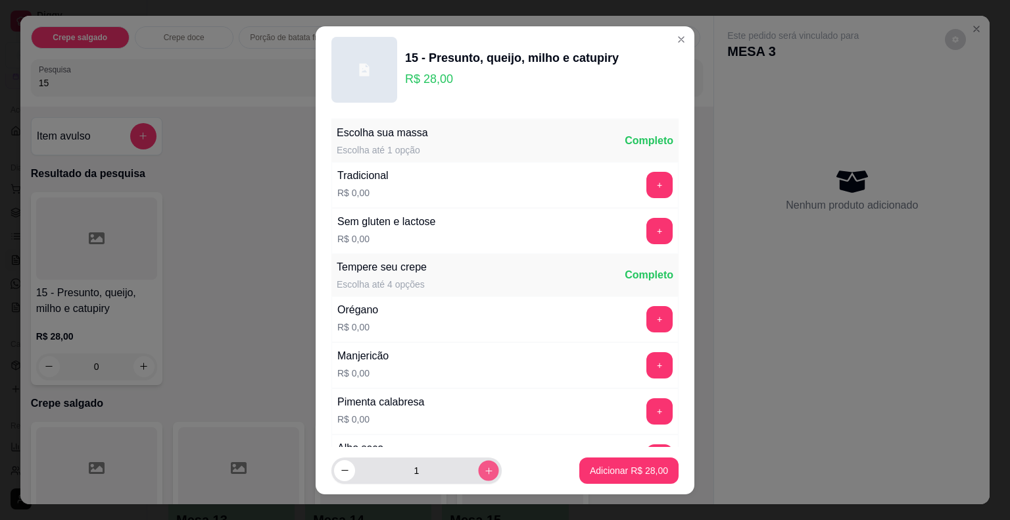
click at [484, 469] on icon "increase-product-quantity" at bounding box center [489, 470] width 10 height 10
type input "2"
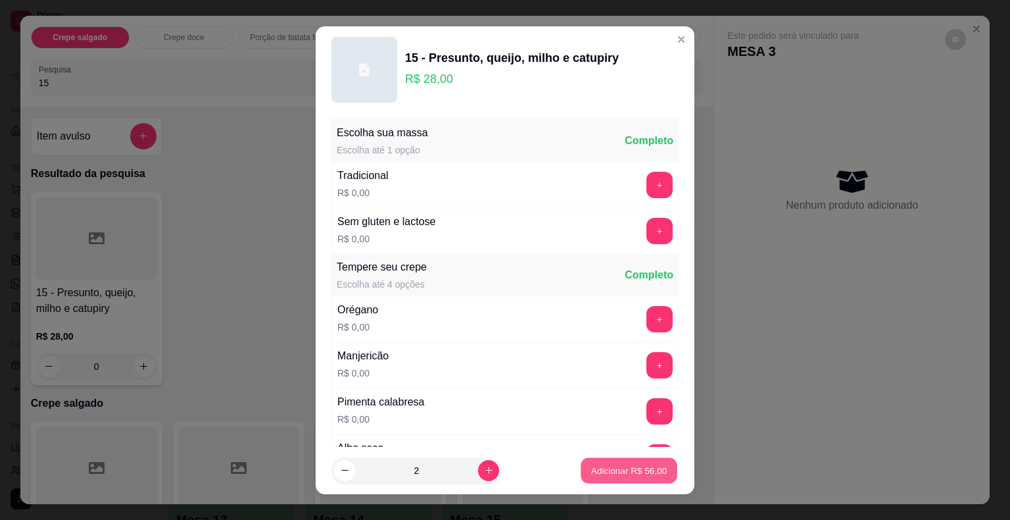
click at [607, 468] on p "Adicionar R$ 56,00" at bounding box center [629, 470] width 76 height 12
type input "2"
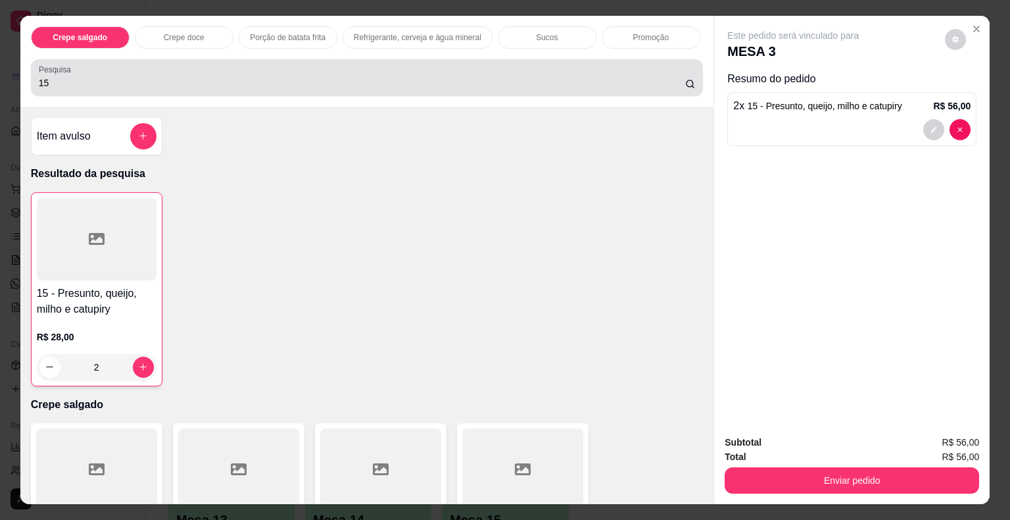
click at [114, 78] on input "15" at bounding box center [362, 82] width 647 height 13
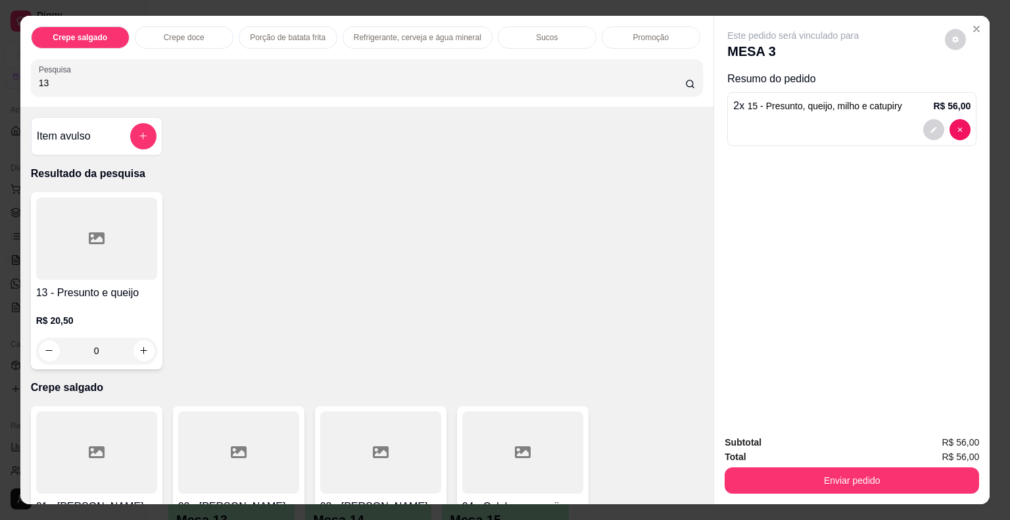
type input "13"
click at [53, 251] on div at bounding box center [96, 238] width 121 height 82
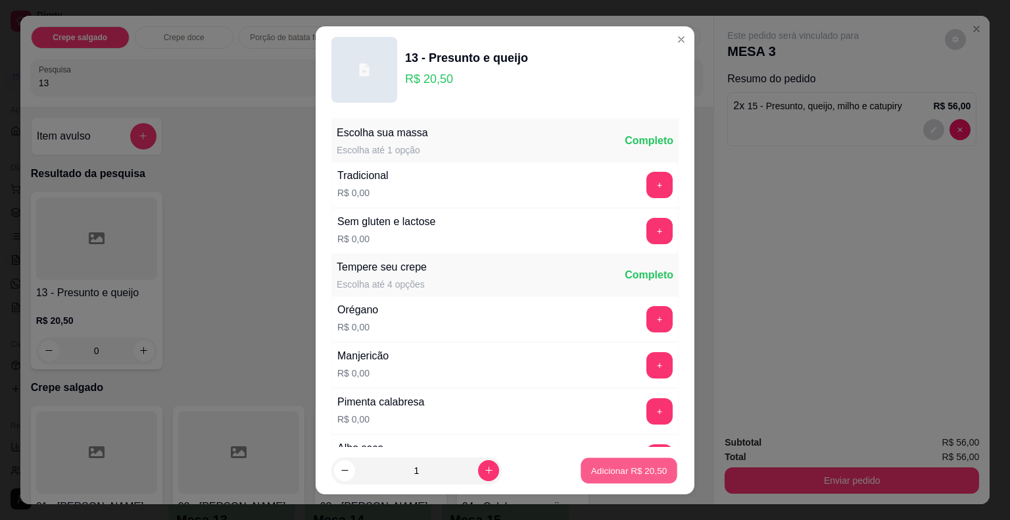
click at [600, 474] on p "Adicionar R$ 20,50" at bounding box center [629, 470] width 76 height 12
type input "1"
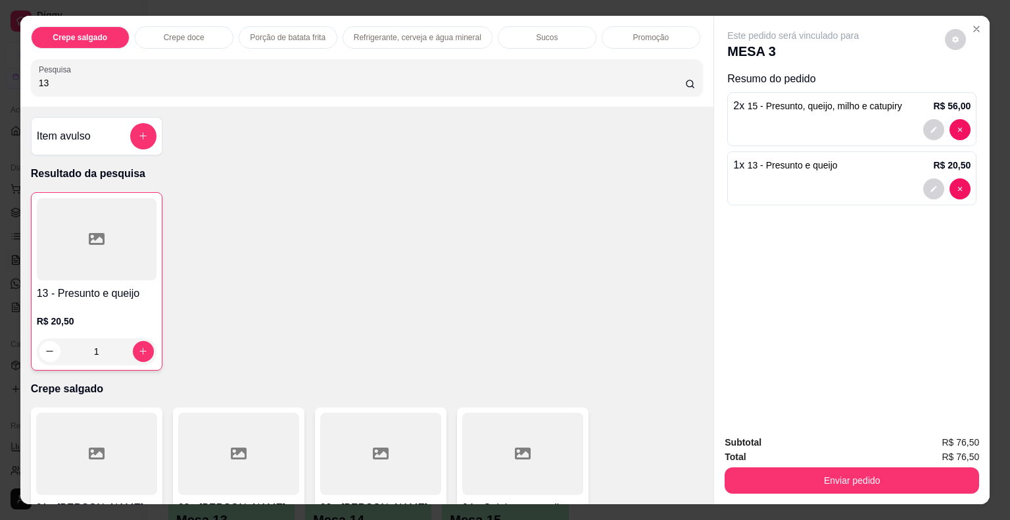
click at [10, 76] on div "Crepe salgado Crepe doce Porção de batata frita Refrigerante, cerveja e água mi…" at bounding box center [505, 260] width 1010 height 520
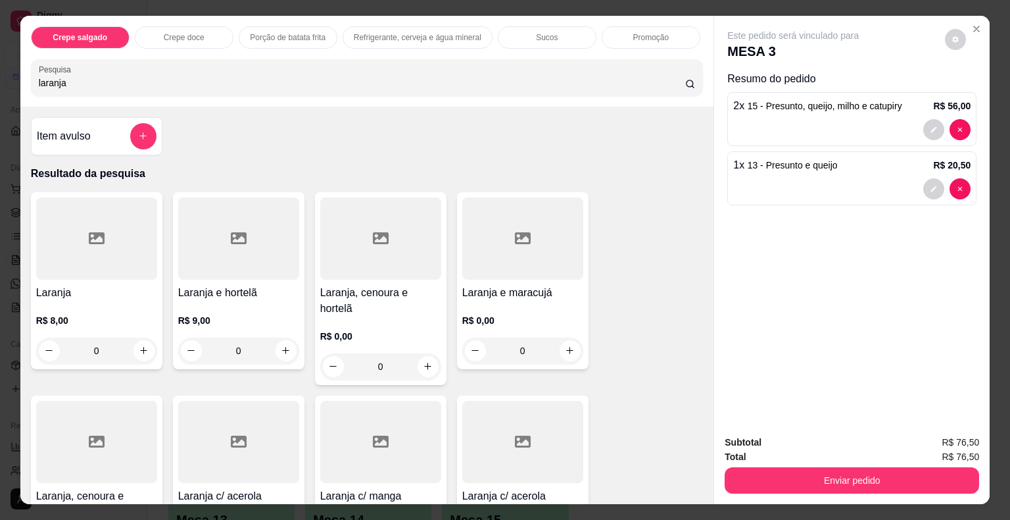
type input "laranja"
click at [110, 232] on div at bounding box center [96, 238] width 121 height 82
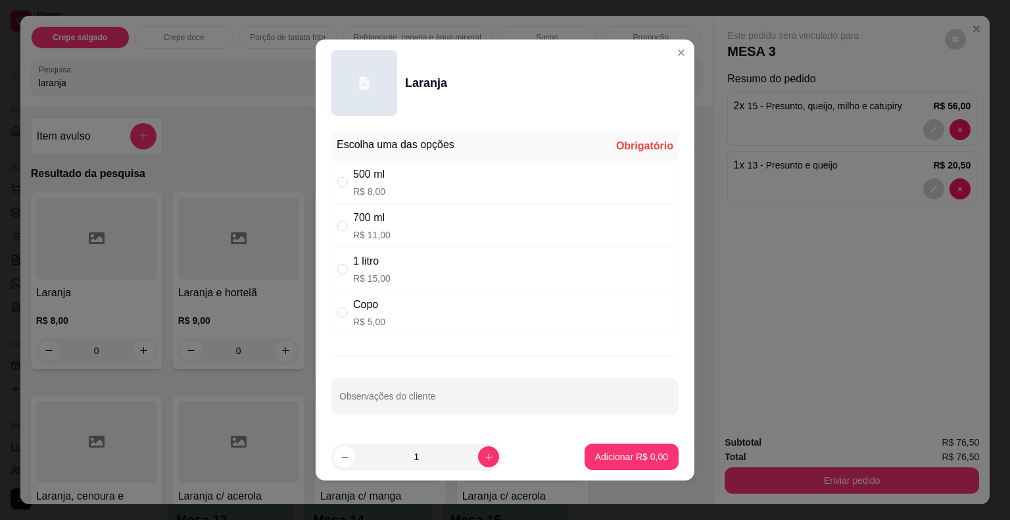
click at [370, 280] on p "R$ 15,00" at bounding box center [371, 278] width 37 height 13
radio input "true"
click at [620, 456] on p "Adicionar R$ 15,00" at bounding box center [629, 456] width 78 height 13
type input "1"
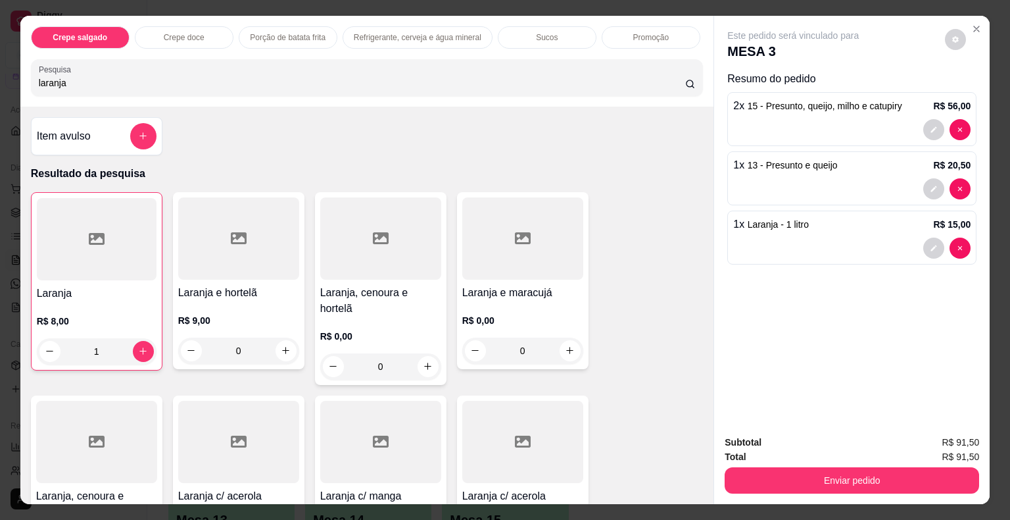
click at [104, 251] on div at bounding box center [97, 239] width 120 height 82
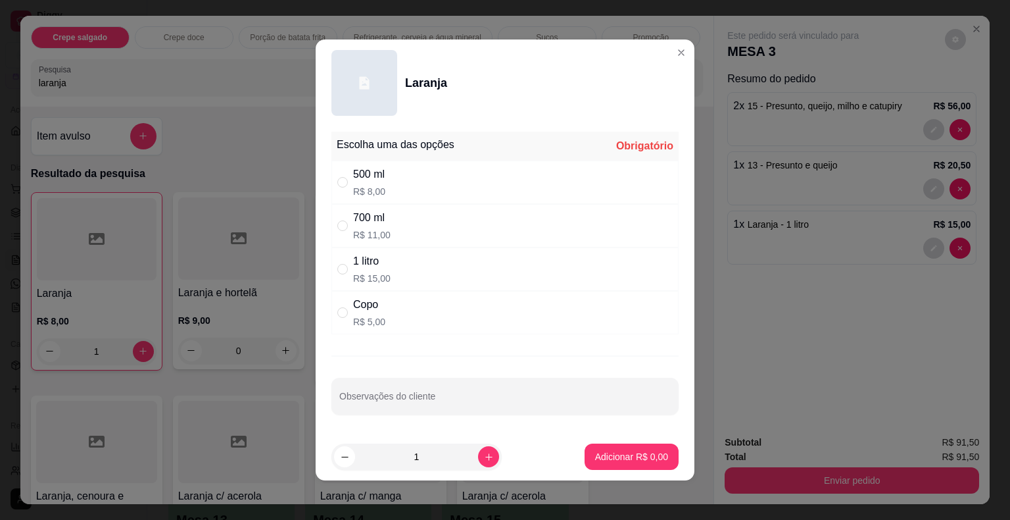
click at [360, 225] on div "700 ml" at bounding box center [371, 218] width 37 height 16
radio input "true"
click at [597, 451] on p "Adicionar R$ 11,00" at bounding box center [629, 456] width 78 height 13
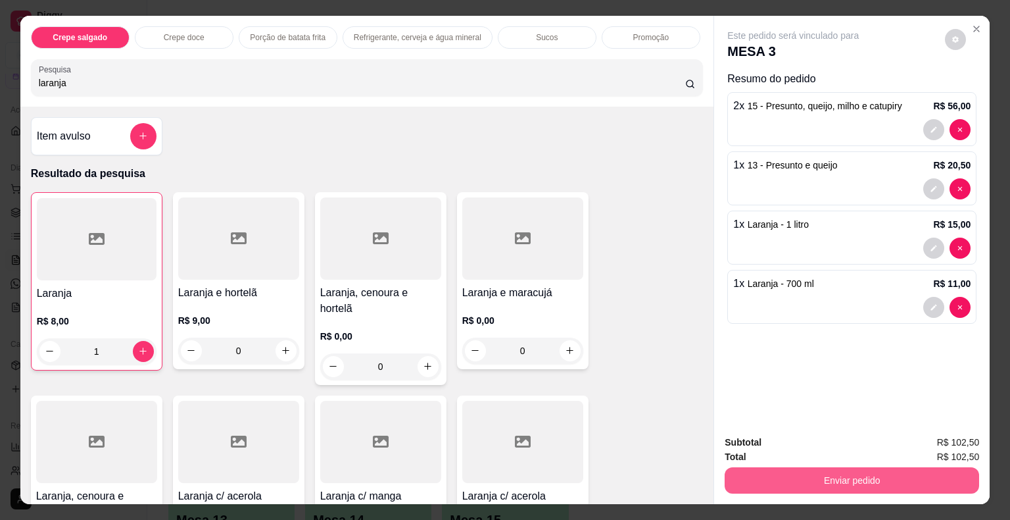
click at [810, 467] on button "Enviar pedido" at bounding box center [852, 480] width 255 height 26
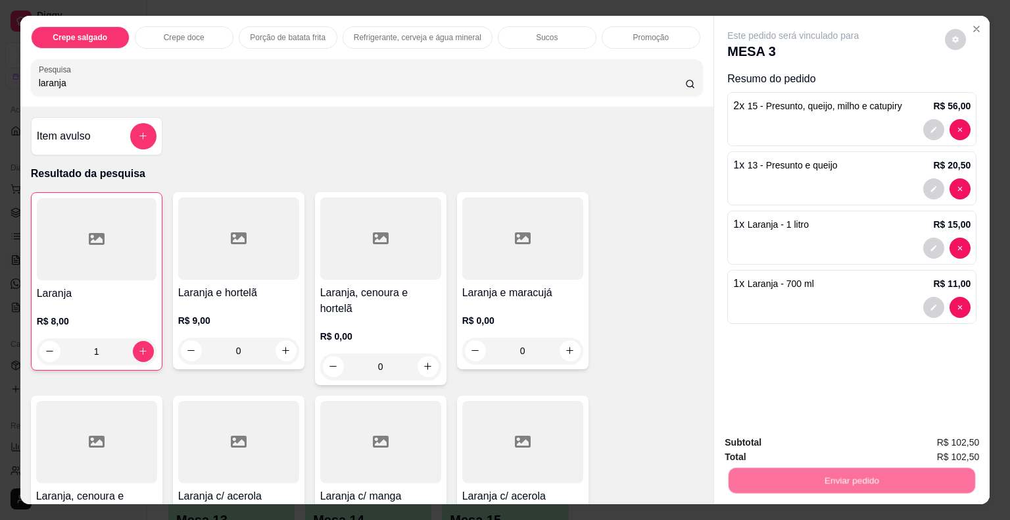
click at [786, 445] on button "Não registrar e enviar pedido" at bounding box center [808, 443] width 137 height 25
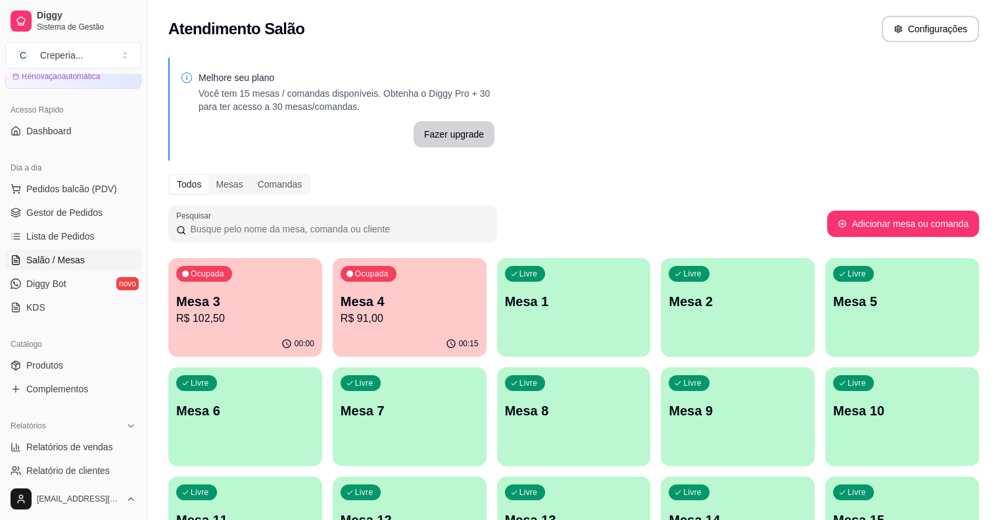
click at [220, 311] on p "R$ 102,50" at bounding box center [245, 318] width 138 height 16
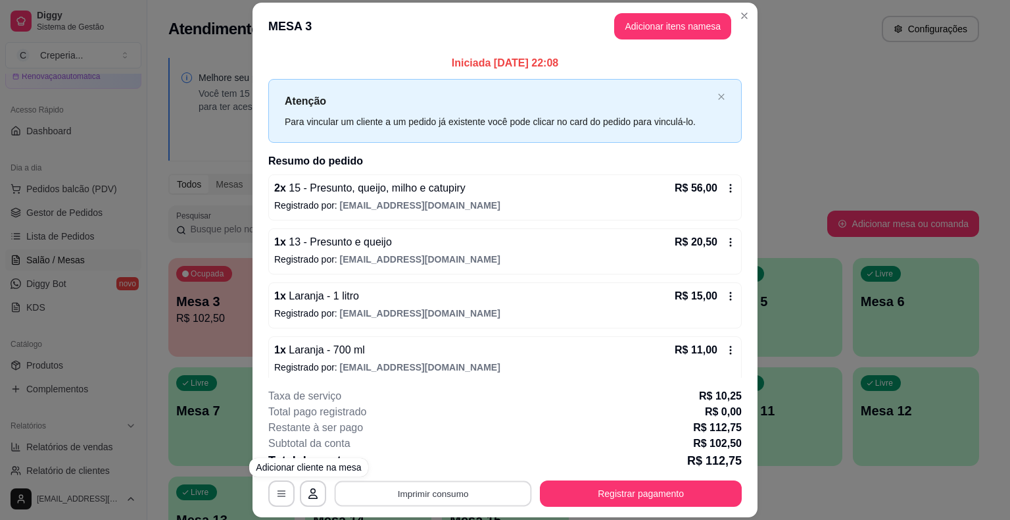
click at [399, 491] on button "Imprimir consumo" at bounding box center [433, 494] width 197 height 26
click at [410, 470] on button "IMPRESSORA" at bounding box center [432, 462] width 95 height 21
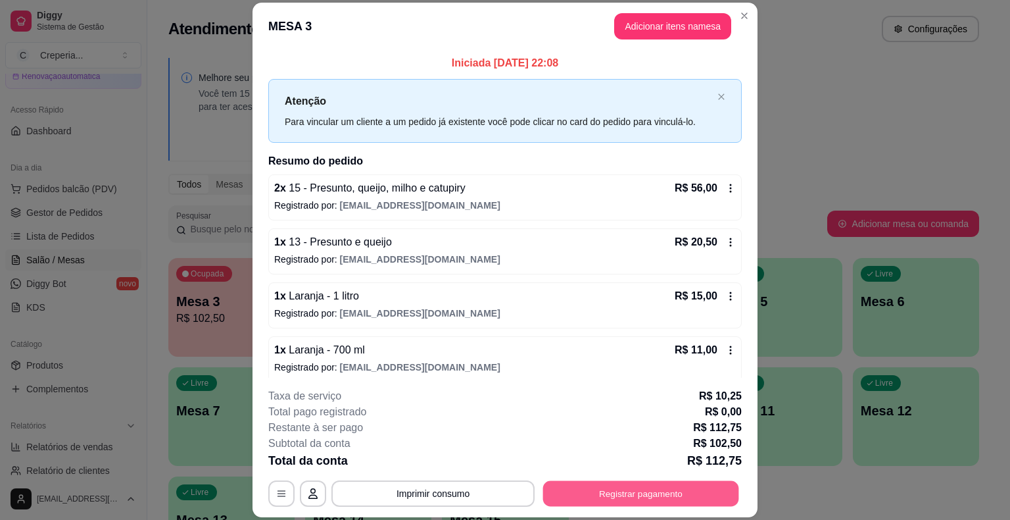
click at [618, 495] on button "Registrar pagamento" at bounding box center [641, 494] width 196 height 26
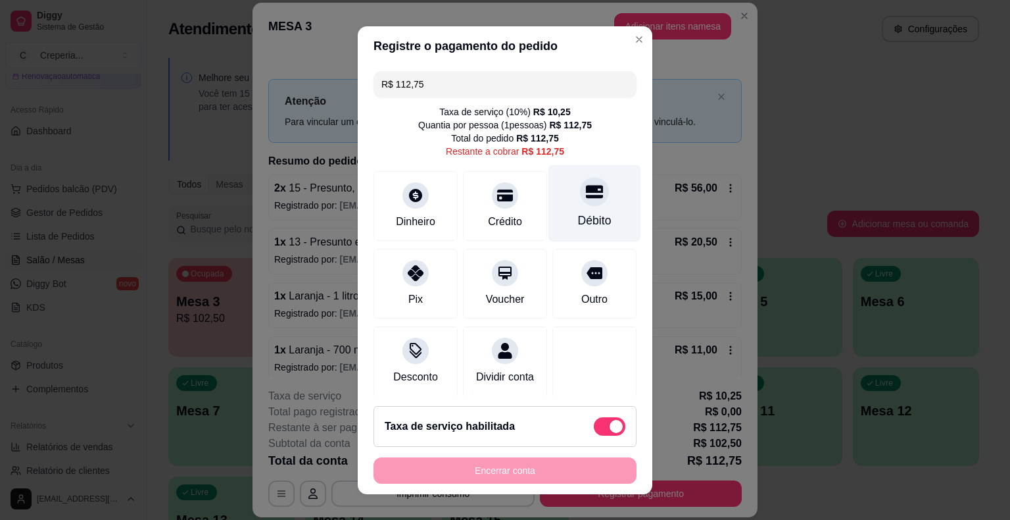
click at [586, 195] on icon at bounding box center [594, 191] width 17 height 13
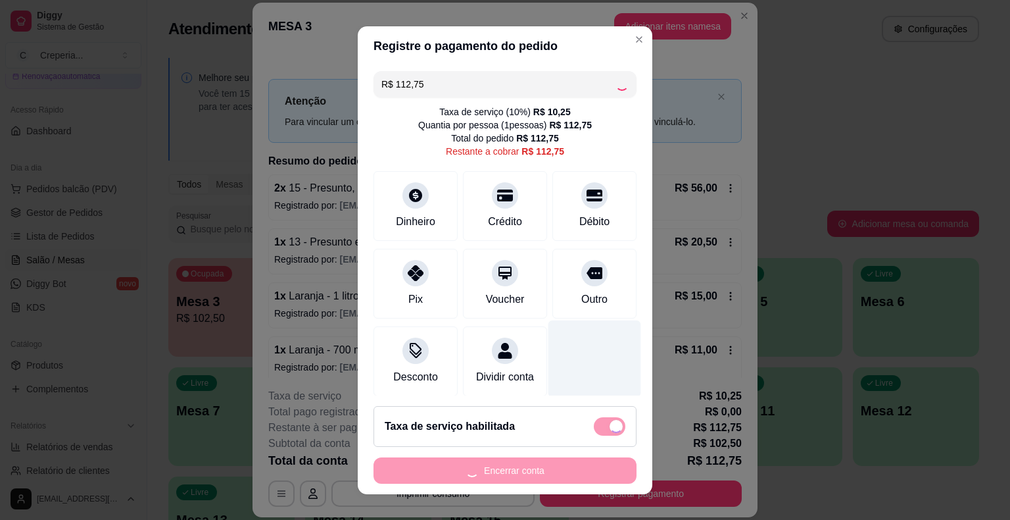
type input "R$ 0,00"
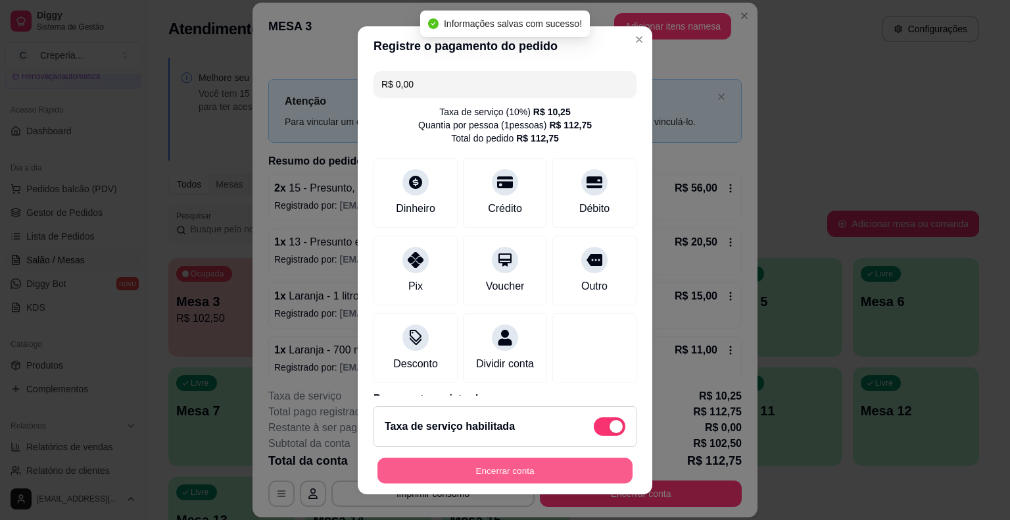
click at [524, 468] on button "Encerrar conta" at bounding box center [505, 470] width 255 height 26
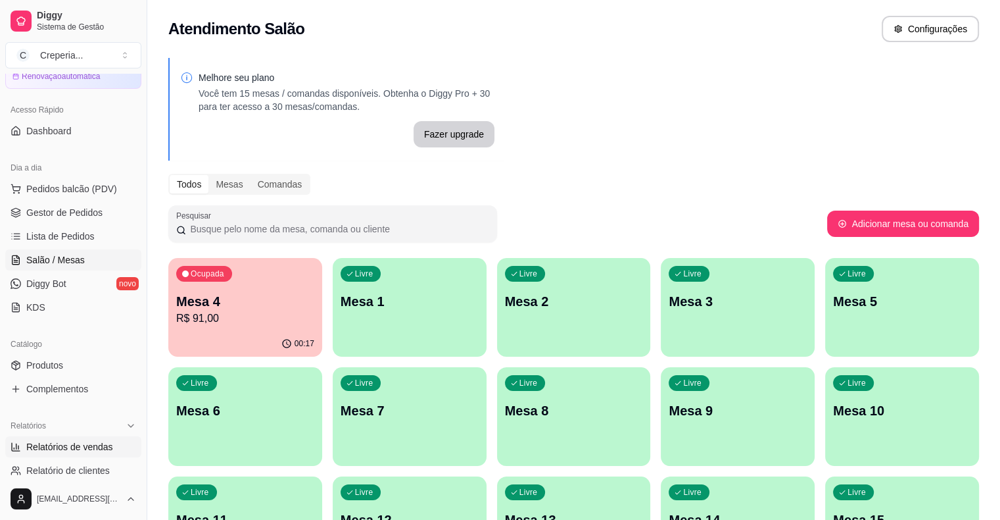
click at [72, 446] on span "Relatórios de vendas" at bounding box center [69, 446] width 87 height 13
select select "ALL"
select select "0"
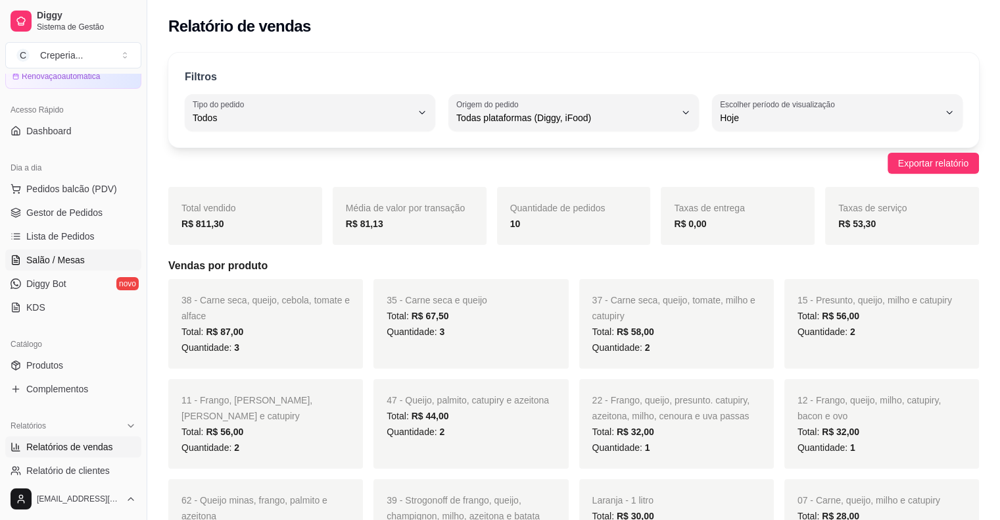
click at [70, 259] on span "Salão / Mesas" at bounding box center [55, 259] width 59 height 13
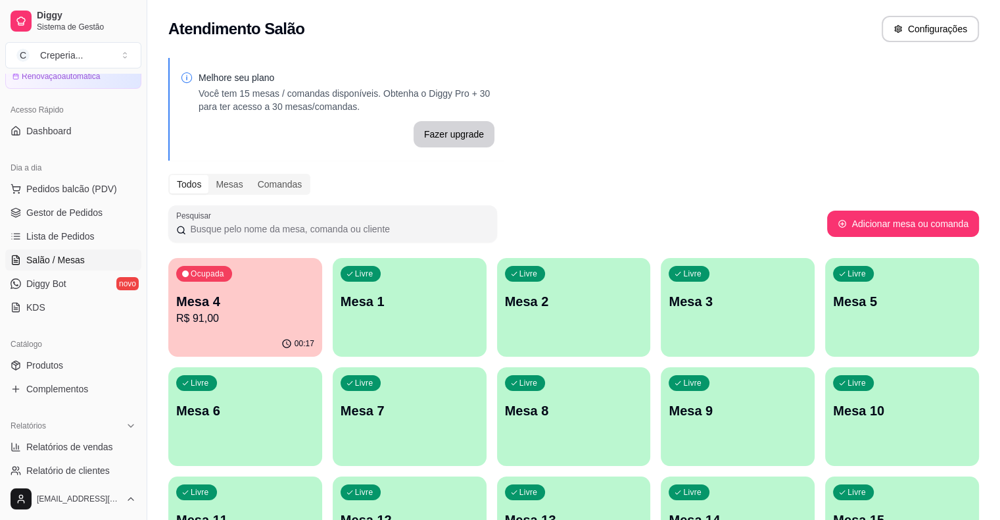
click at [248, 299] on p "Mesa 4" at bounding box center [245, 301] width 138 height 18
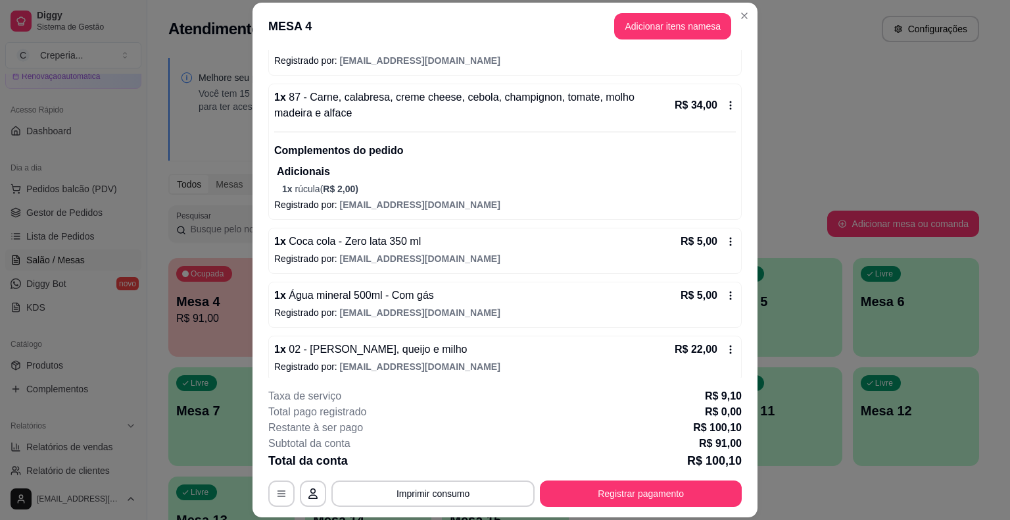
scroll to position [152, 0]
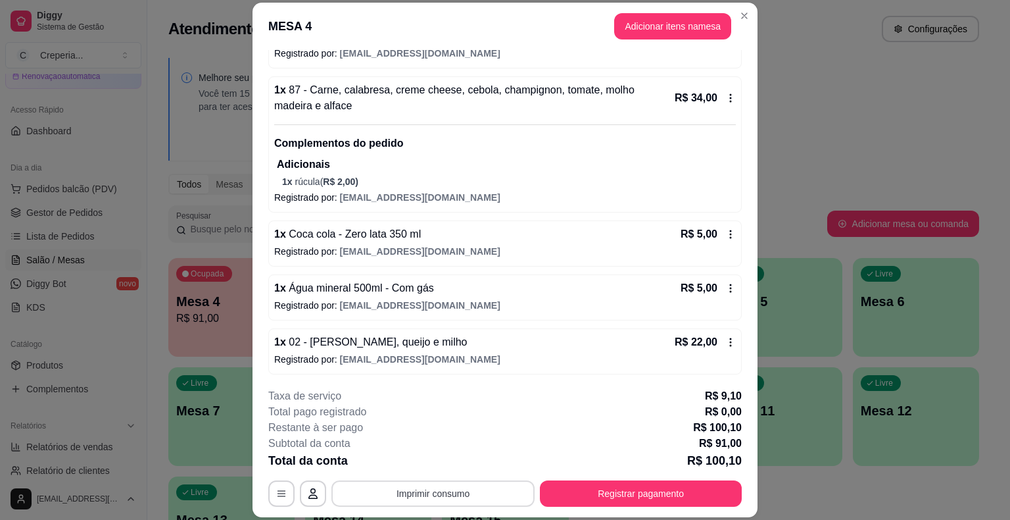
click at [392, 491] on button "Imprimir consumo" at bounding box center [432, 493] width 203 height 26
click at [410, 461] on button "IMPRESSORA" at bounding box center [432, 462] width 92 height 20
click at [650, 485] on button "Registrar pagamento" at bounding box center [641, 493] width 202 height 26
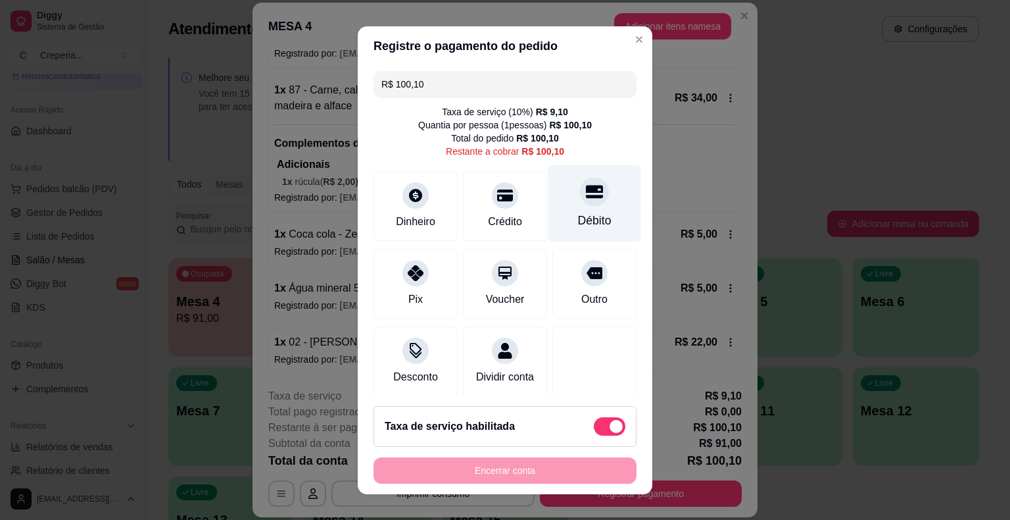
click at [580, 199] on div at bounding box center [594, 191] width 29 height 29
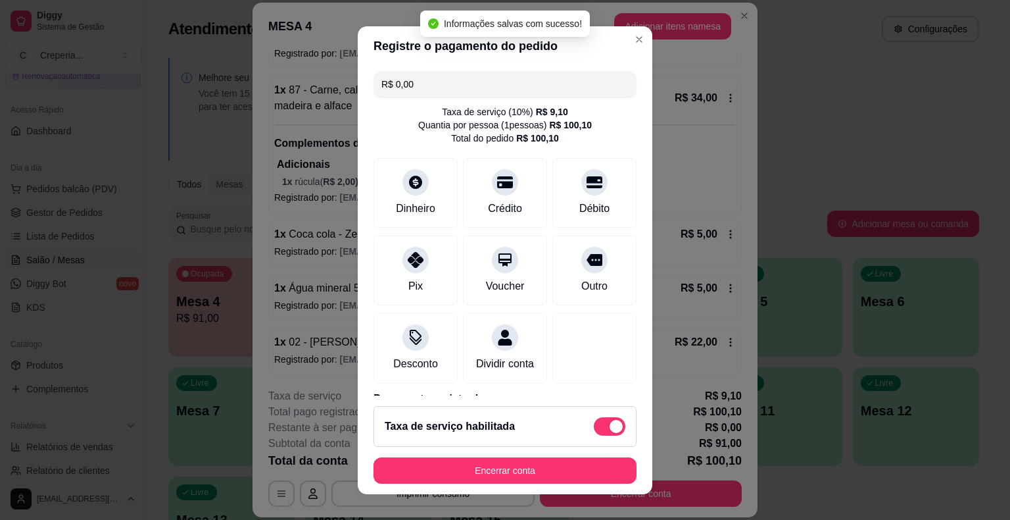
type input "R$ 0,00"
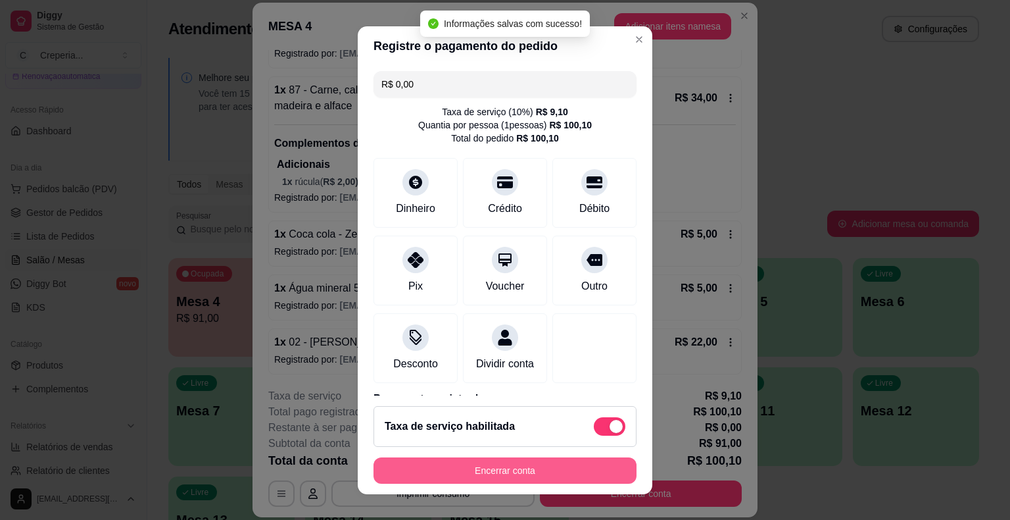
click at [534, 465] on button "Encerrar conta" at bounding box center [505, 470] width 263 height 26
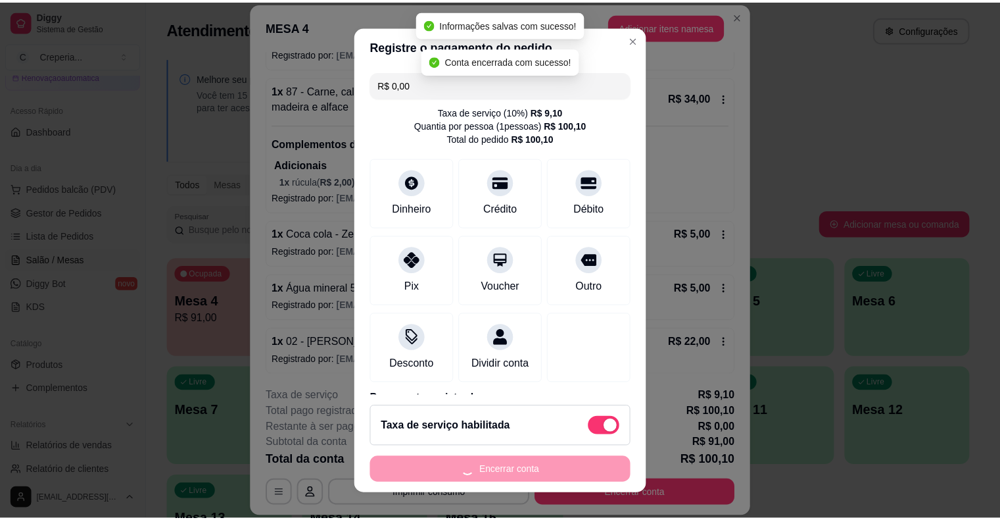
scroll to position [0, 0]
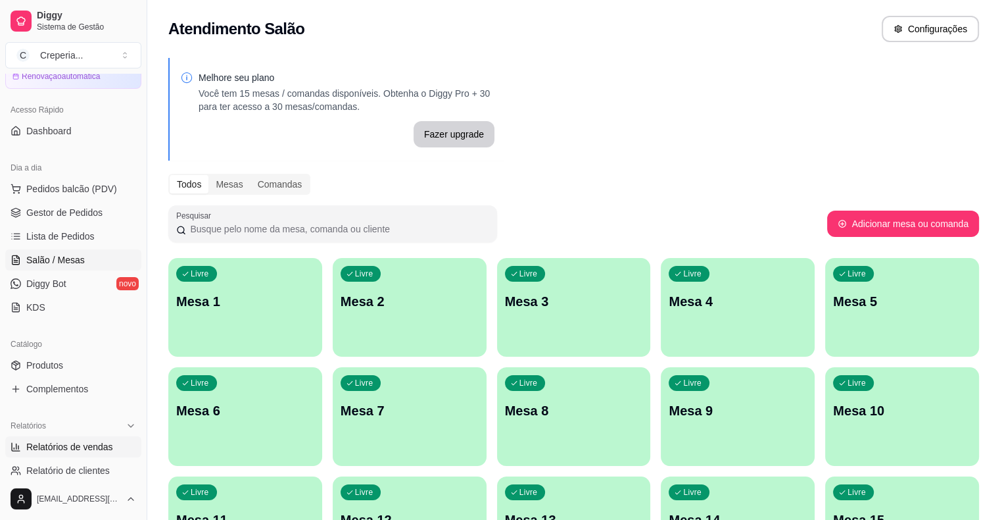
click at [53, 440] on span "Relatórios de vendas" at bounding box center [69, 446] width 87 height 13
select select "ALL"
select select "0"
